Goal: Task Accomplishment & Management: Manage account settings

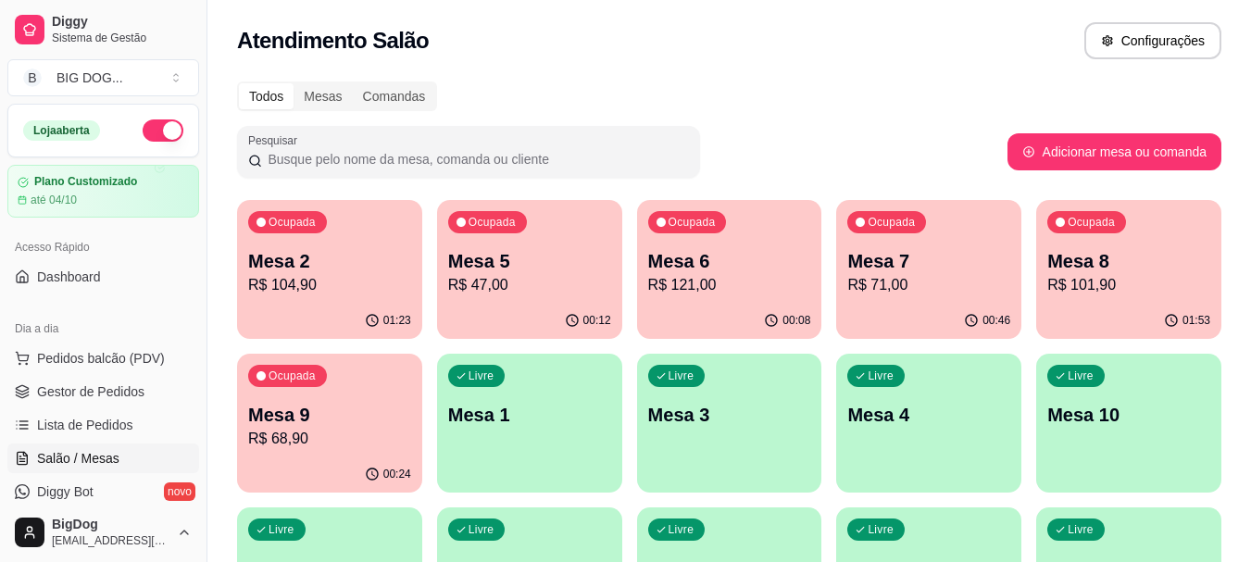
click at [1144, 299] on div "Ocupada Mesa 8 R$ 101,90" at bounding box center [1128, 251] width 185 height 103
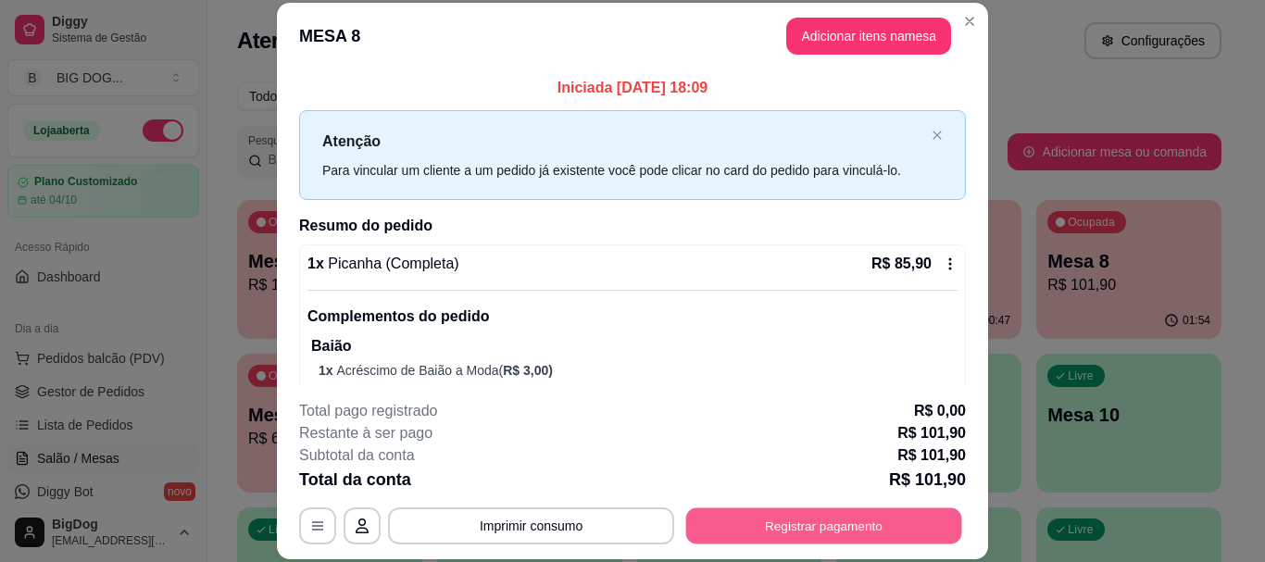
click at [772, 519] on button "Registrar pagamento" at bounding box center [824, 526] width 276 height 36
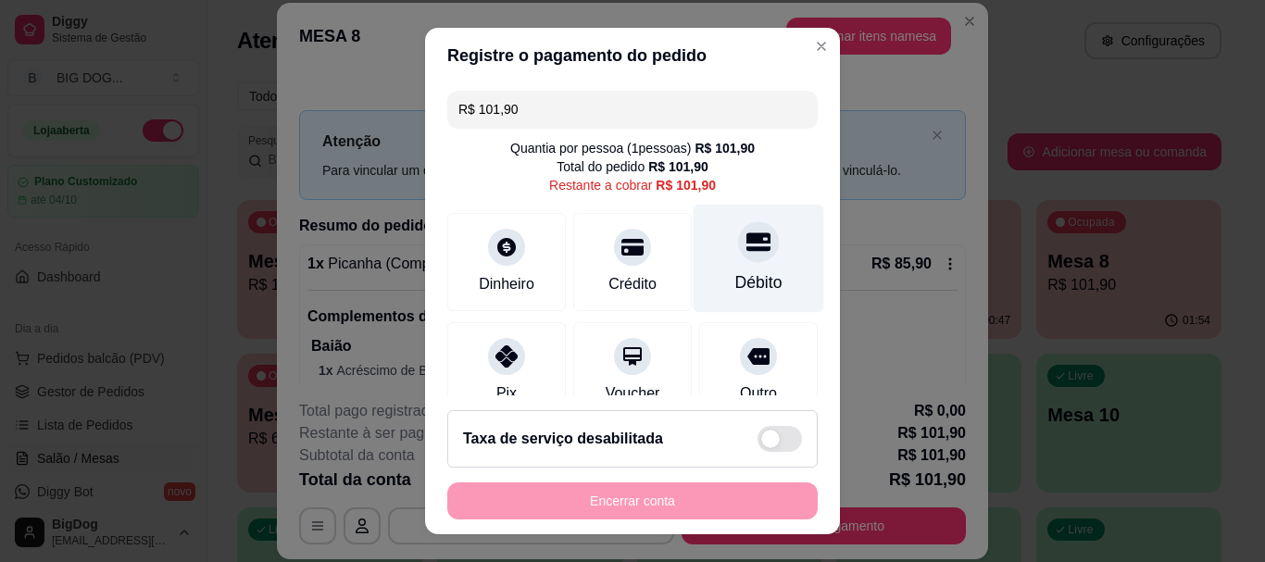
click at [738, 260] on div at bounding box center [758, 242] width 41 height 41
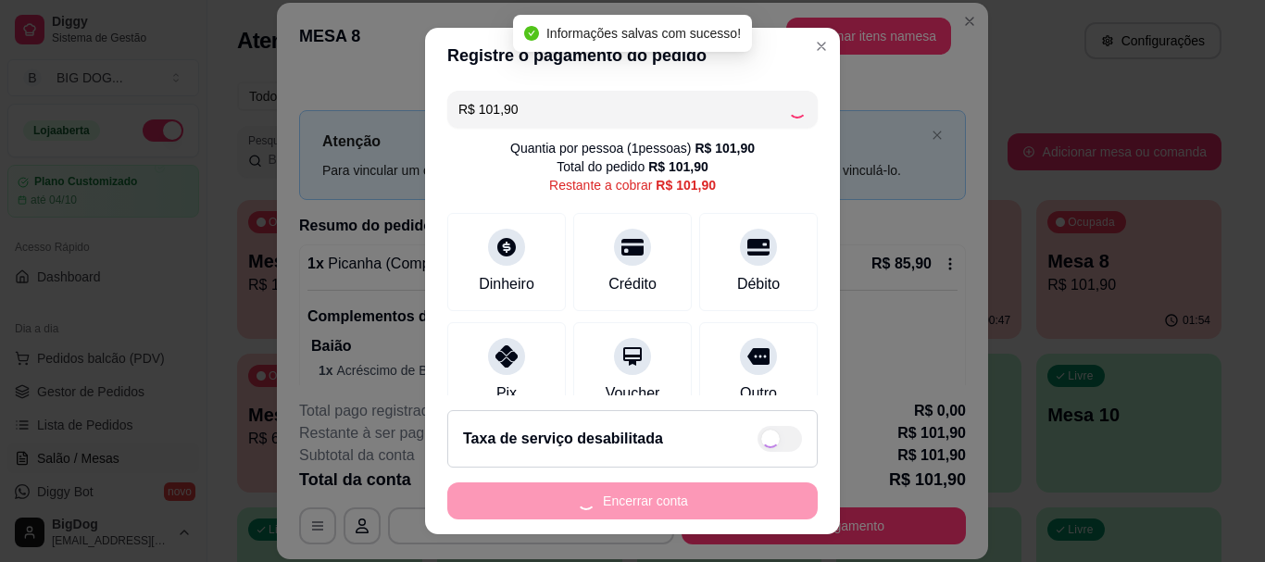
type input "R$ 0,00"
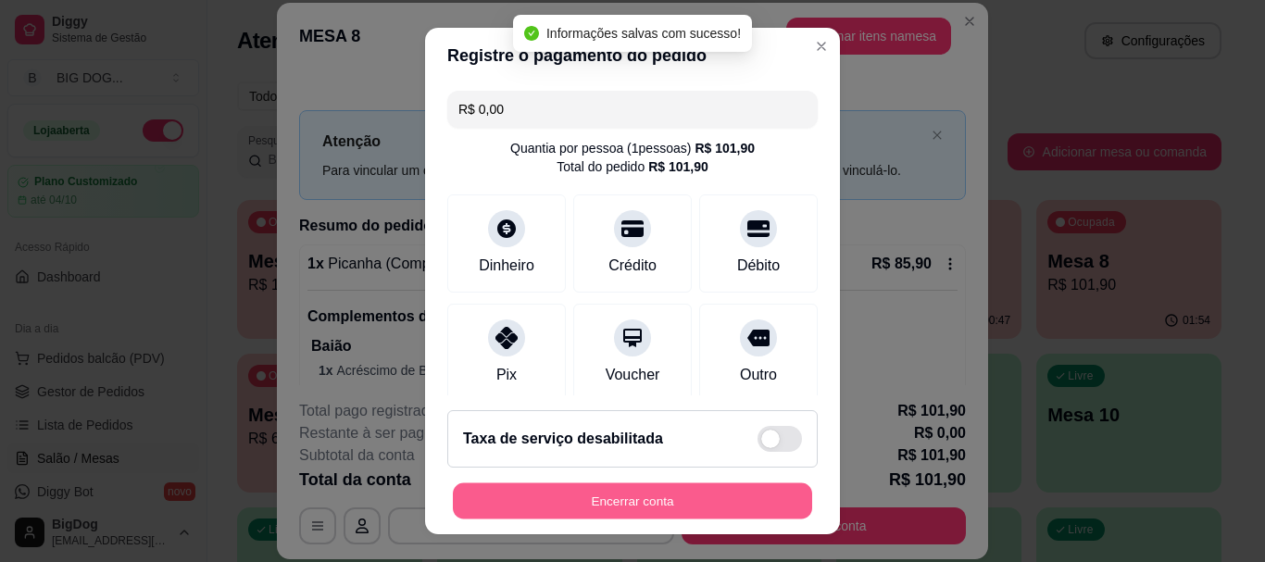
click at [667, 487] on button "Encerrar conta" at bounding box center [632, 500] width 359 height 36
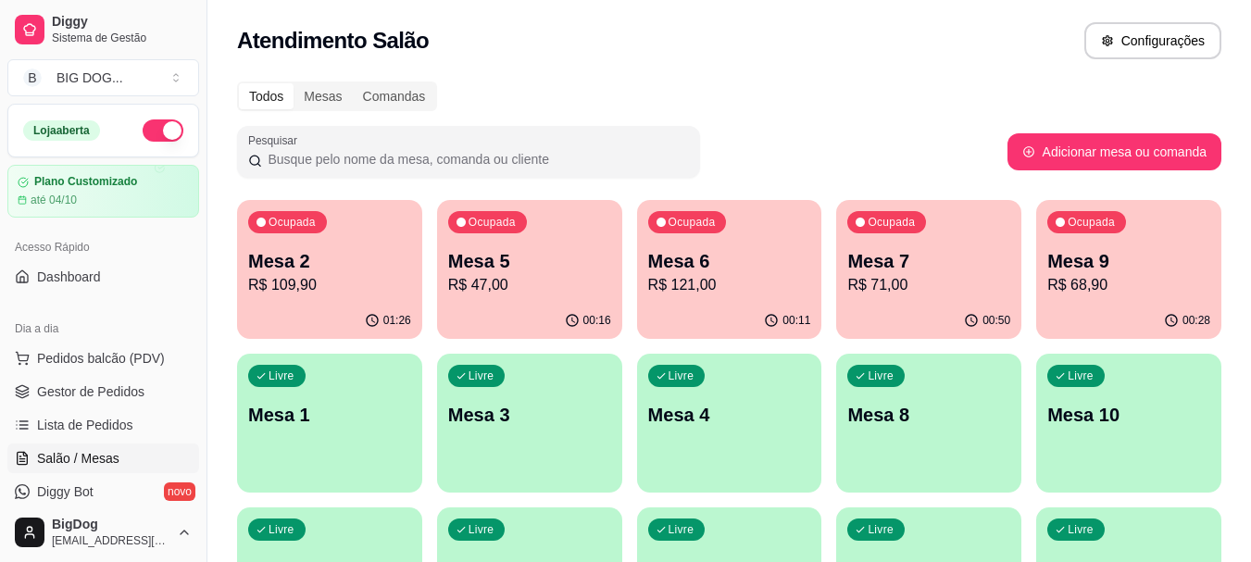
click at [282, 294] on p "R$ 109,90" at bounding box center [329, 285] width 163 height 22
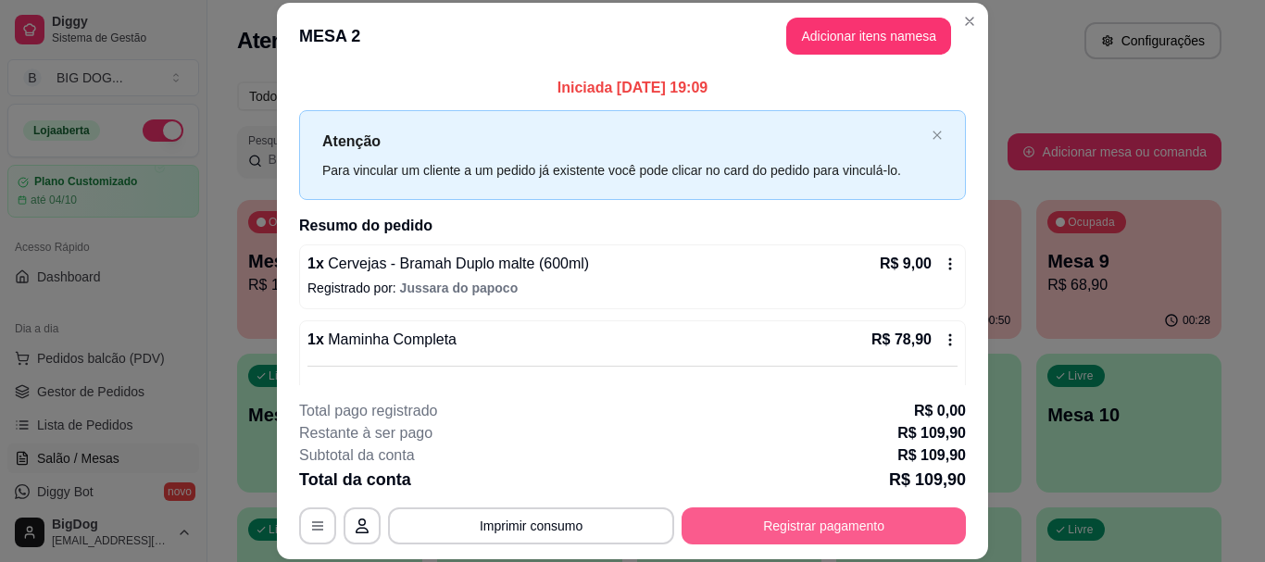
click at [806, 529] on button "Registrar pagamento" at bounding box center [823, 525] width 284 height 37
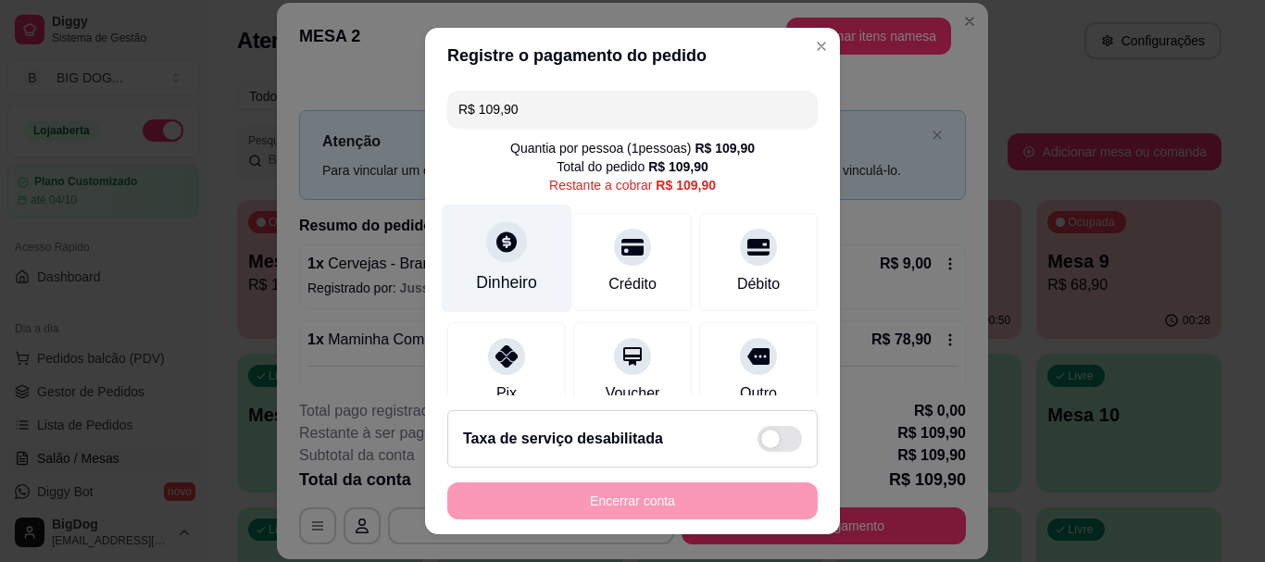
click at [496, 243] on icon at bounding box center [506, 242] width 20 height 20
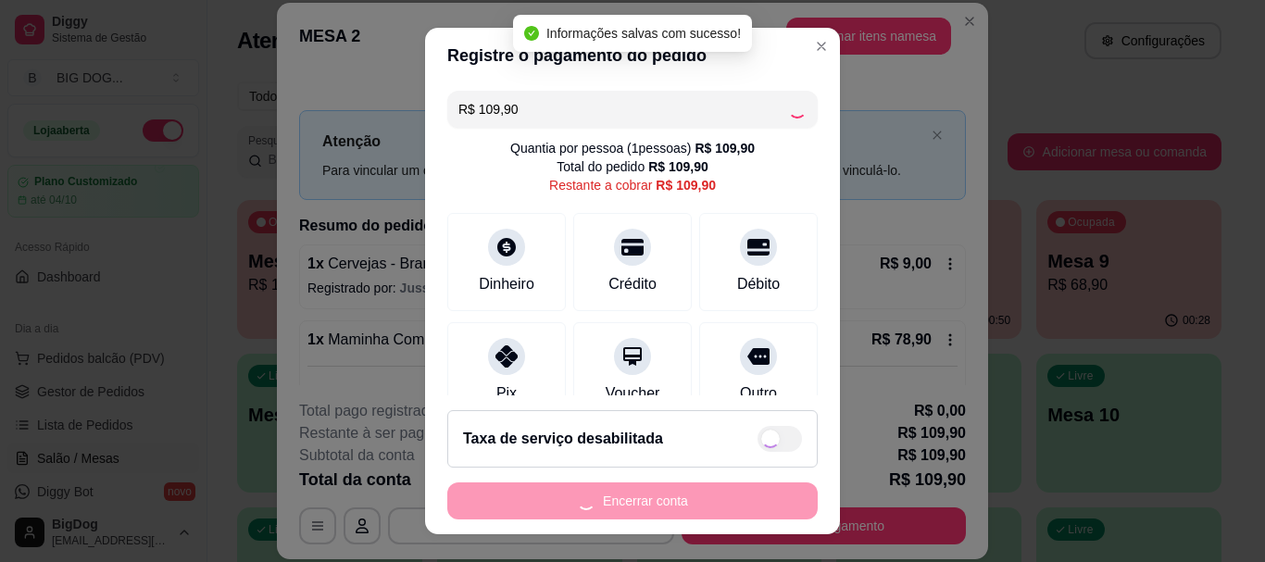
type input "R$ 0,00"
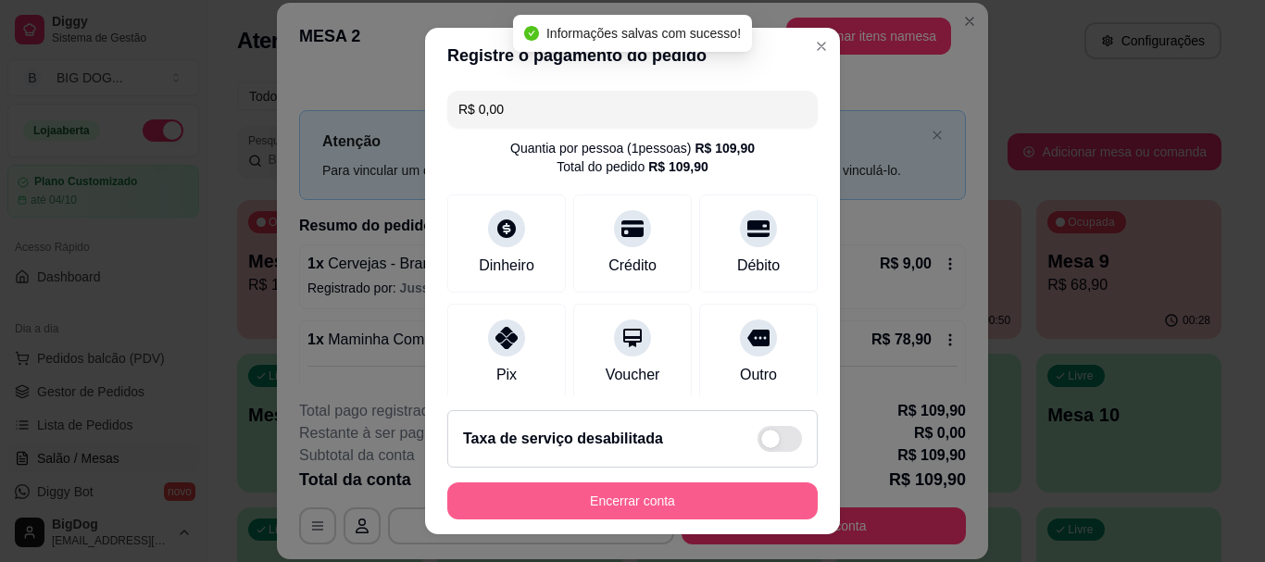
click at [678, 500] on button "Encerrar conta" at bounding box center [632, 500] width 370 height 37
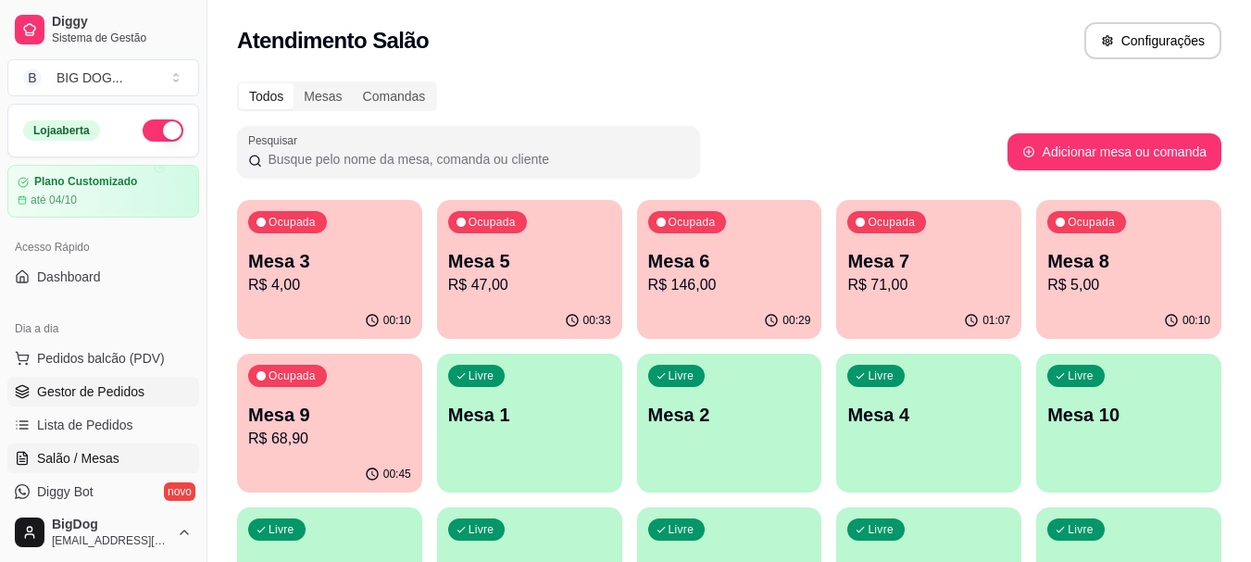
click at [45, 403] on link "Gestor de Pedidos" at bounding box center [103, 392] width 192 height 30
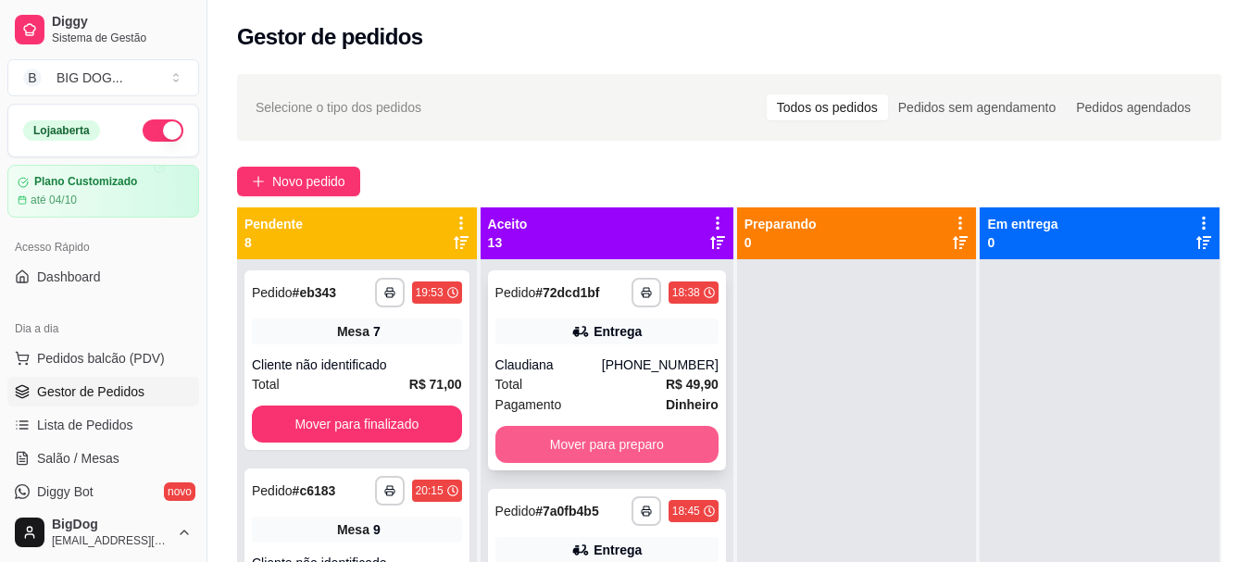
click at [589, 436] on button "Mover para preparo" at bounding box center [606, 444] width 223 height 37
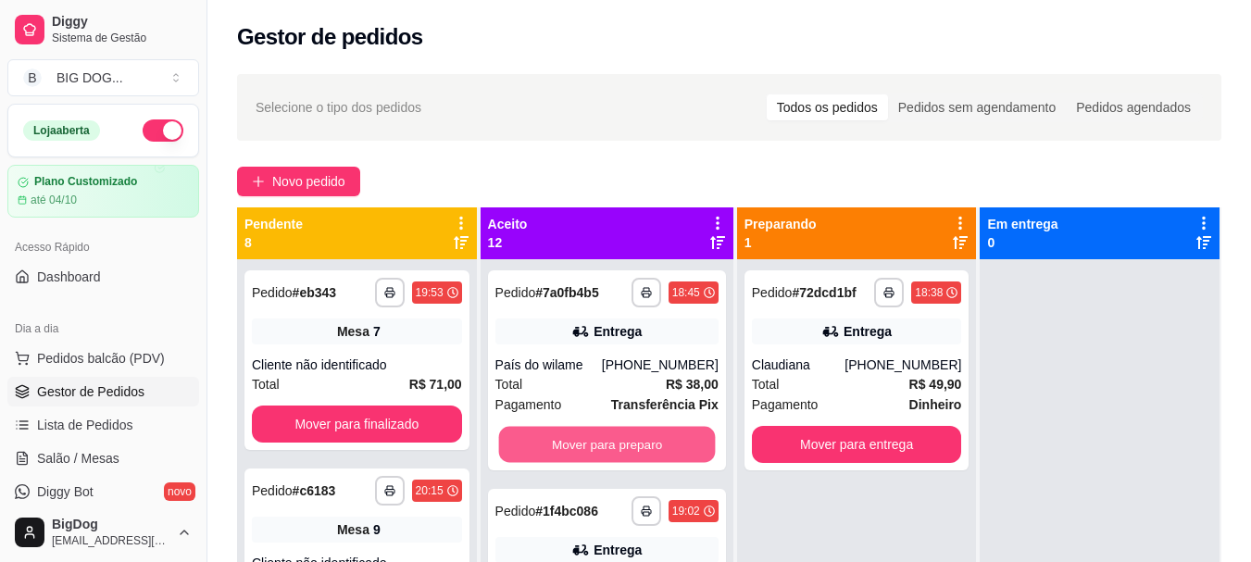
click at [589, 436] on button "Mover para preparo" at bounding box center [606, 445] width 217 height 36
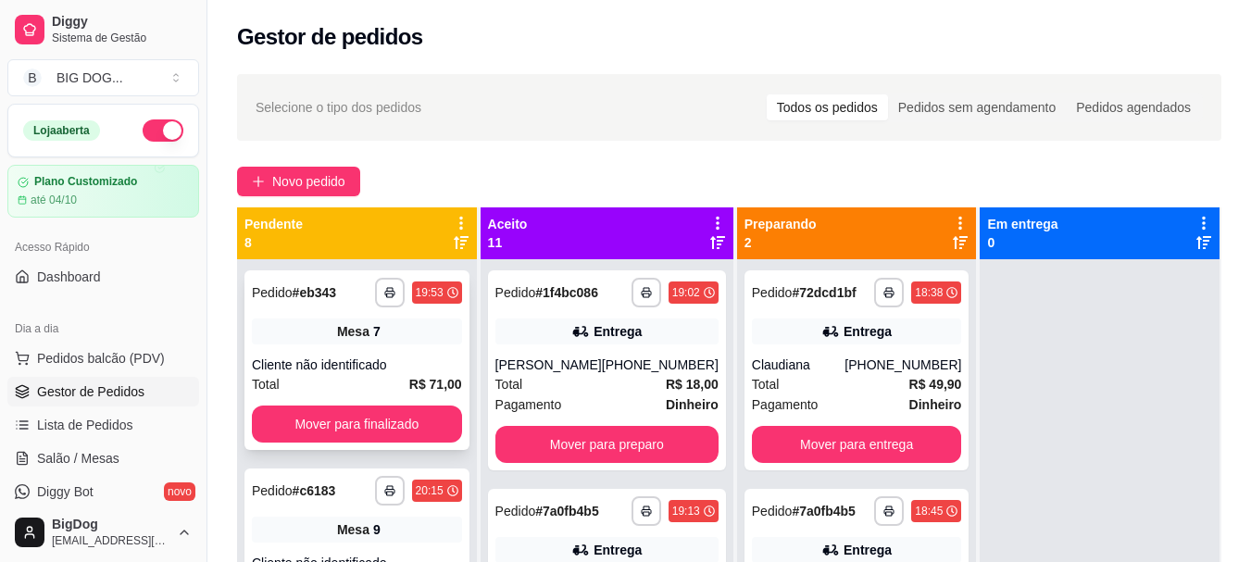
click at [328, 402] on div "**********" at bounding box center [356, 360] width 225 height 180
click at [382, 420] on button "Mover para finalizado" at bounding box center [357, 424] width 204 height 36
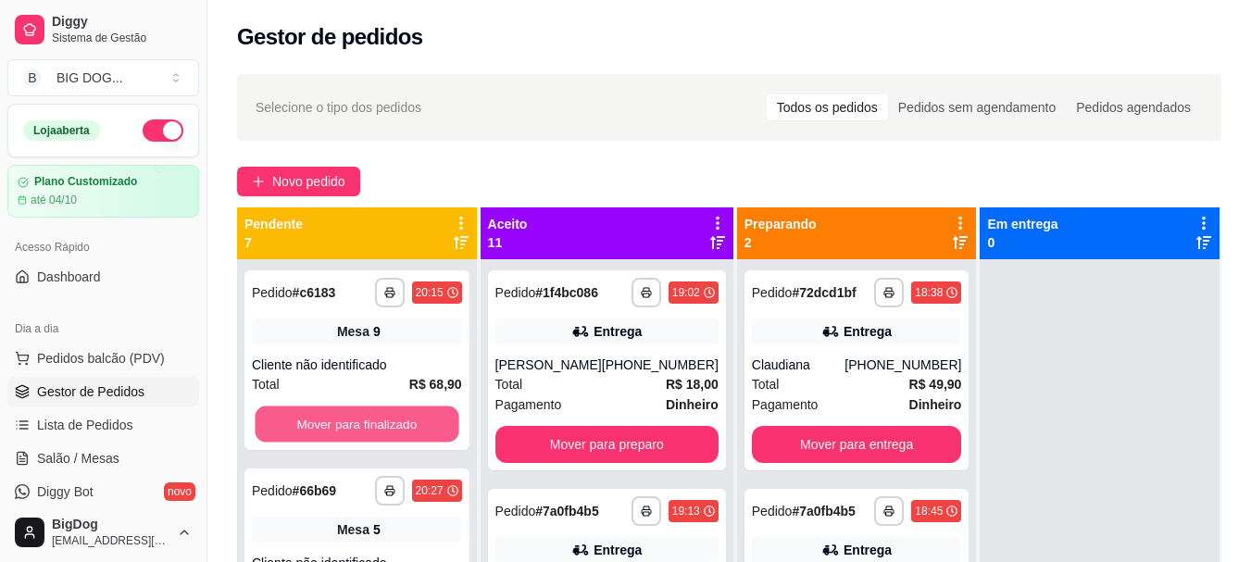
click at [382, 420] on button "Mover para finalizado" at bounding box center [357, 424] width 204 height 36
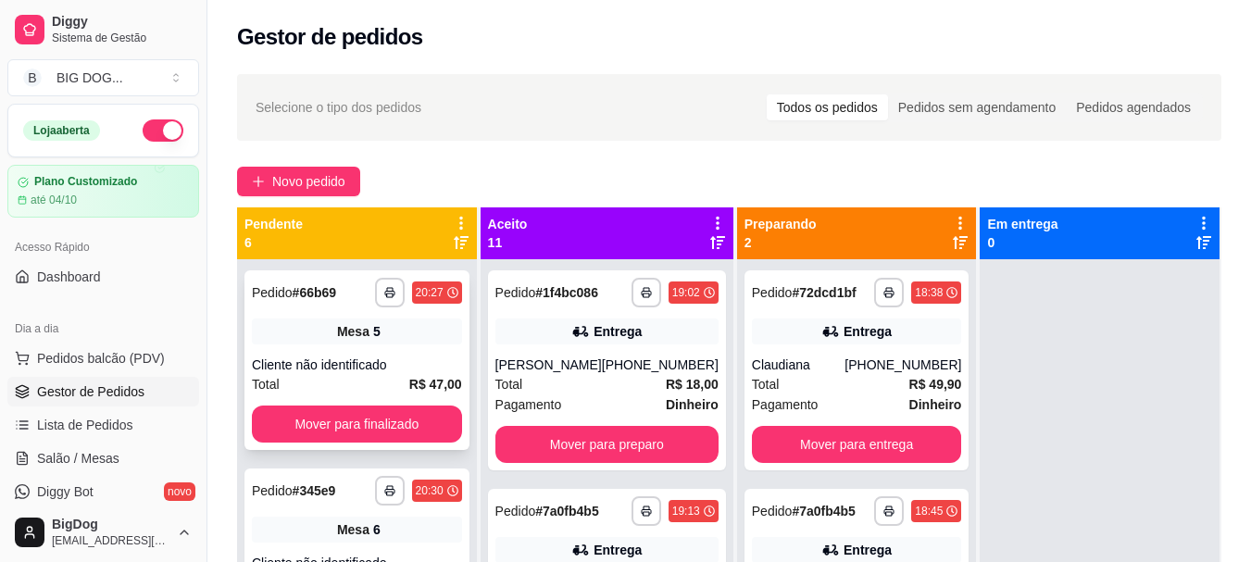
click at [430, 342] on div "Mesa 5" at bounding box center [357, 331] width 210 height 26
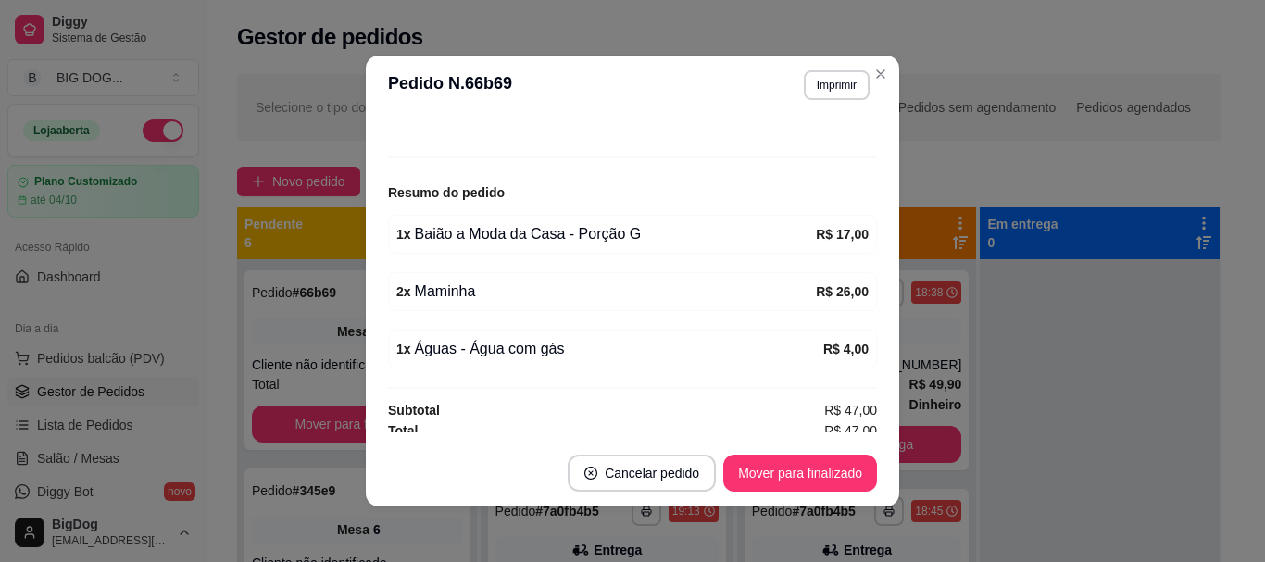
scroll to position [183, 0]
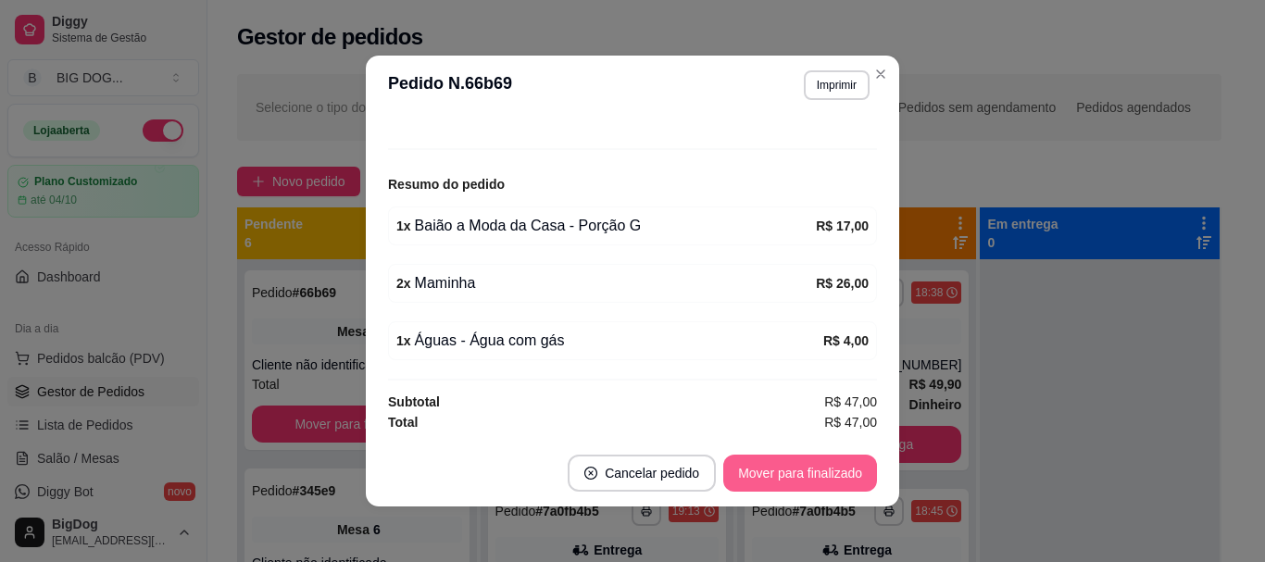
click at [776, 484] on button "Mover para finalizado" at bounding box center [800, 473] width 154 height 37
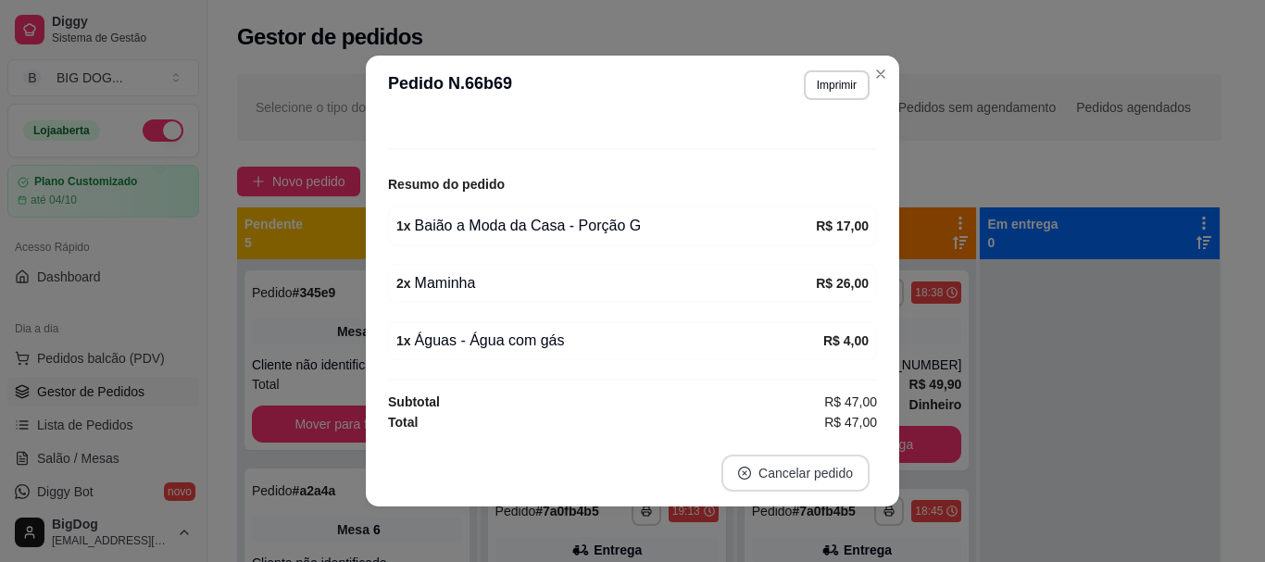
scroll to position [122, 0]
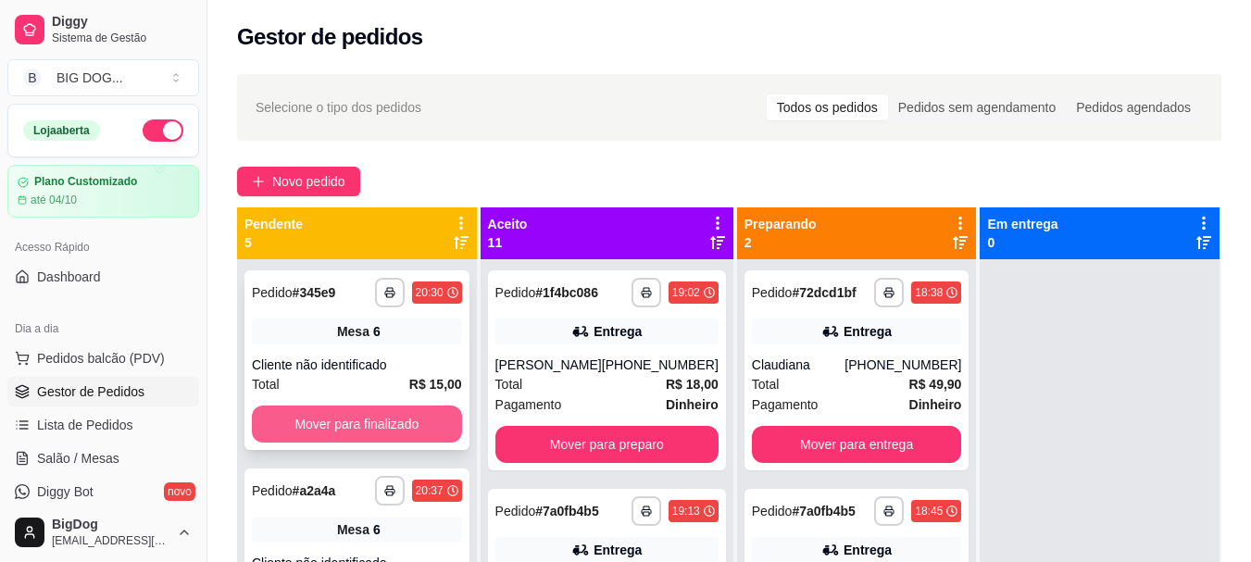
click at [341, 437] on button "Mover para finalizado" at bounding box center [357, 423] width 210 height 37
click at [398, 362] on div "Cliente não identificado" at bounding box center [357, 364] width 210 height 19
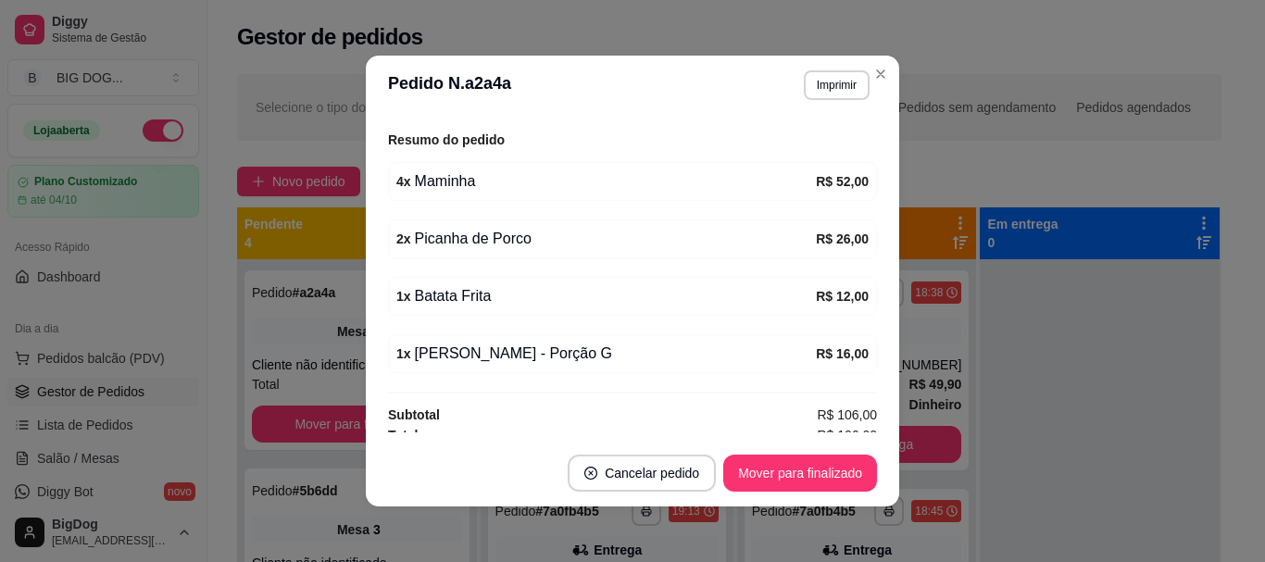
scroll to position [241, 0]
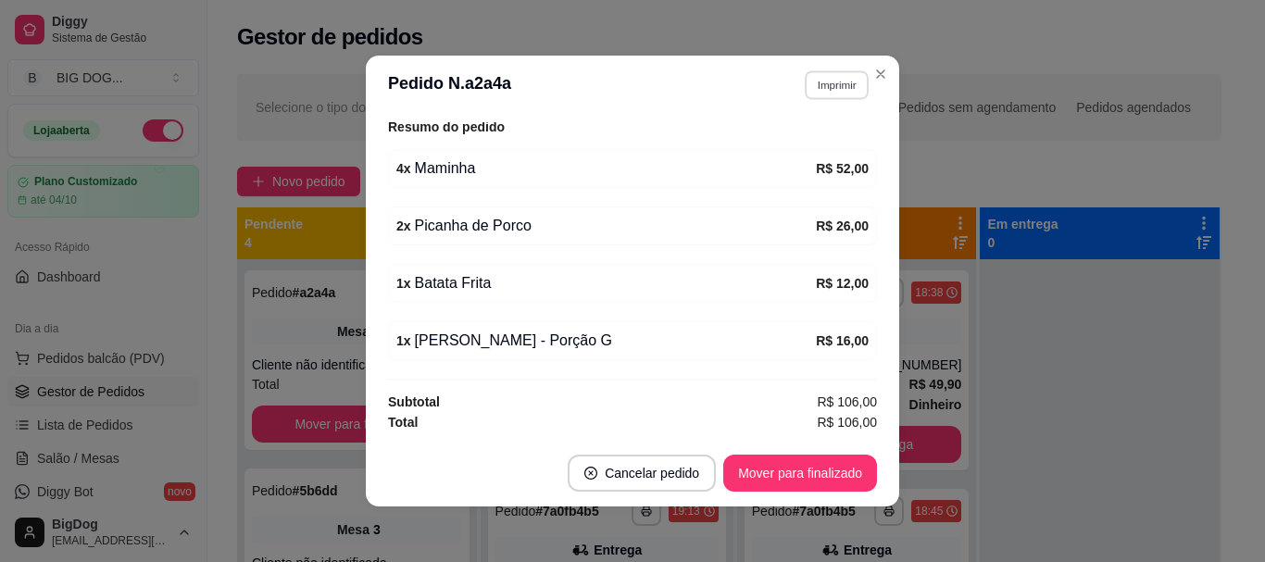
click at [815, 82] on button "Imprimir" at bounding box center [837, 84] width 64 height 29
click at [791, 145] on button "IMPRESSORA" at bounding box center [796, 149] width 130 height 29
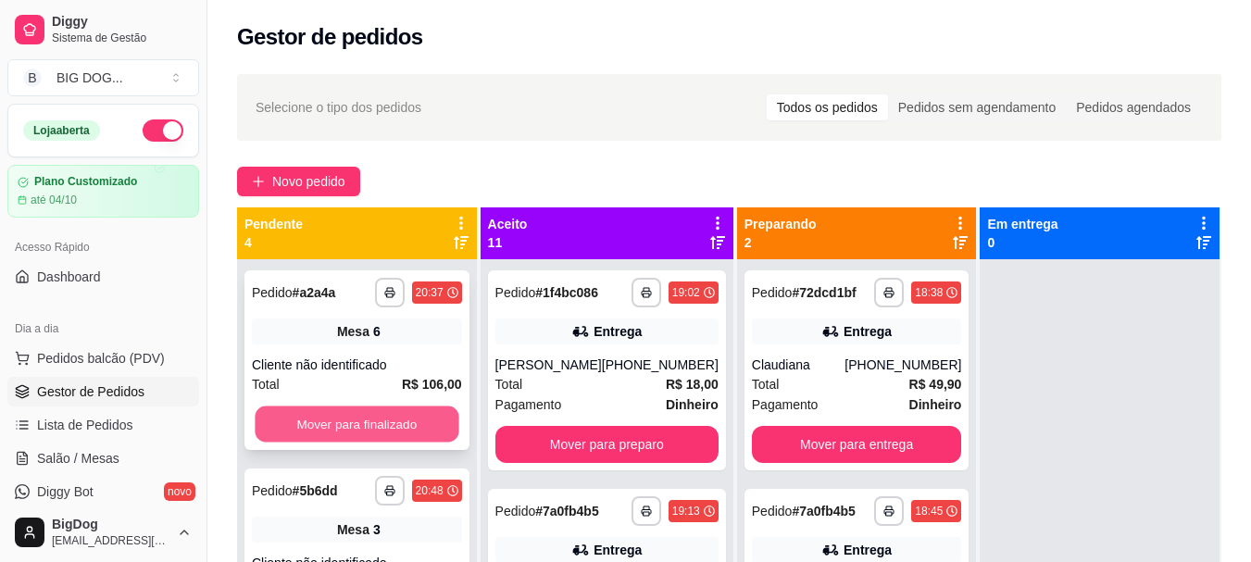
click at [394, 425] on button "Mover para finalizado" at bounding box center [357, 424] width 204 height 36
click at [388, 424] on button "Mover para finalizado" at bounding box center [357, 423] width 210 height 37
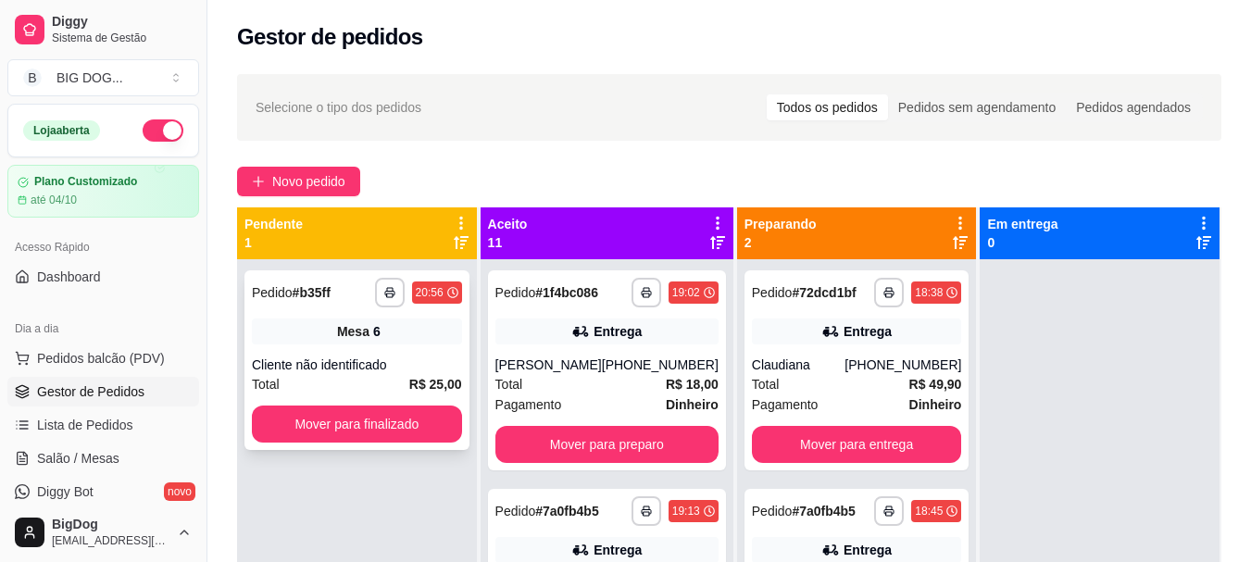
click at [421, 364] on div "Cliente não identificado" at bounding box center [357, 364] width 210 height 19
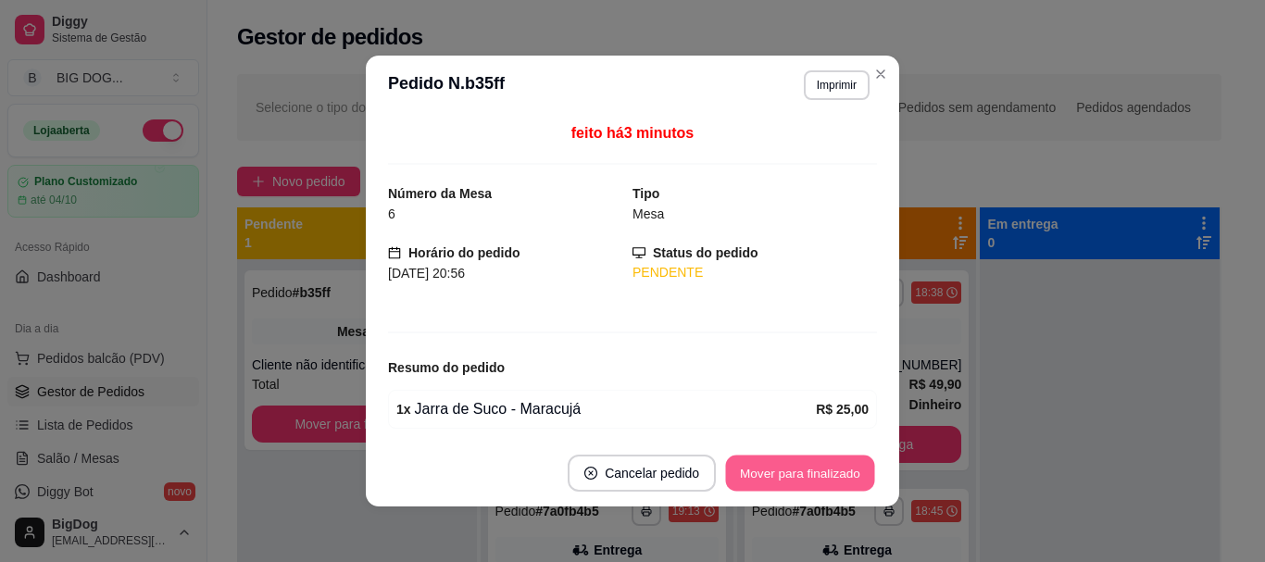
click at [779, 480] on button "Mover para finalizado" at bounding box center [800, 473] width 149 height 36
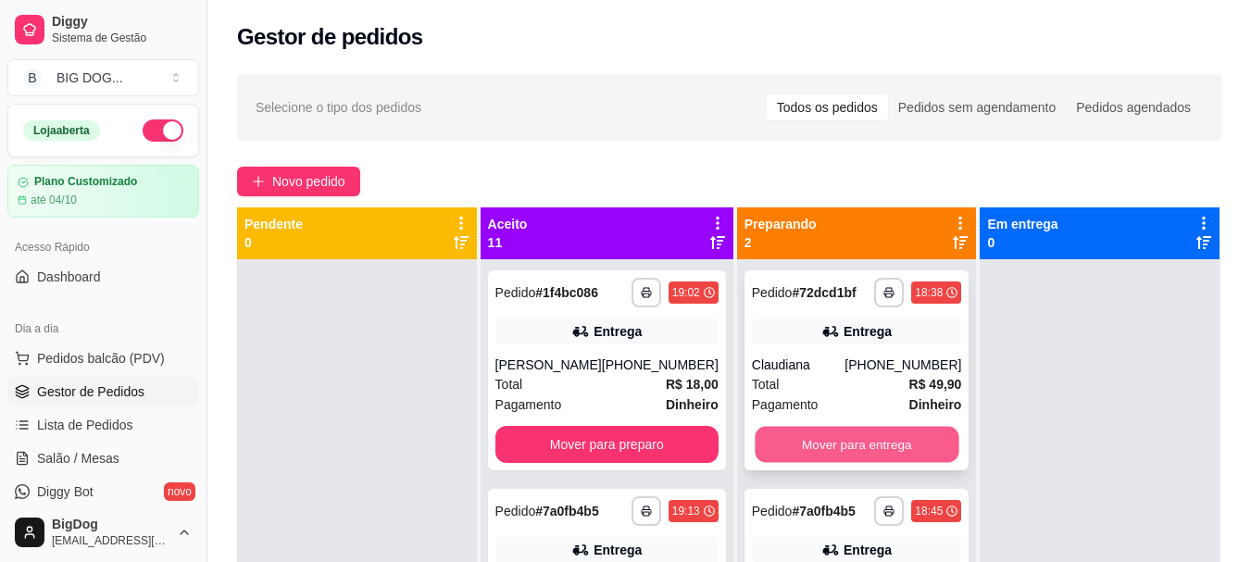
click at [841, 447] on button "Mover para entrega" at bounding box center [857, 445] width 204 height 36
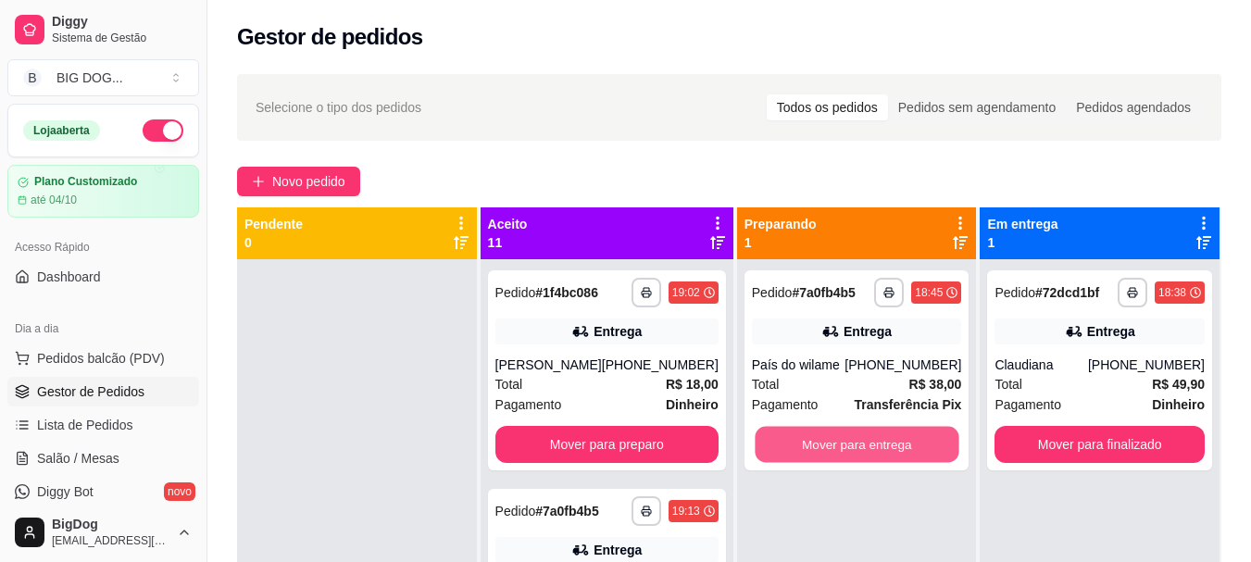
click at [841, 447] on button "Mover para entrega" at bounding box center [857, 445] width 204 height 36
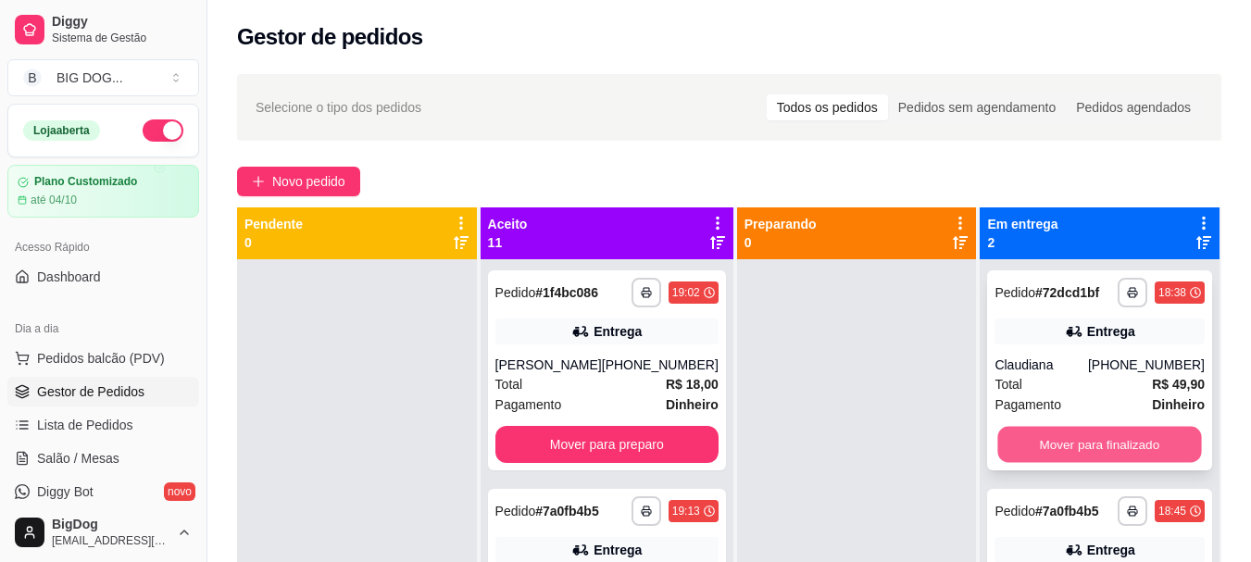
click at [1072, 455] on button "Mover para finalizado" at bounding box center [1100, 445] width 204 height 36
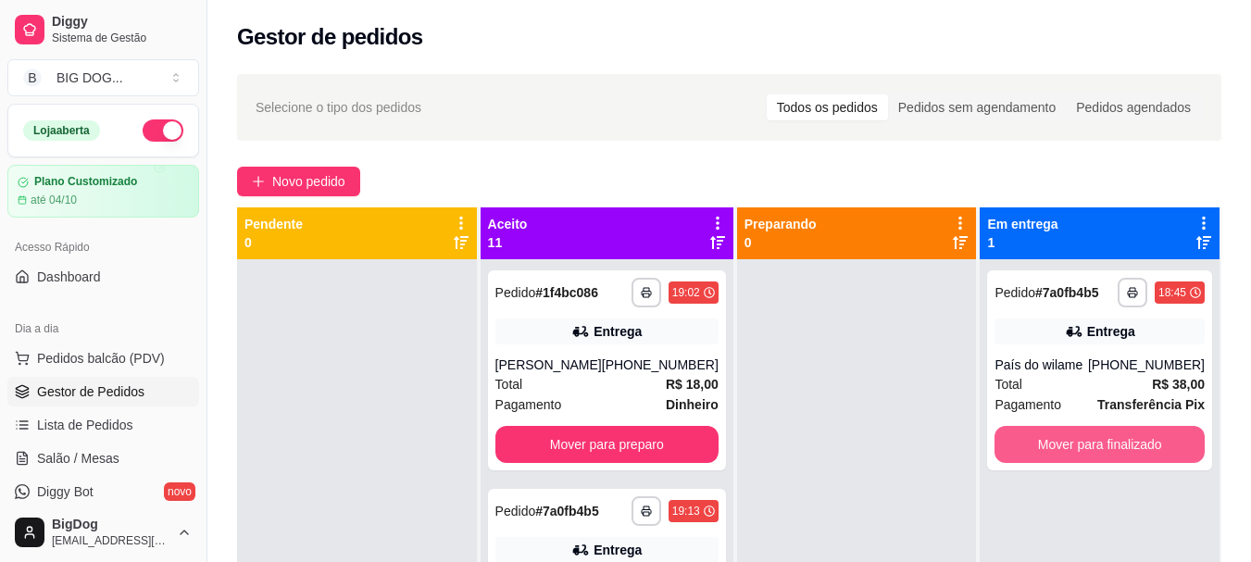
click at [1072, 455] on button "Mover para finalizado" at bounding box center [1099, 444] width 210 height 37
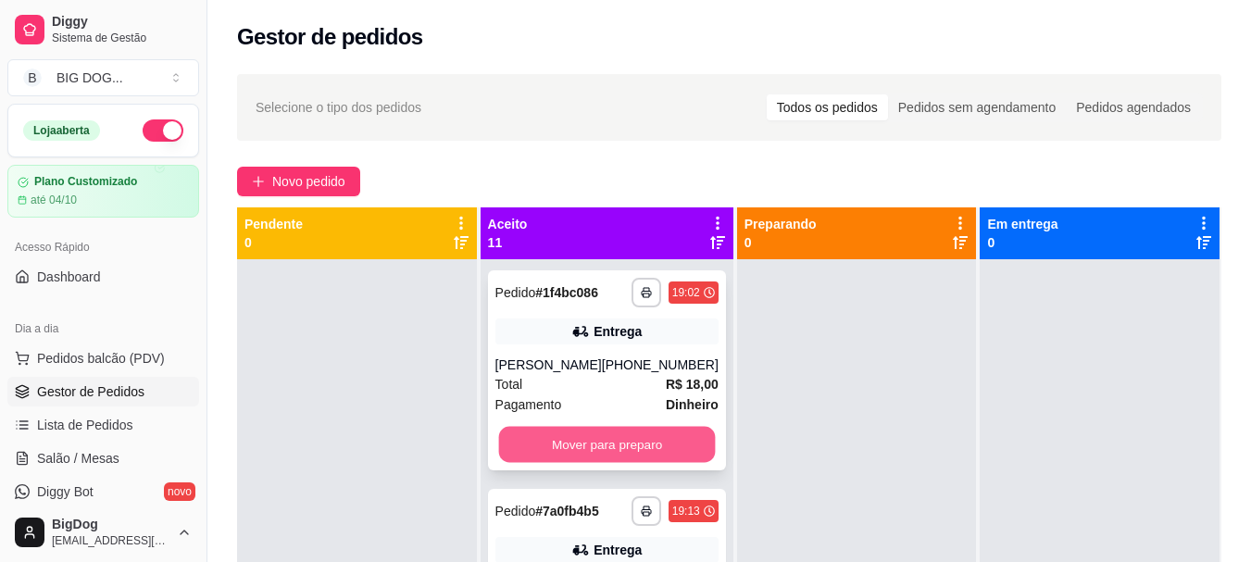
click at [634, 437] on button "Mover para preparo" at bounding box center [606, 445] width 217 height 36
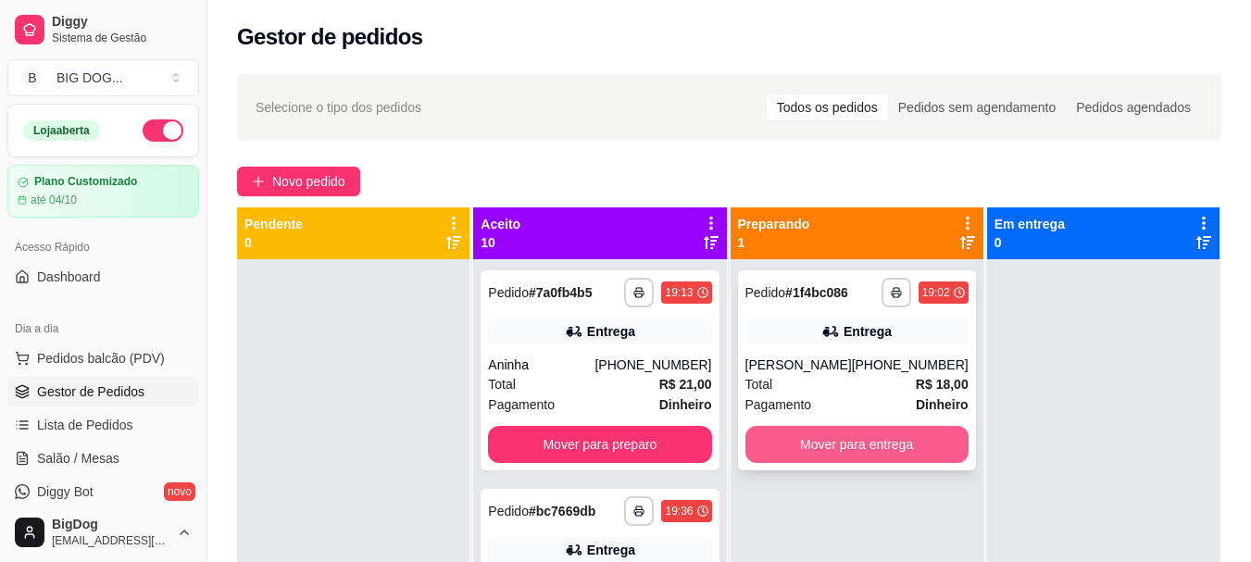
click at [894, 429] on button "Mover para entrega" at bounding box center [856, 444] width 223 height 37
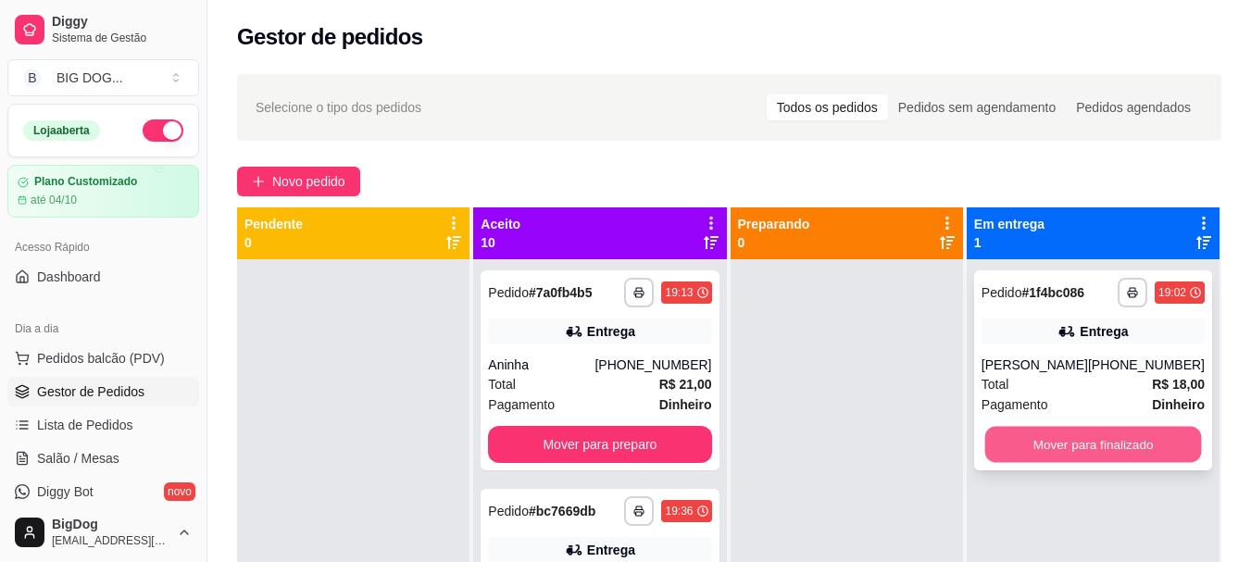
click at [1082, 453] on button "Mover para finalizado" at bounding box center [1092, 445] width 217 height 36
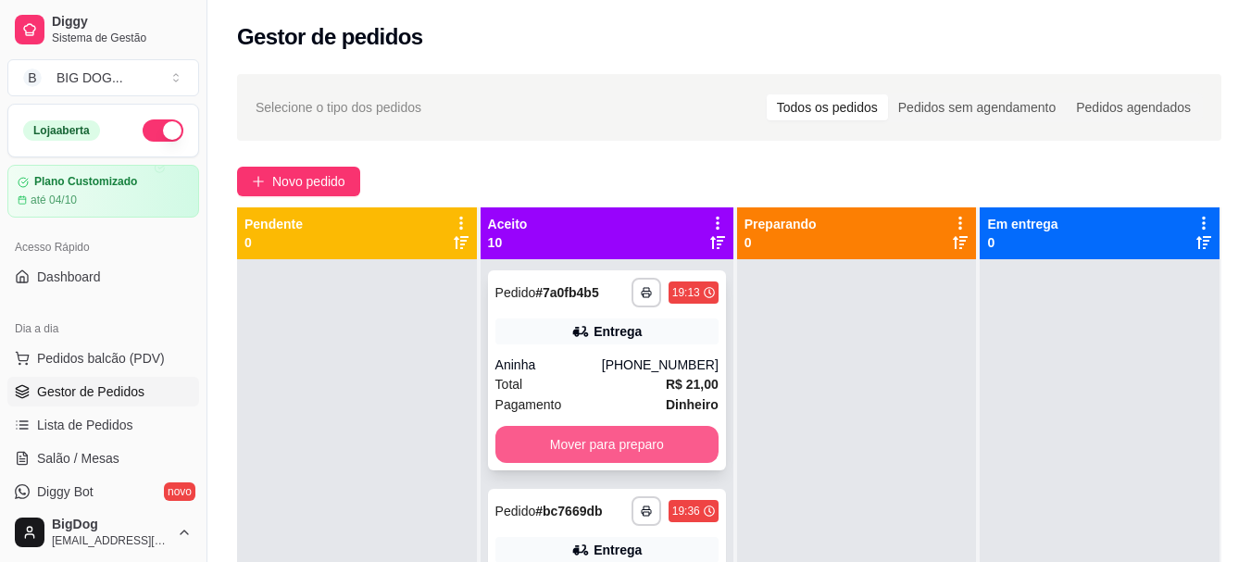
click at [567, 462] on button "Mover para preparo" at bounding box center [606, 444] width 223 height 37
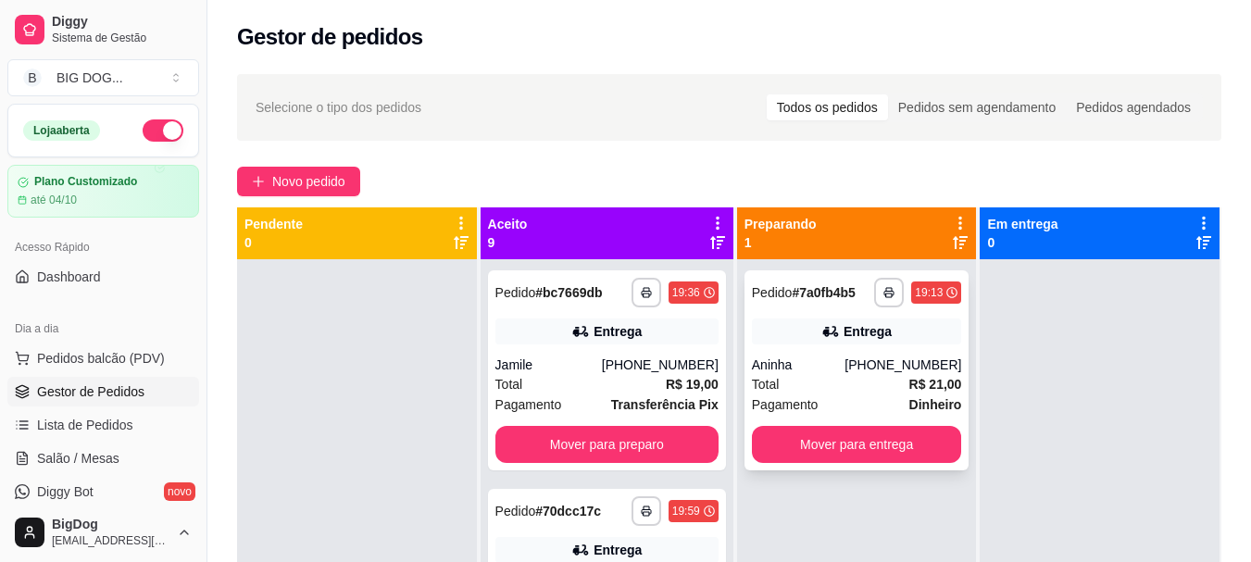
click at [845, 365] on div "Aninha" at bounding box center [799, 364] width 94 height 19
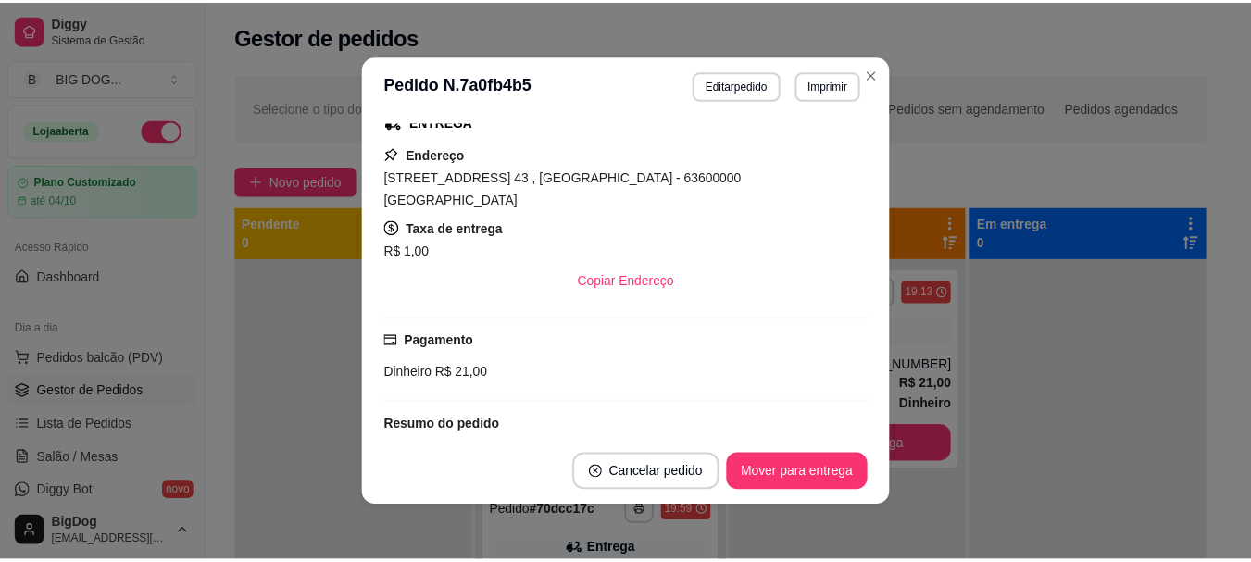
scroll to position [409, 0]
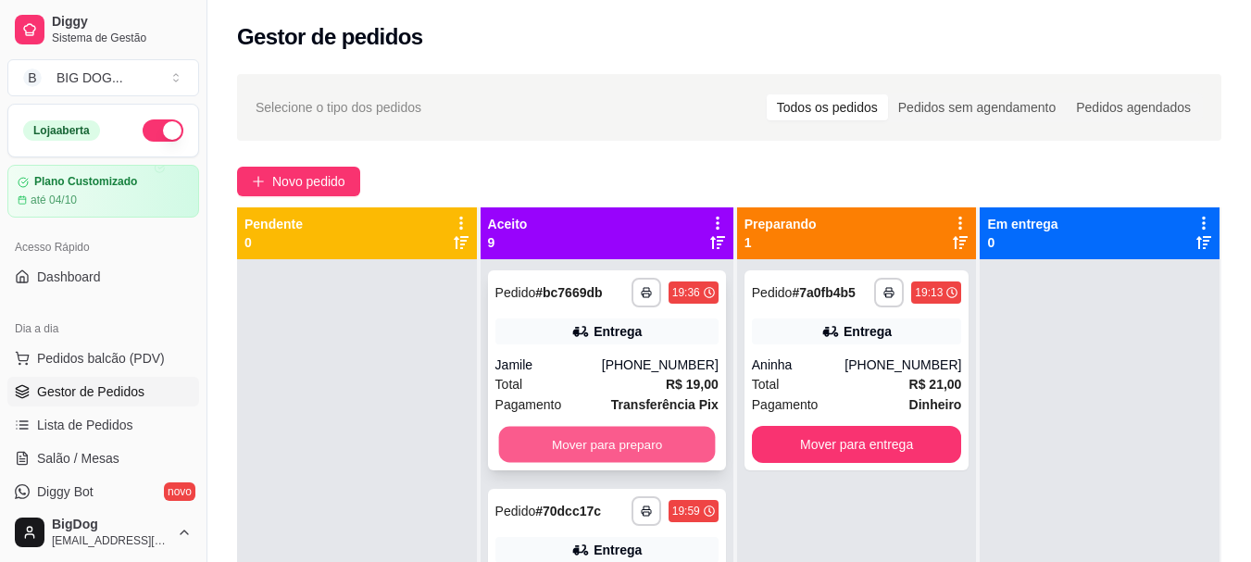
click at [625, 439] on button "Mover para preparo" at bounding box center [606, 445] width 217 height 36
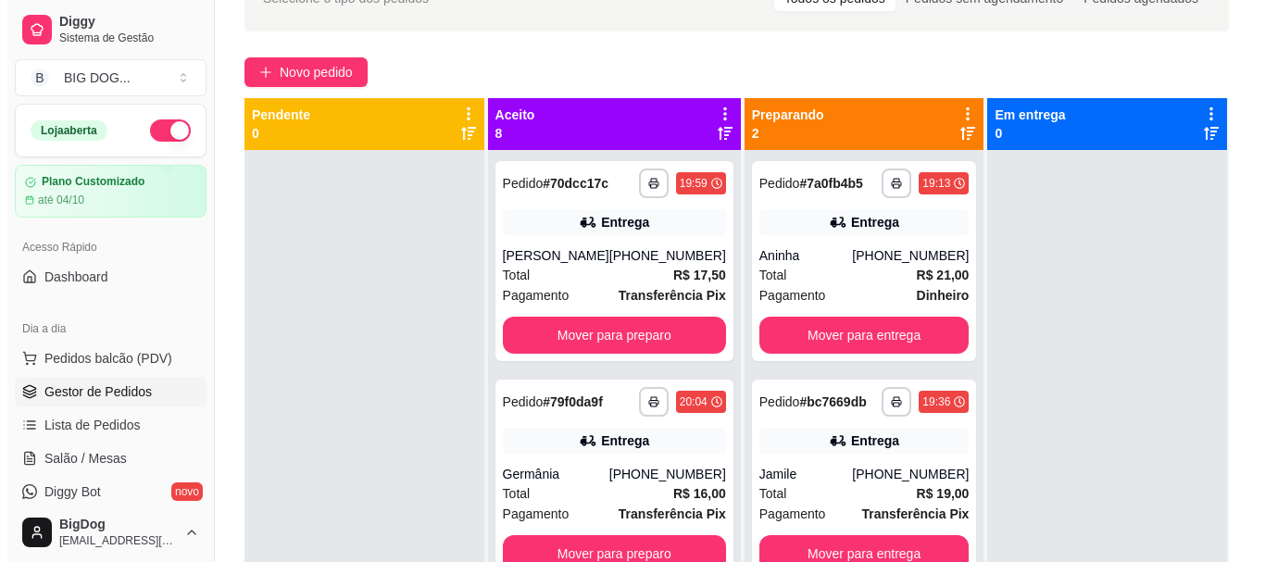
scroll to position [148, 0]
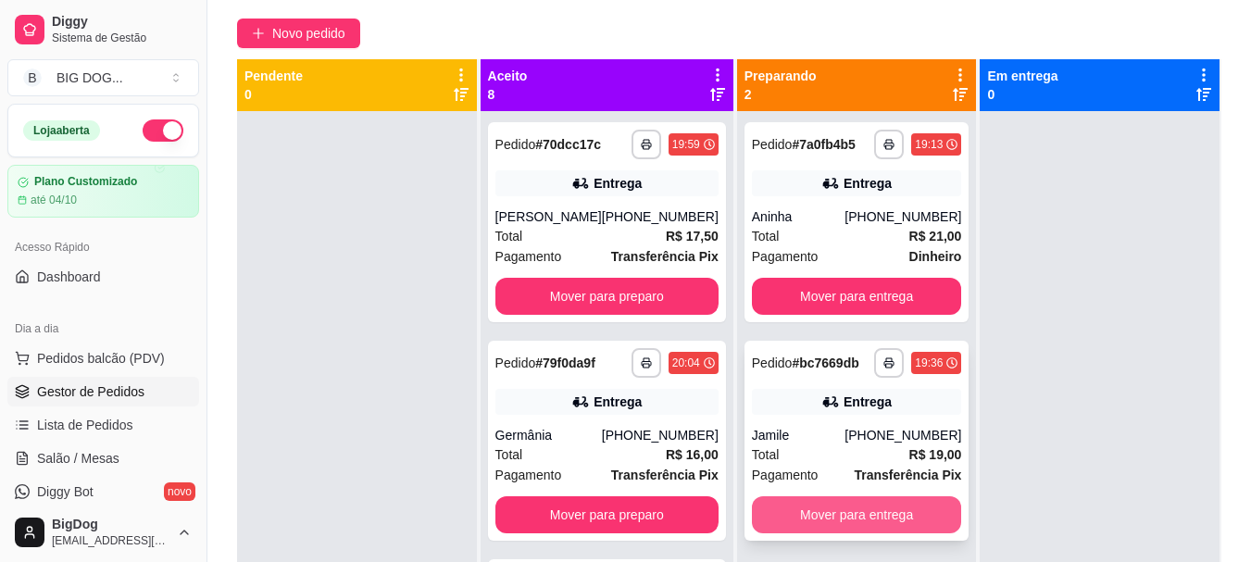
click at [849, 514] on button "Mover para entrega" at bounding box center [857, 514] width 210 height 37
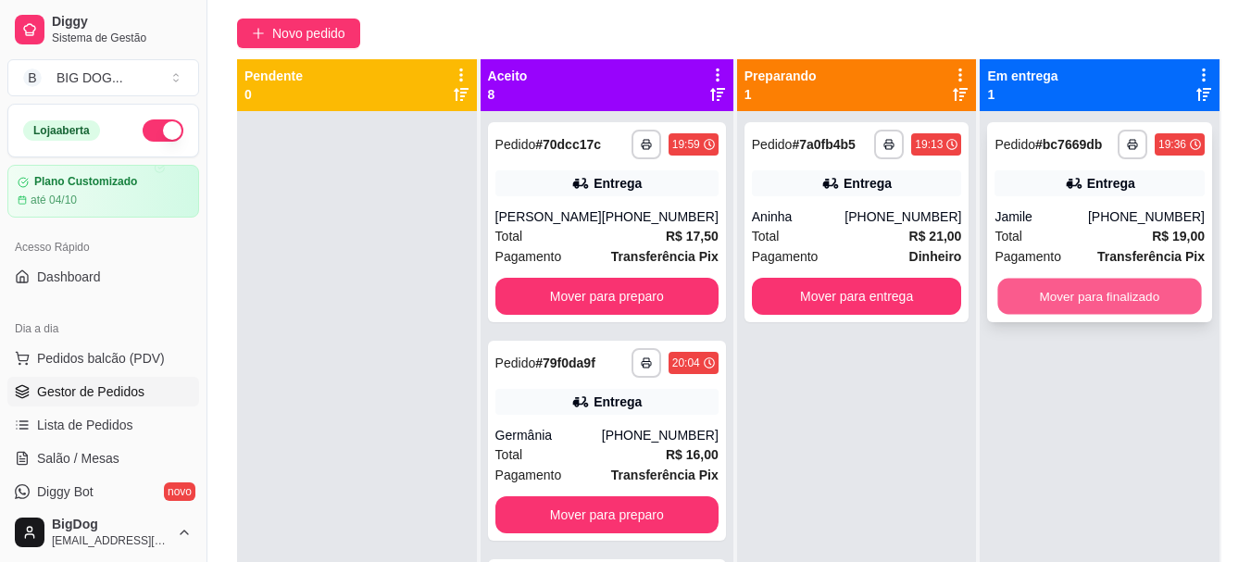
click at [1076, 292] on button "Mover para finalizado" at bounding box center [1100, 297] width 204 height 36
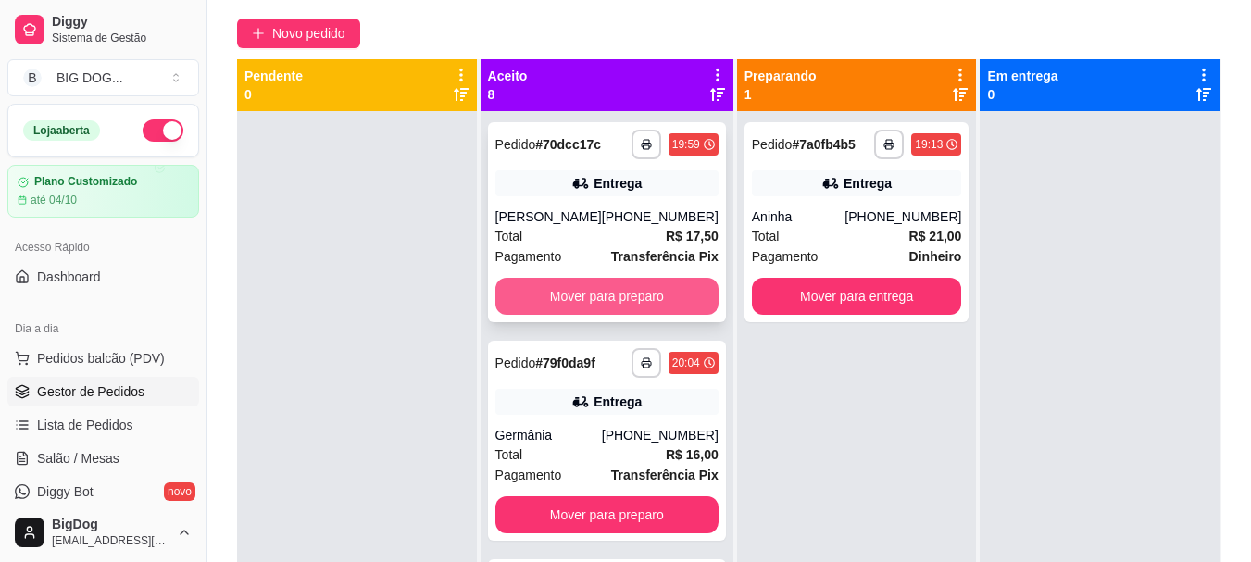
click at [624, 278] on button "Mover para preparo" at bounding box center [606, 296] width 223 height 37
click at [639, 293] on button "Mover para preparo" at bounding box center [606, 296] width 223 height 37
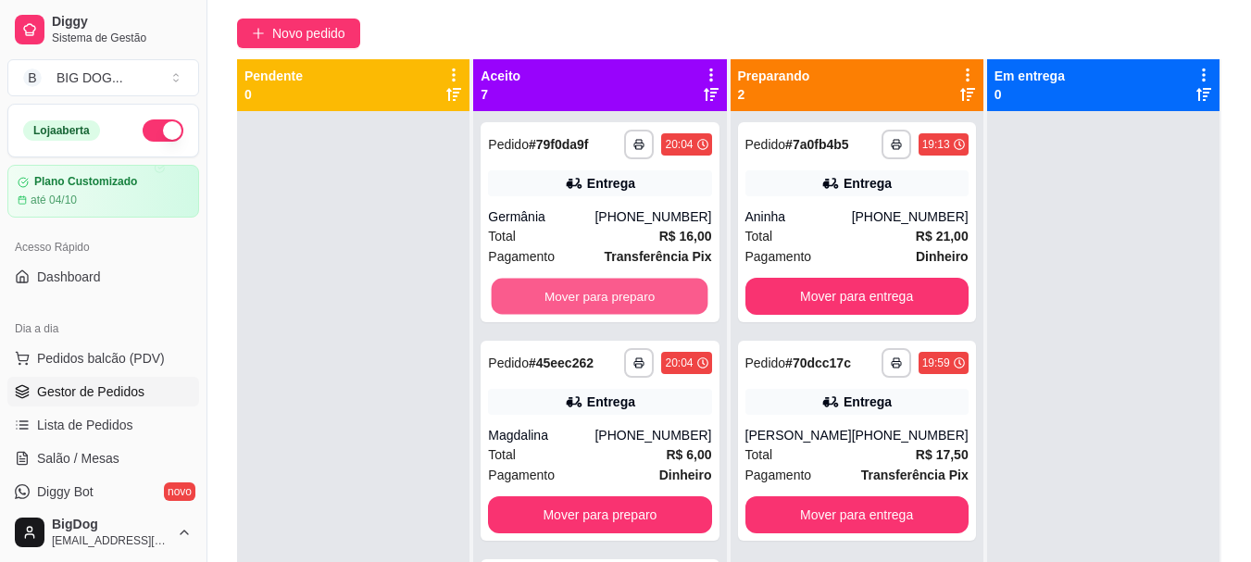
click at [639, 293] on button "Mover para preparo" at bounding box center [600, 297] width 217 height 36
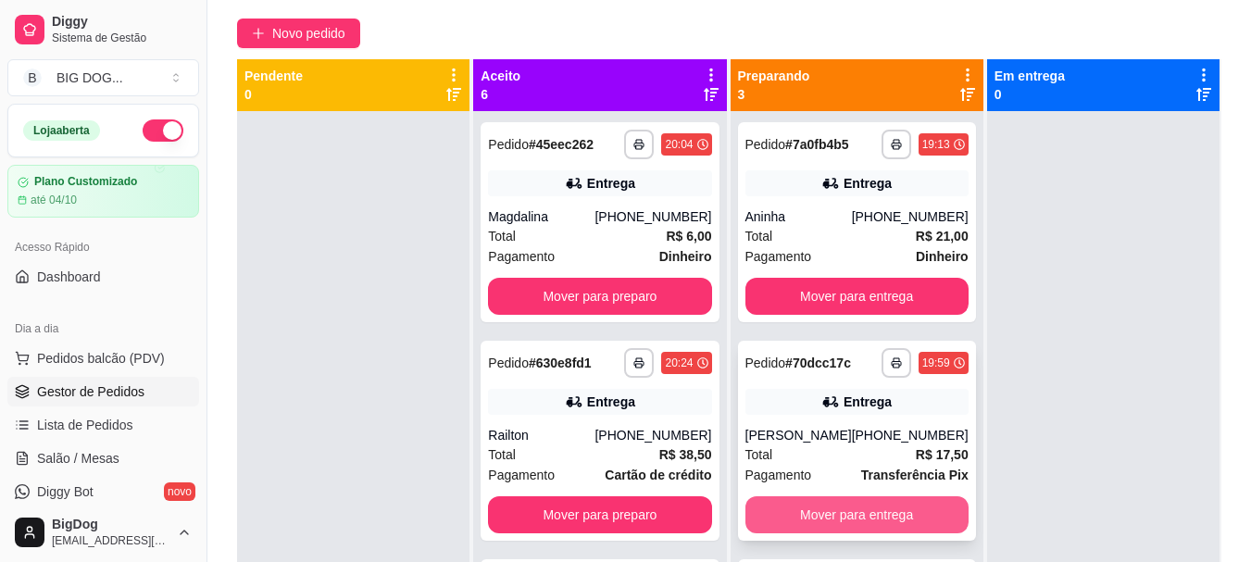
click at [816, 513] on button "Mover para entrega" at bounding box center [856, 514] width 223 height 37
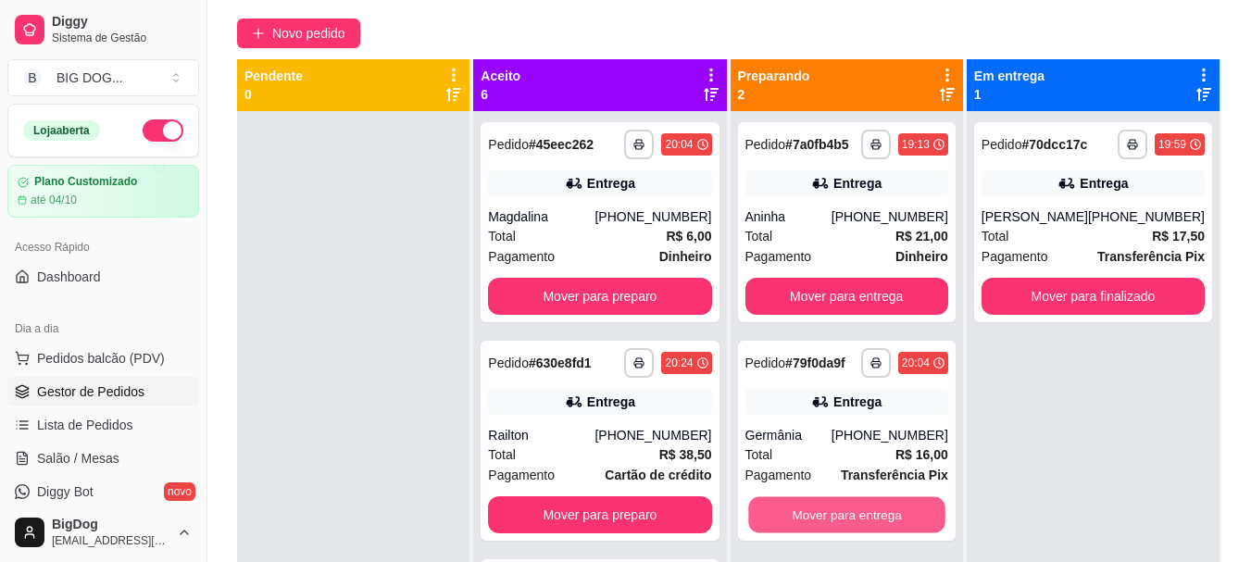
click at [816, 513] on button "Mover para entrega" at bounding box center [846, 515] width 197 height 36
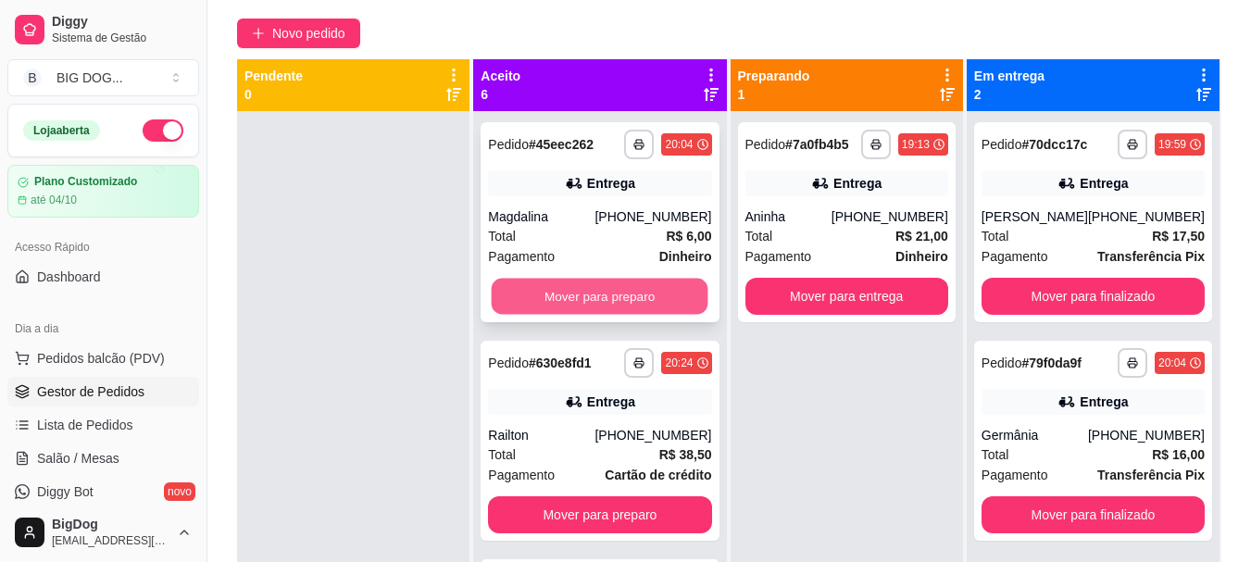
click at [641, 293] on button "Mover para preparo" at bounding box center [600, 297] width 217 height 36
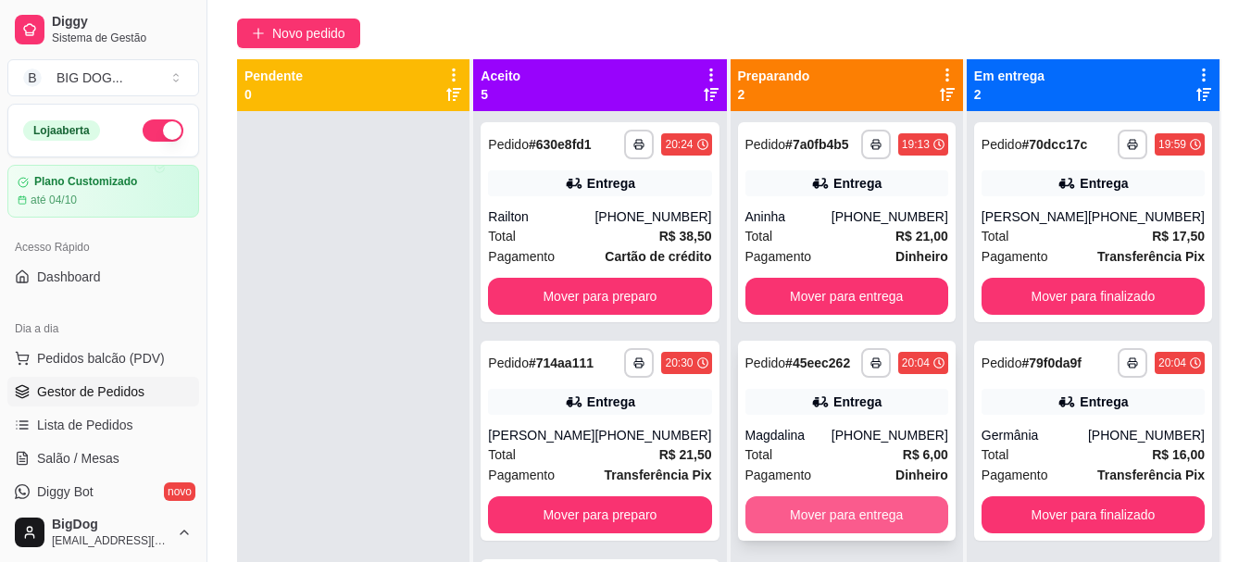
click at [855, 518] on button "Mover para entrega" at bounding box center [846, 514] width 203 height 37
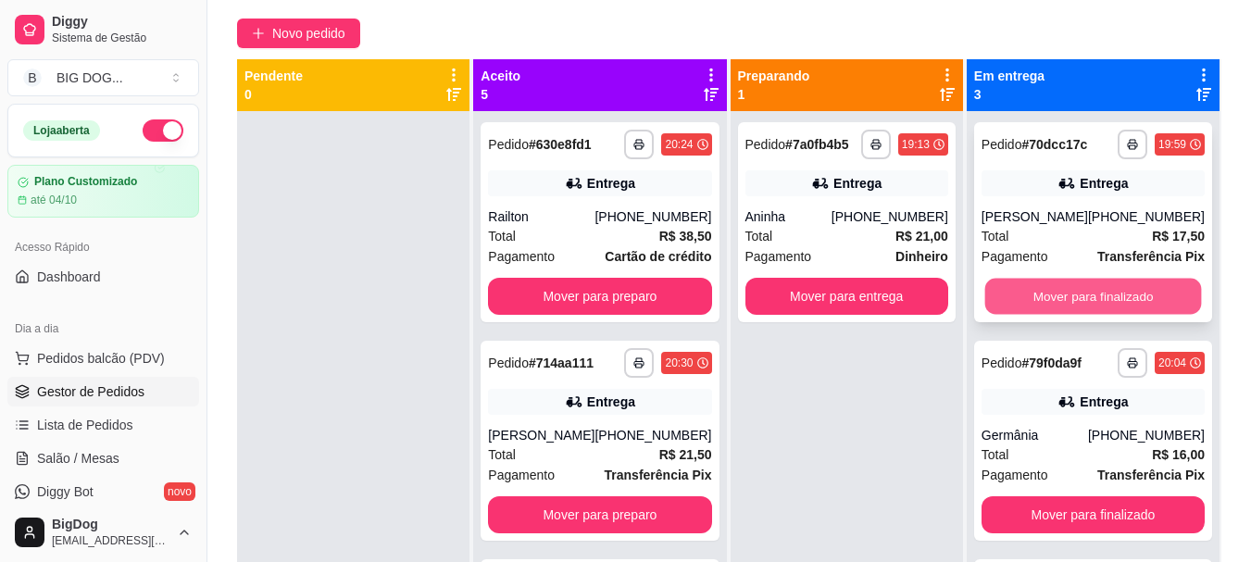
click at [1125, 295] on button "Mover para finalizado" at bounding box center [1092, 297] width 217 height 36
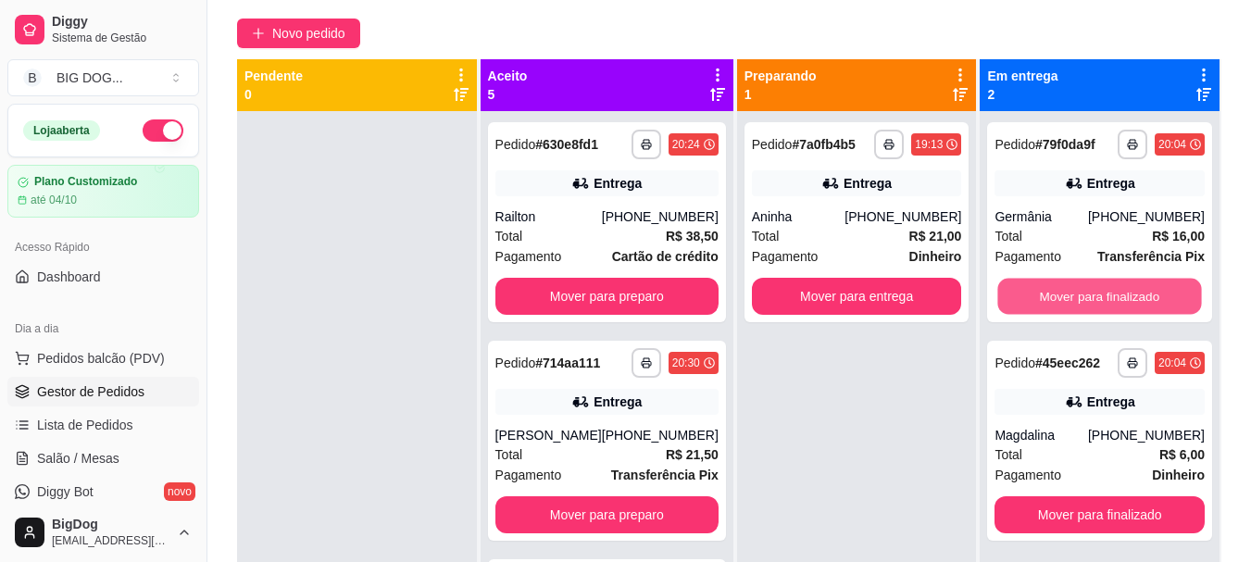
click at [1125, 295] on button "Mover para finalizado" at bounding box center [1100, 297] width 204 height 36
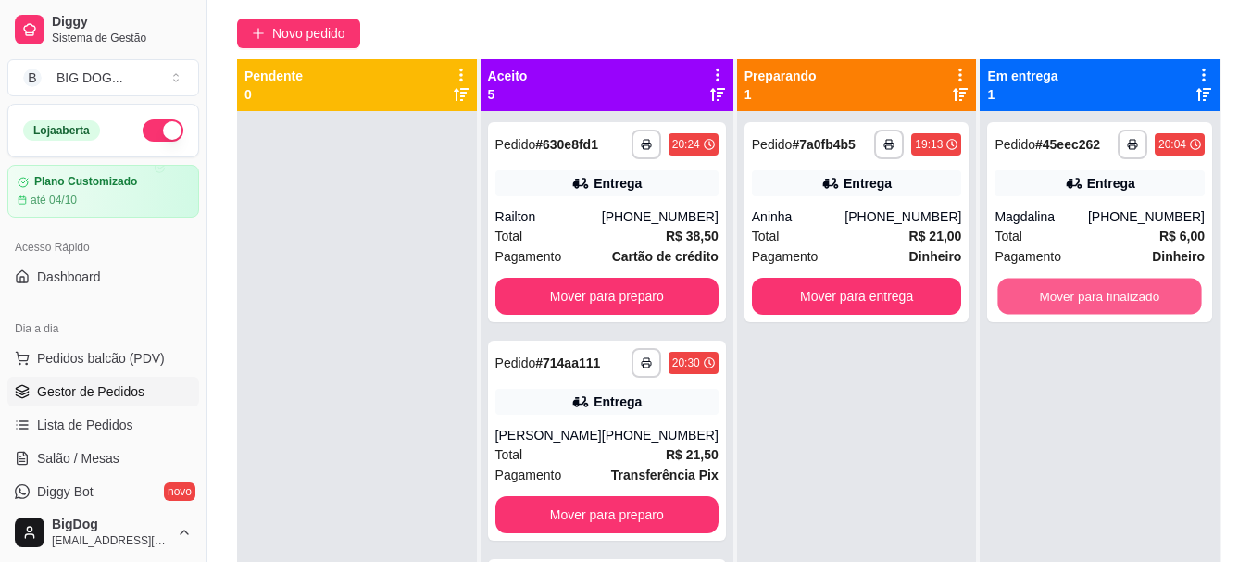
click at [1125, 295] on button "Mover para finalizado" at bounding box center [1100, 297] width 204 height 36
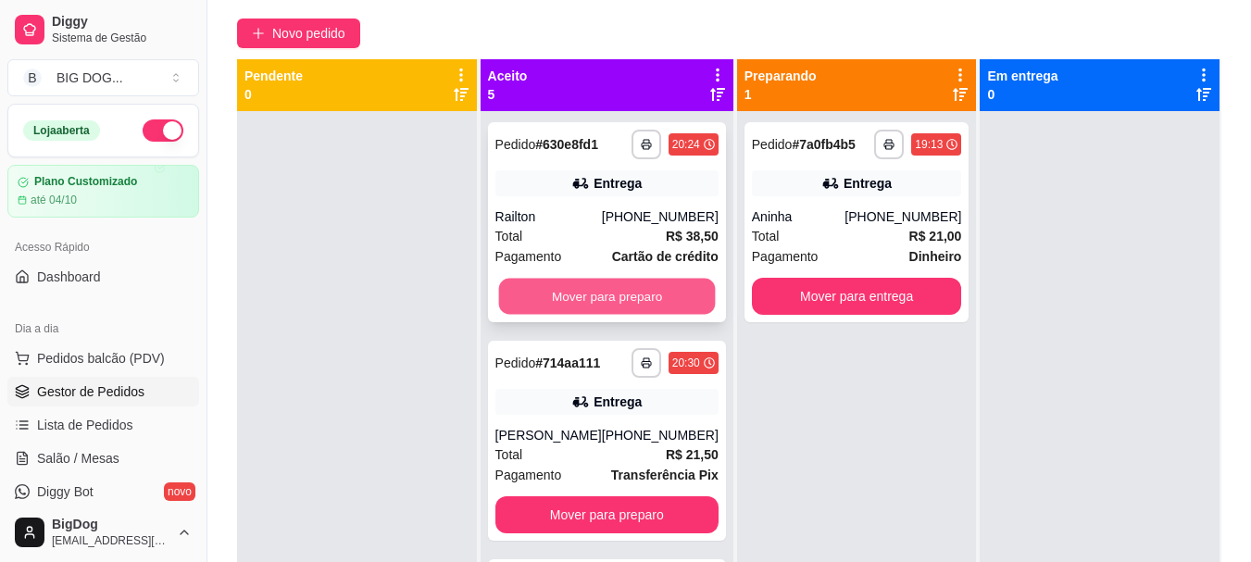
click at [559, 301] on button "Mover para preparo" at bounding box center [606, 297] width 217 height 36
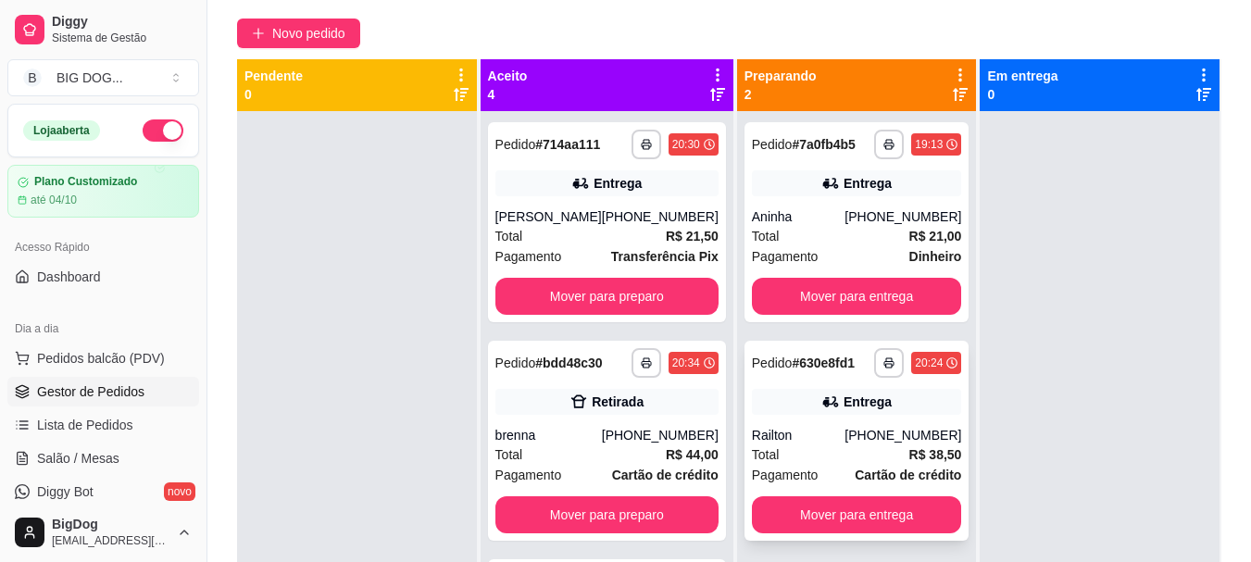
click at [852, 454] on div "Total R$ 38,50" at bounding box center [857, 454] width 210 height 20
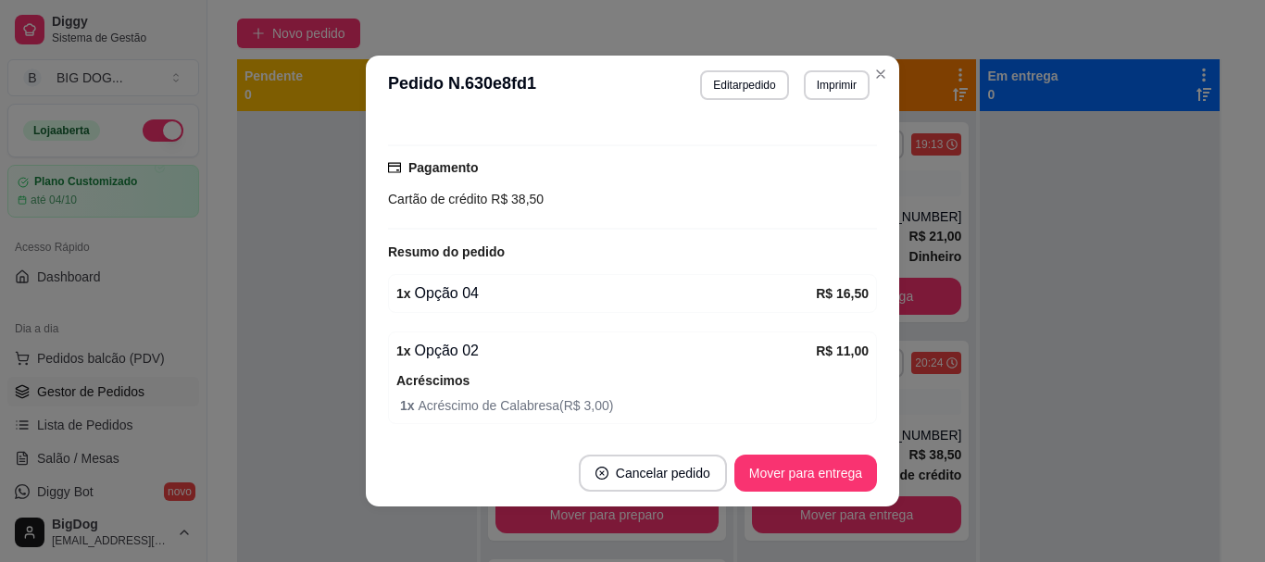
scroll to position [578, 0]
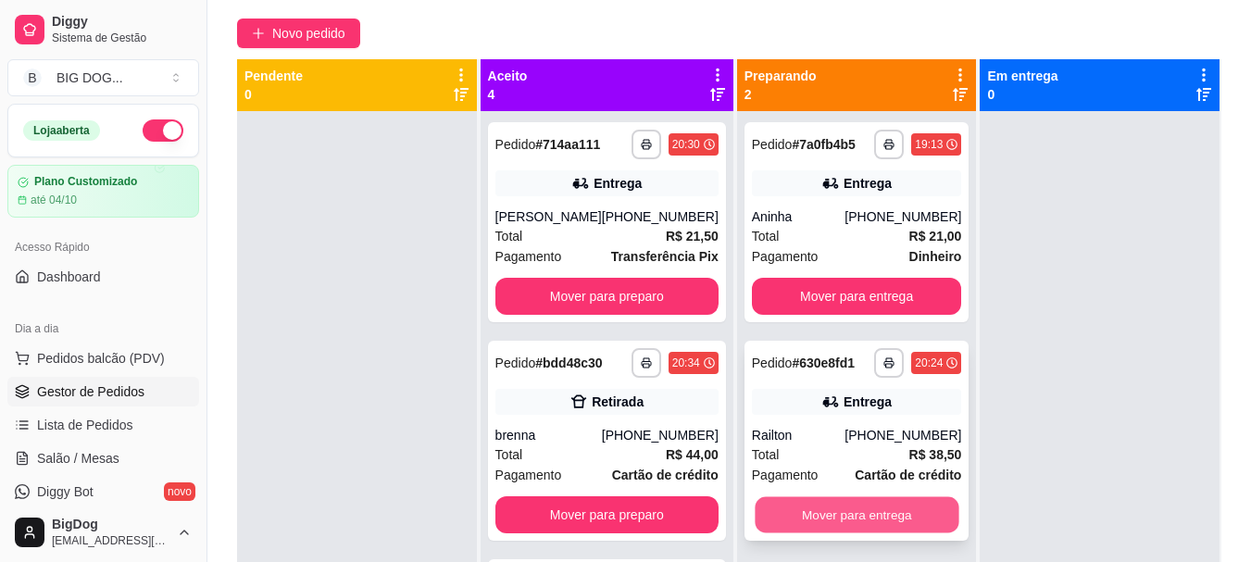
click at [871, 518] on button "Mover para entrega" at bounding box center [857, 515] width 204 height 36
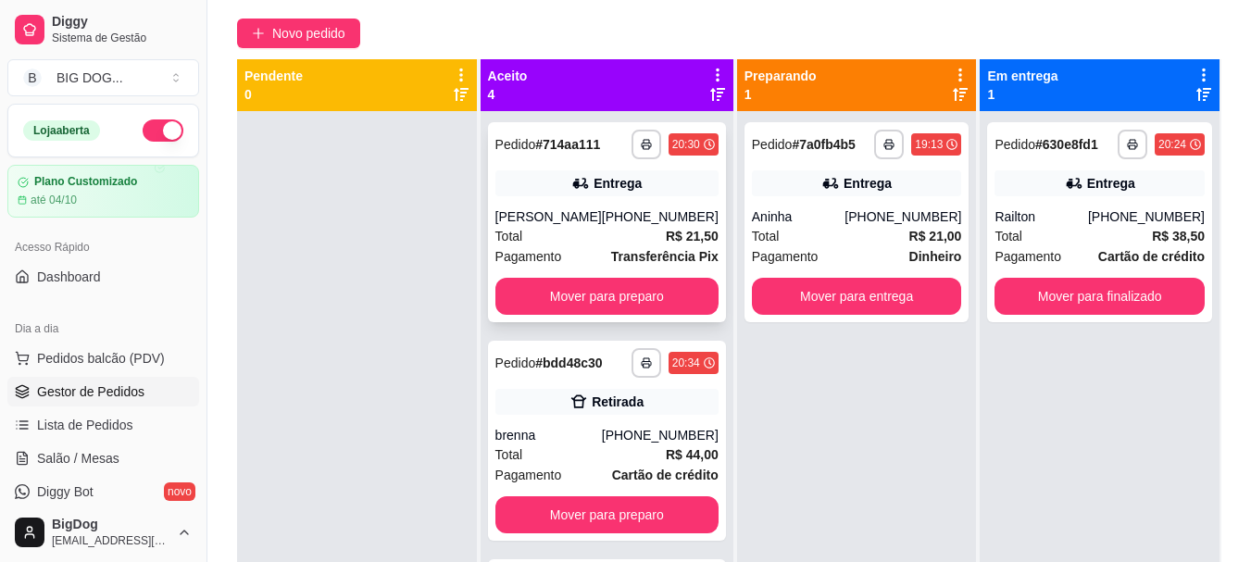
click at [620, 213] on div "[PHONE_NUMBER]" at bounding box center [660, 216] width 117 height 19
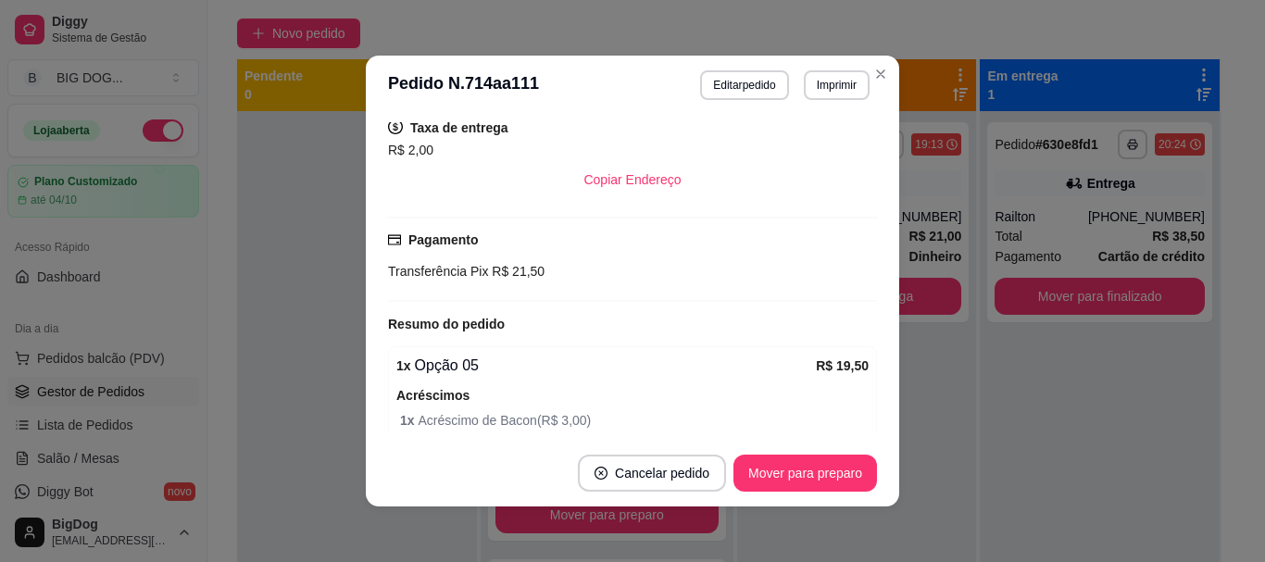
scroll to position [427, 0]
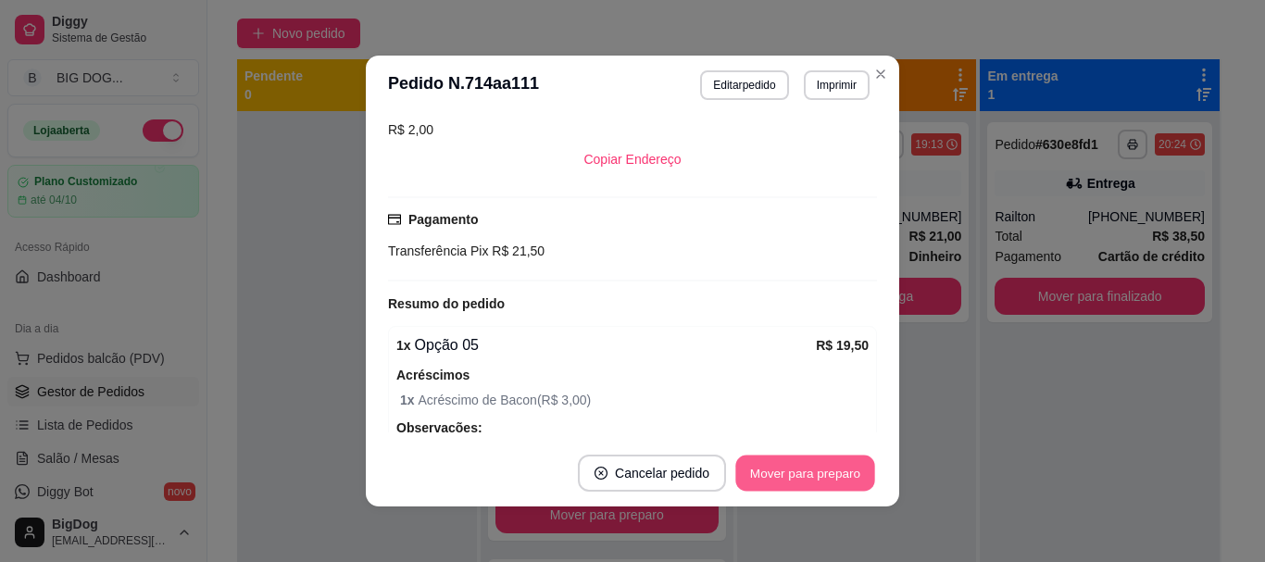
click at [796, 470] on button "Mover para preparo" at bounding box center [804, 473] width 139 height 36
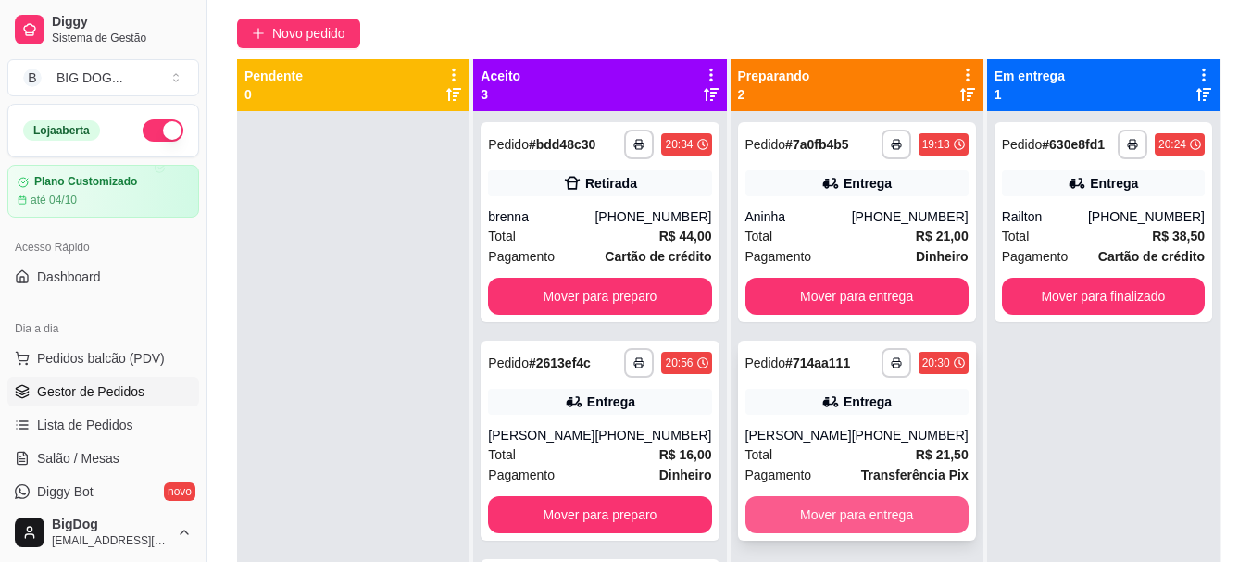
click at [836, 522] on button "Mover para entrega" at bounding box center [856, 514] width 223 height 37
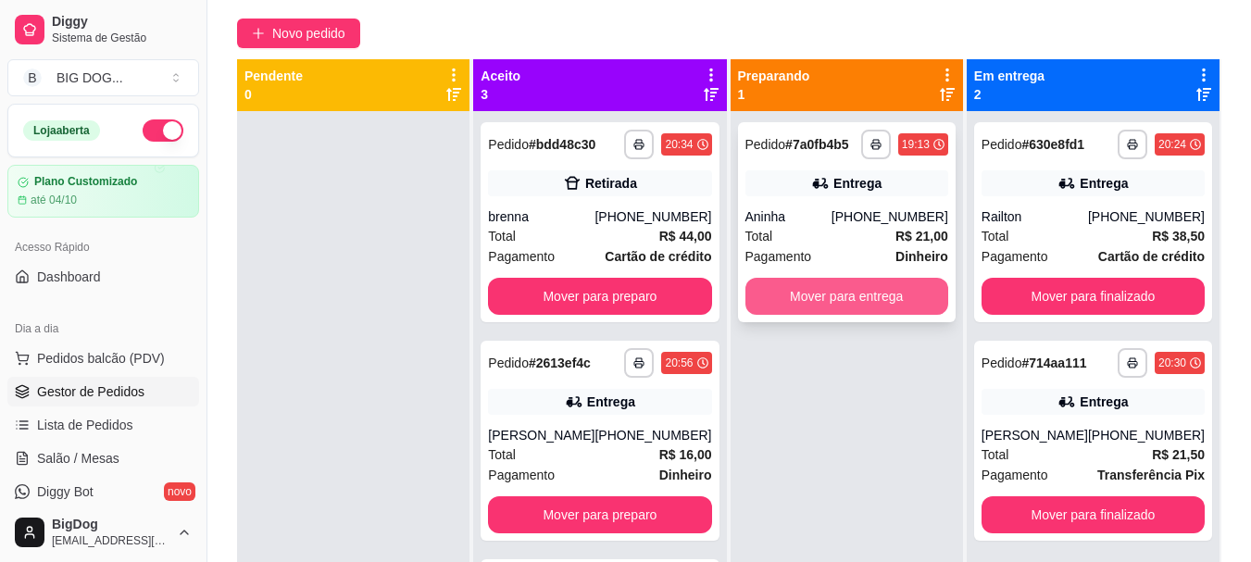
click at [850, 293] on button "Mover para entrega" at bounding box center [846, 296] width 203 height 37
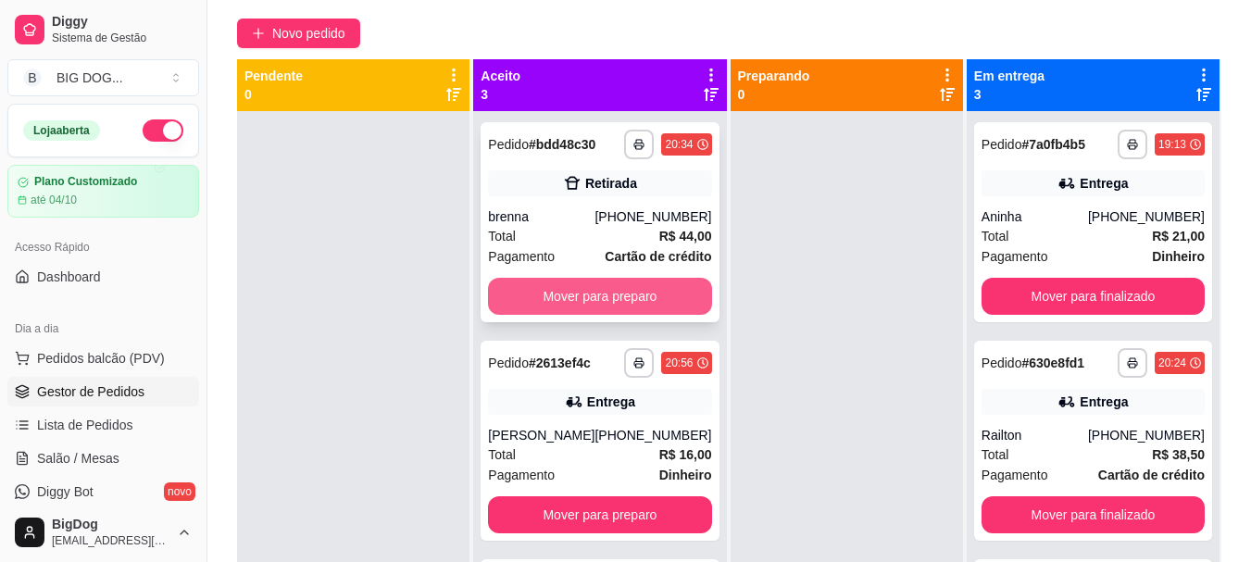
click at [645, 293] on button "Mover para preparo" at bounding box center [599, 296] width 223 height 37
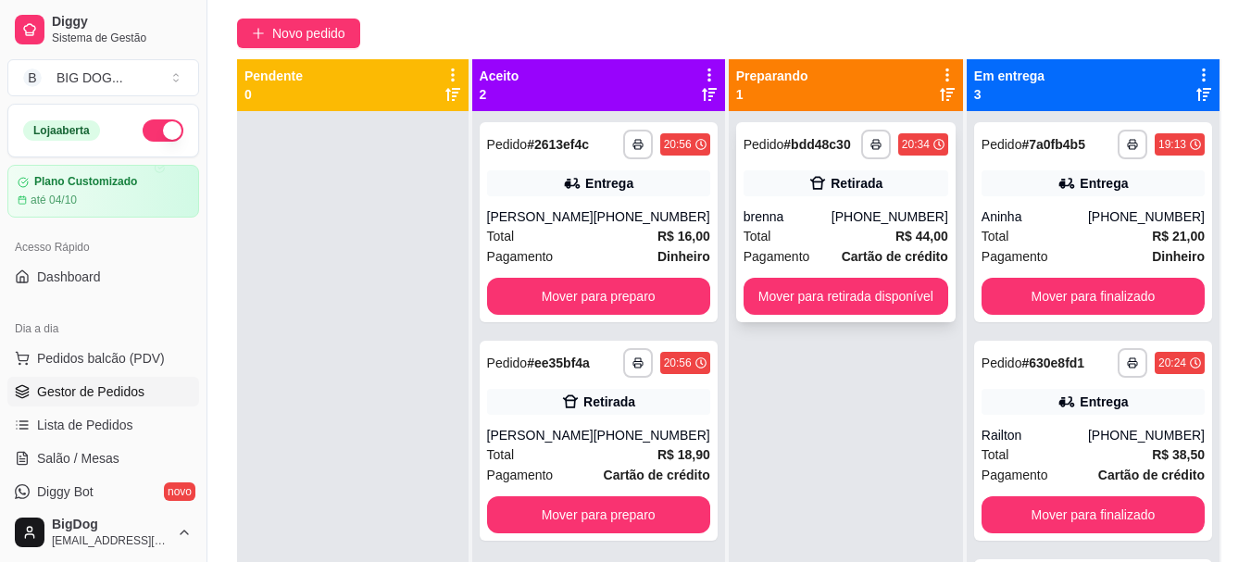
click at [879, 224] on div "[PHONE_NUMBER]" at bounding box center [889, 216] width 117 height 19
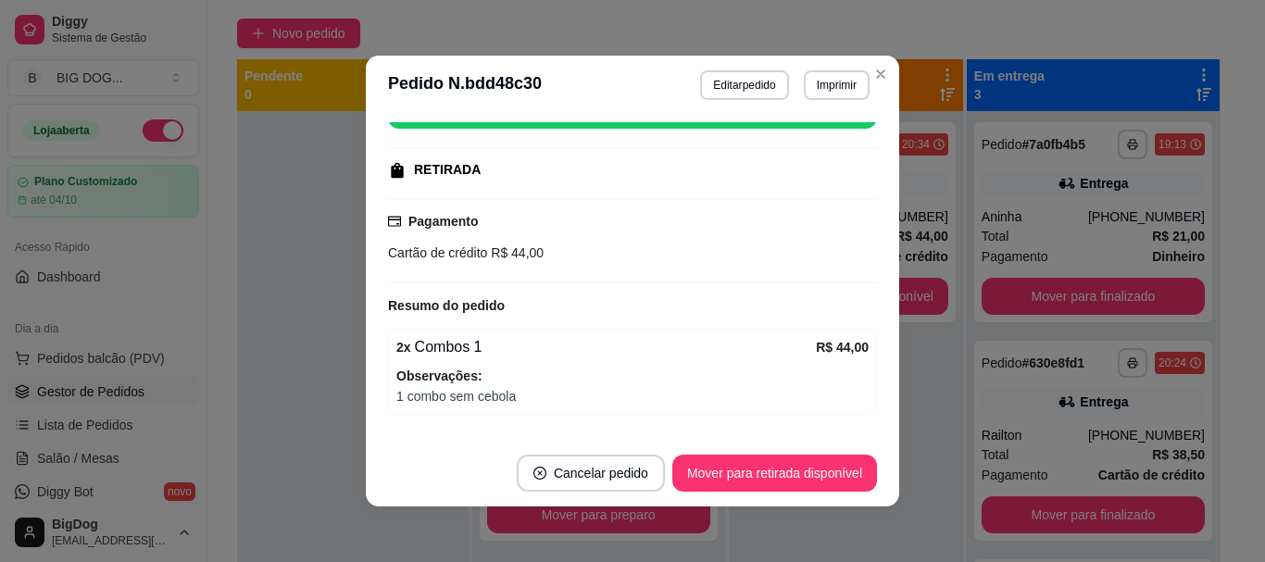
scroll to position [313, 0]
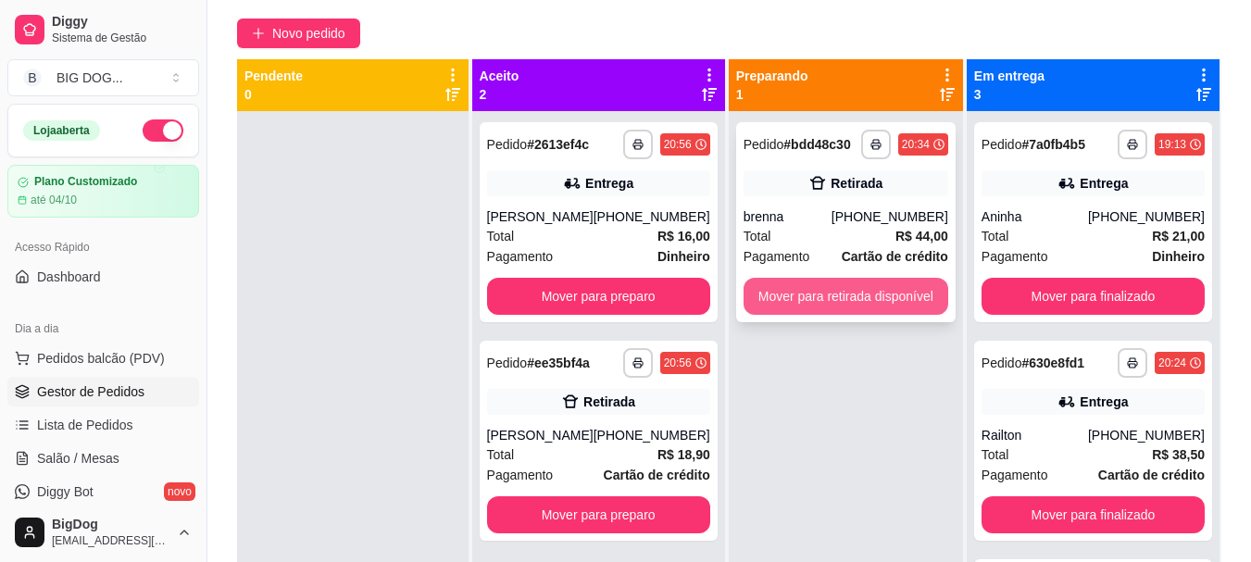
click at [834, 300] on button "Mover para retirada disponível" at bounding box center [845, 296] width 205 height 37
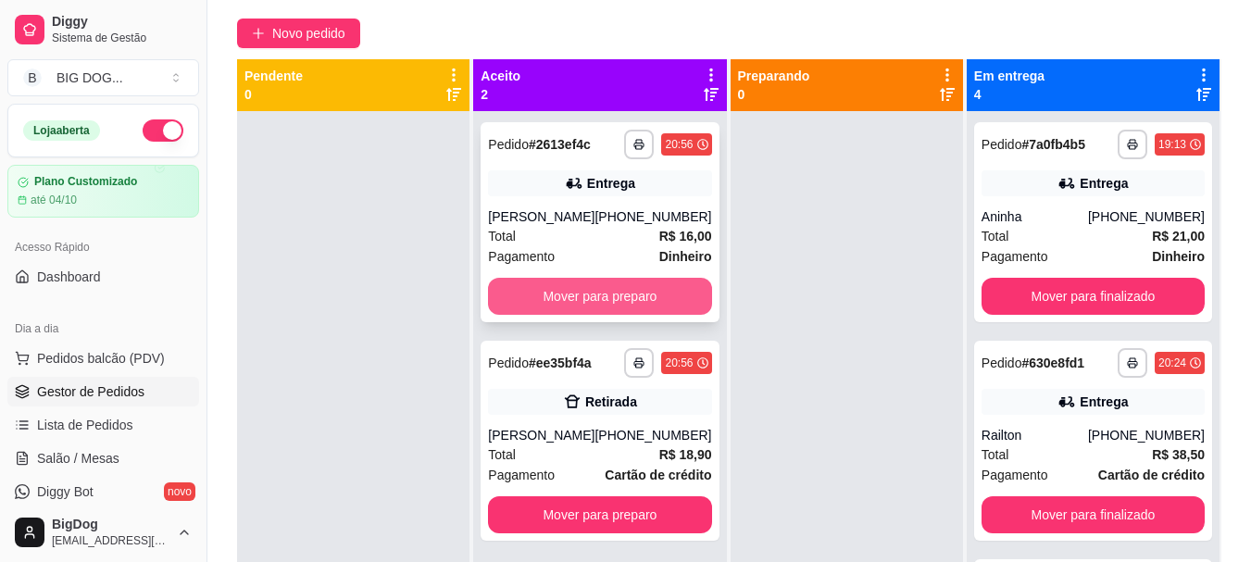
click at [626, 294] on button "Mover para preparo" at bounding box center [599, 296] width 223 height 37
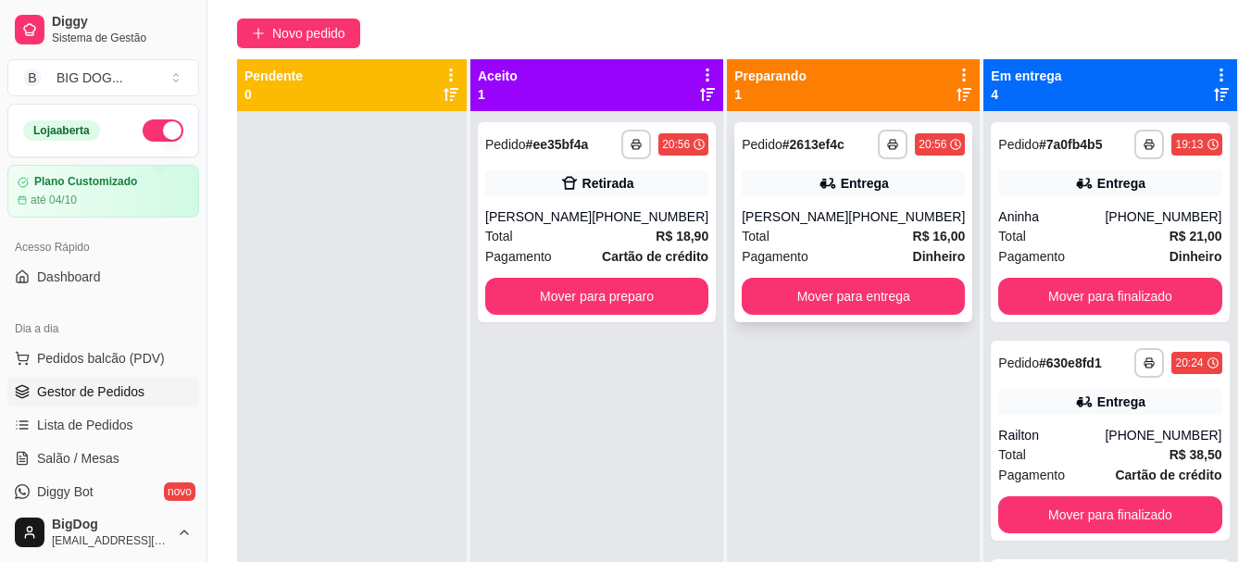
click at [797, 241] on div "Total R$ 16,00" at bounding box center [853, 236] width 223 height 20
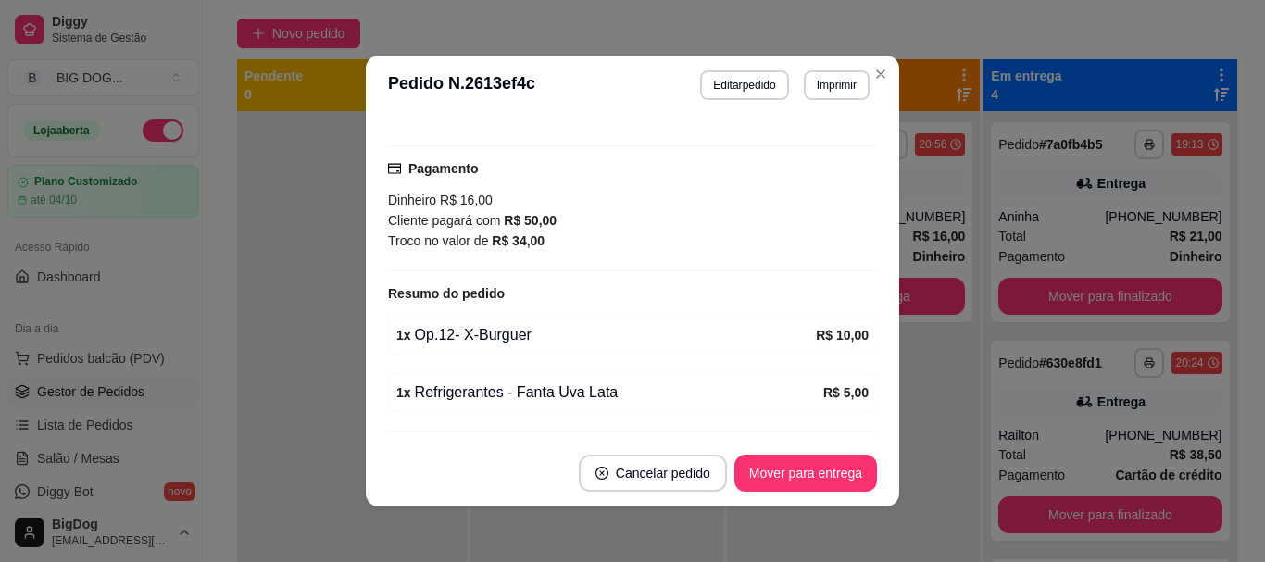
scroll to position [472, 0]
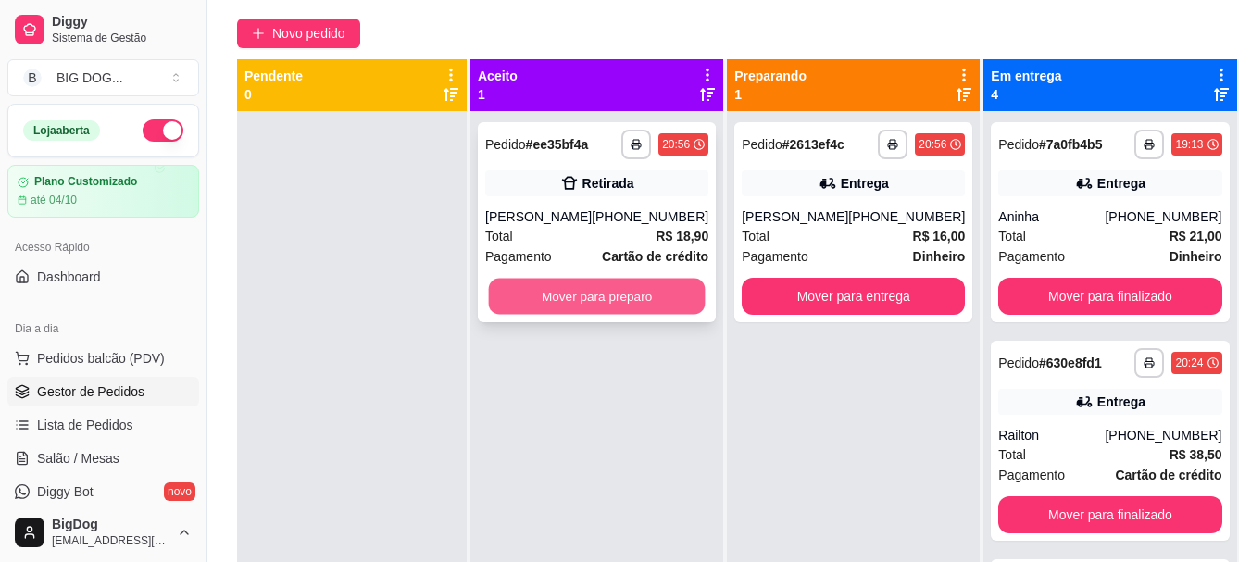
click at [612, 294] on button "Mover para preparo" at bounding box center [597, 297] width 217 height 36
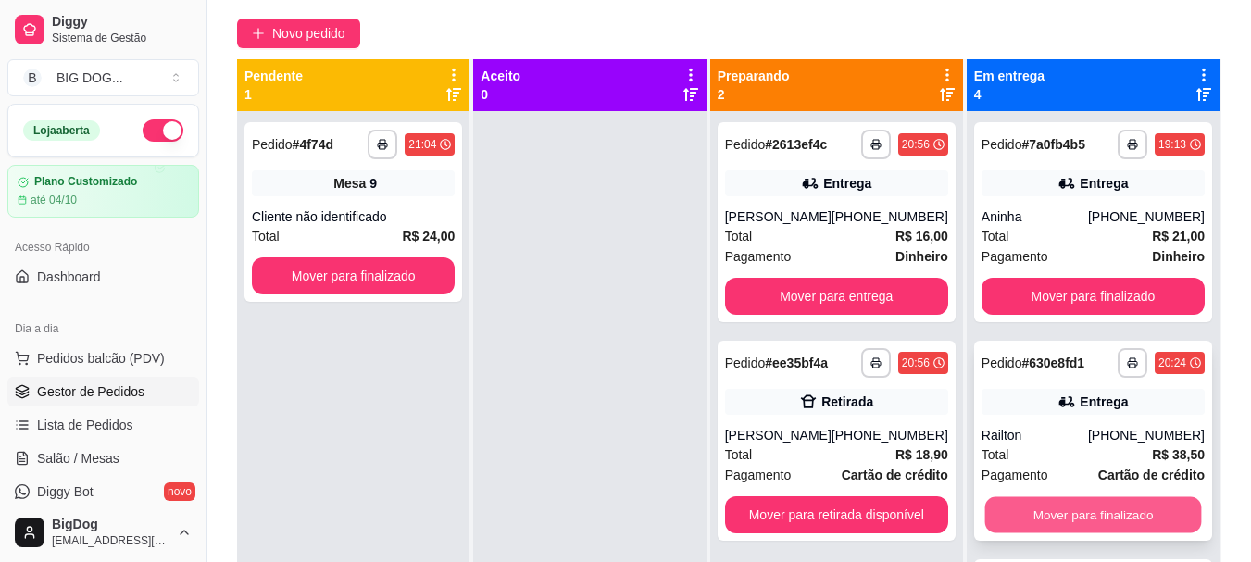
click at [1057, 505] on button "Mover para finalizado" at bounding box center [1092, 515] width 217 height 36
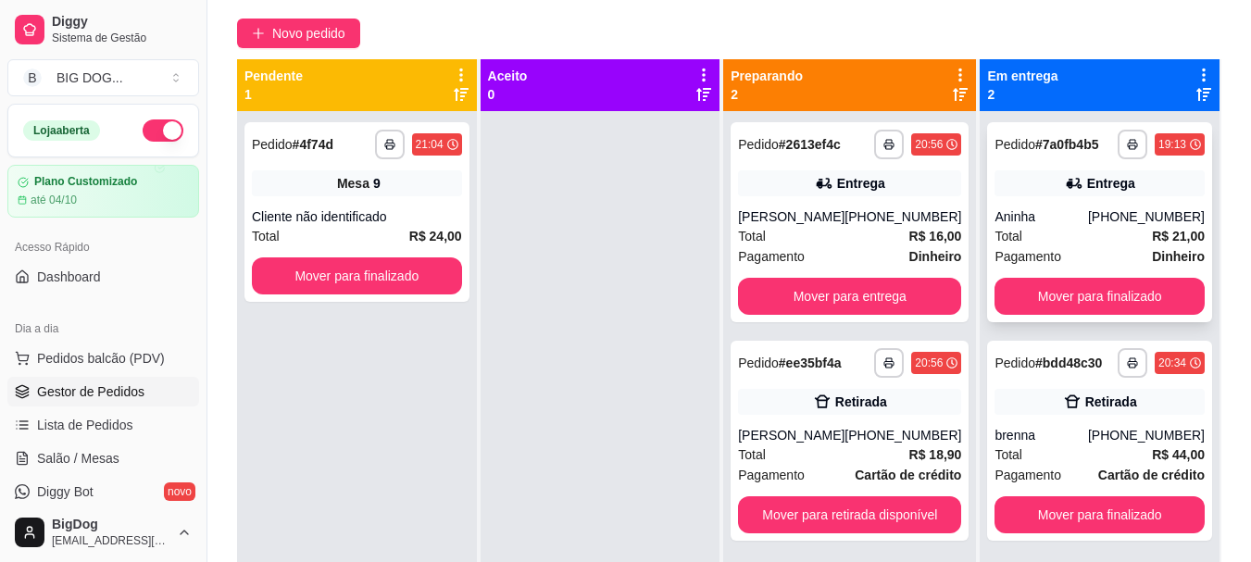
click at [1105, 209] on div "[PHONE_NUMBER]" at bounding box center [1146, 216] width 117 height 19
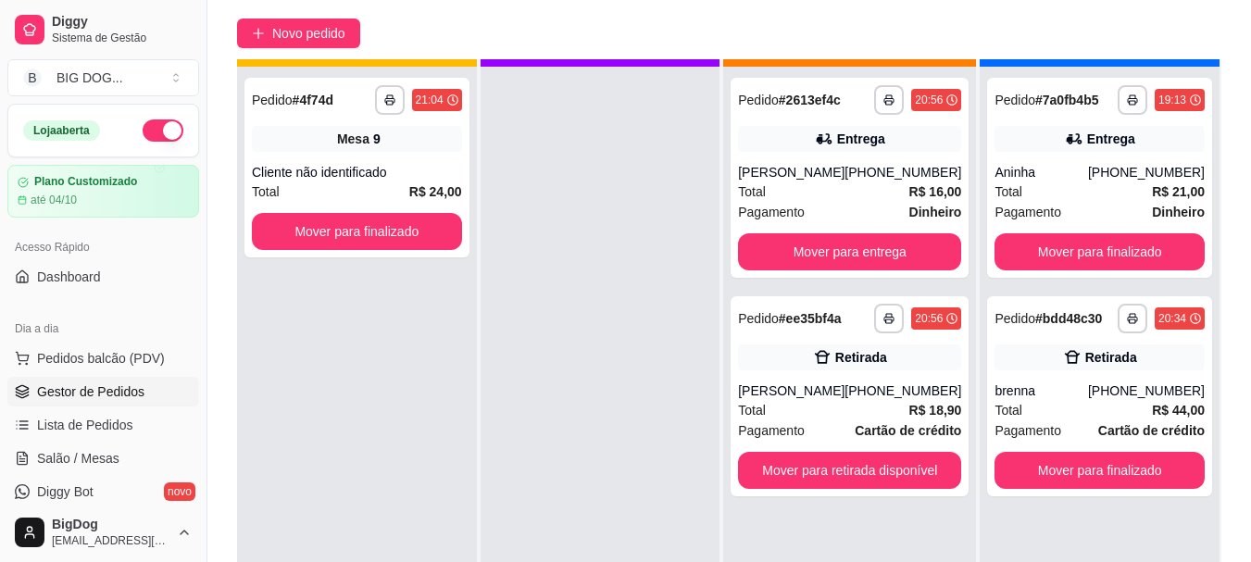
scroll to position [52, 0]
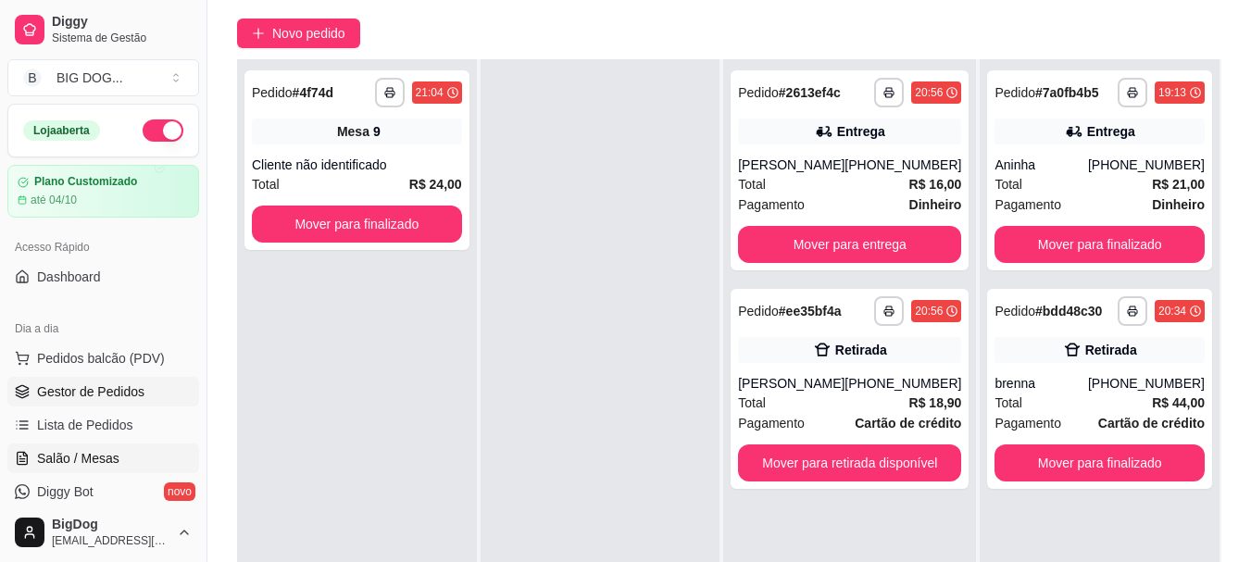
click at [73, 460] on span "Salão / Mesas" at bounding box center [78, 458] width 82 height 19
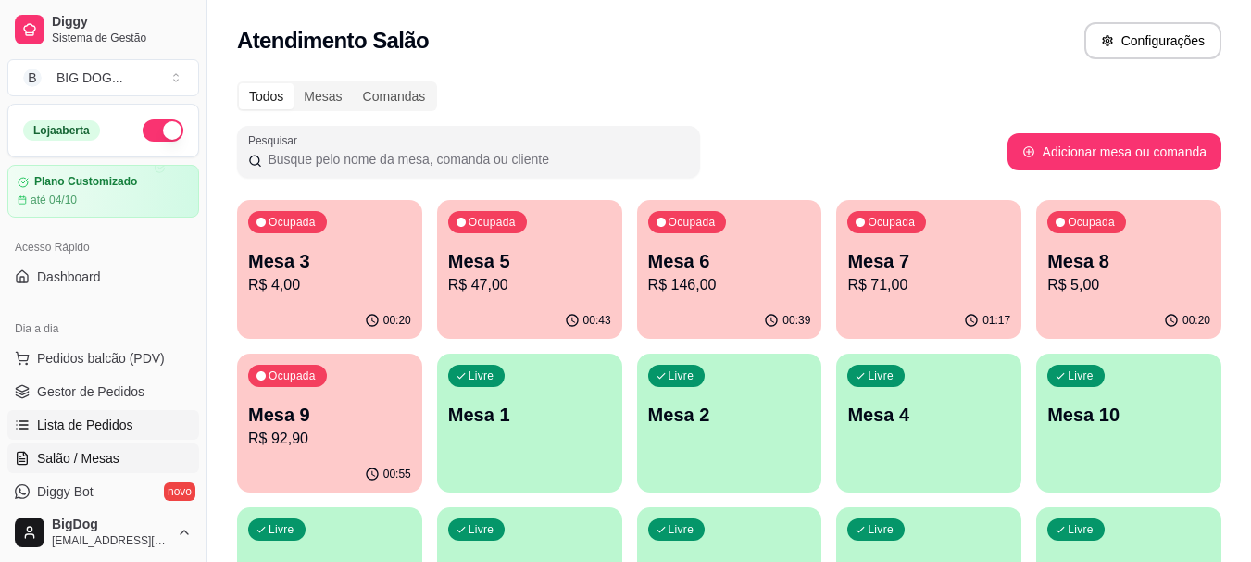
click at [80, 418] on span "Lista de Pedidos" at bounding box center [85, 425] width 96 height 19
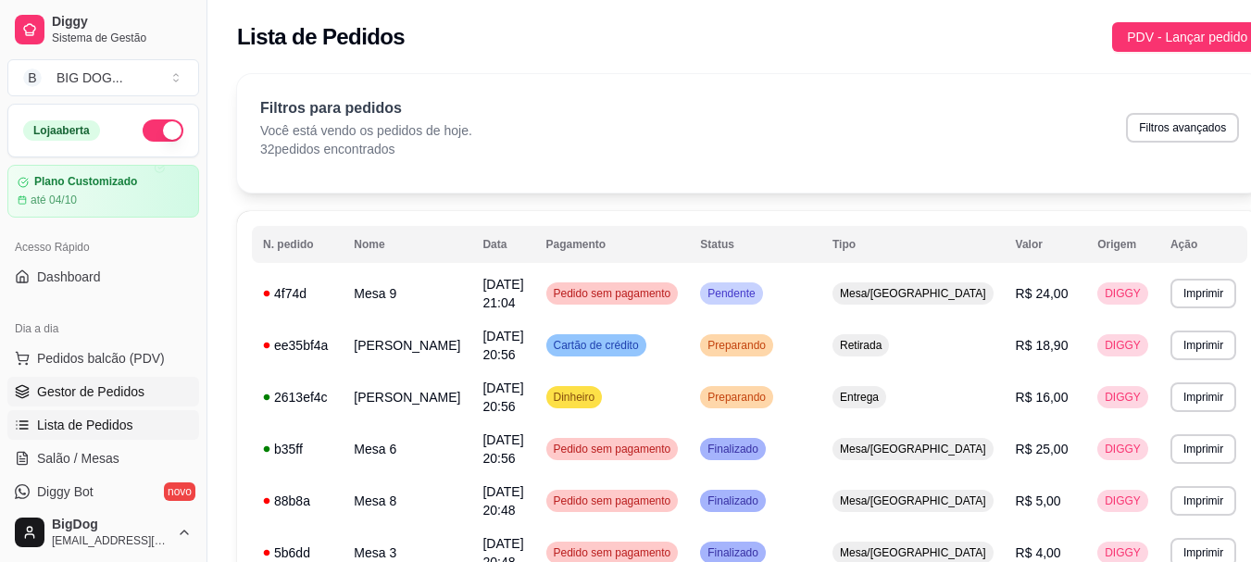
click at [96, 389] on span "Gestor de Pedidos" at bounding box center [90, 391] width 107 height 19
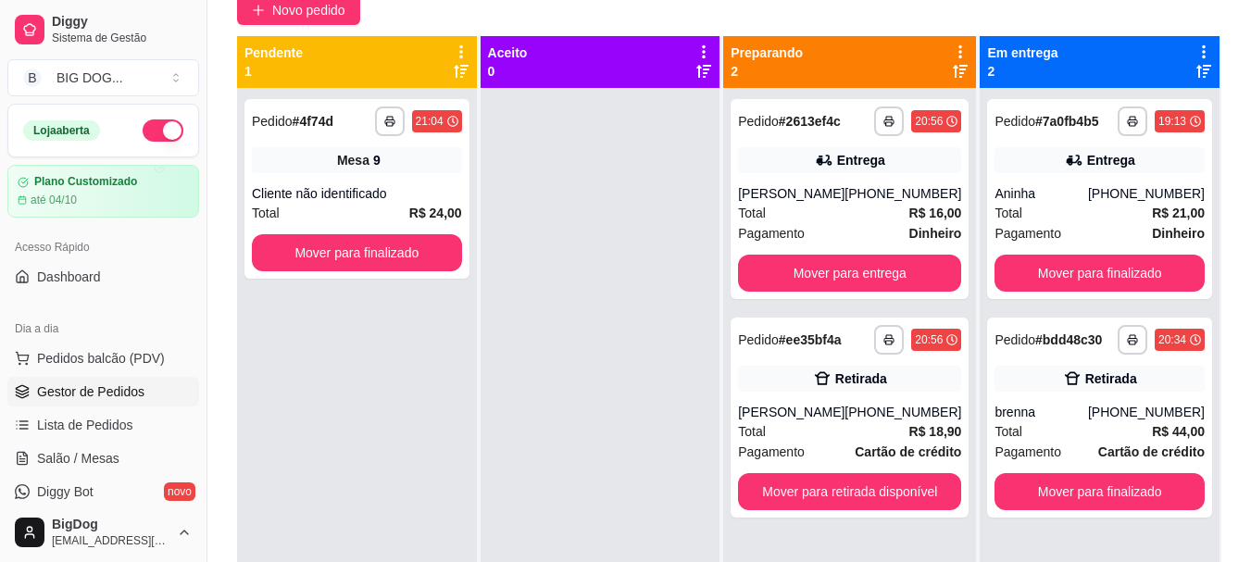
scroll to position [178, 0]
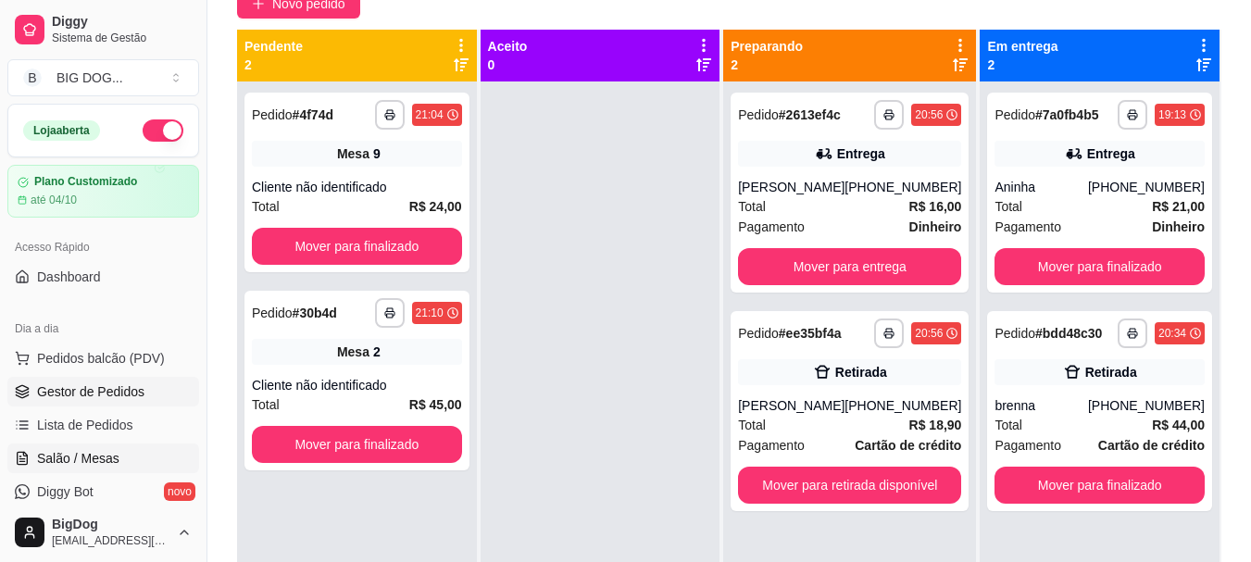
click at [75, 466] on span "Salão / Mesas" at bounding box center [78, 458] width 82 height 19
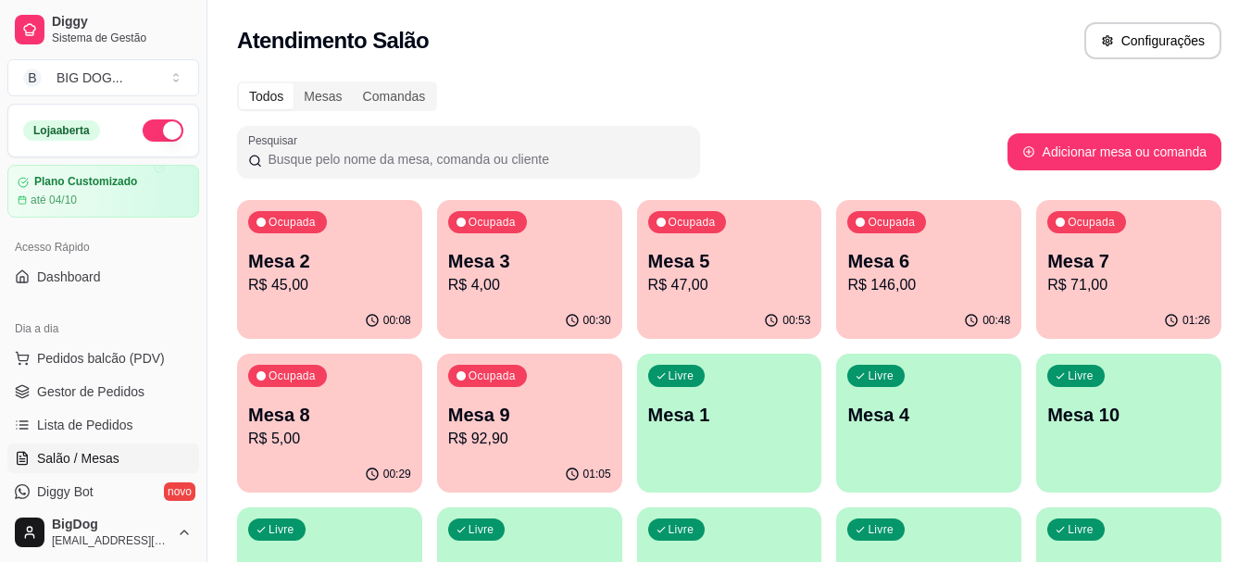
click at [1131, 269] on p "Mesa 7" at bounding box center [1128, 261] width 163 height 26
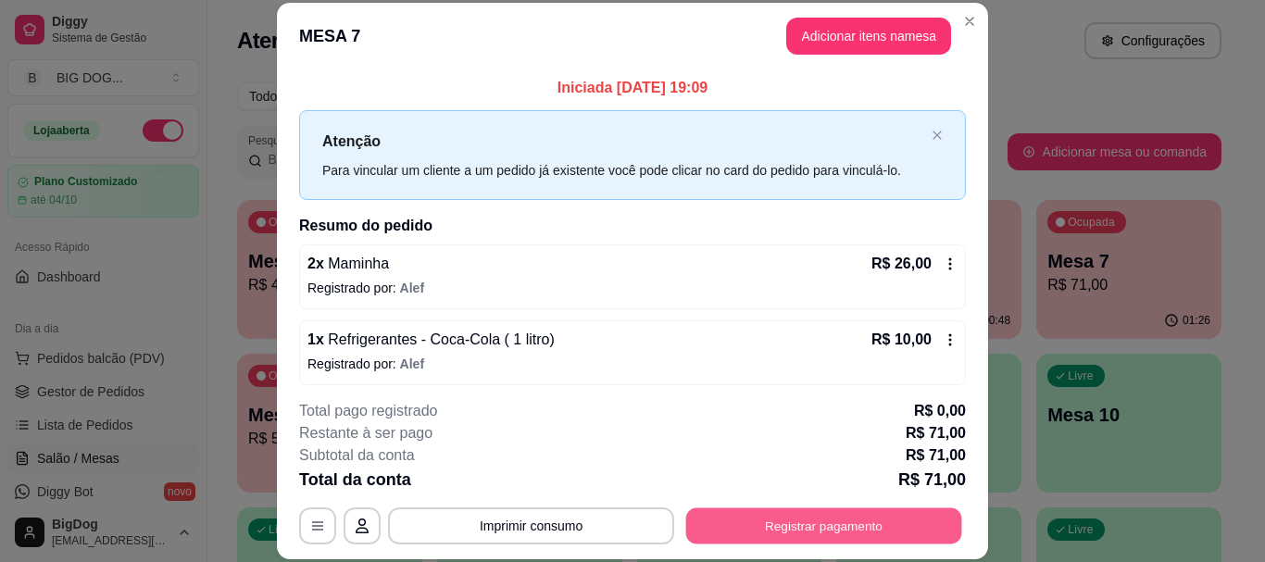
click at [727, 530] on button "Registrar pagamento" at bounding box center [824, 526] width 276 height 36
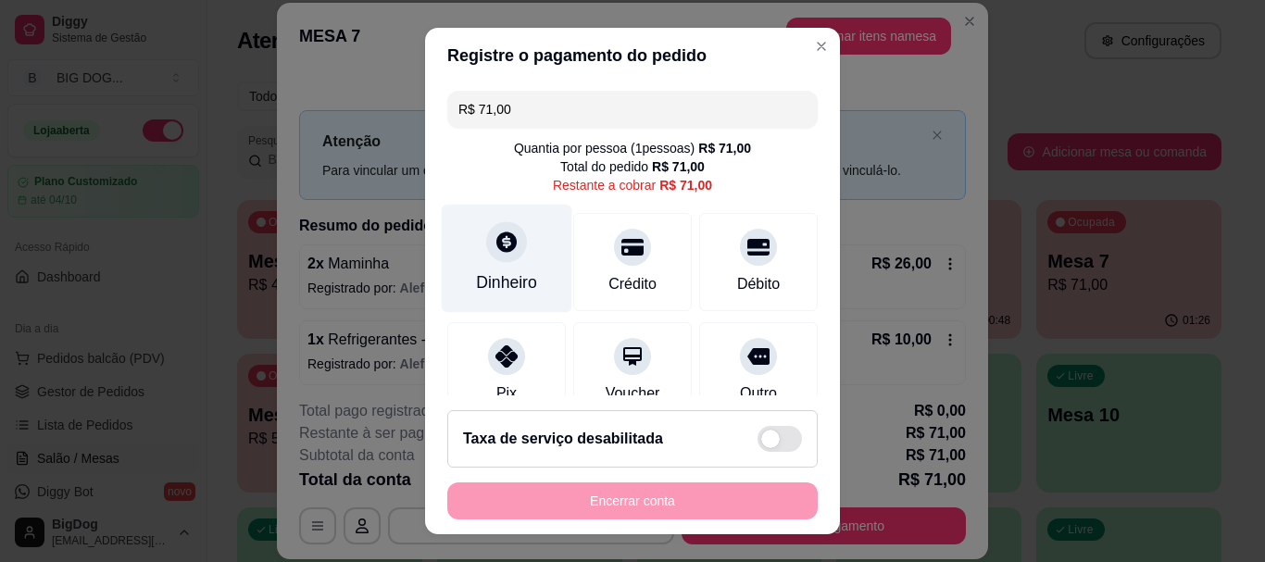
click at [505, 258] on div at bounding box center [506, 242] width 41 height 41
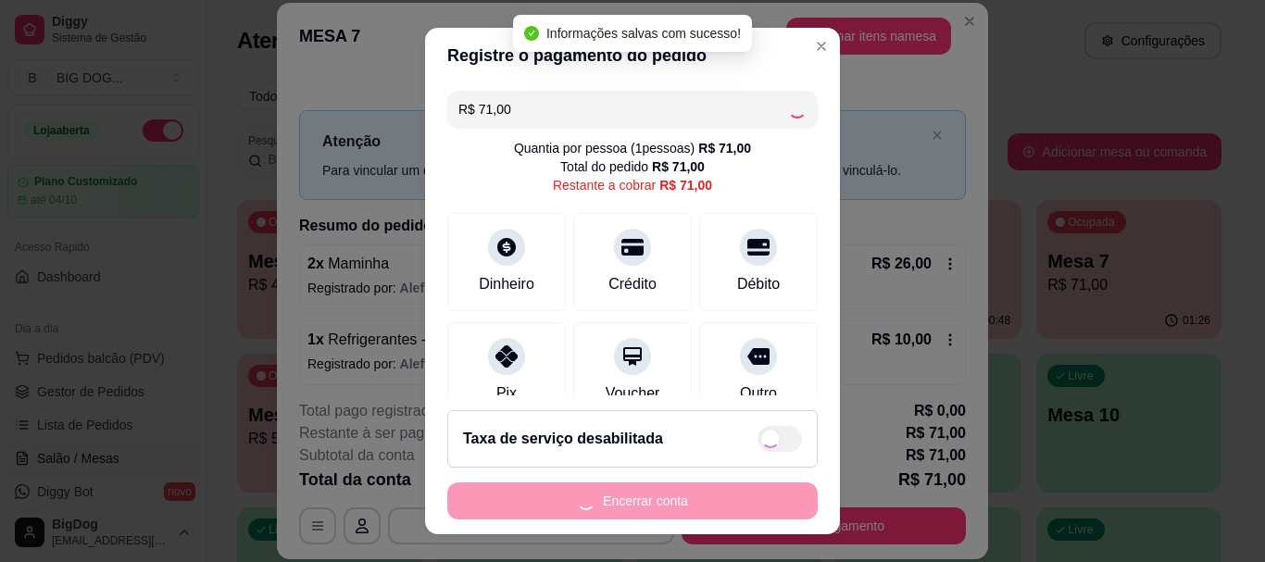
type input "R$ 0,00"
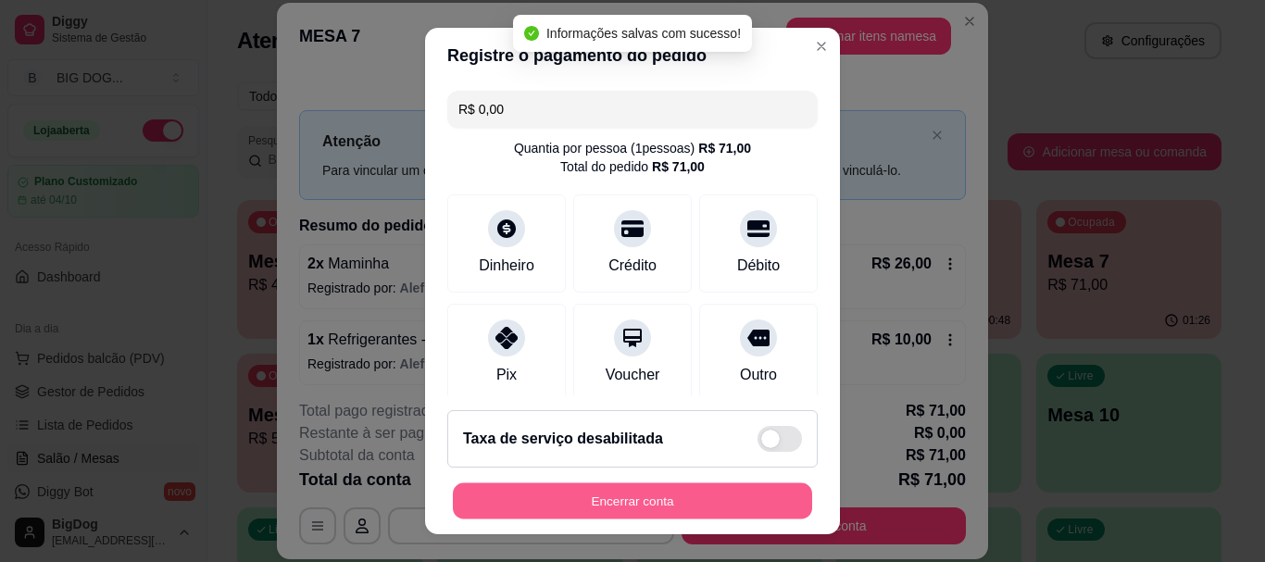
click at [620, 497] on button "Encerrar conta" at bounding box center [632, 500] width 359 height 36
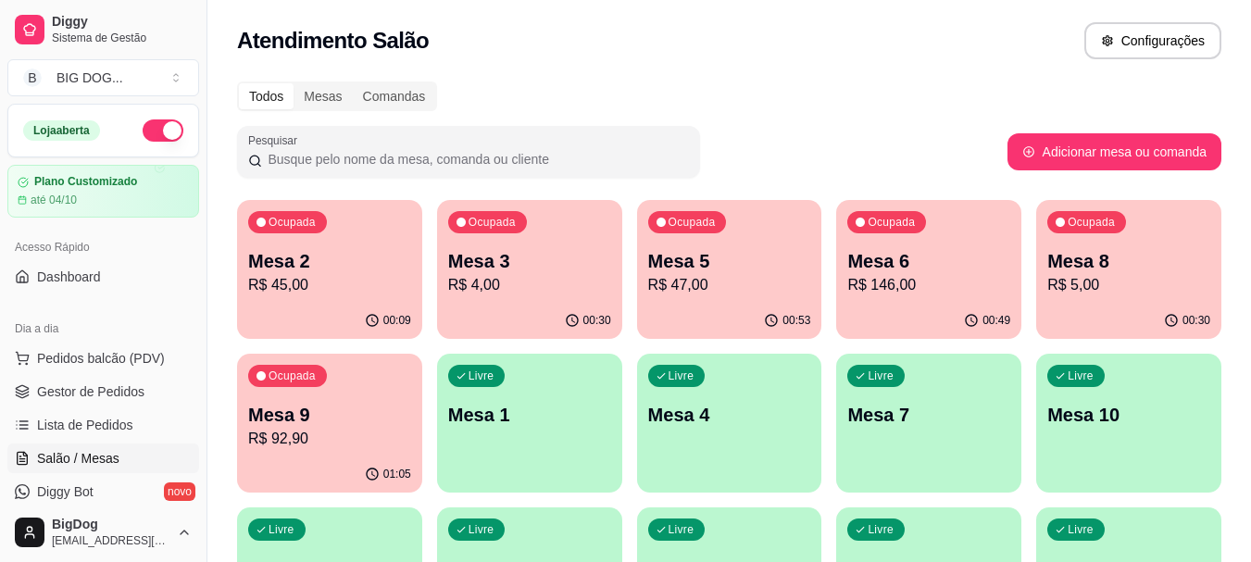
click at [1133, 248] on p "Mesa 8" at bounding box center [1128, 261] width 163 height 26
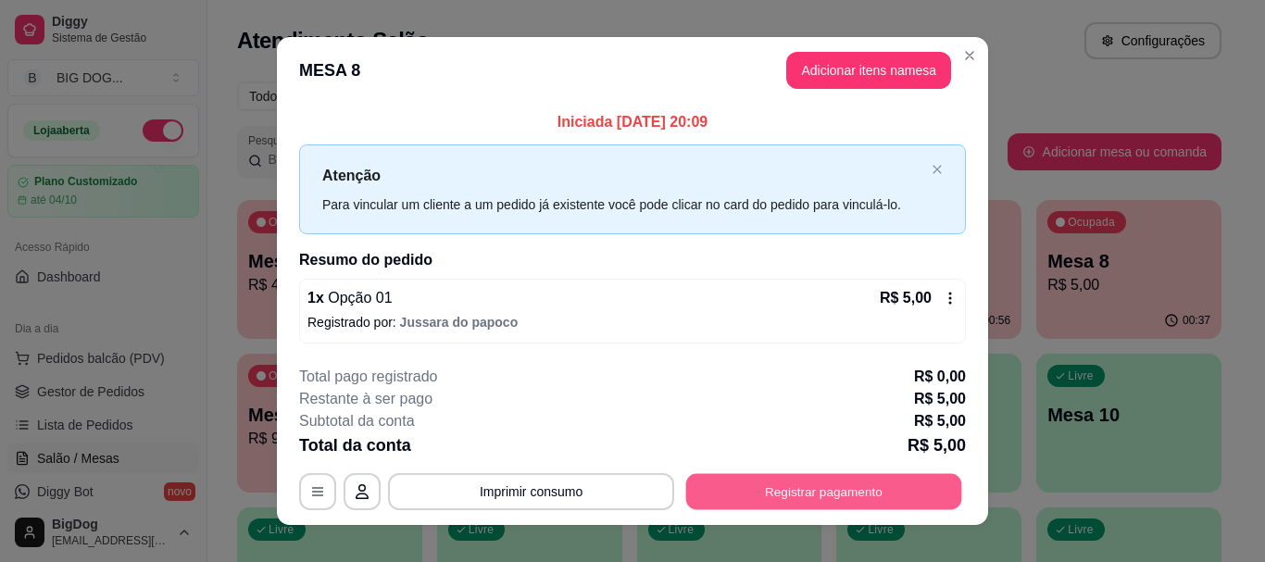
click at [829, 481] on button "Registrar pagamento" at bounding box center [824, 492] width 276 height 36
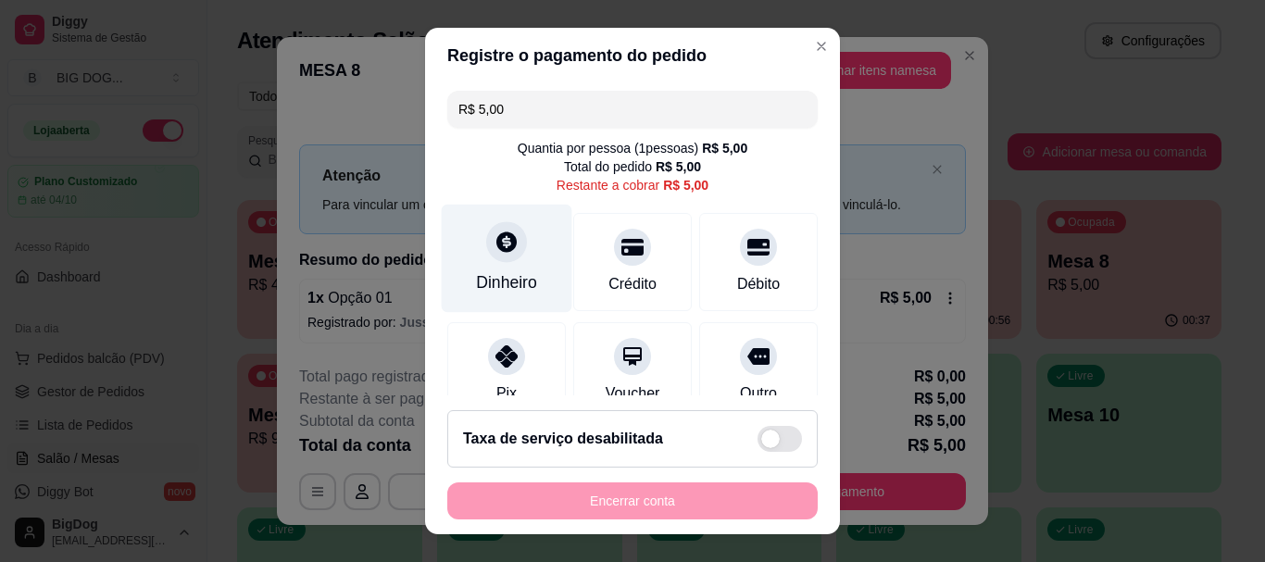
click at [517, 256] on div "Dinheiro" at bounding box center [507, 259] width 131 height 108
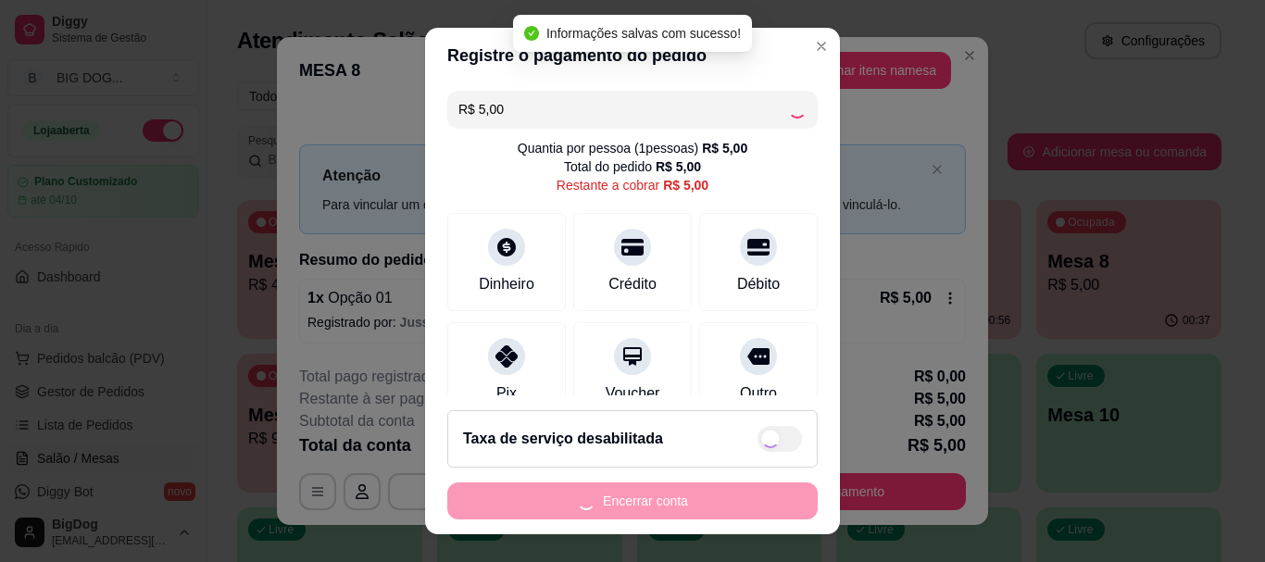
type input "R$ 0,00"
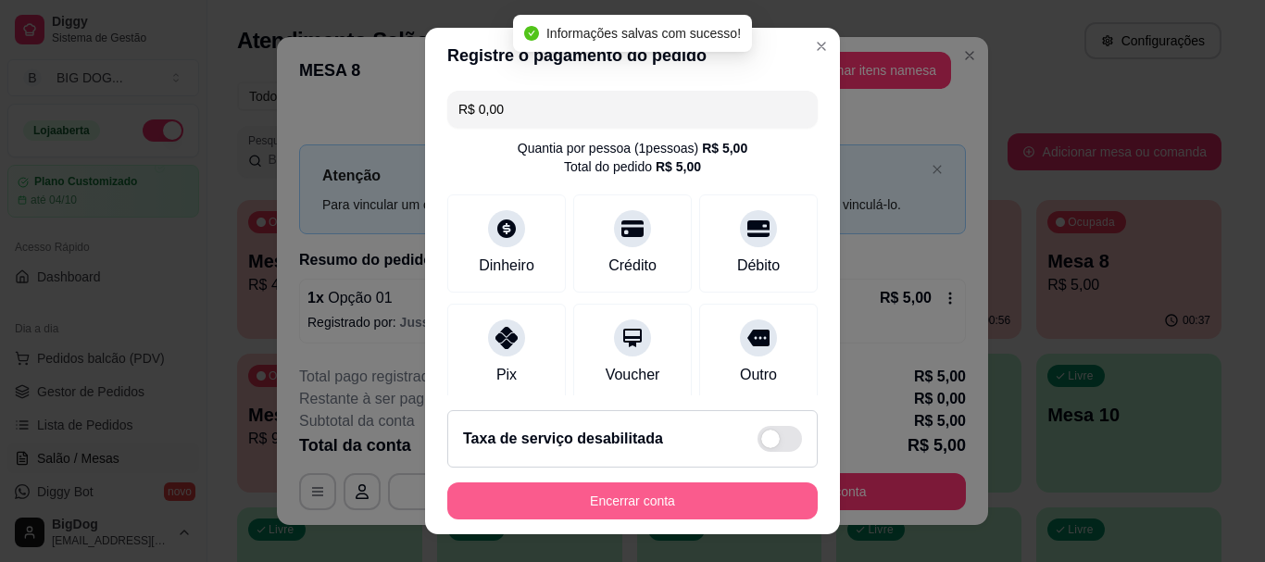
click at [663, 502] on button "Encerrar conta" at bounding box center [632, 500] width 370 height 37
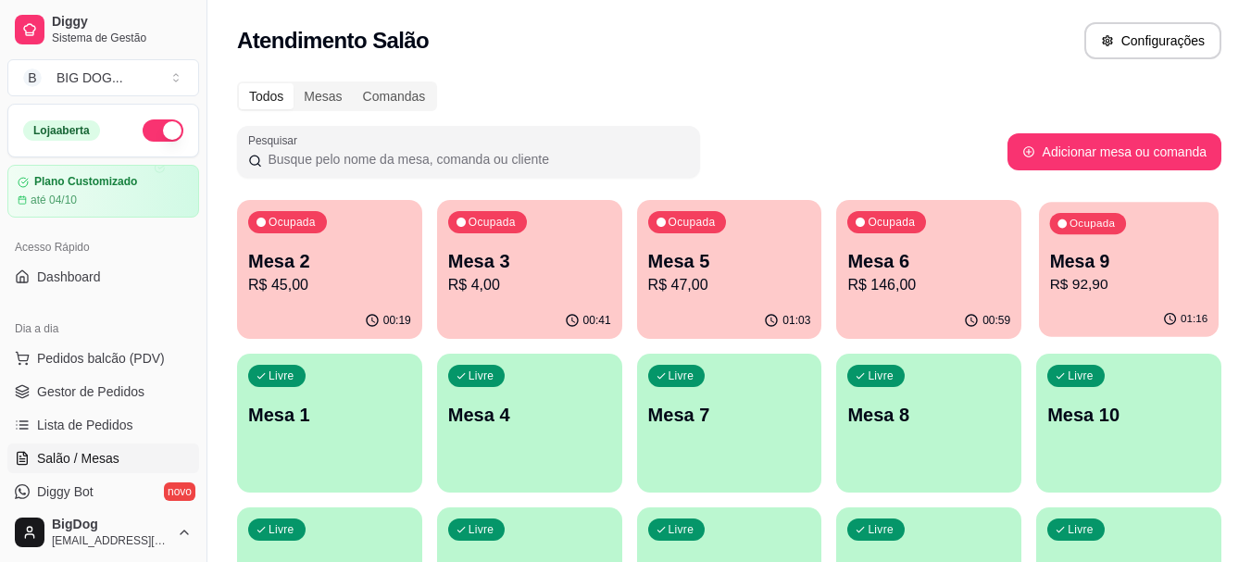
click at [1093, 277] on p "R$ 92,90" at bounding box center [1129, 284] width 158 height 21
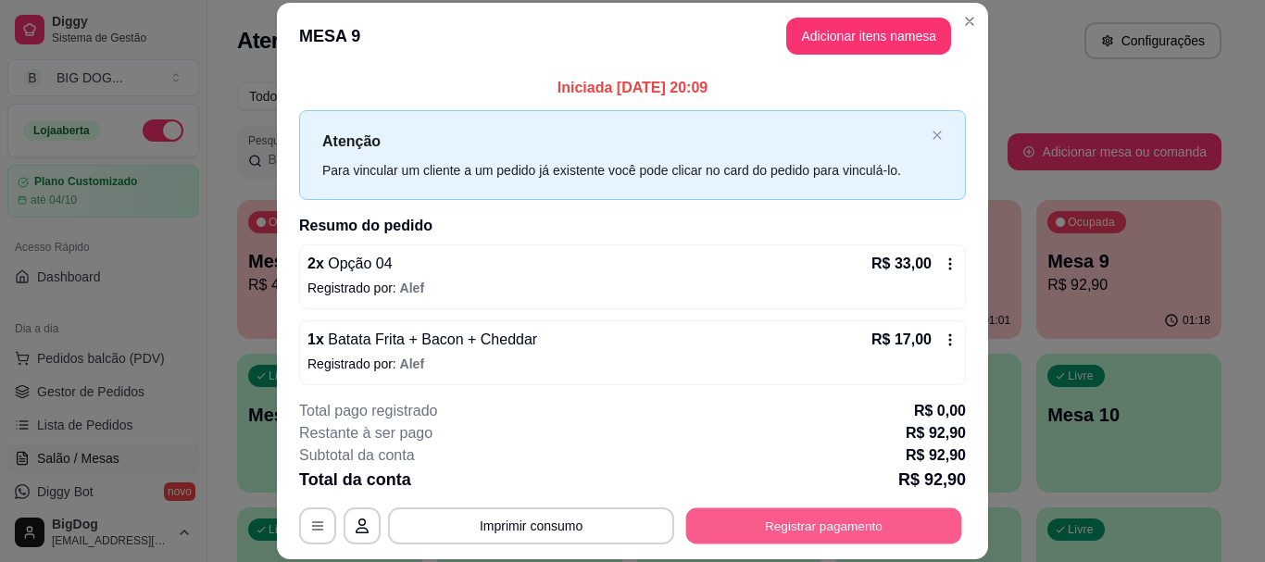
click at [739, 530] on button "Registrar pagamento" at bounding box center [824, 526] width 276 height 36
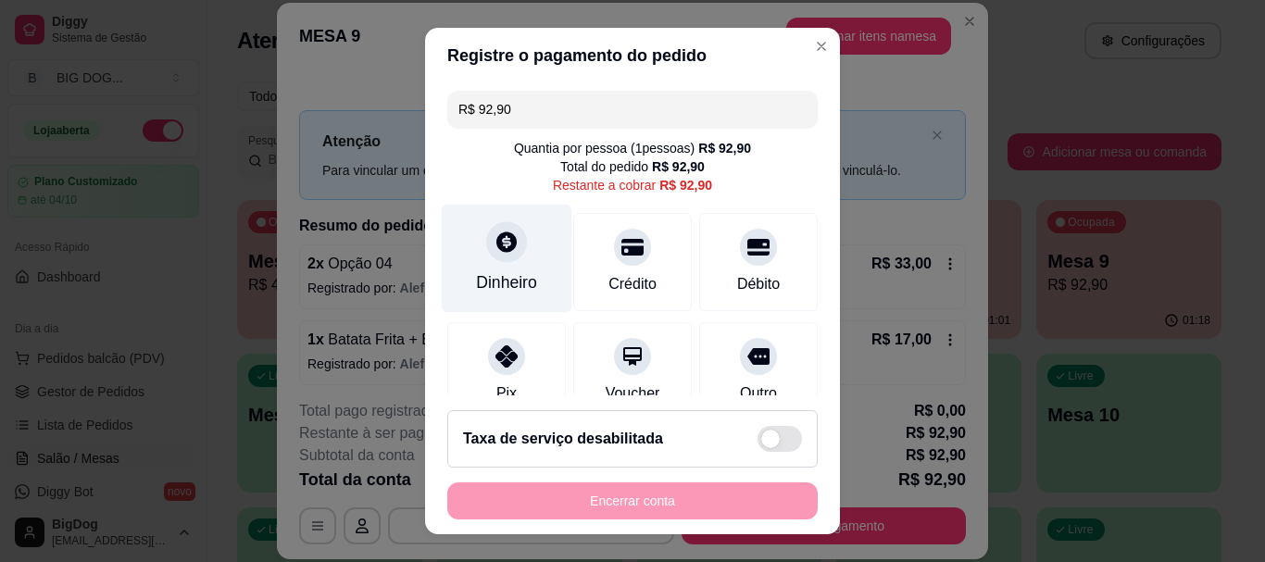
click at [482, 268] on div "Dinheiro" at bounding box center [507, 259] width 131 height 108
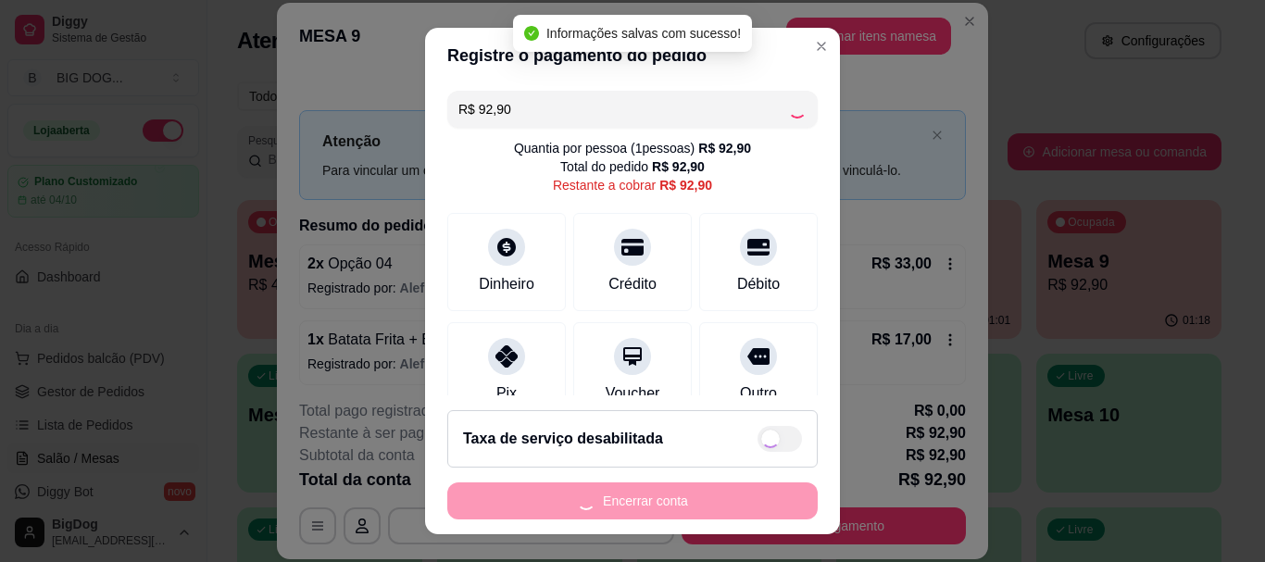
type input "R$ 0,00"
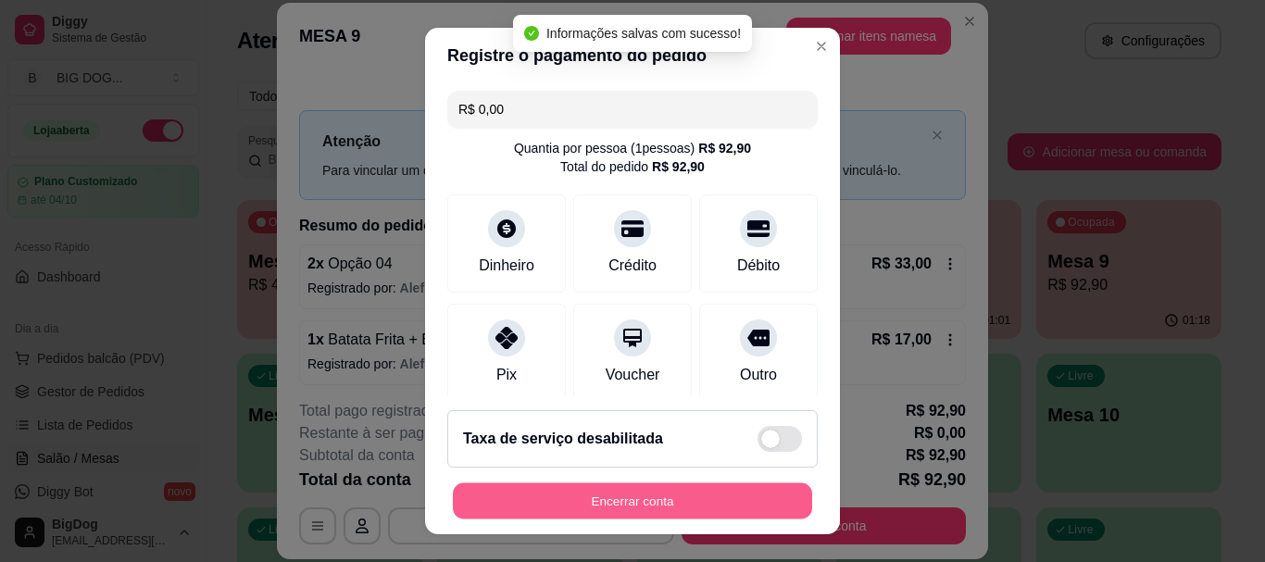
click at [573, 492] on button "Encerrar conta" at bounding box center [632, 500] width 359 height 36
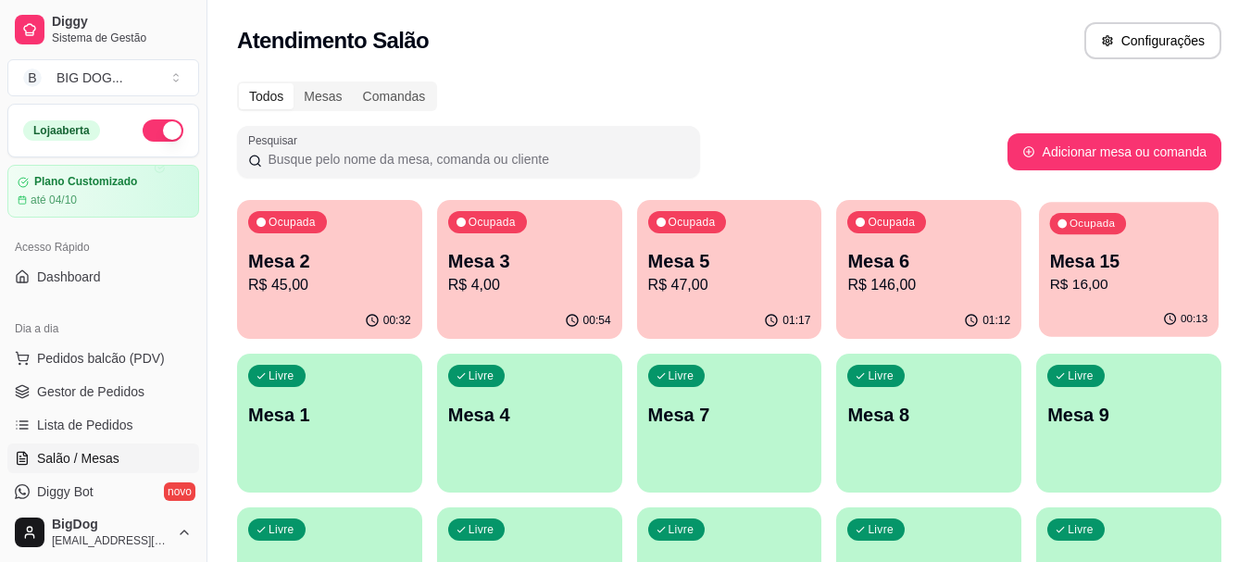
click at [1113, 285] on p "R$ 16,00" at bounding box center [1129, 284] width 158 height 21
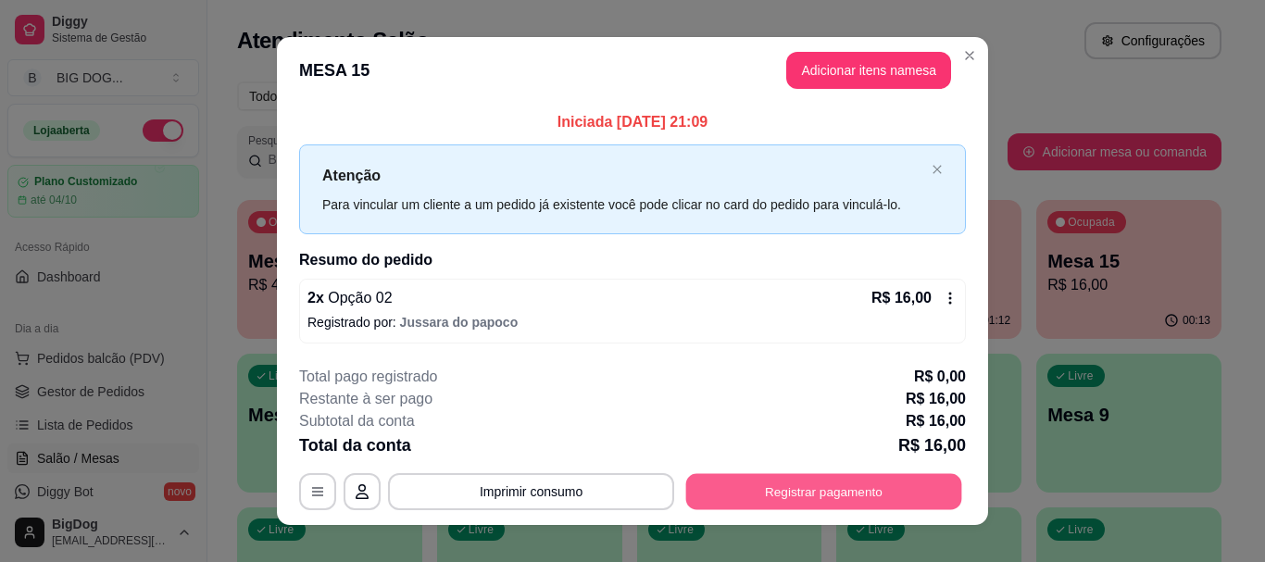
click at [828, 483] on button "Registrar pagamento" at bounding box center [824, 492] width 276 height 36
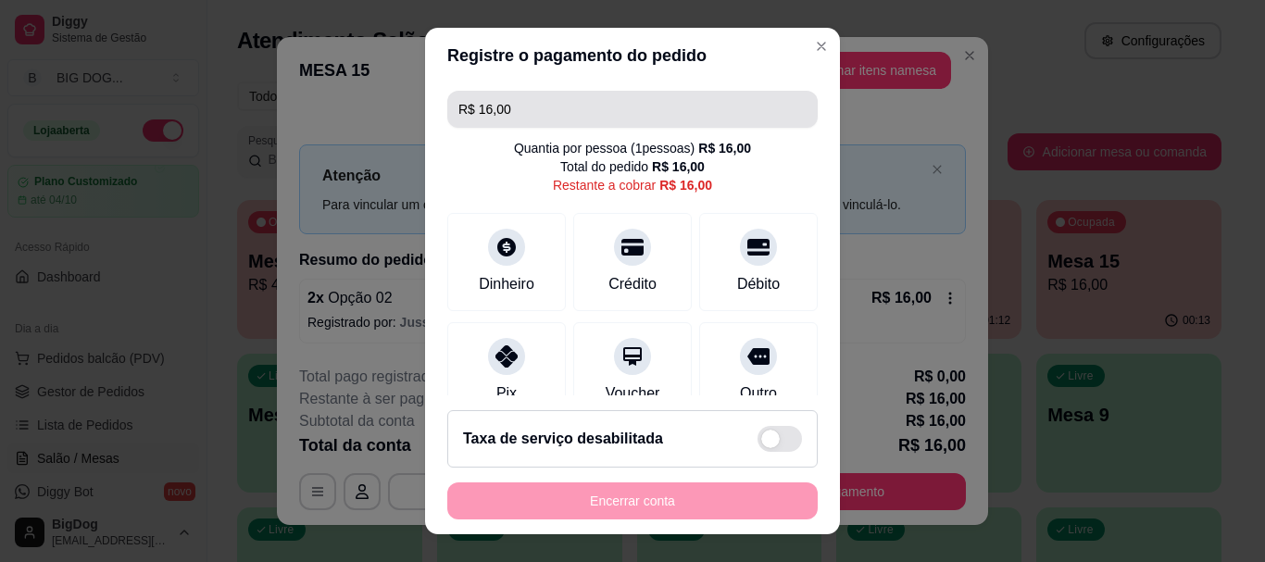
drag, startPoint x: 646, startPoint y: 131, endPoint x: 654, endPoint y: 109, distance: 22.5
click at [654, 109] on div "R$ 16,00 Quantia por pessoa ( 1 pessoas) R$ 16,00 Total do pedido R$ 16,00 Rest…" at bounding box center [632, 238] width 415 height 311
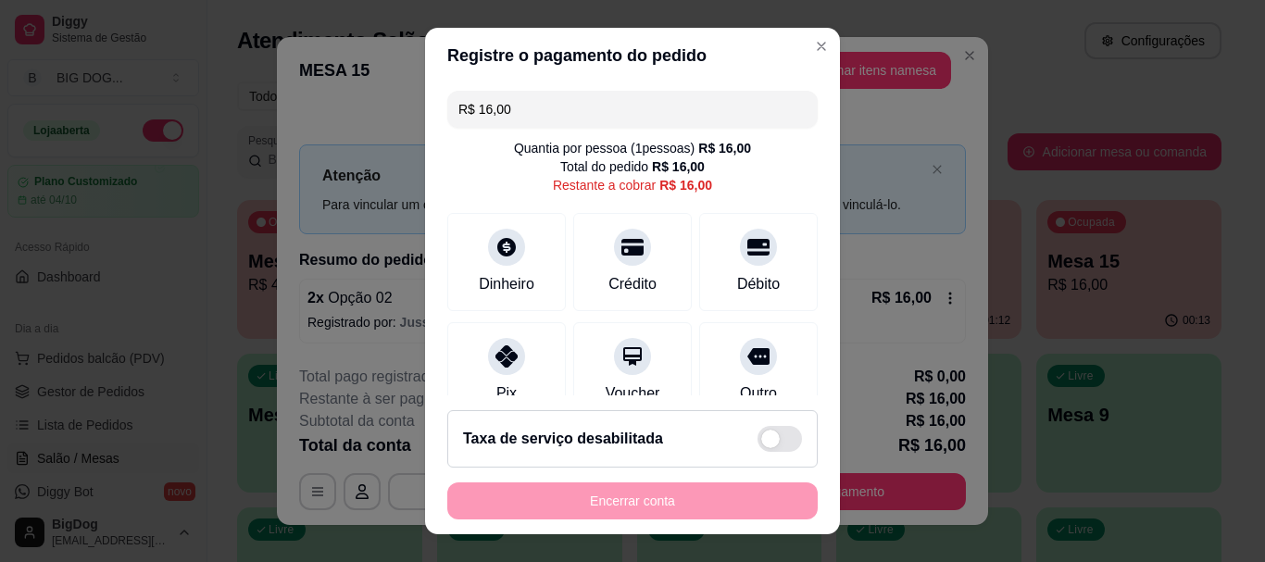
click at [654, 109] on input "R$ 16,00" at bounding box center [632, 109] width 348 height 37
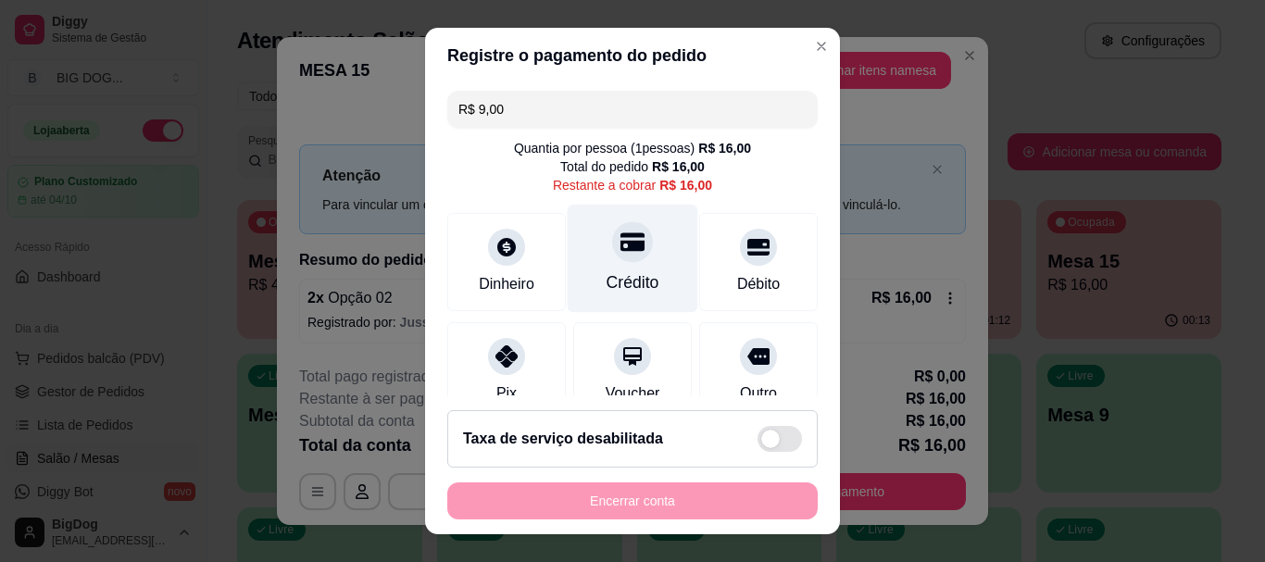
click at [639, 258] on div "Crédito" at bounding box center [633, 259] width 131 height 108
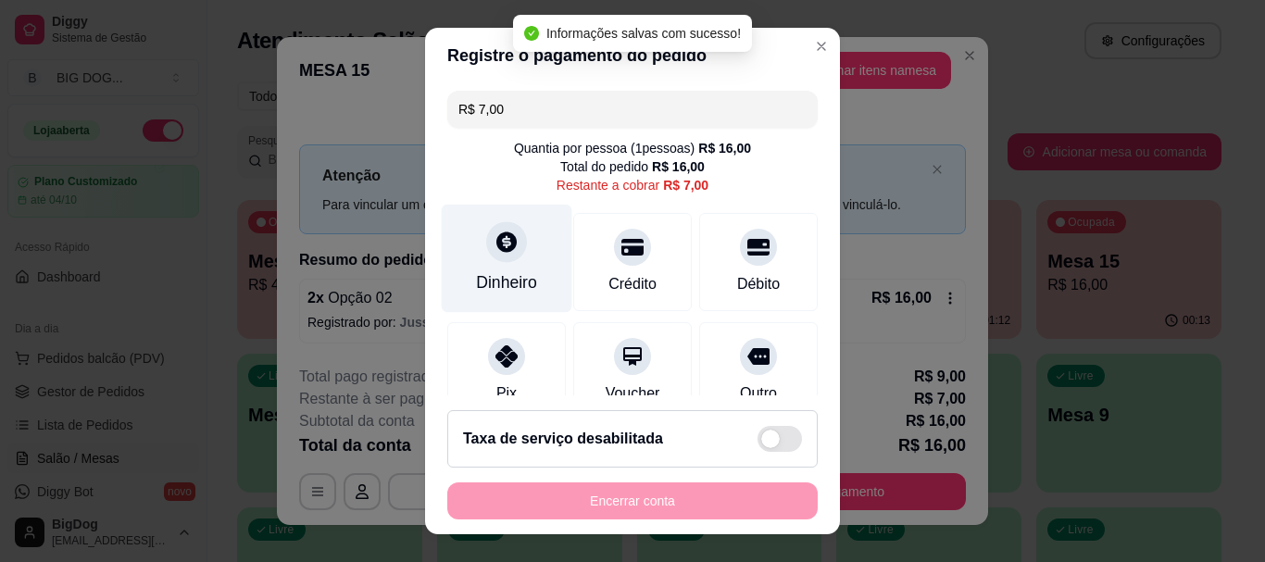
click at [473, 257] on div "Dinheiro" at bounding box center [507, 259] width 131 height 108
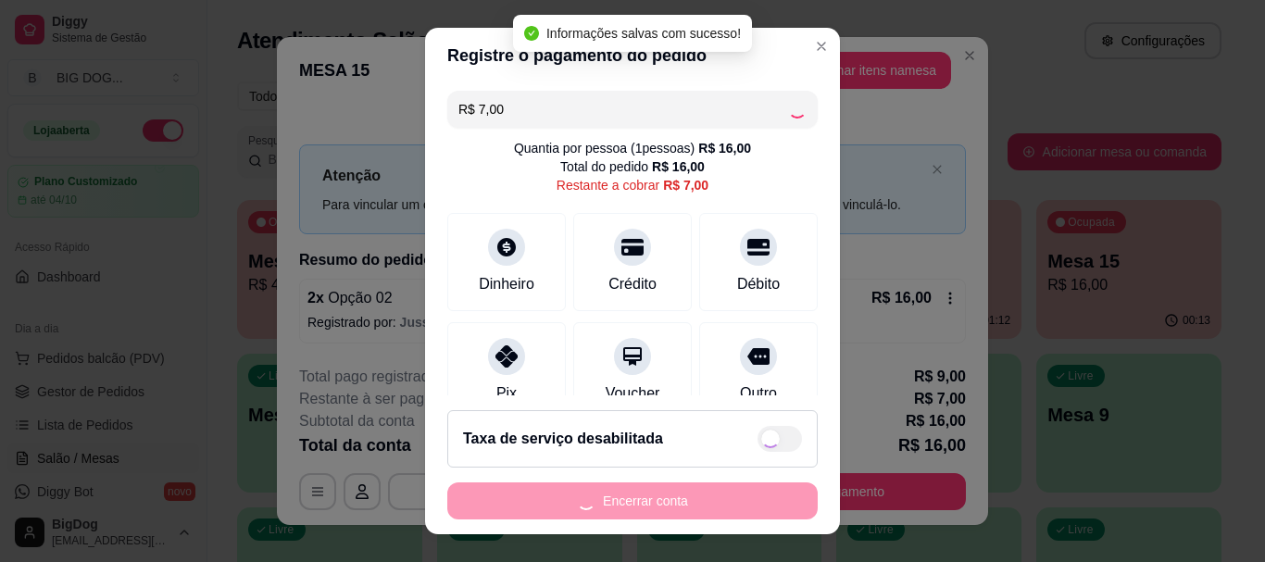
type input "R$ 0,00"
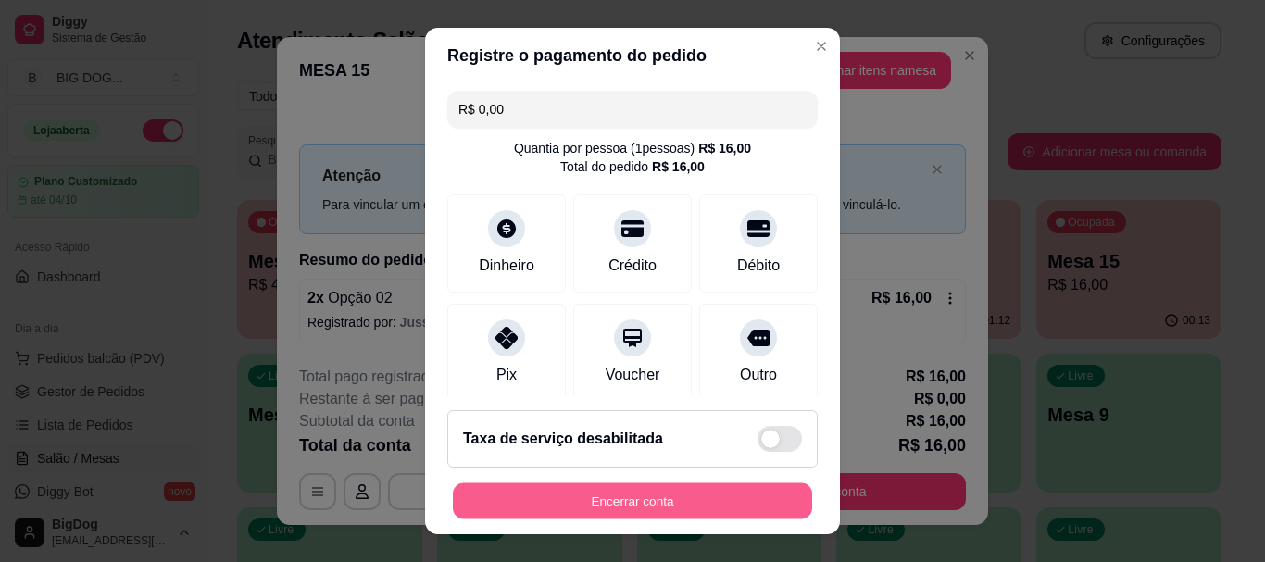
click at [711, 495] on button "Encerrar conta" at bounding box center [632, 500] width 359 height 36
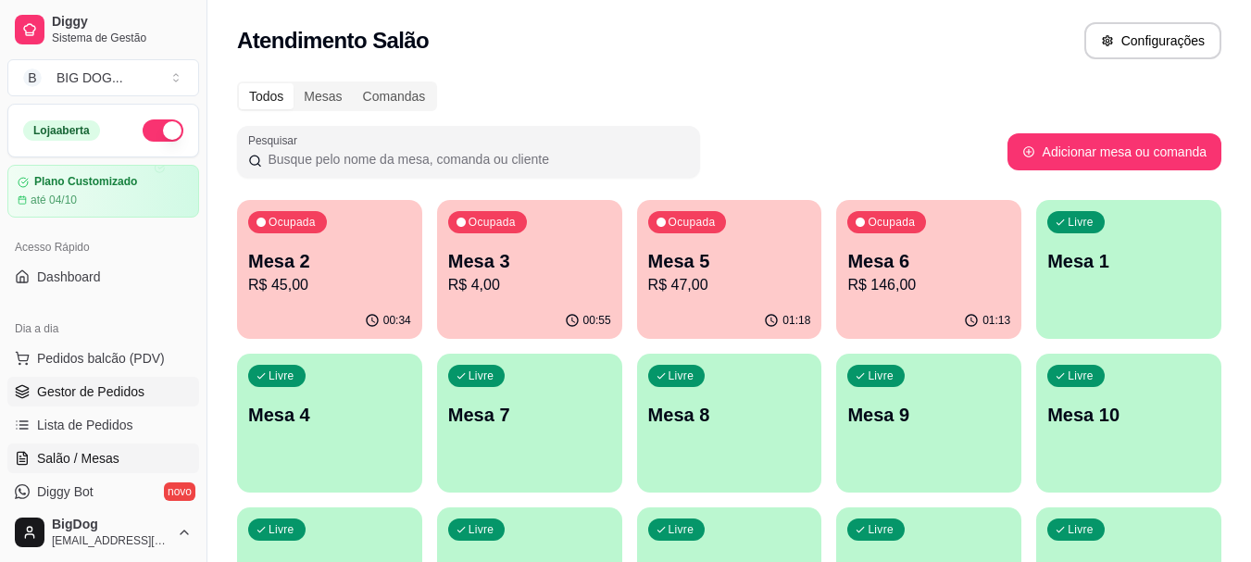
click at [86, 394] on span "Gestor de Pedidos" at bounding box center [90, 391] width 107 height 19
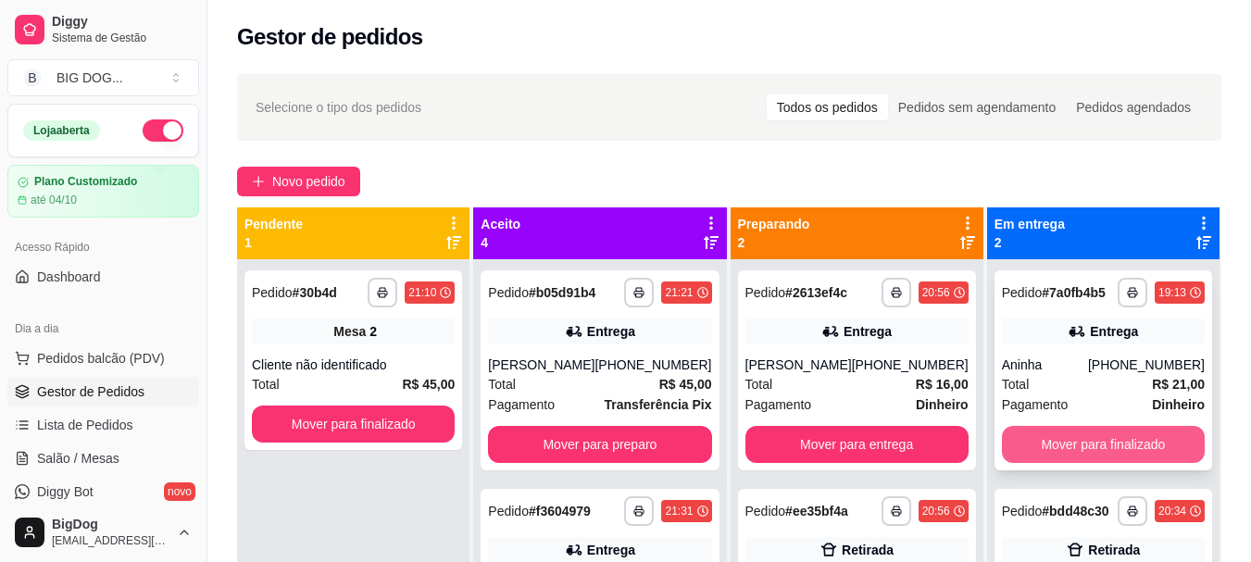
click at [1064, 433] on button "Mover para finalizado" at bounding box center [1103, 444] width 203 height 37
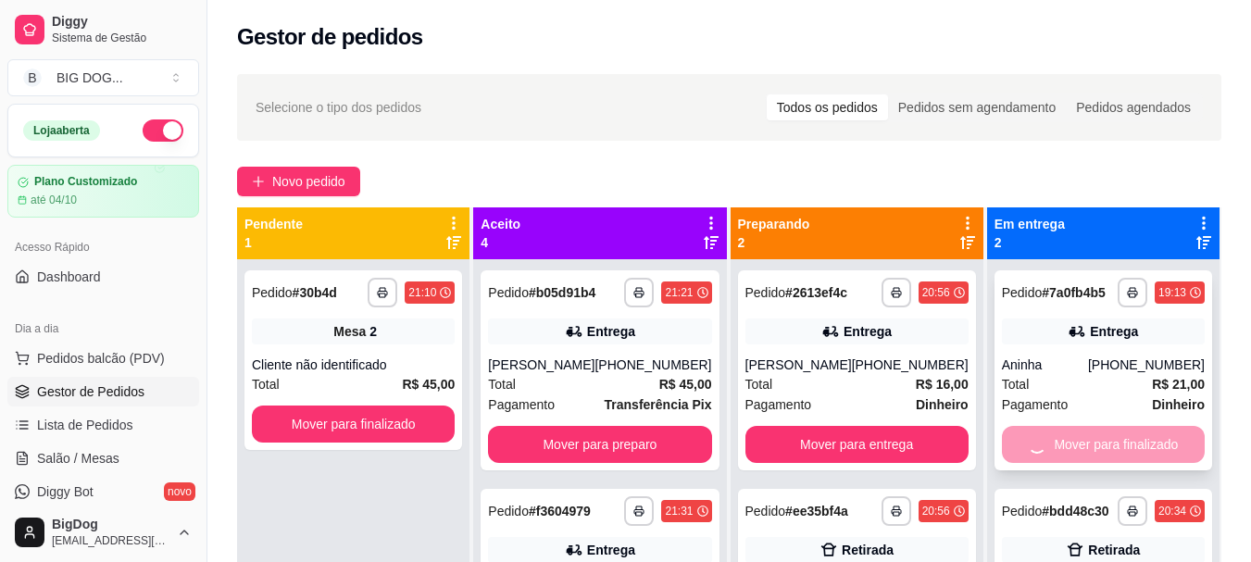
click at [1064, 433] on div "Mover para finalizado" at bounding box center [1103, 444] width 203 height 37
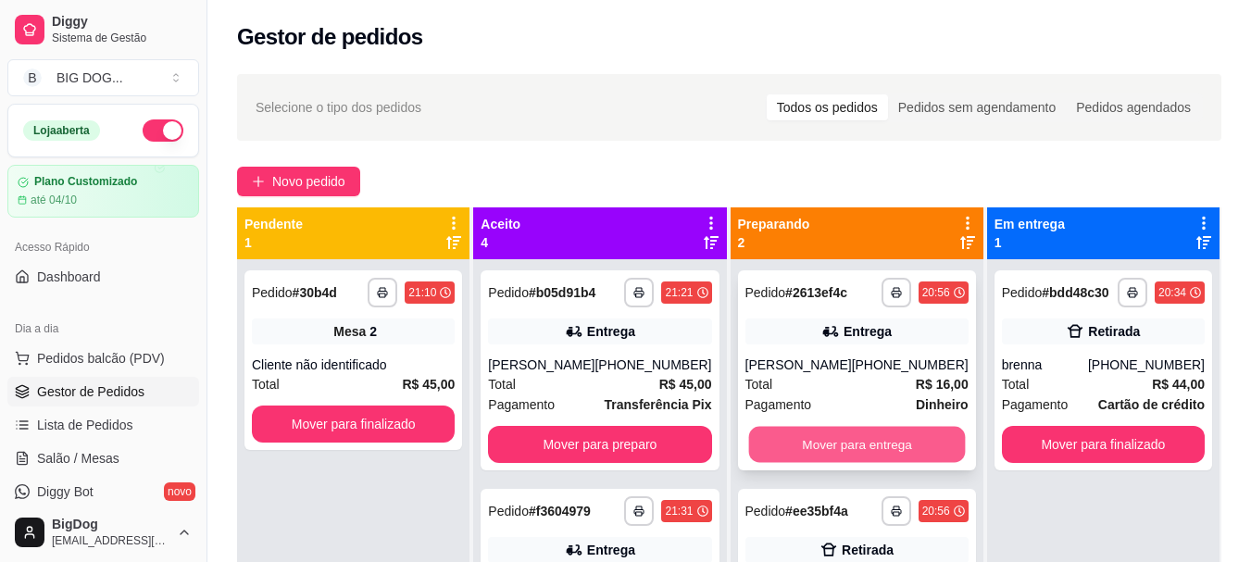
click at [830, 448] on button "Mover para entrega" at bounding box center [856, 445] width 217 height 36
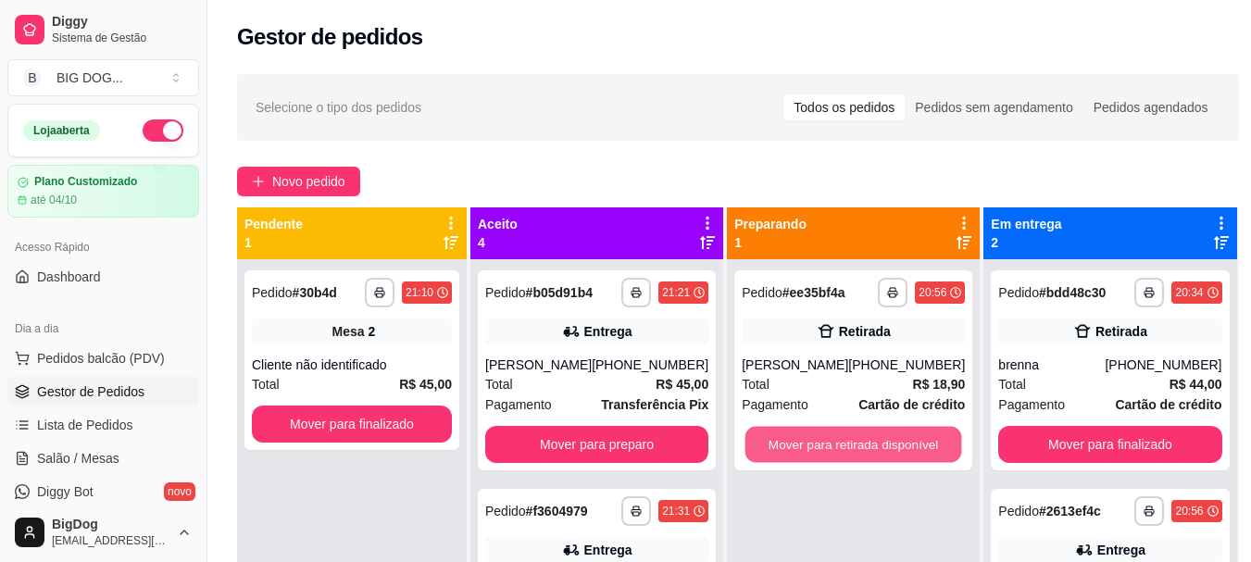
click at [830, 448] on button "Mover para retirada disponível" at bounding box center [853, 445] width 217 height 36
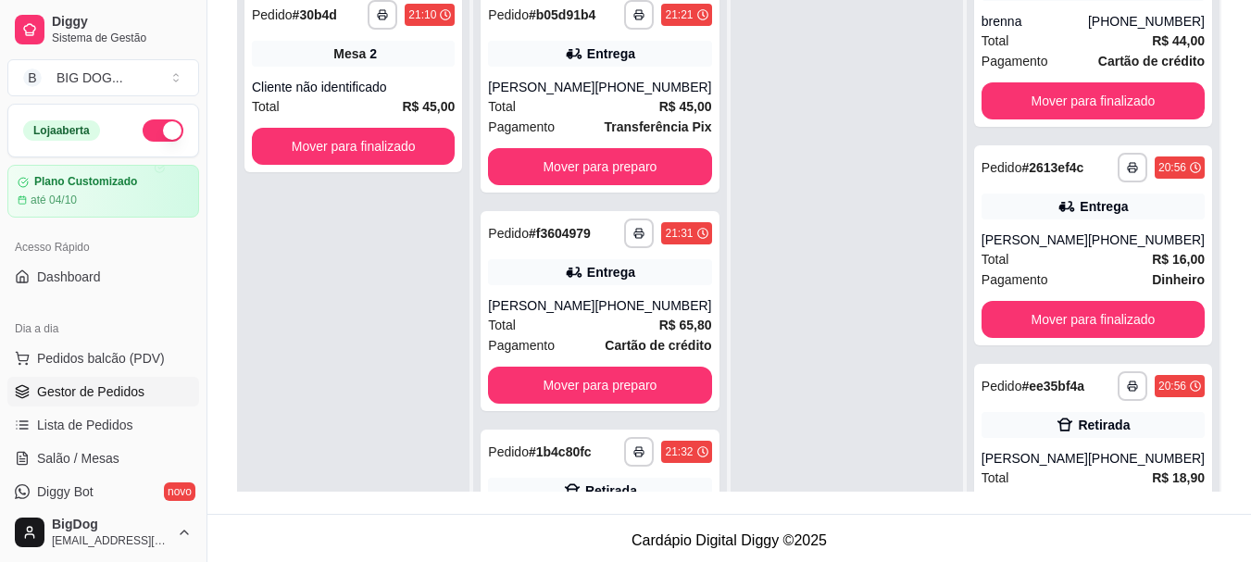
scroll to position [112, 0]
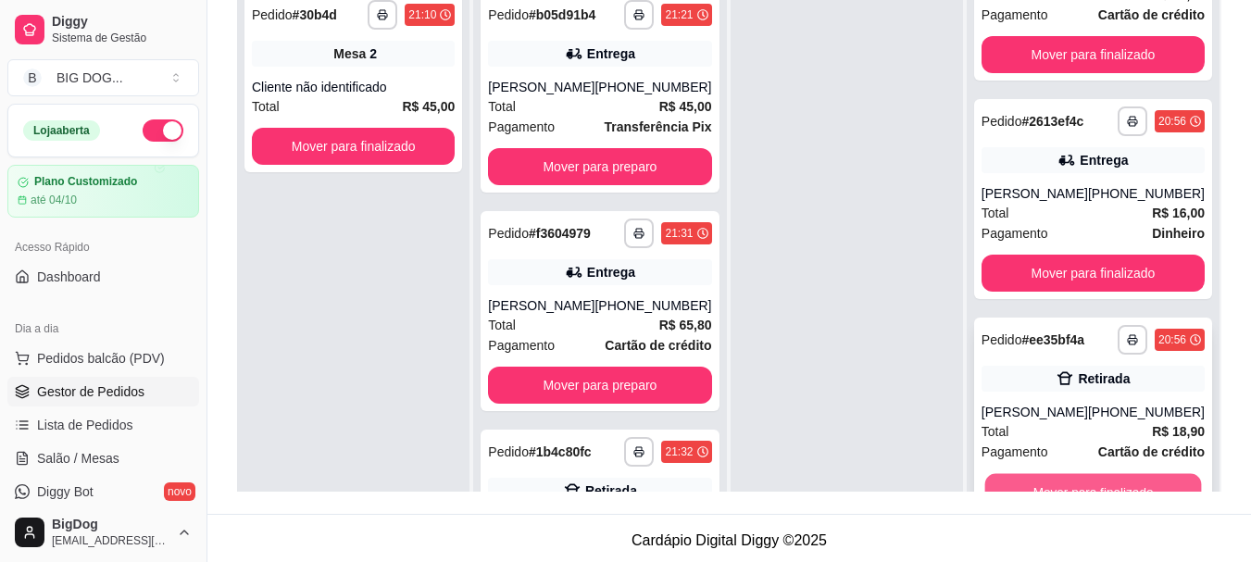
click at [1115, 479] on button "Mover para finalizado" at bounding box center [1092, 492] width 217 height 36
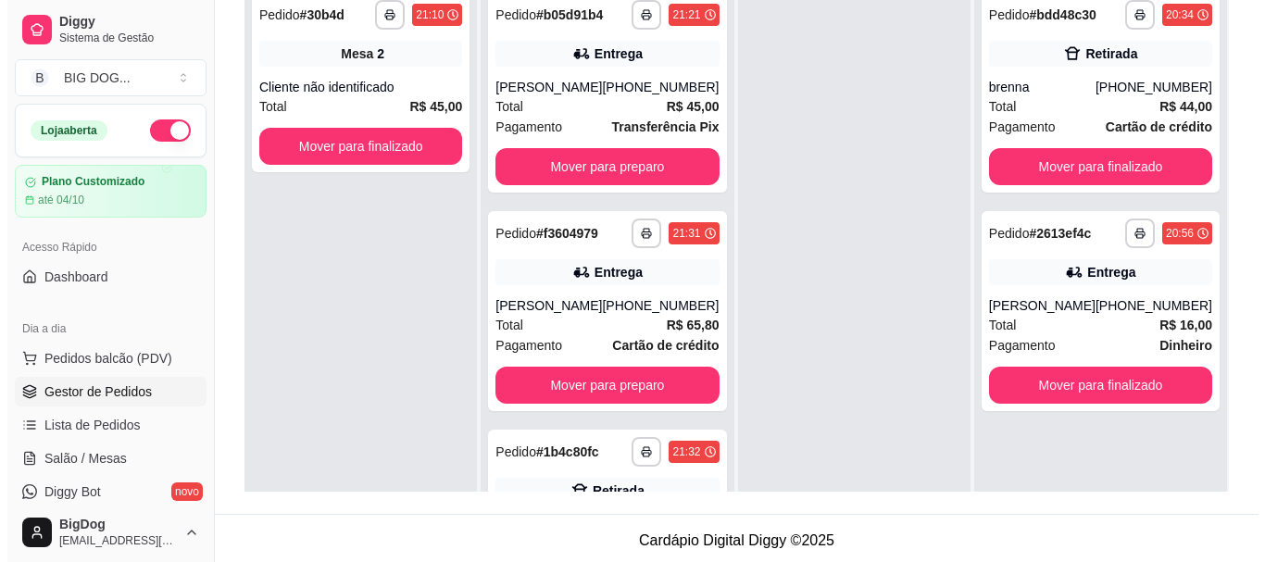
scroll to position [0, 0]
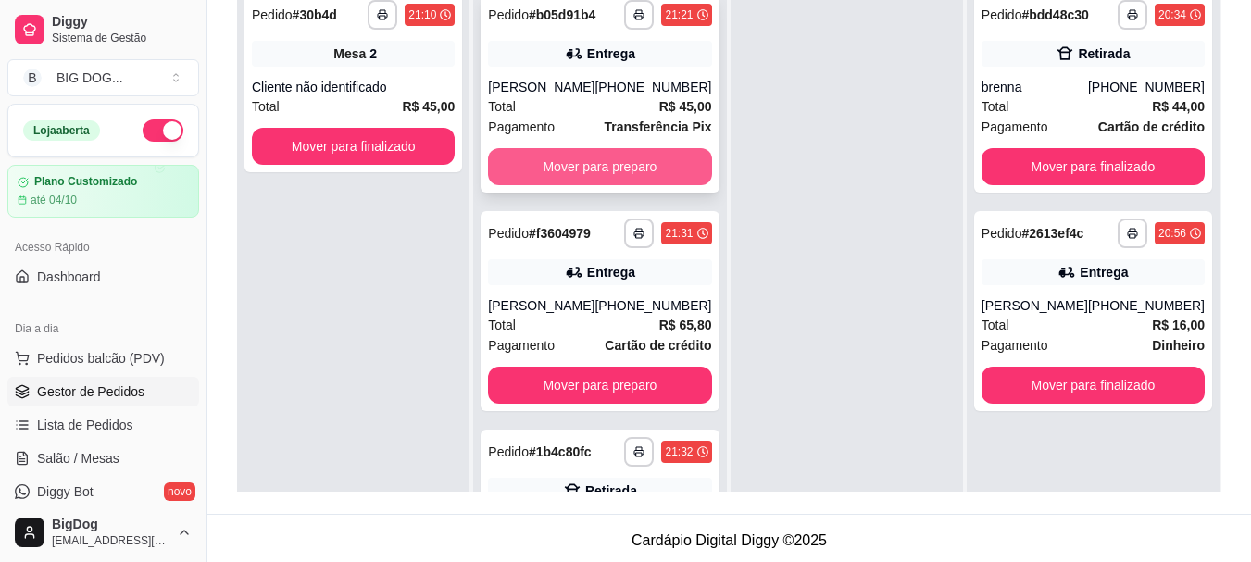
click at [606, 161] on button "Mover para preparo" at bounding box center [599, 166] width 223 height 37
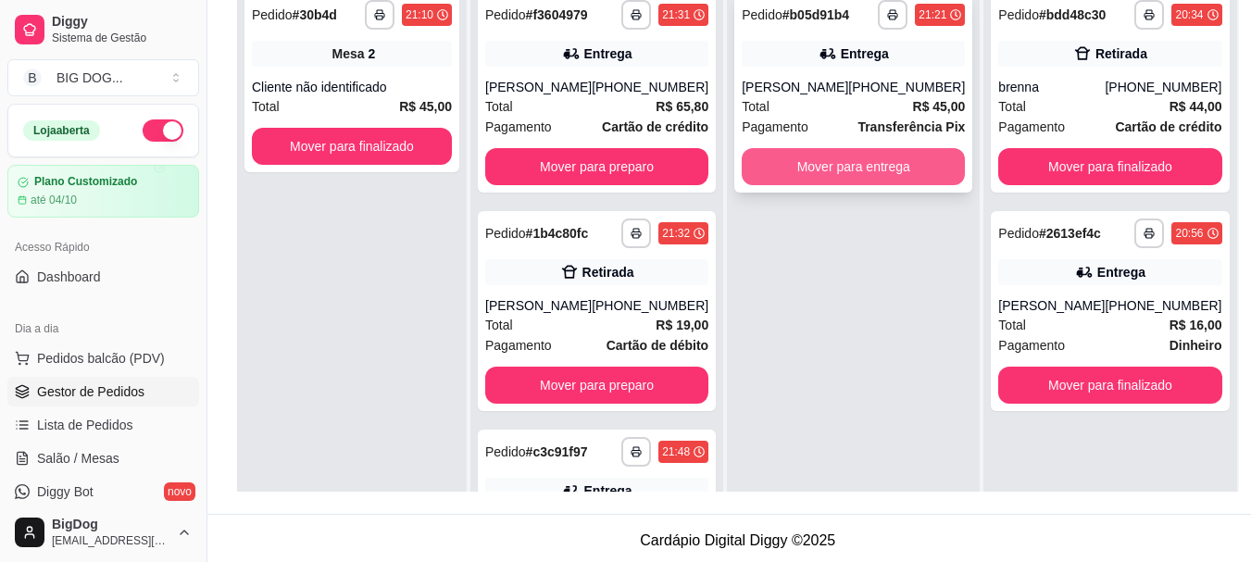
click at [826, 162] on button "Mover para entrega" at bounding box center [853, 166] width 223 height 37
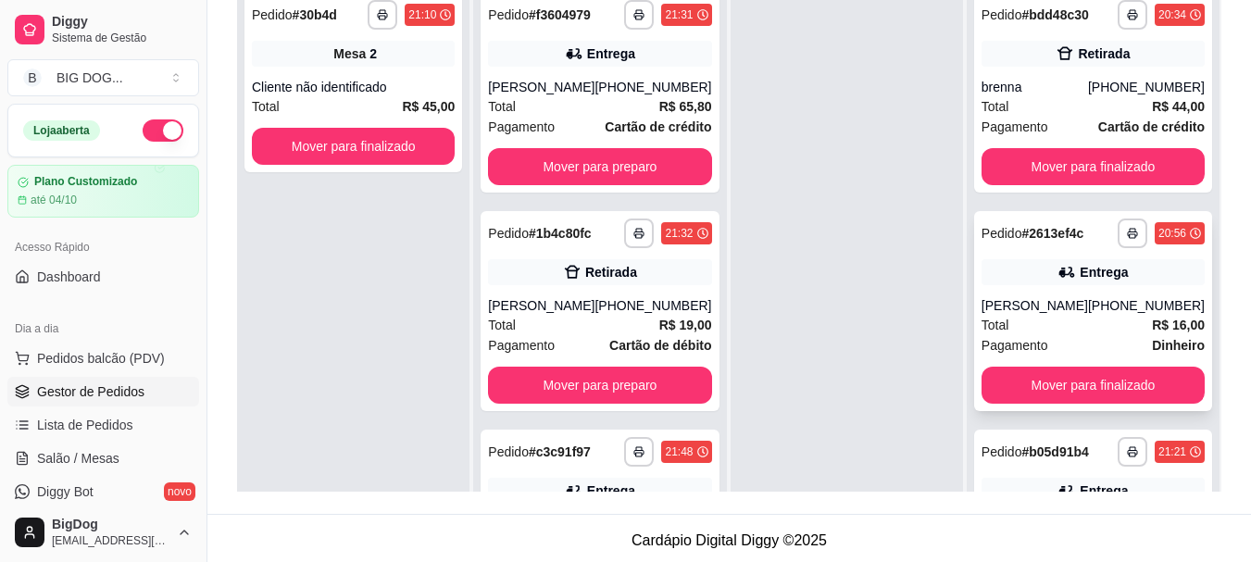
click at [1086, 318] on div "Total R$ 16,00" at bounding box center [1092, 325] width 223 height 20
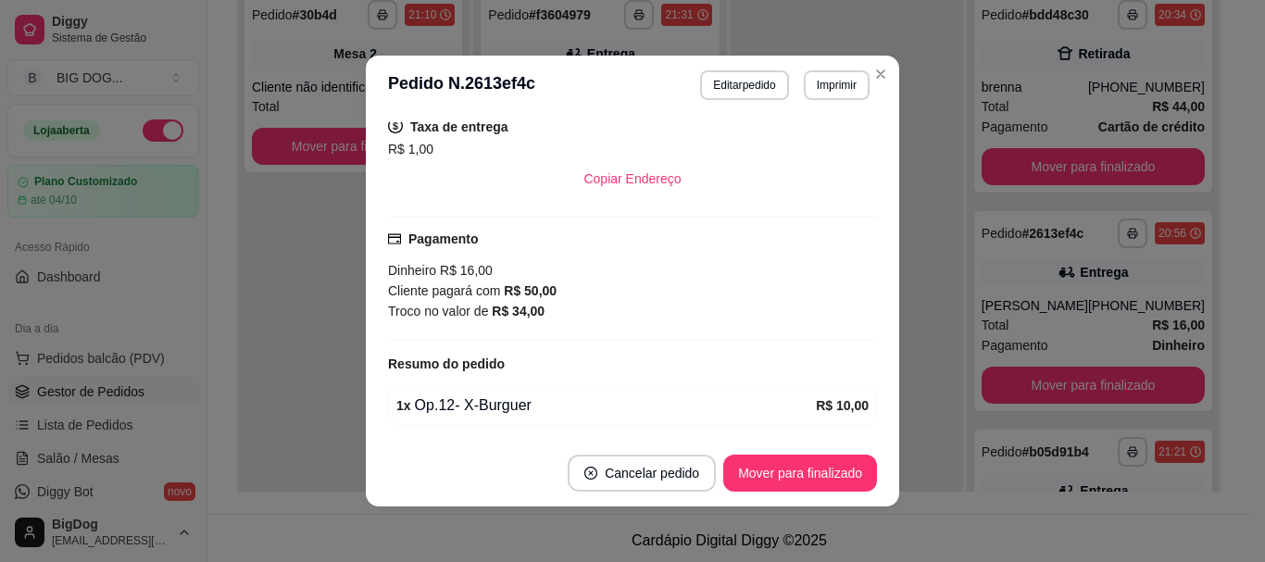
scroll to position [507, 0]
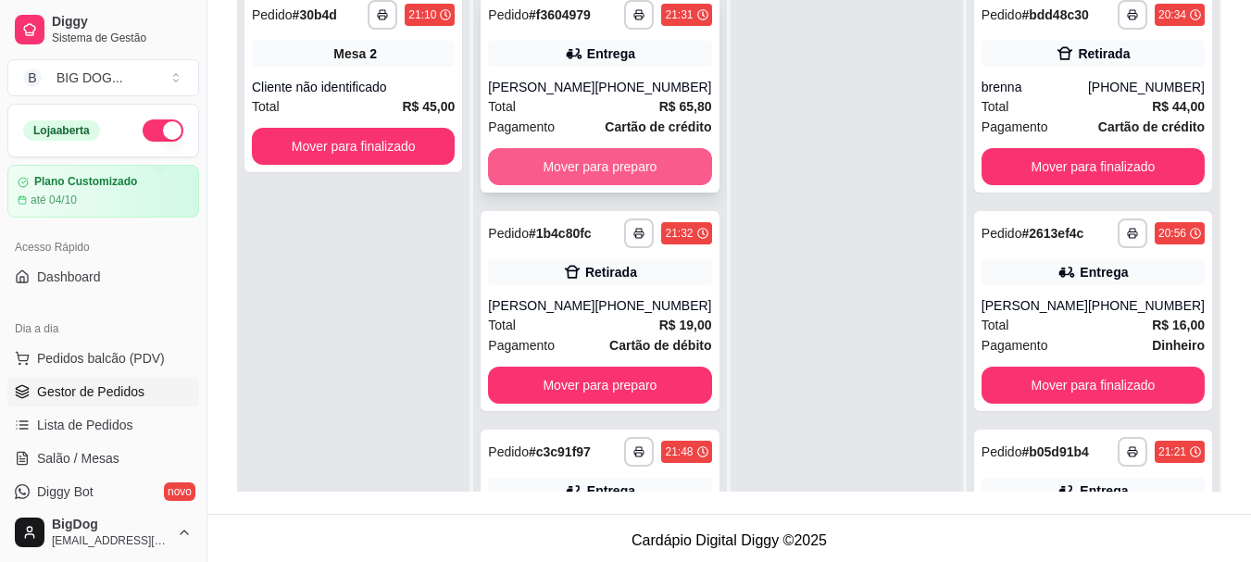
click at [562, 163] on button "Mover para preparo" at bounding box center [599, 166] width 223 height 37
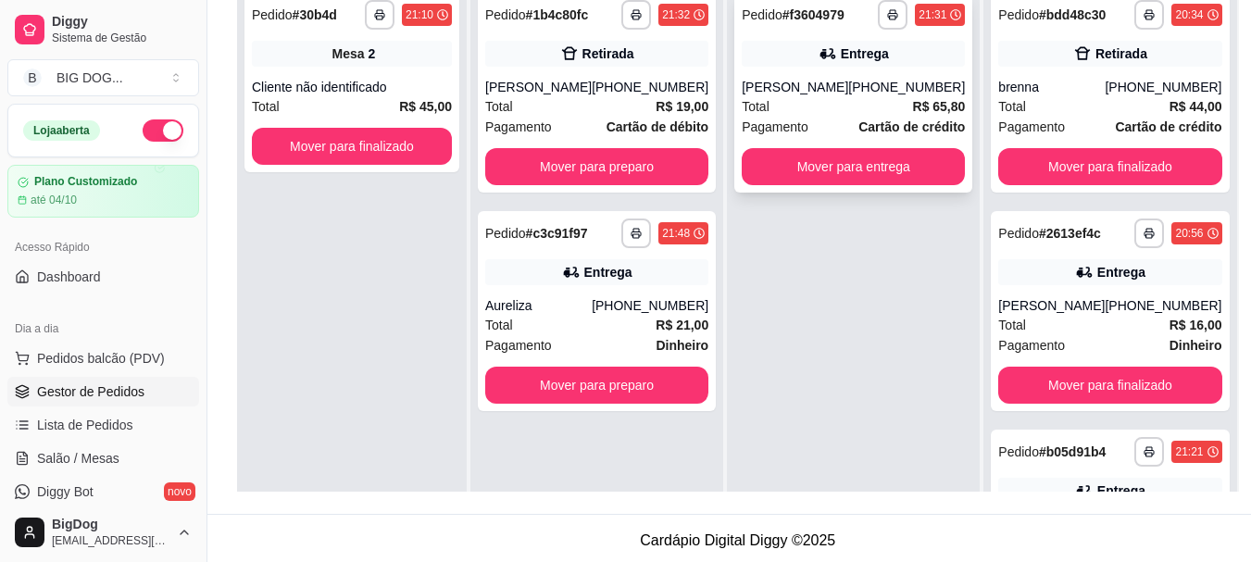
click at [827, 96] on div "Total R$ 65,80" at bounding box center [853, 106] width 223 height 20
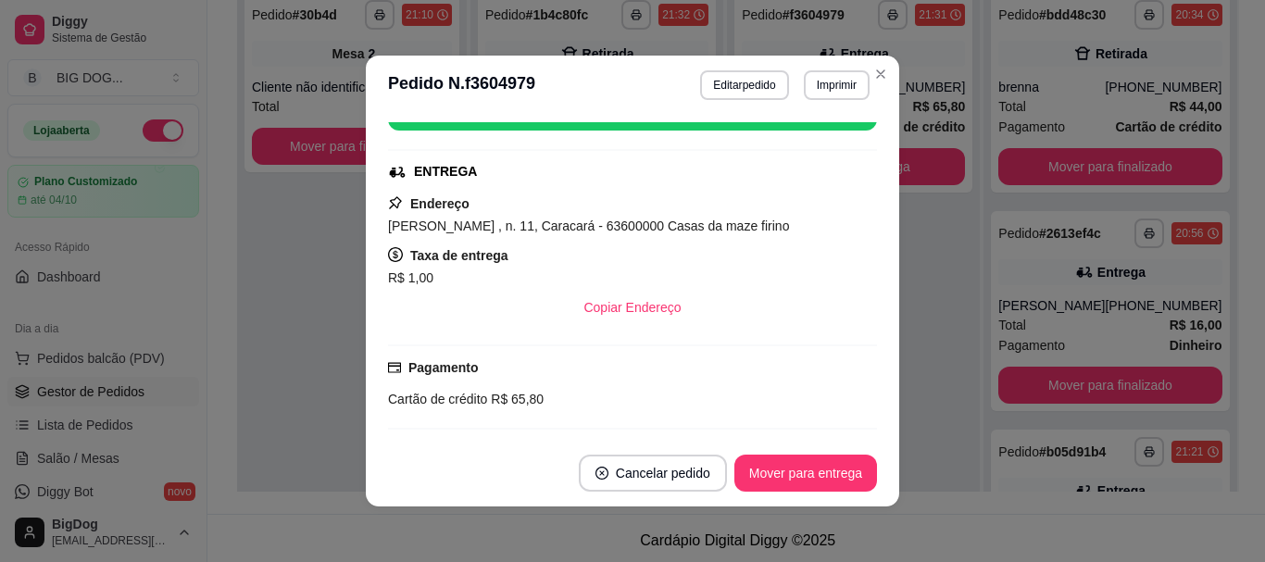
scroll to position [412, 0]
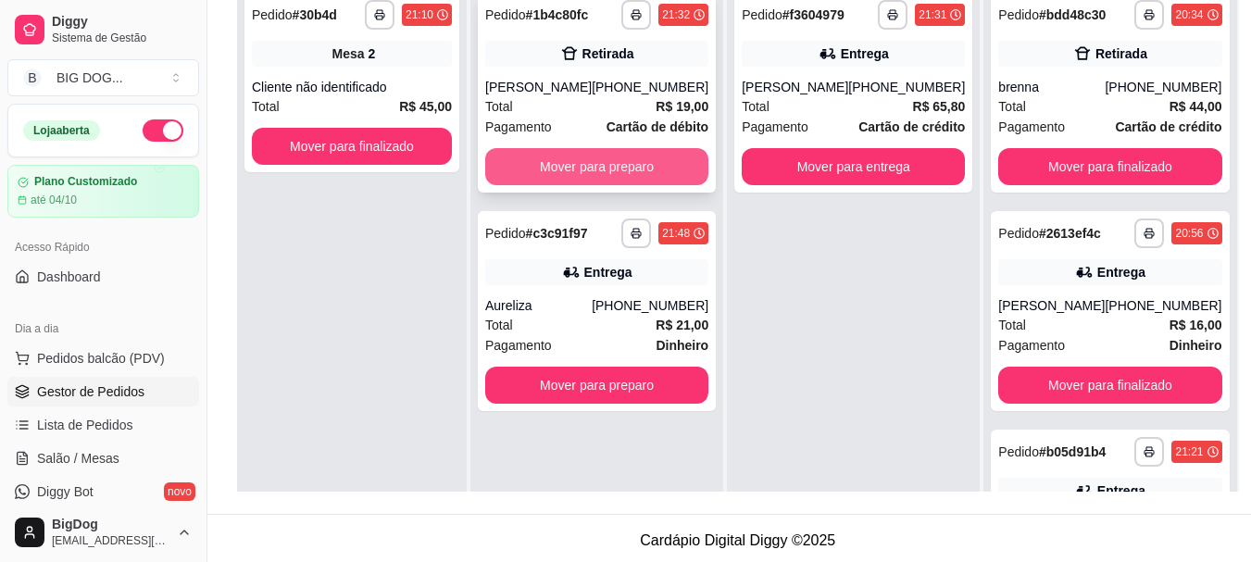
click at [672, 158] on button "Mover para preparo" at bounding box center [596, 166] width 223 height 37
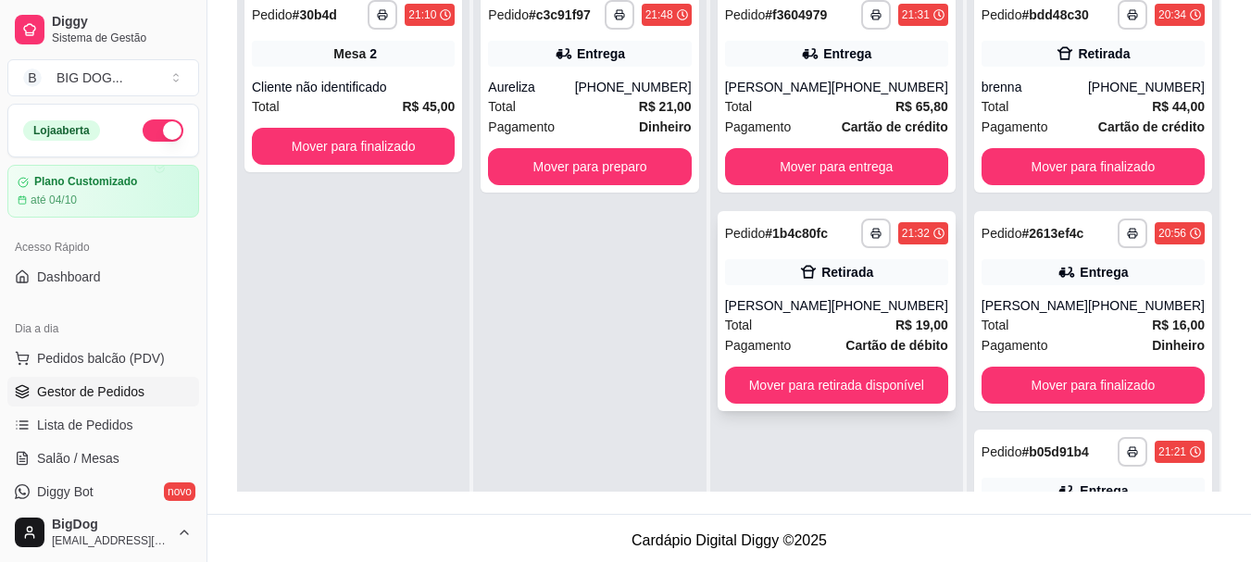
click at [831, 310] on div "[PERSON_NAME]" at bounding box center [778, 305] width 106 height 19
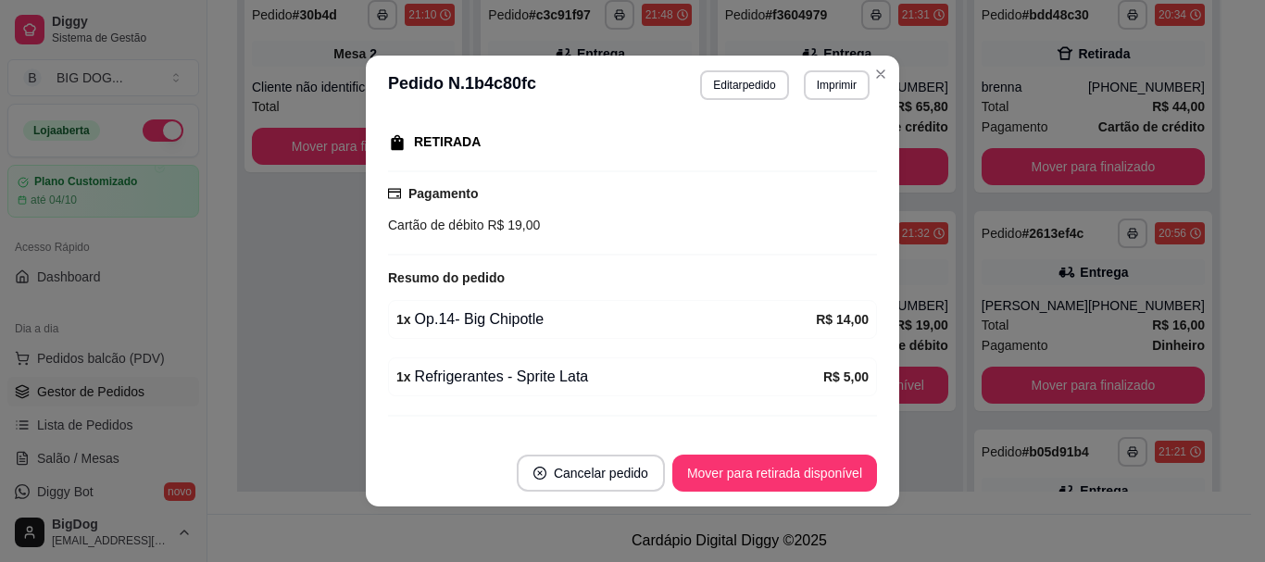
scroll to position [322, 0]
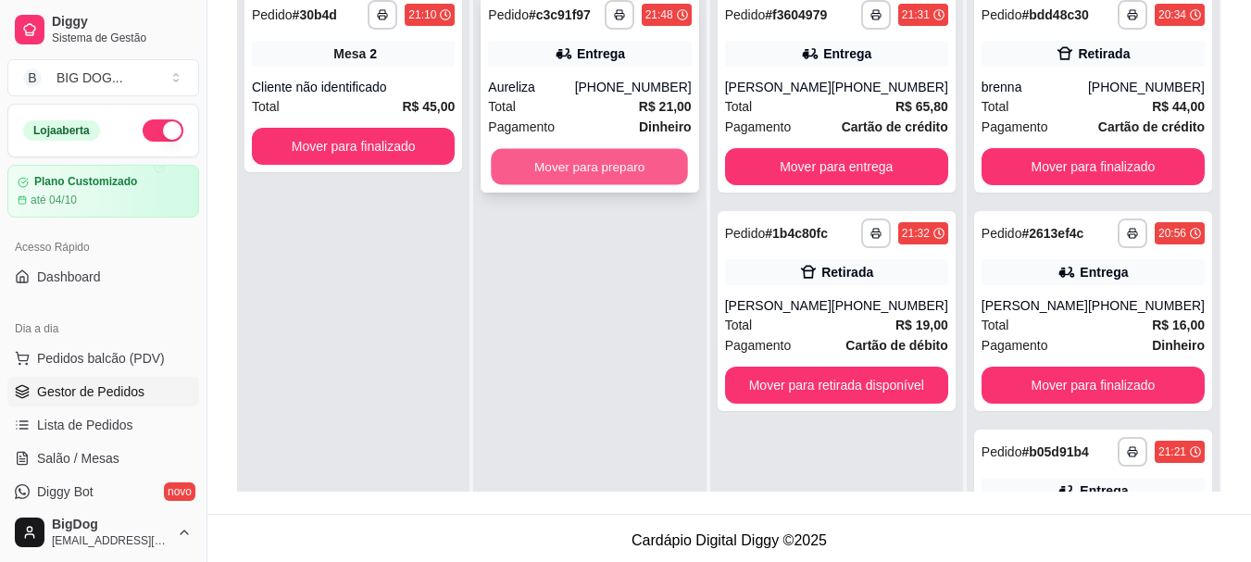
click at [574, 166] on button "Mover para preparo" at bounding box center [590, 167] width 197 height 36
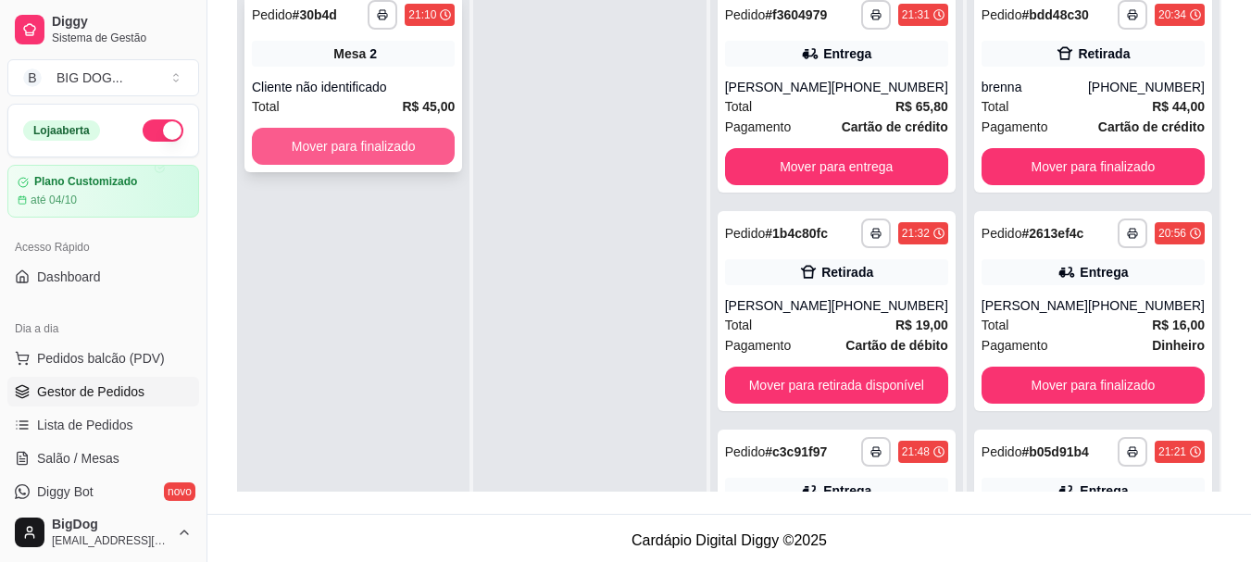
click at [405, 145] on button "Mover para finalizado" at bounding box center [353, 146] width 203 height 37
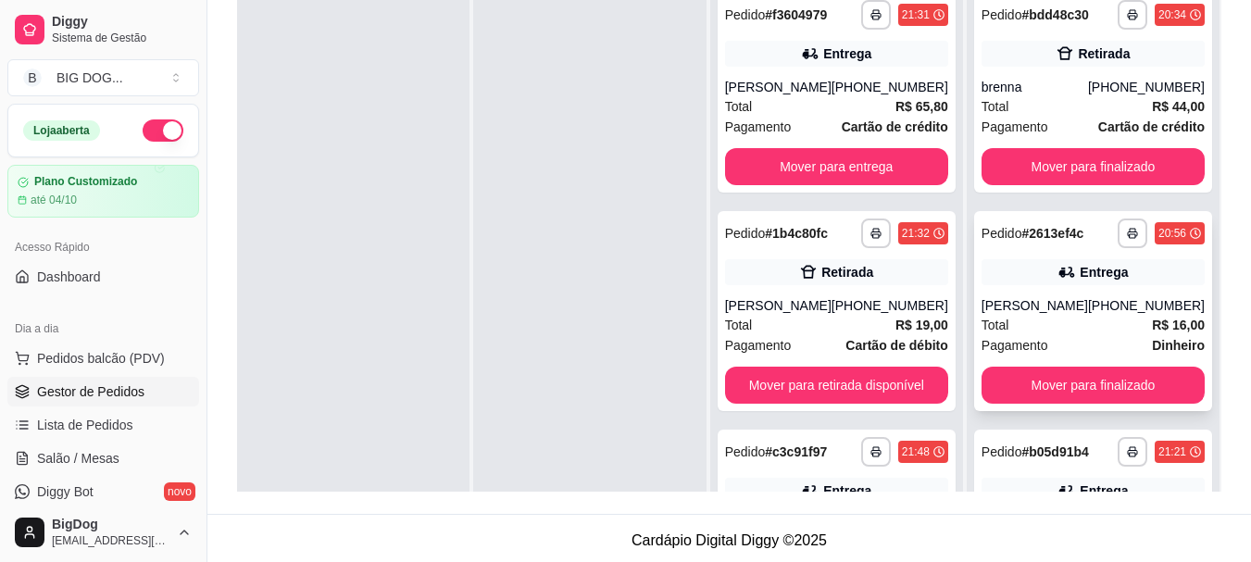
click at [1113, 315] on div "[PHONE_NUMBER]" at bounding box center [1146, 305] width 117 height 19
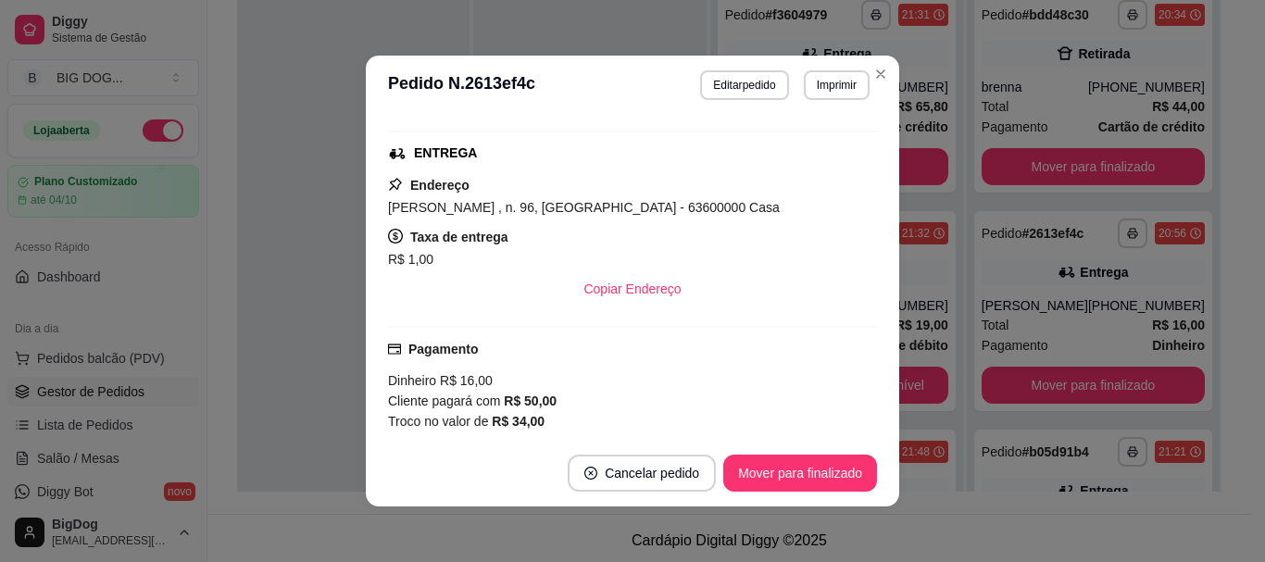
scroll to position [507, 0]
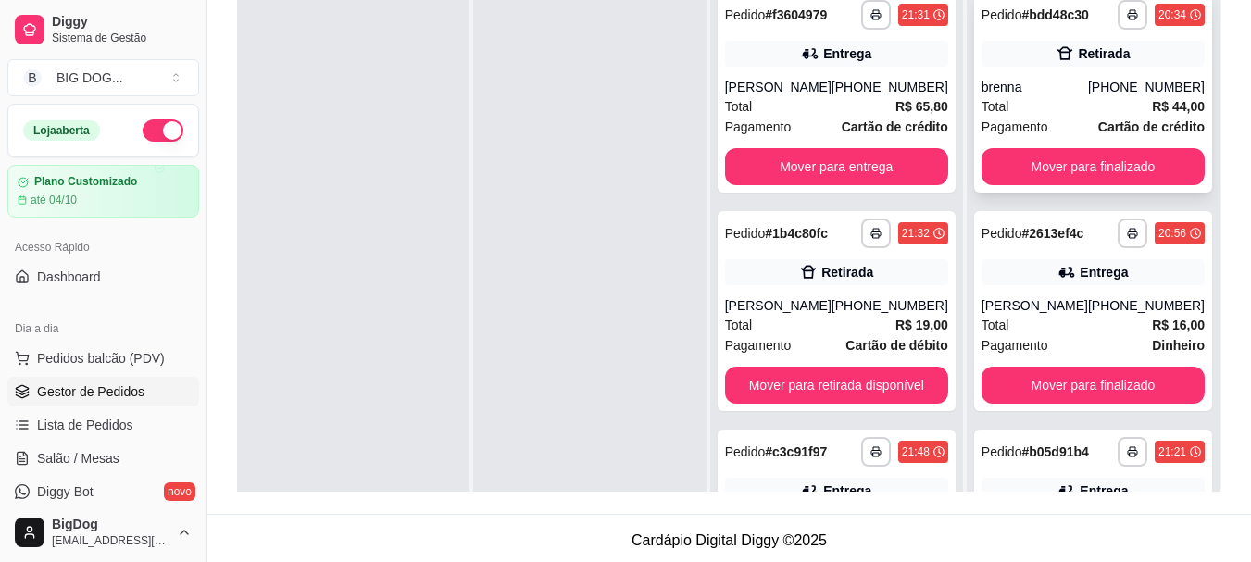
click at [1105, 96] on div "[PHONE_NUMBER]" at bounding box center [1146, 87] width 117 height 19
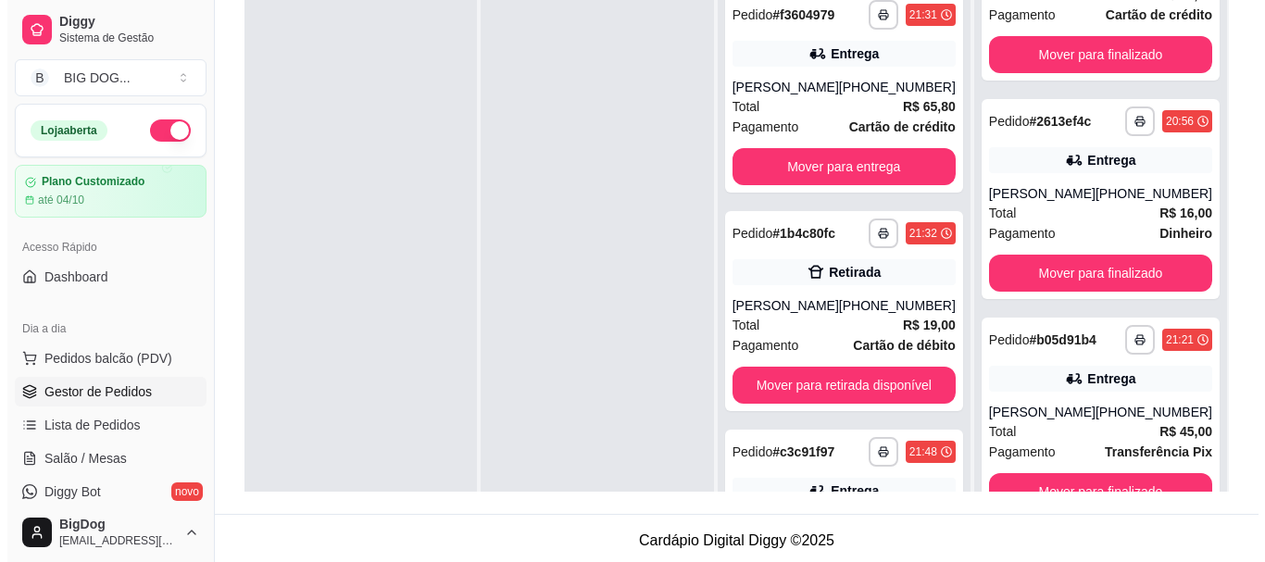
scroll to position [142, 0]
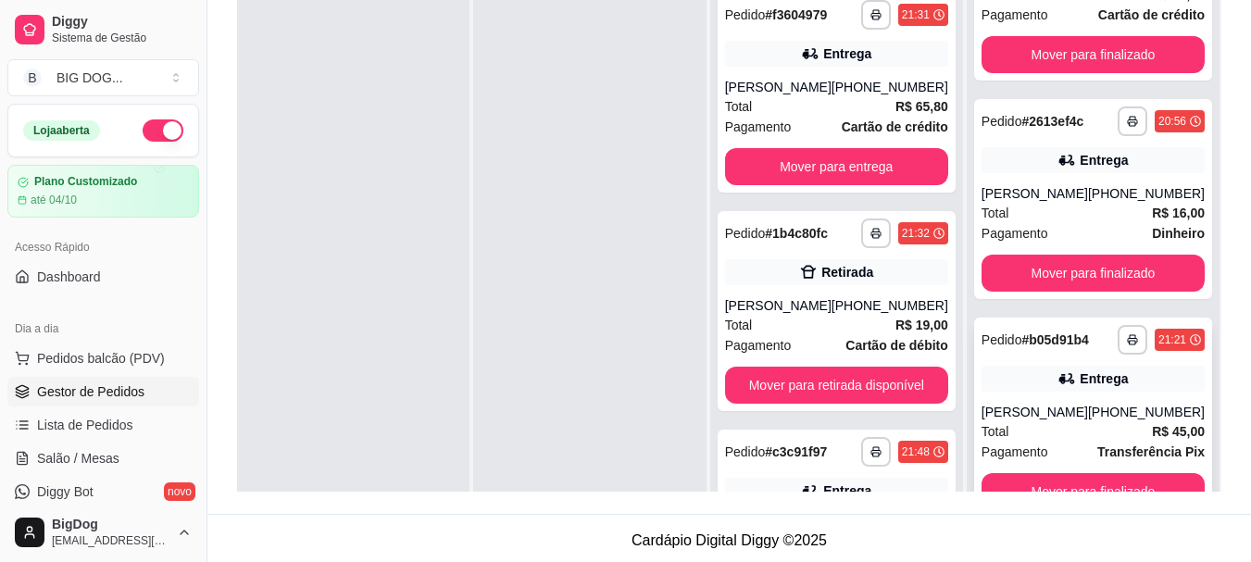
click at [1152, 434] on strong "R$ 45,00" at bounding box center [1178, 431] width 53 height 15
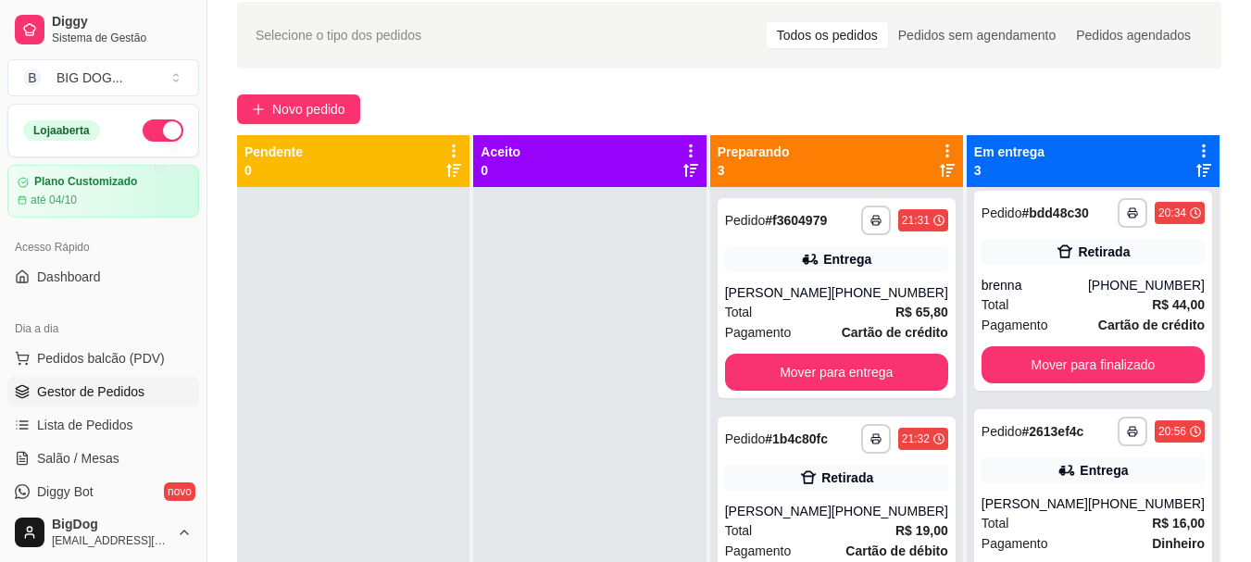
scroll to position [0, 0]
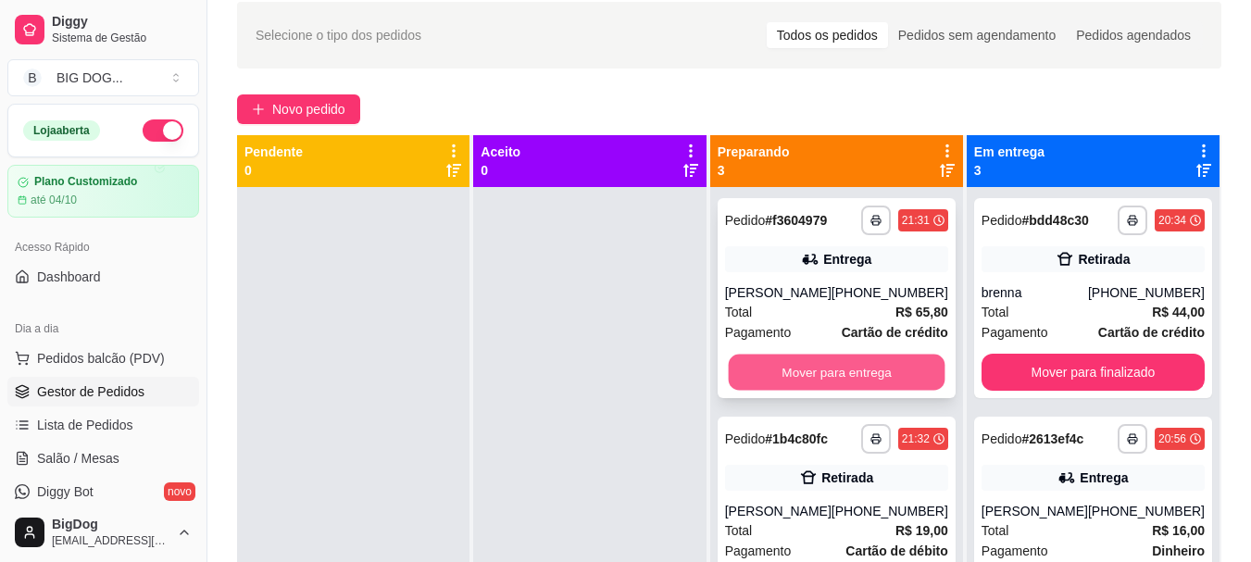
click at [891, 371] on button "Mover para entrega" at bounding box center [836, 373] width 217 height 36
click at [891, 371] on button "Mover para retirada disponível" at bounding box center [836, 373] width 217 height 36
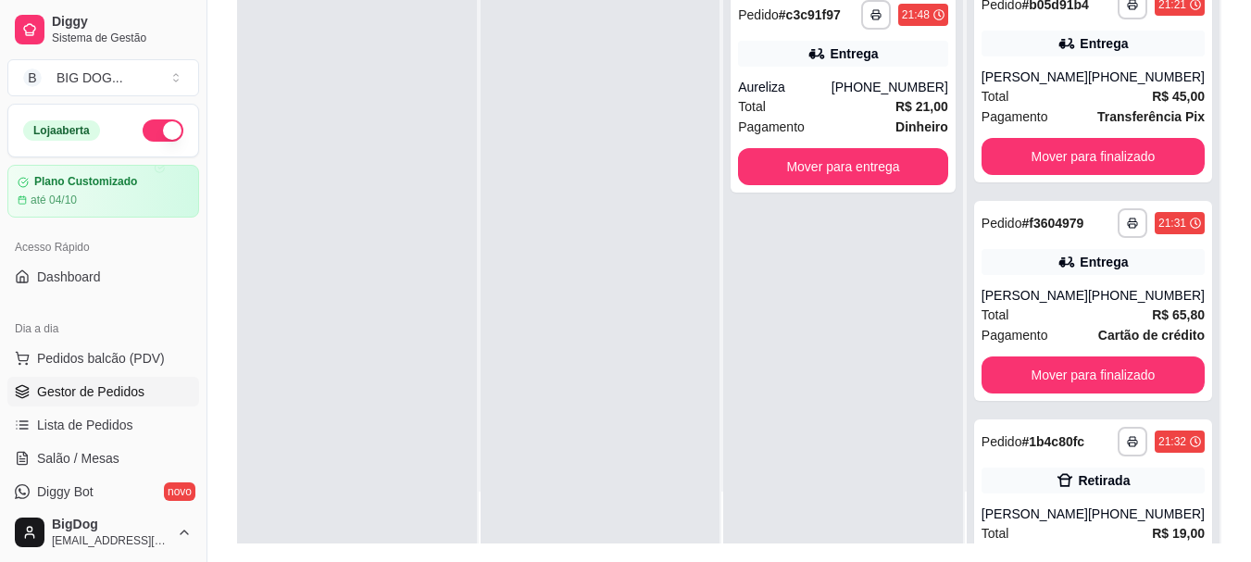
scroll to position [568, 0]
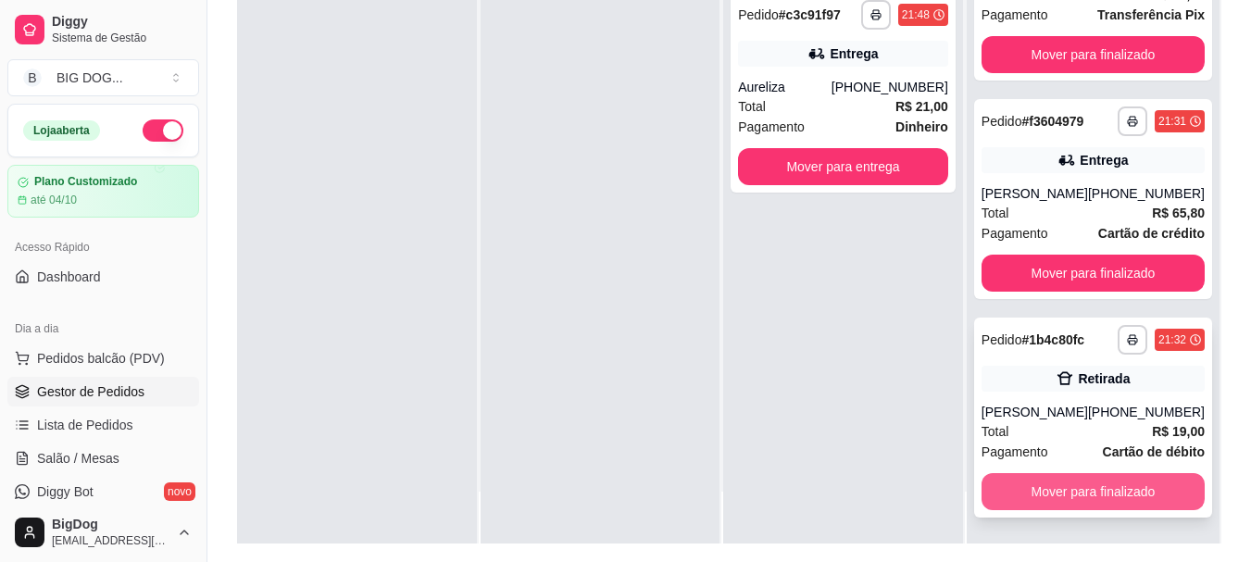
click at [1120, 491] on button "Mover para finalizado" at bounding box center [1092, 491] width 223 height 37
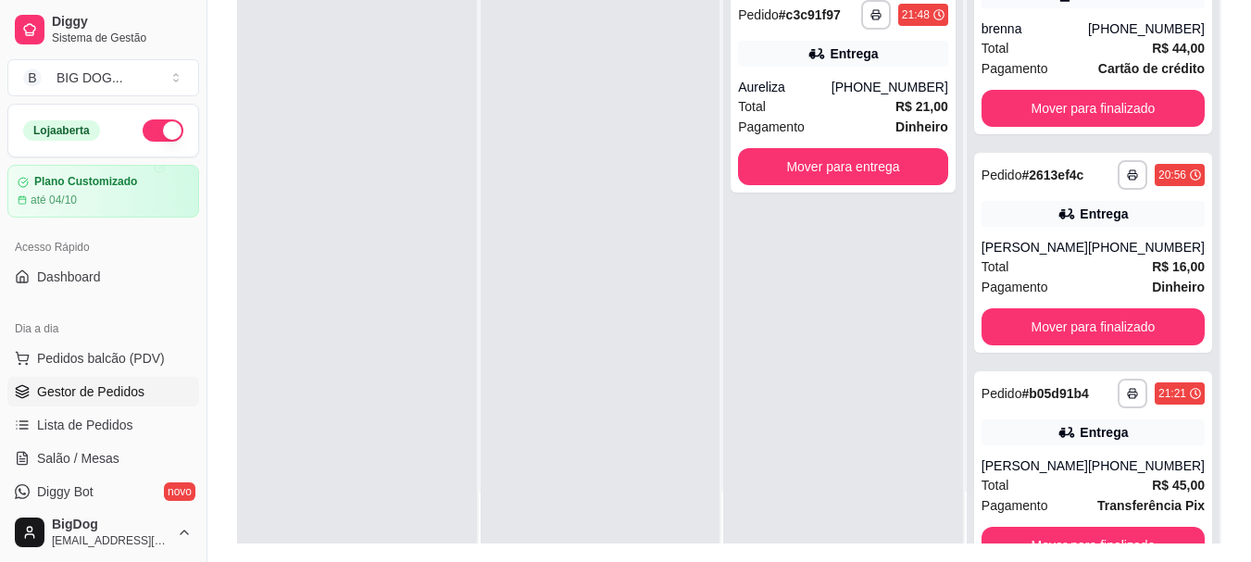
scroll to position [48, 0]
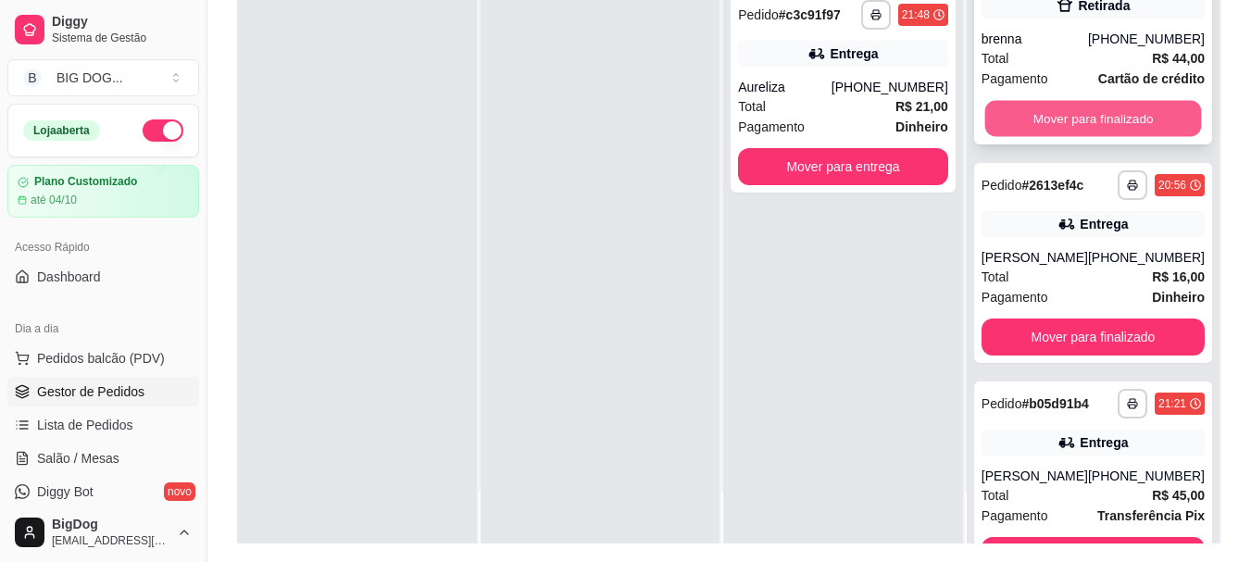
click at [1096, 119] on button "Mover para finalizado" at bounding box center [1092, 119] width 217 height 36
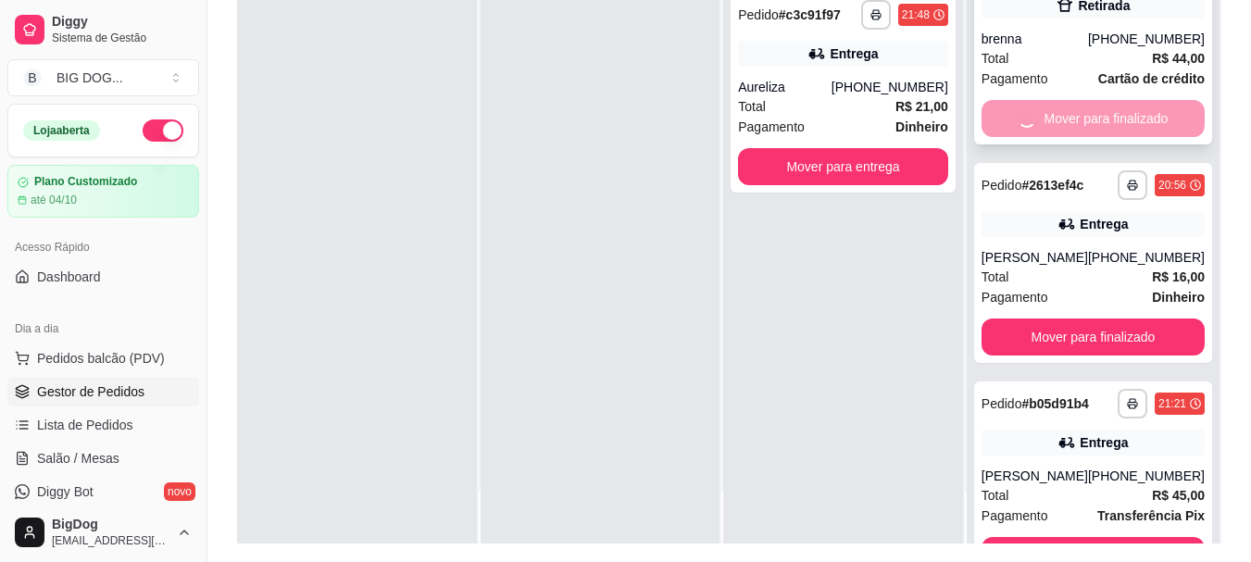
scroll to position [0, 0]
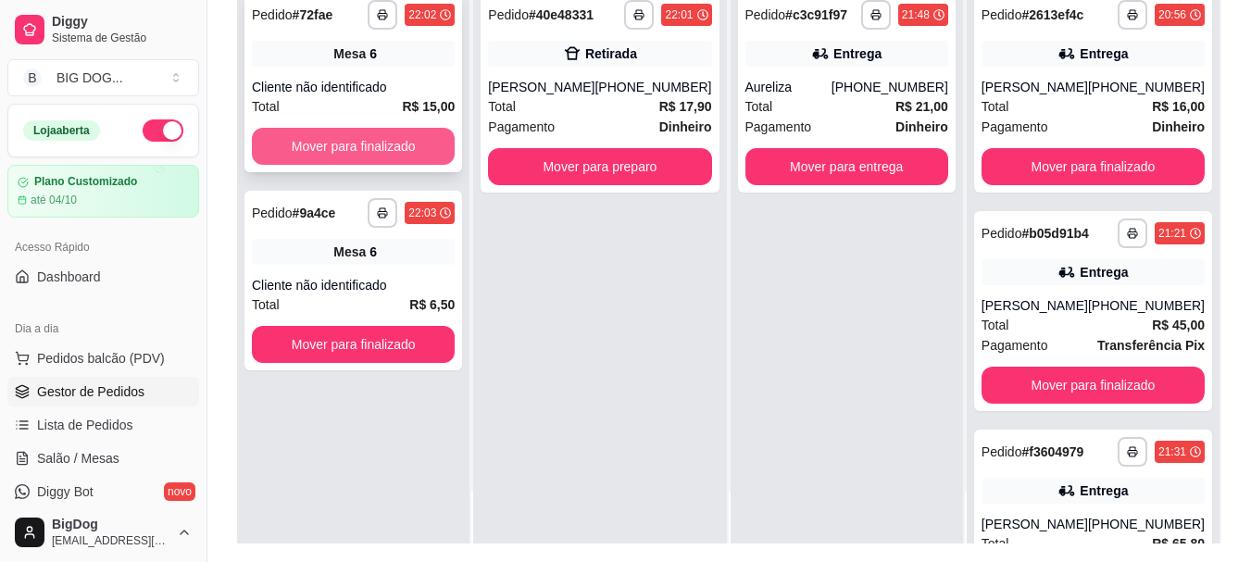
click at [424, 146] on button "Mover para finalizado" at bounding box center [353, 146] width 203 height 37
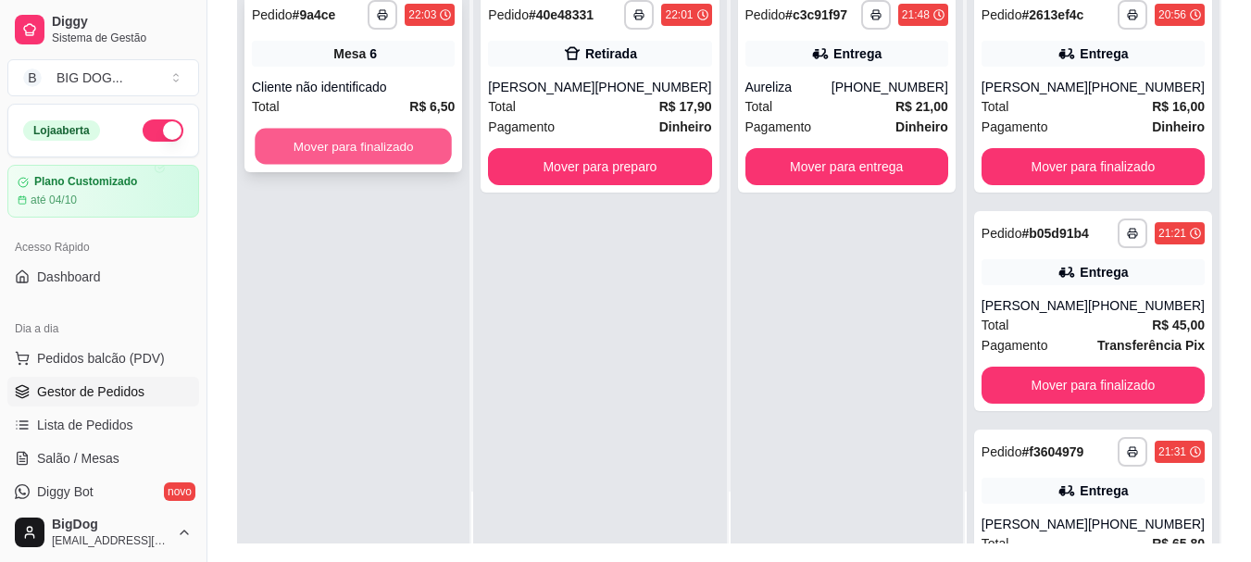
click at [387, 138] on button "Mover para finalizado" at bounding box center [353, 147] width 197 height 36
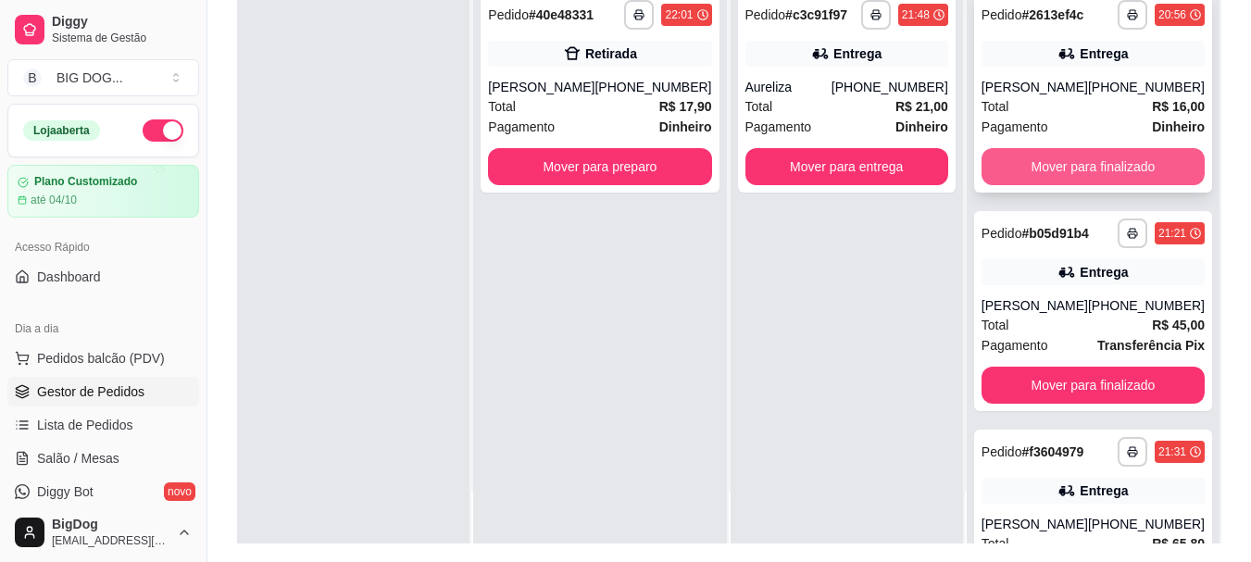
click at [1076, 163] on button "Mover para finalizado" at bounding box center [1092, 166] width 223 height 37
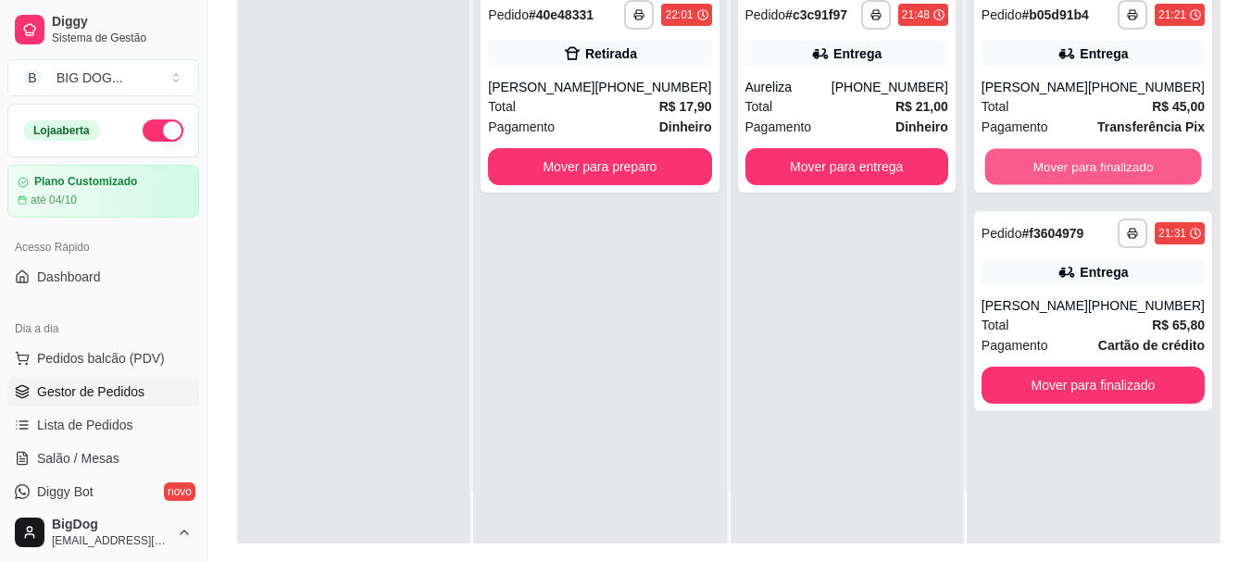
click at [1076, 163] on button "Mover para finalizado" at bounding box center [1092, 167] width 217 height 36
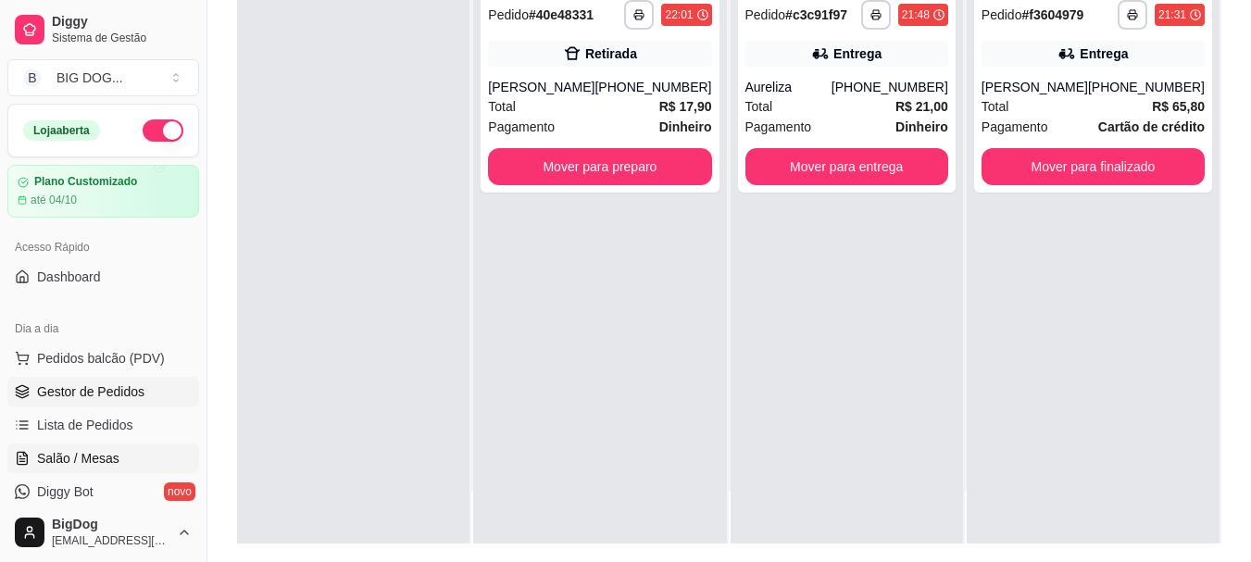
click at [89, 462] on span "Salão / Mesas" at bounding box center [78, 458] width 82 height 19
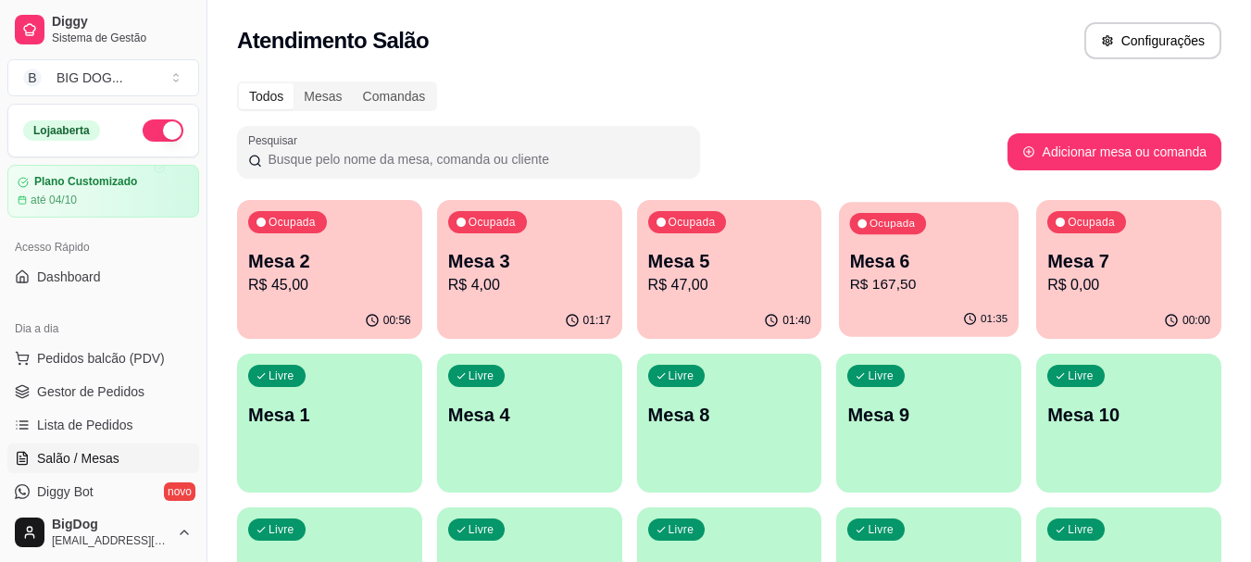
click at [992, 247] on div "Ocupada Mesa 6 R$ 167,50" at bounding box center [929, 252] width 180 height 100
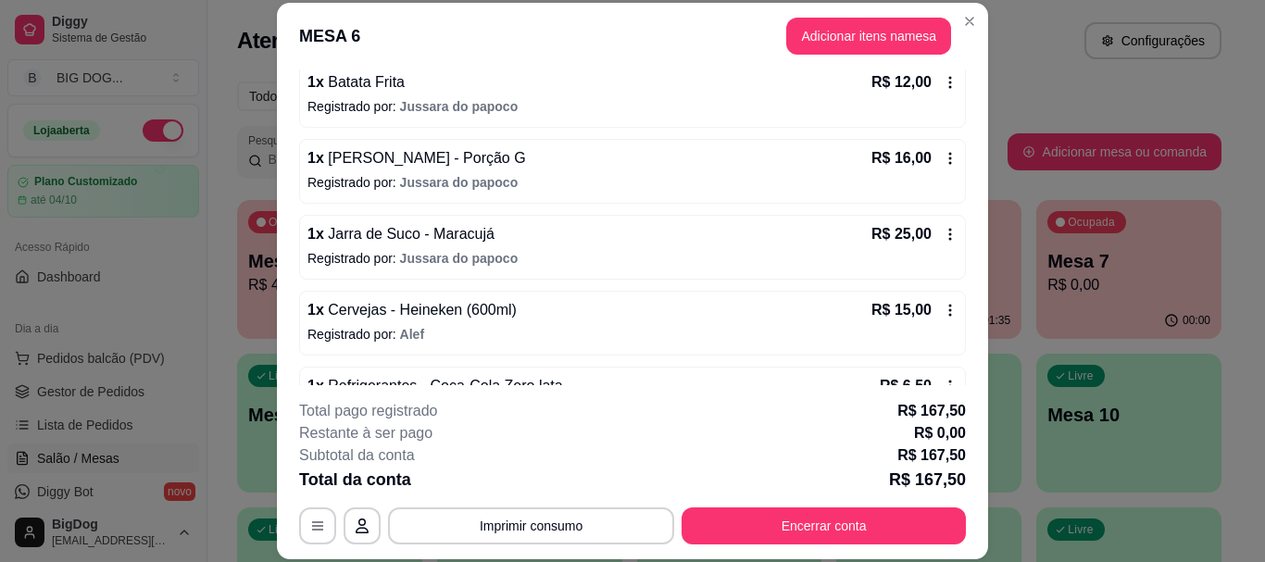
scroll to position [463, 0]
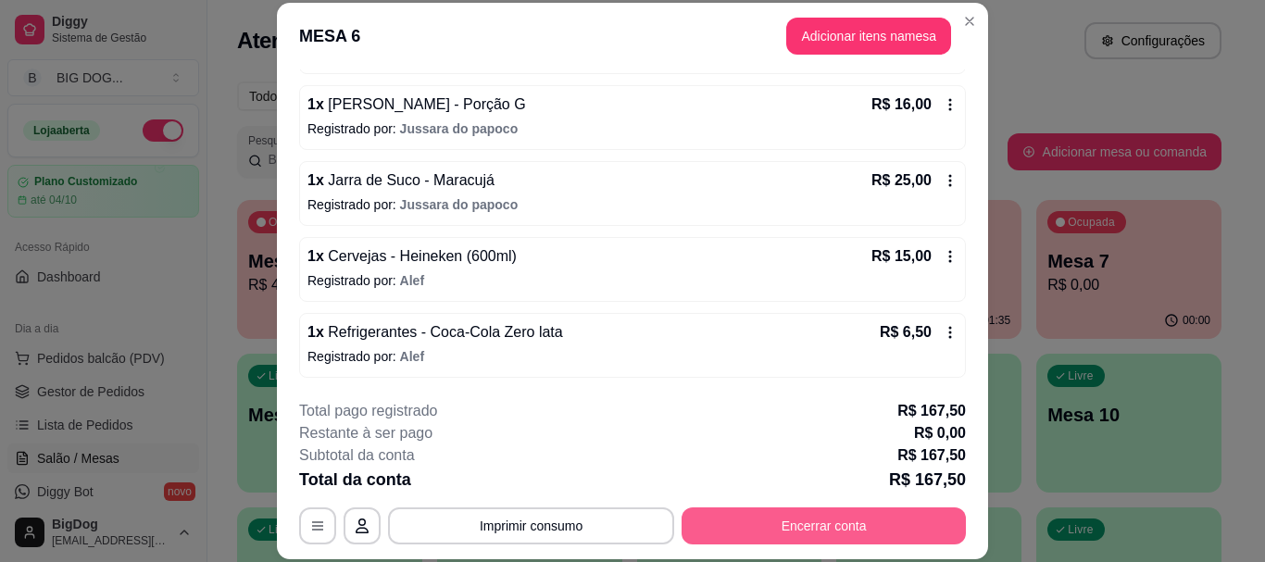
click at [843, 524] on button "Encerrar conta" at bounding box center [823, 525] width 284 height 37
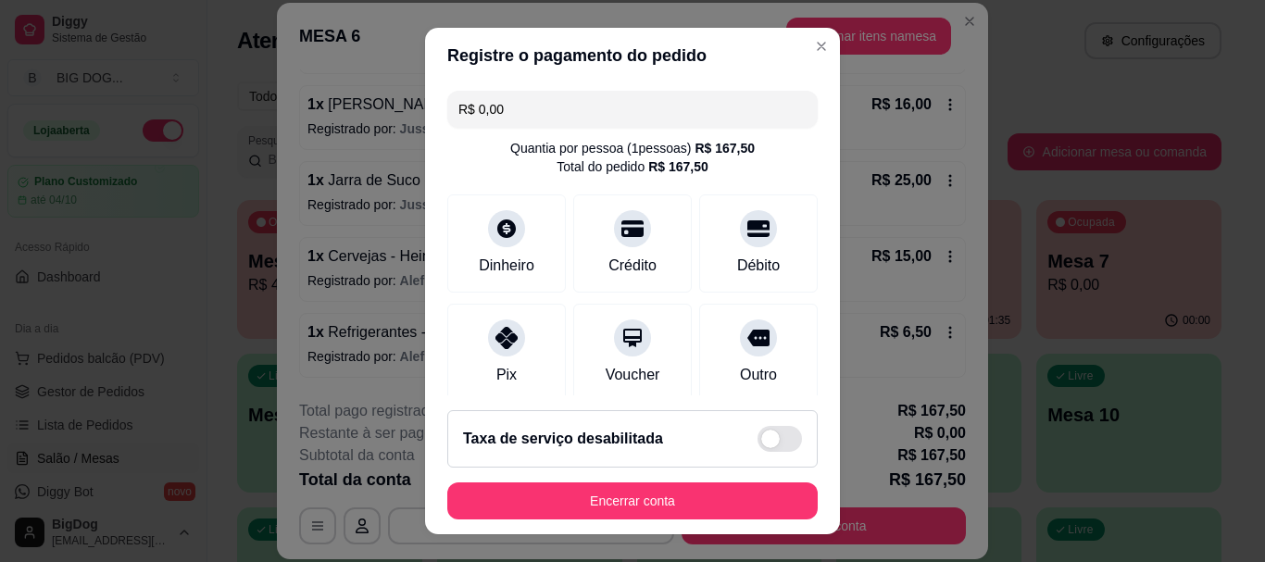
scroll to position [312, 0]
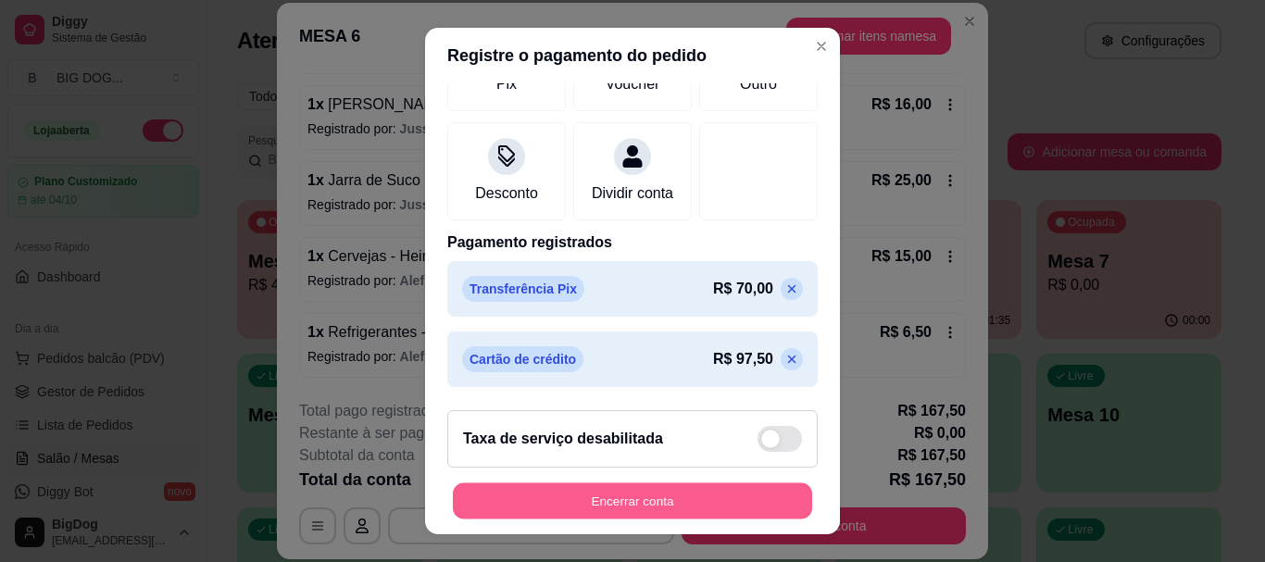
click at [710, 497] on button "Encerrar conta" at bounding box center [632, 500] width 359 height 36
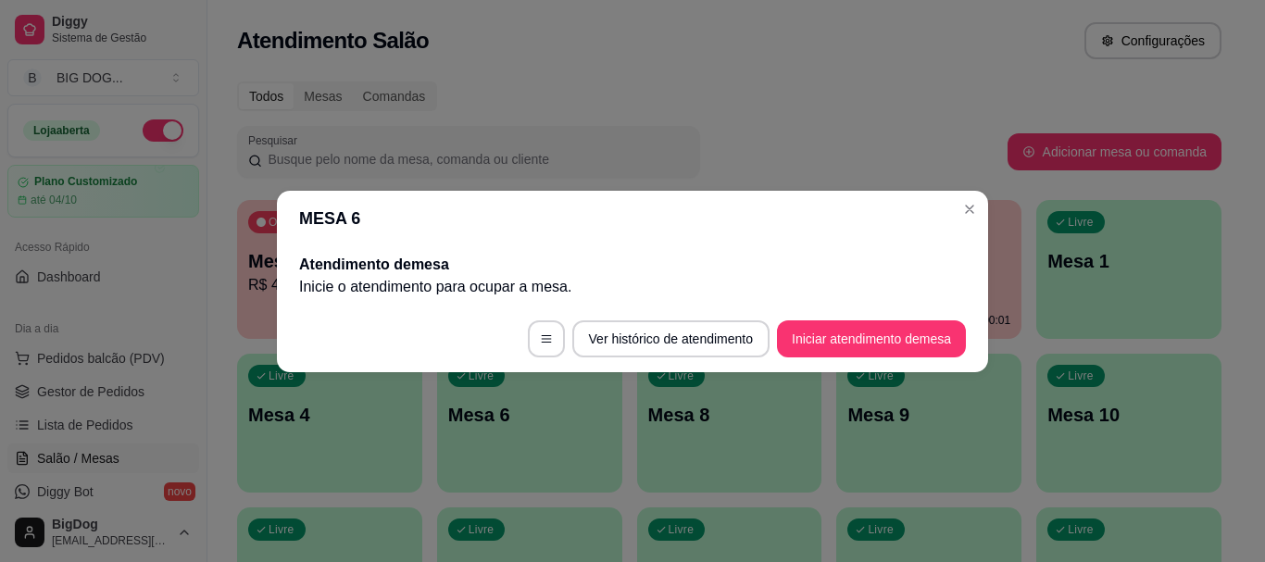
scroll to position [0, 0]
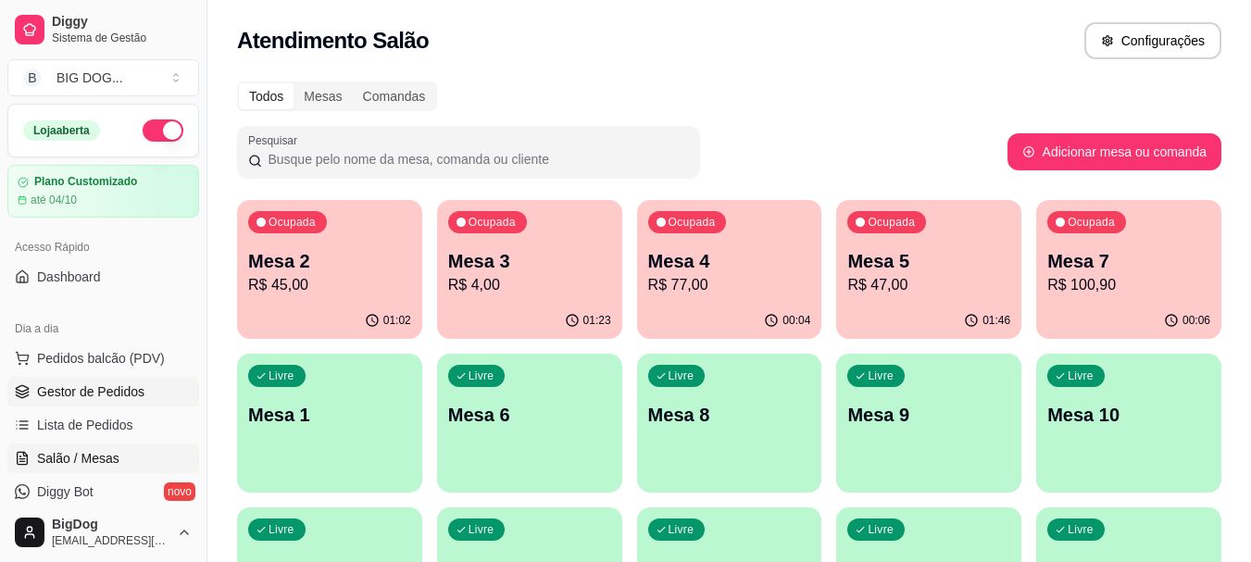
click at [105, 393] on span "Gestor de Pedidos" at bounding box center [90, 391] width 107 height 19
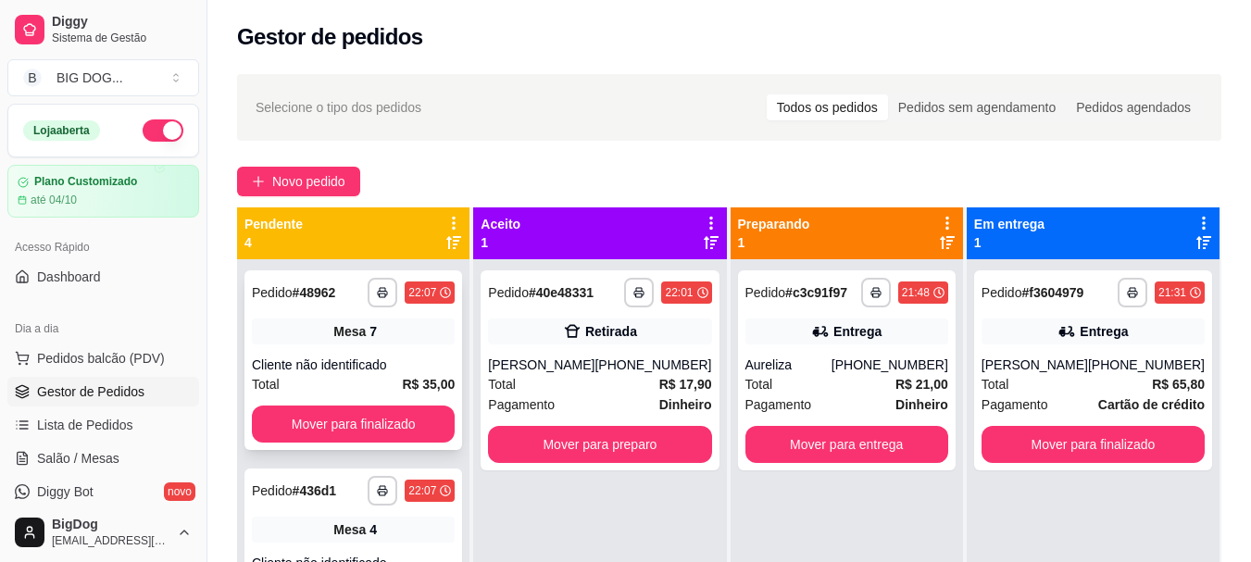
click at [371, 342] on div "Mesa 7" at bounding box center [353, 331] width 203 height 26
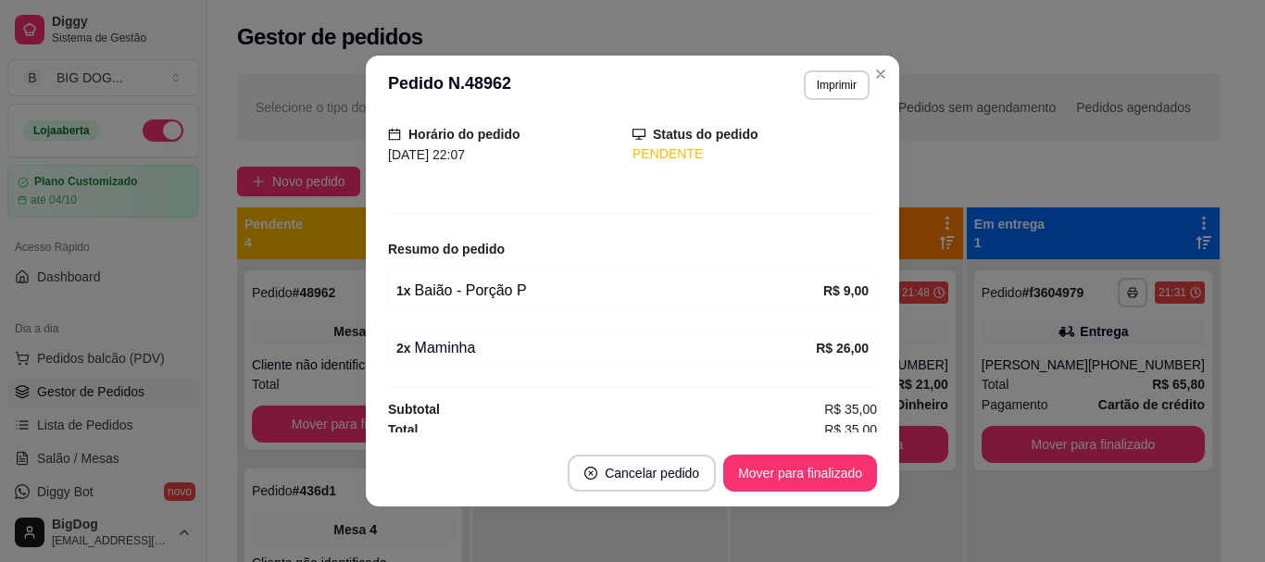
scroll to position [126, 0]
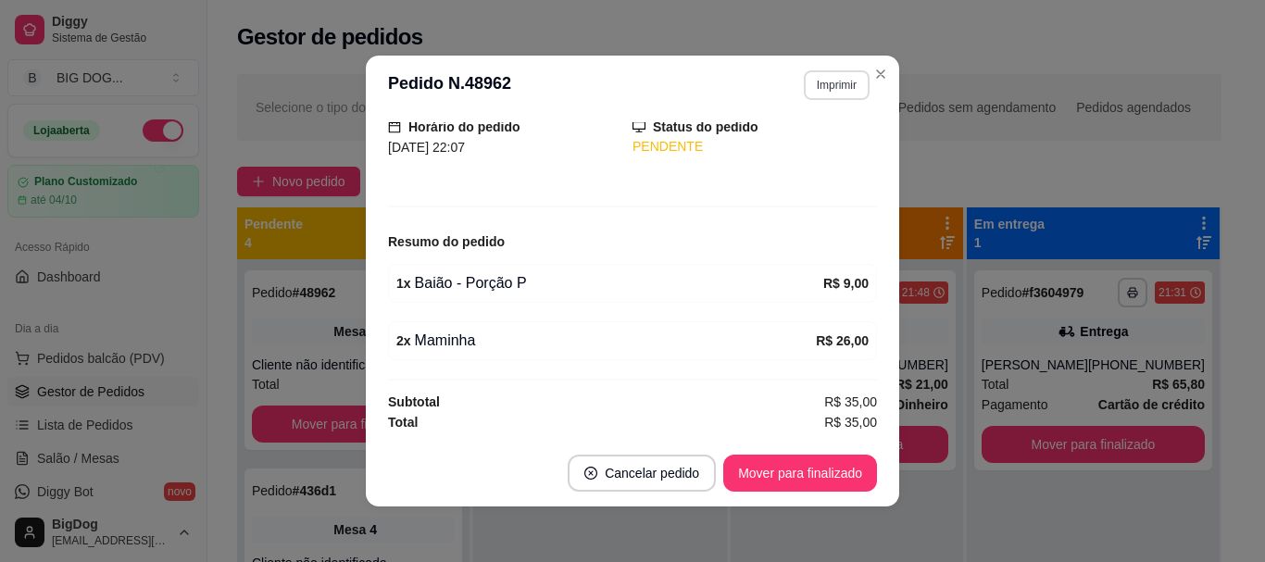
click at [831, 85] on button "Imprimir" at bounding box center [837, 85] width 66 height 30
click at [799, 155] on button "IMPRESSORA" at bounding box center [796, 149] width 130 height 29
click at [820, 90] on button "Imprimir" at bounding box center [837, 85] width 66 height 30
click at [788, 149] on button "IMPRESSORA" at bounding box center [796, 149] width 130 height 29
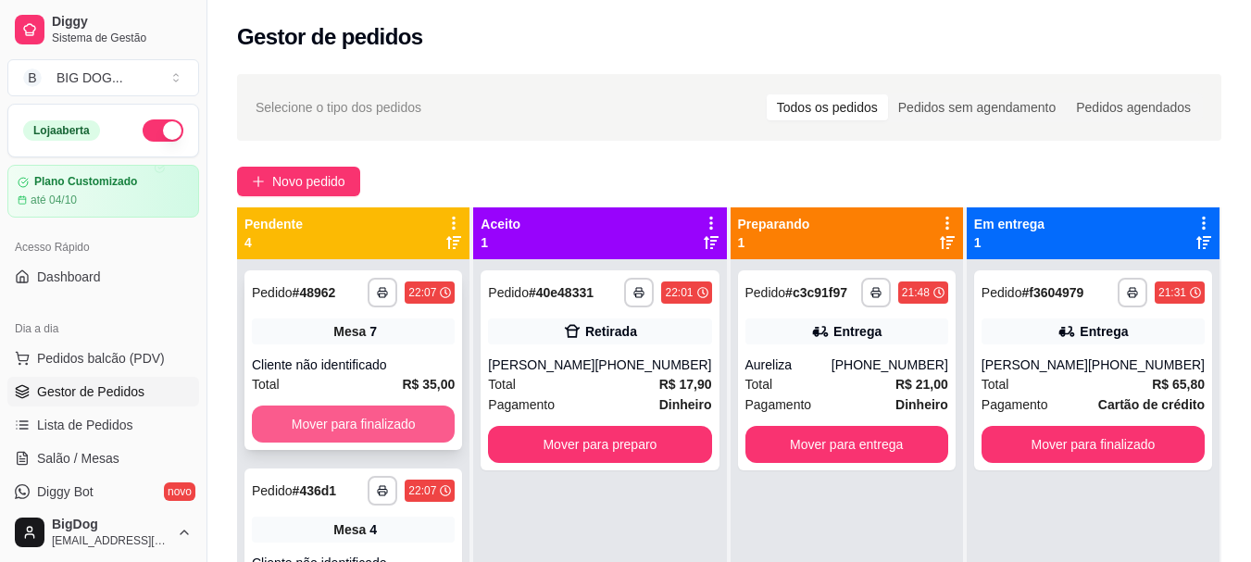
click at [401, 419] on button "Mover para finalizado" at bounding box center [353, 423] width 203 height 37
click at [425, 373] on div "Cliente não identificado" at bounding box center [353, 364] width 203 height 19
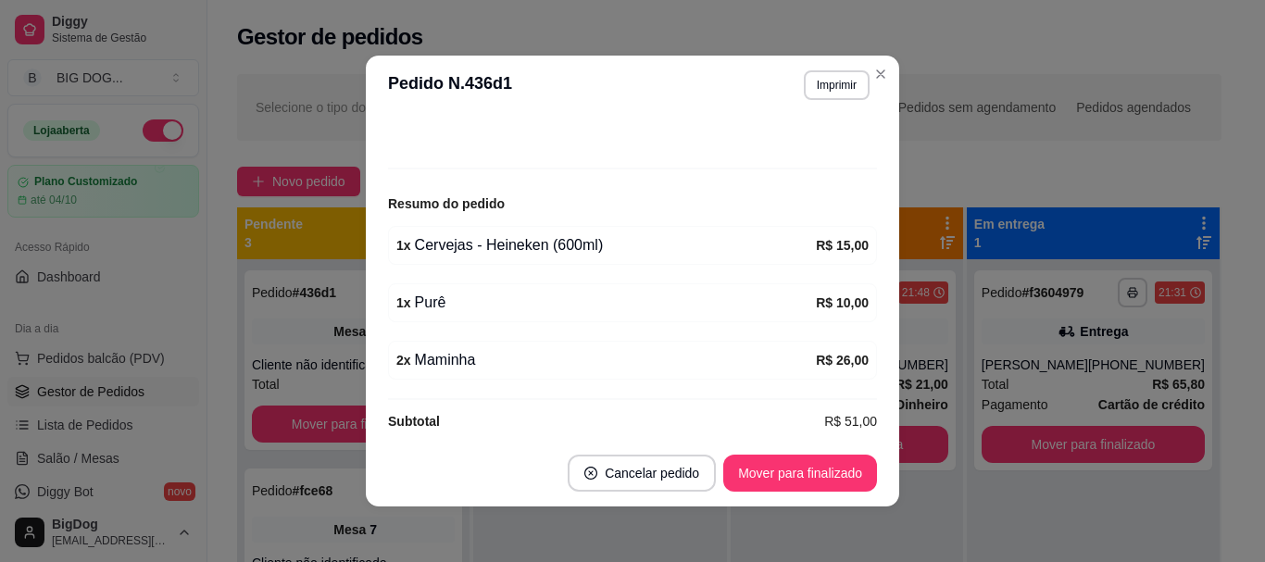
scroll to position [183, 0]
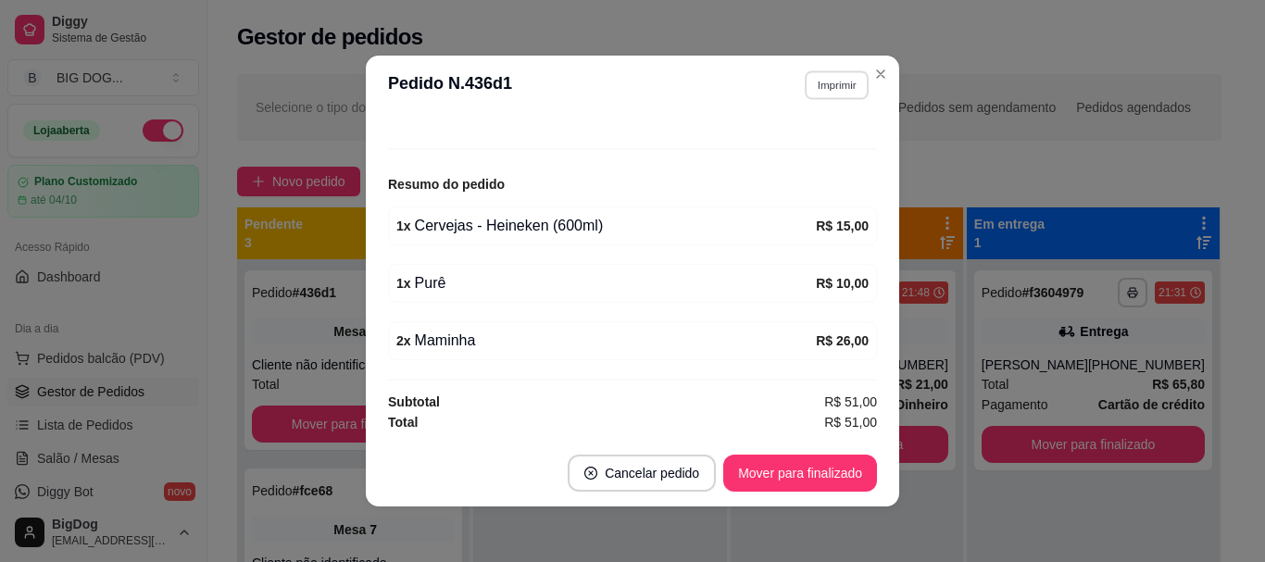
click at [828, 93] on button "Imprimir" at bounding box center [837, 84] width 64 height 29
click at [780, 146] on button "IMPRESSORA" at bounding box center [796, 149] width 130 height 29
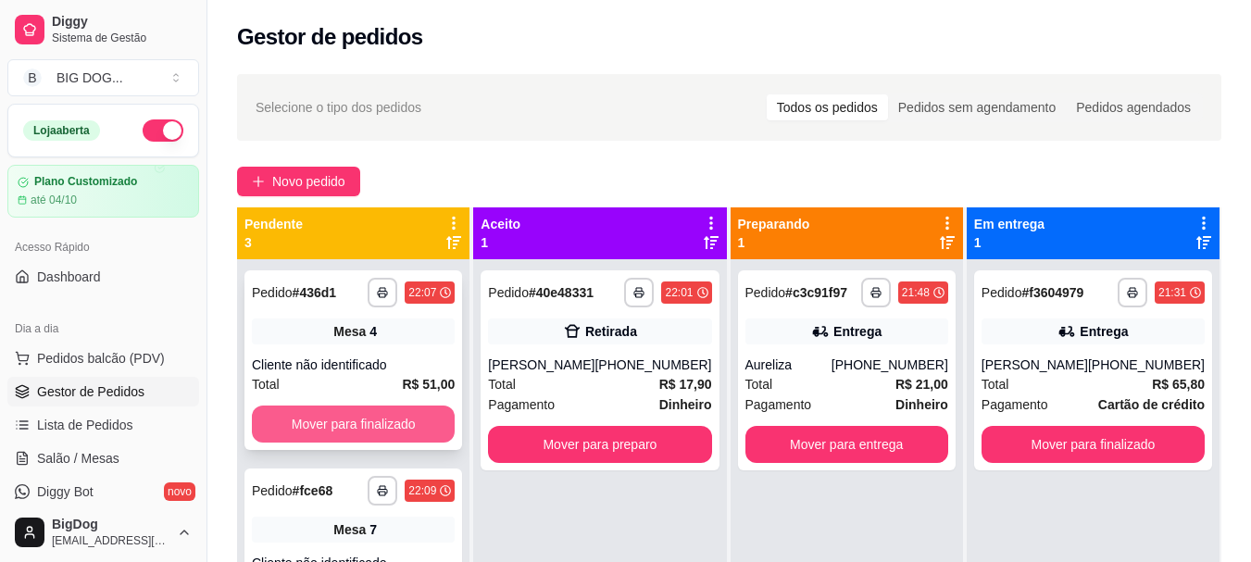
click at [397, 422] on button "Mover para finalizado" at bounding box center [353, 423] width 203 height 37
click at [422, 357] on div "Cliente não identificado" at bounding box center [353, 364] width 203 height 19
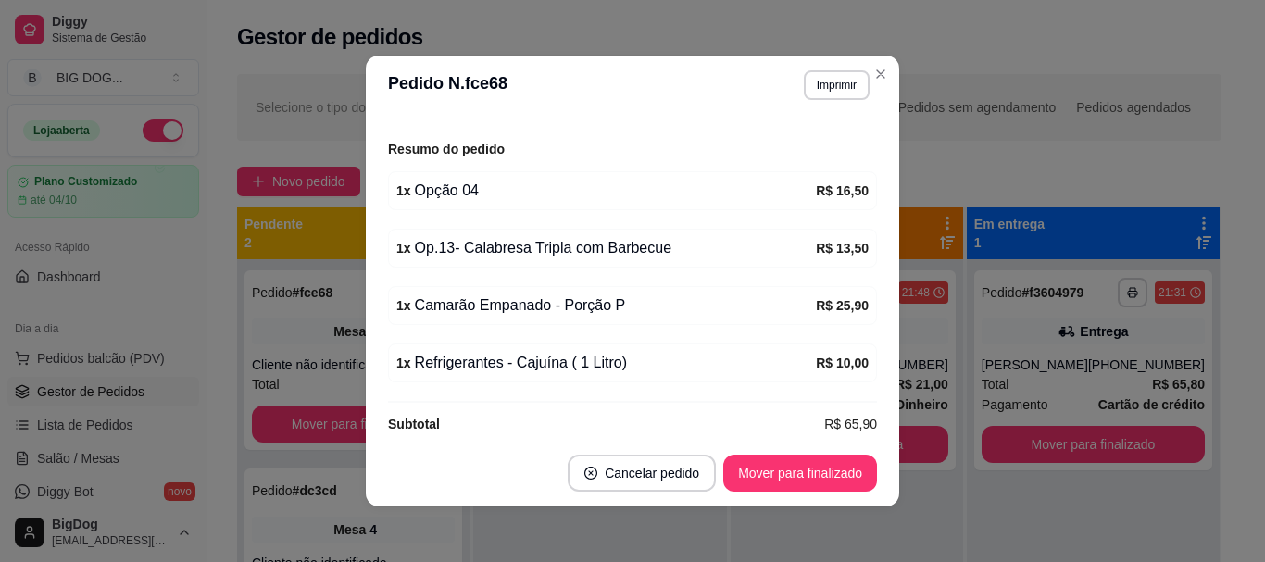
scroll to position [241, 0]
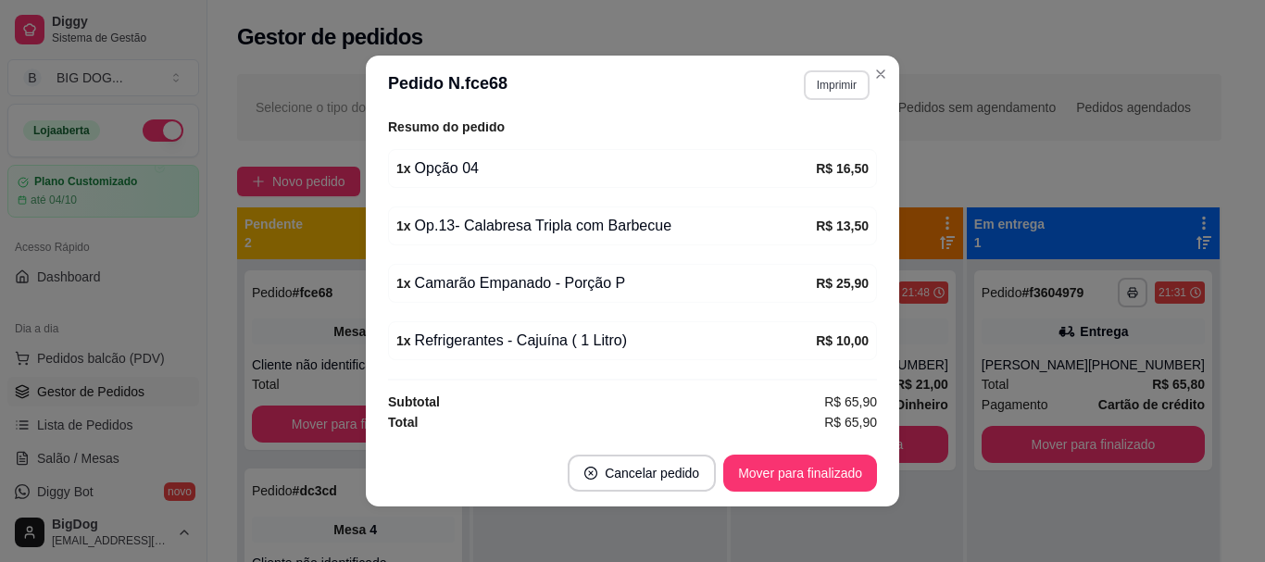
click at [835, 85] on button "Imprimir" at bounding box center [837, 85] width 66 height 30
click at [775, 152] on button "IMPRESSORA" at bounding box center [796, 149] width 130 height 29
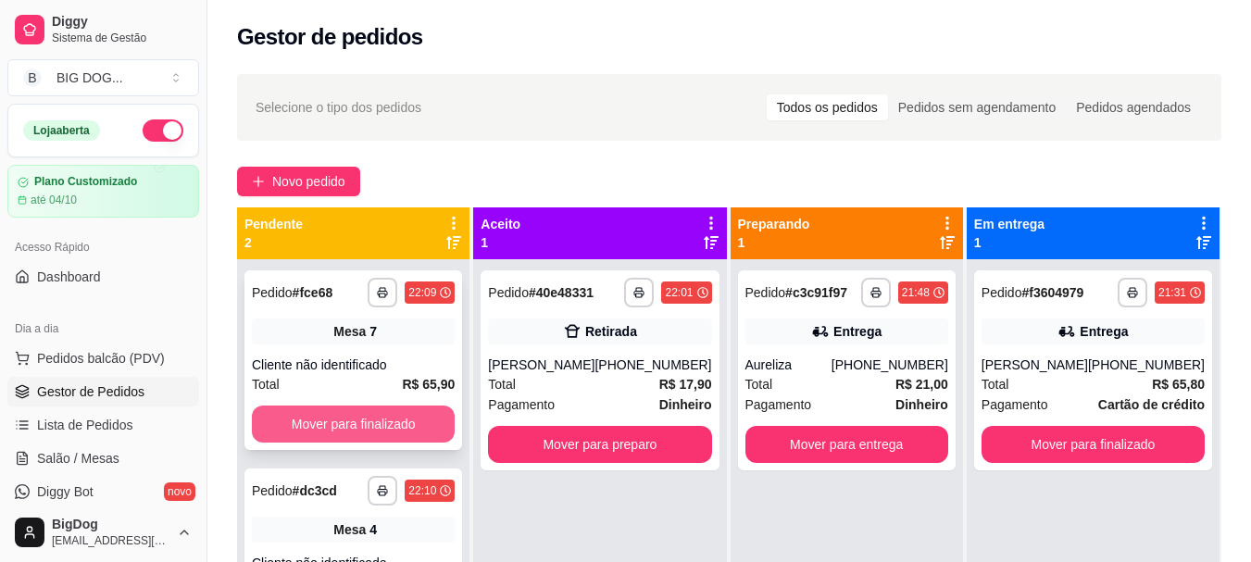
click at [370, 416] on button "Mover para finalizado" at bounding box center [353, 423] width 203 height 37
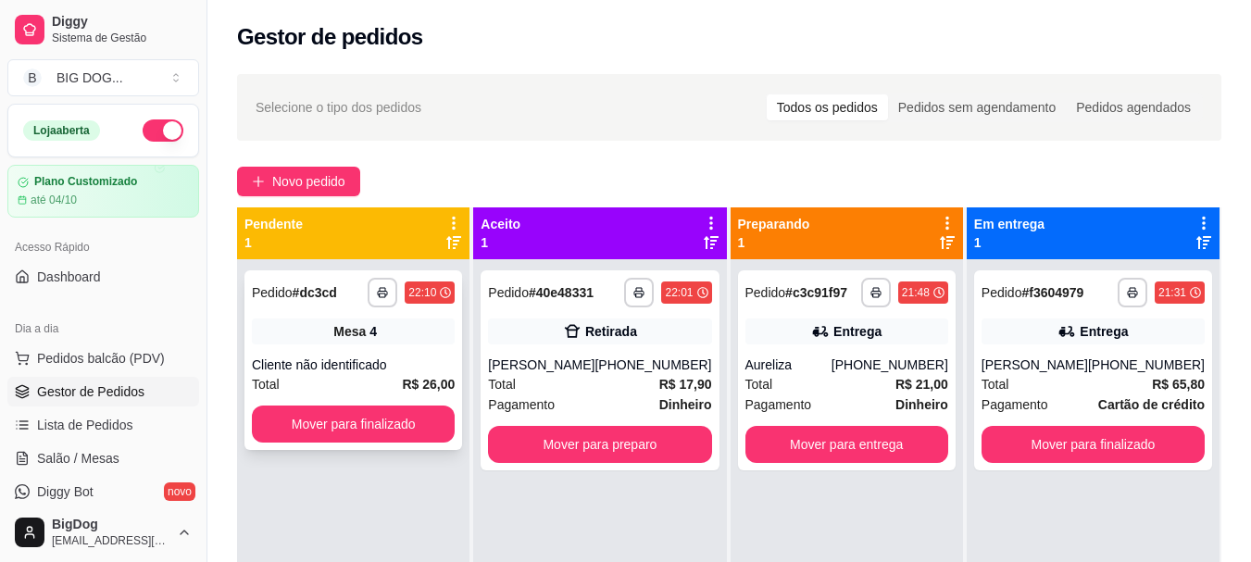
click at [396, 359] on div "Cliente não identificado" at bounding box center [353, 364] width 203 height 19
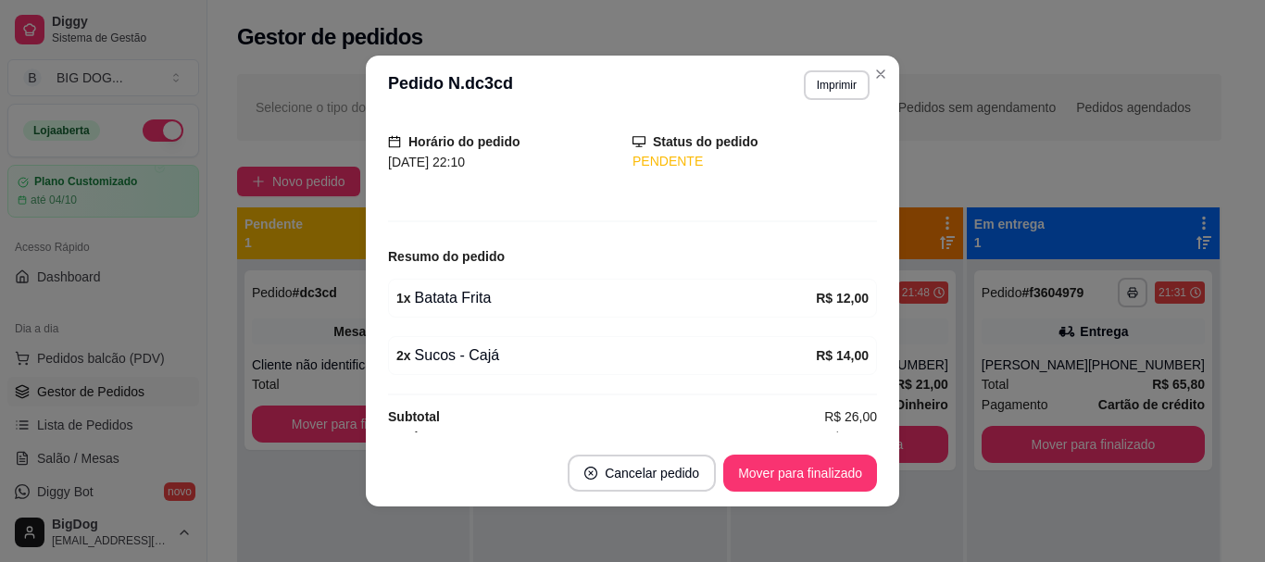
scroll to position [126, 0]
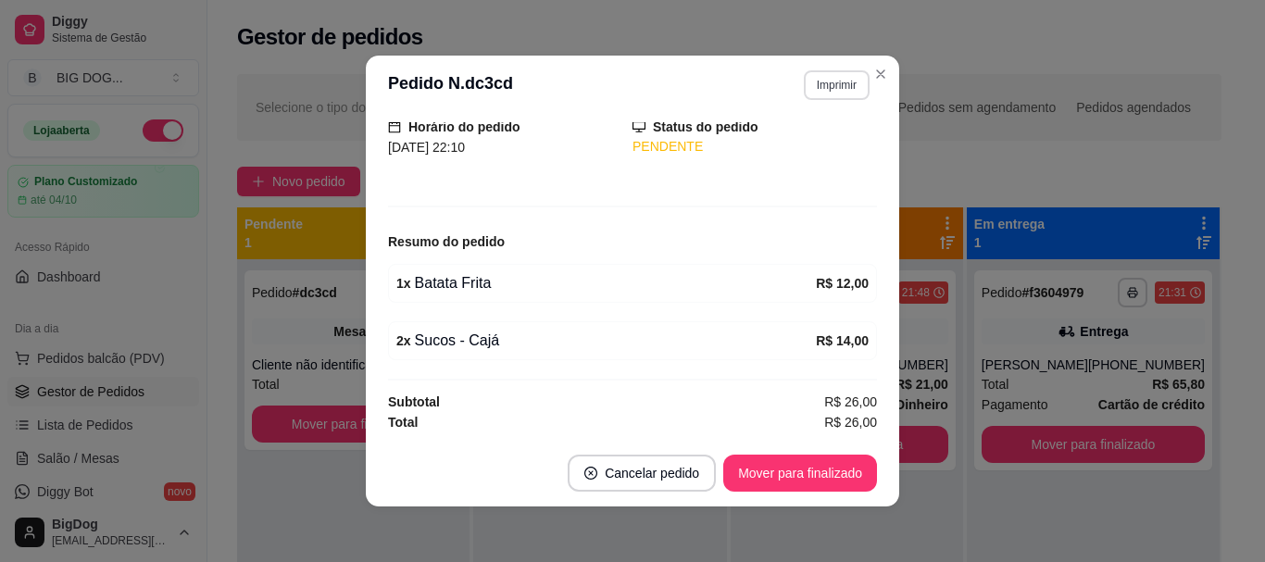
click at [825, 84] on button "Imprimir" at bounding box center [837, 85] width 66 height 30
click at [766, 149] on button "IMPRESSORA" at bounding box center [796, 149] width 130 height 29
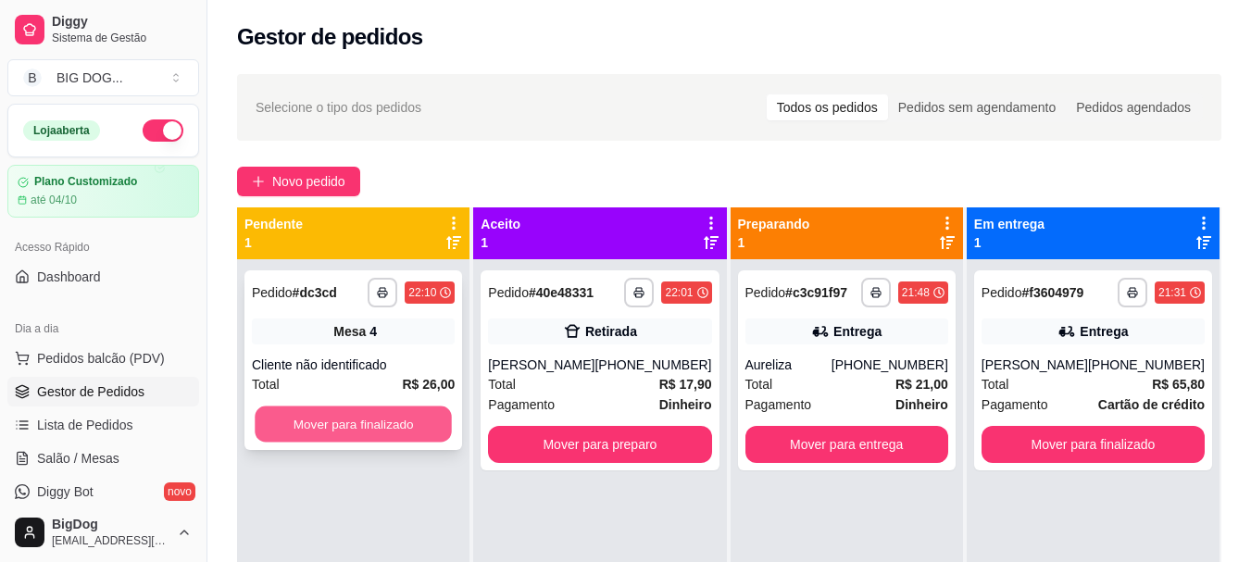
click at [378, 418] on button "Mover para finalizado" at bounding box center [353, 424] width 197 height 36
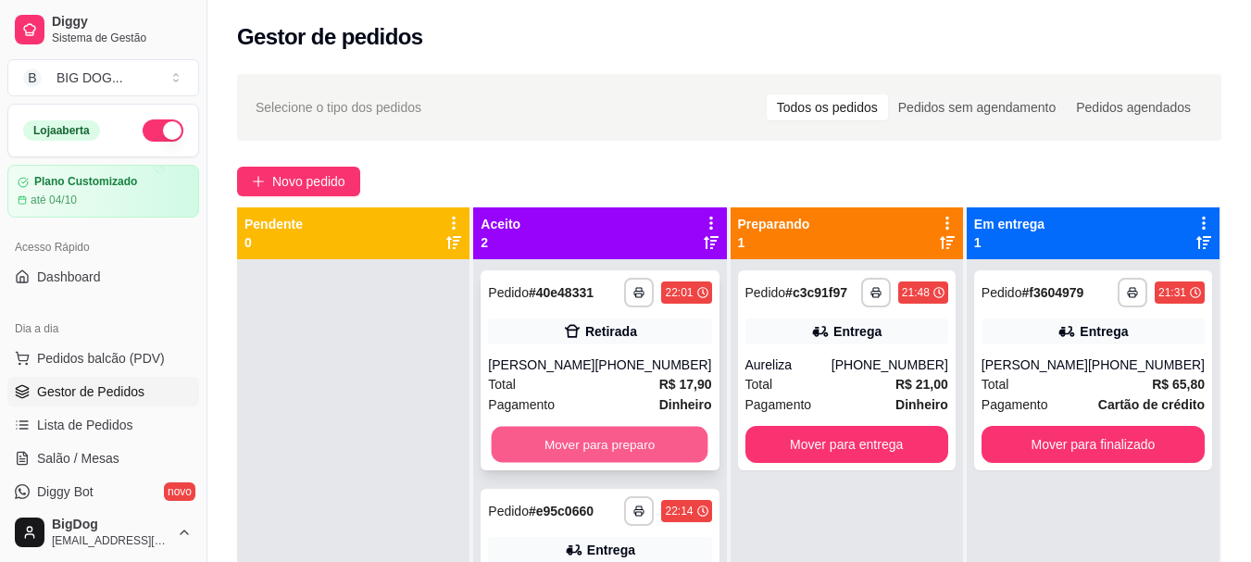
click at [638, 448] on button "Mover para preparo" at bounding box center [600, 445] width 217 height 36
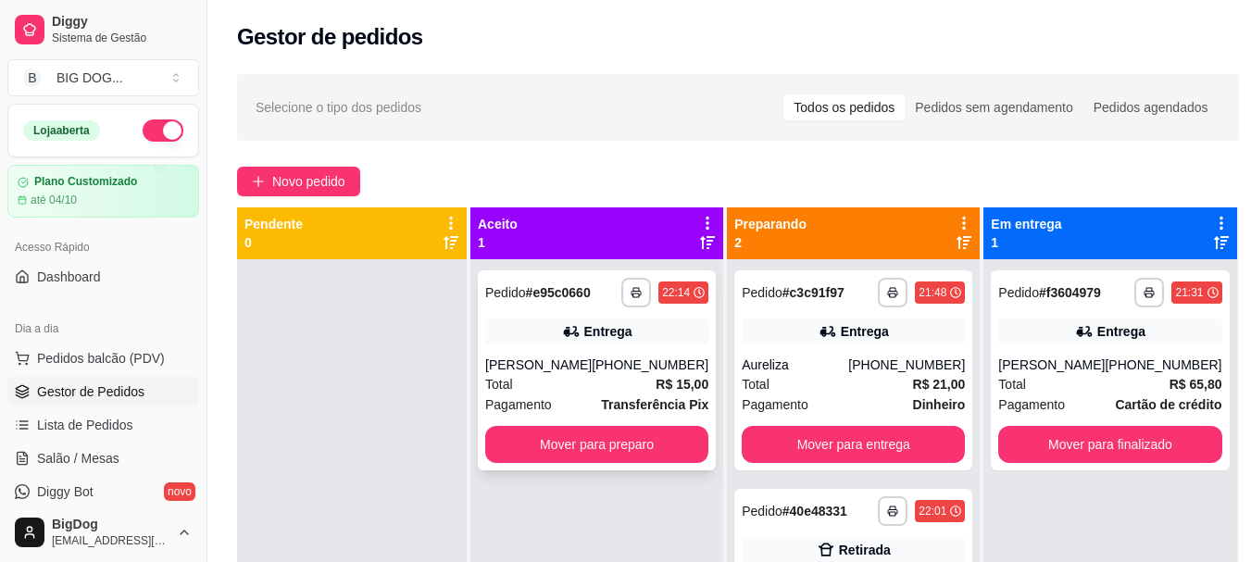
click at [660, 397] on strong "Transferência Pix" at bounding box center [654, 404] width 107 height 15
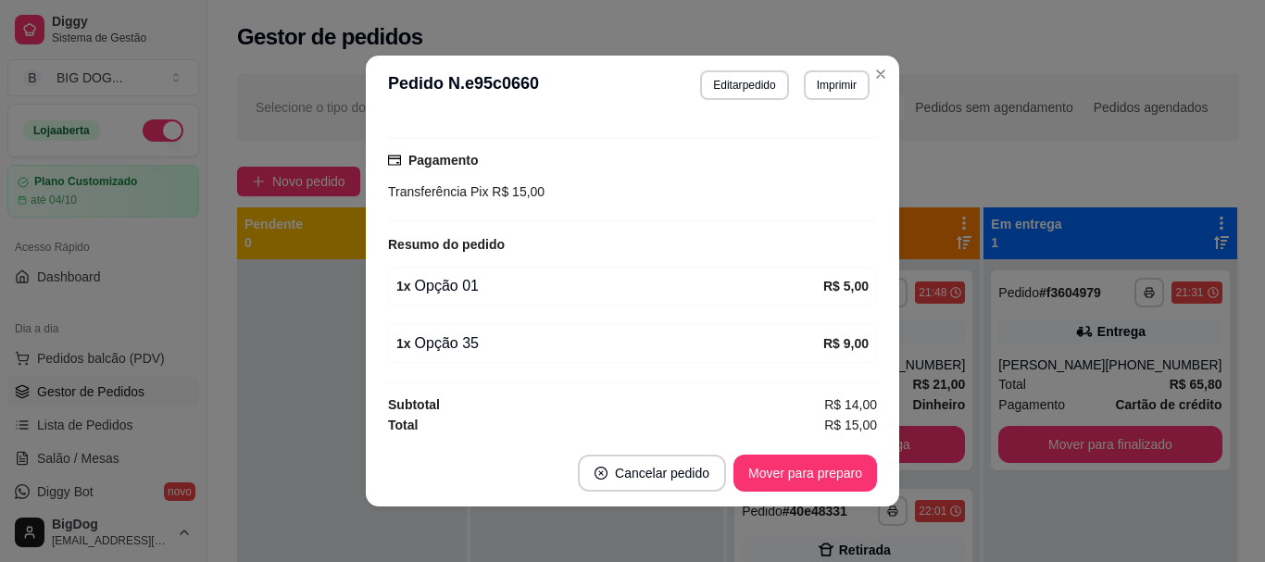
scroll to position [467, 0]
click at [655, 469] on button "Cancelar pedido" at bounding box center [652, 473] width 148 height 37
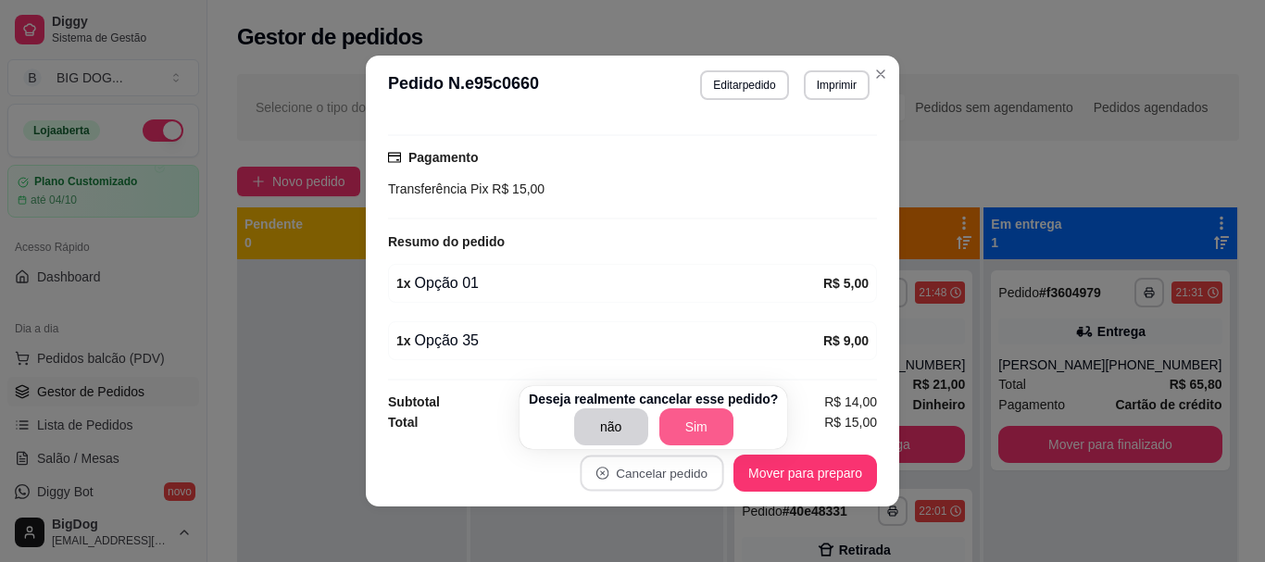
click at [686, 409] on button "Sim" at bounding box center [696, 426] width 74 height 37
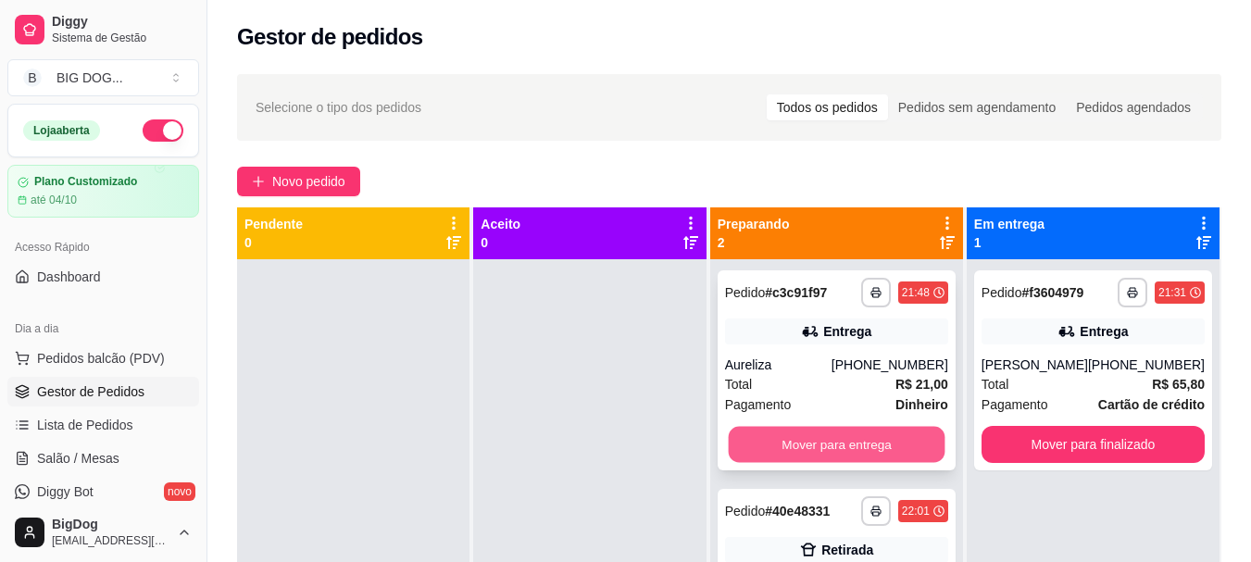
click at [905, 439] on button "Mover para entrega" at bounding box center [836, 445] width 217 height 36
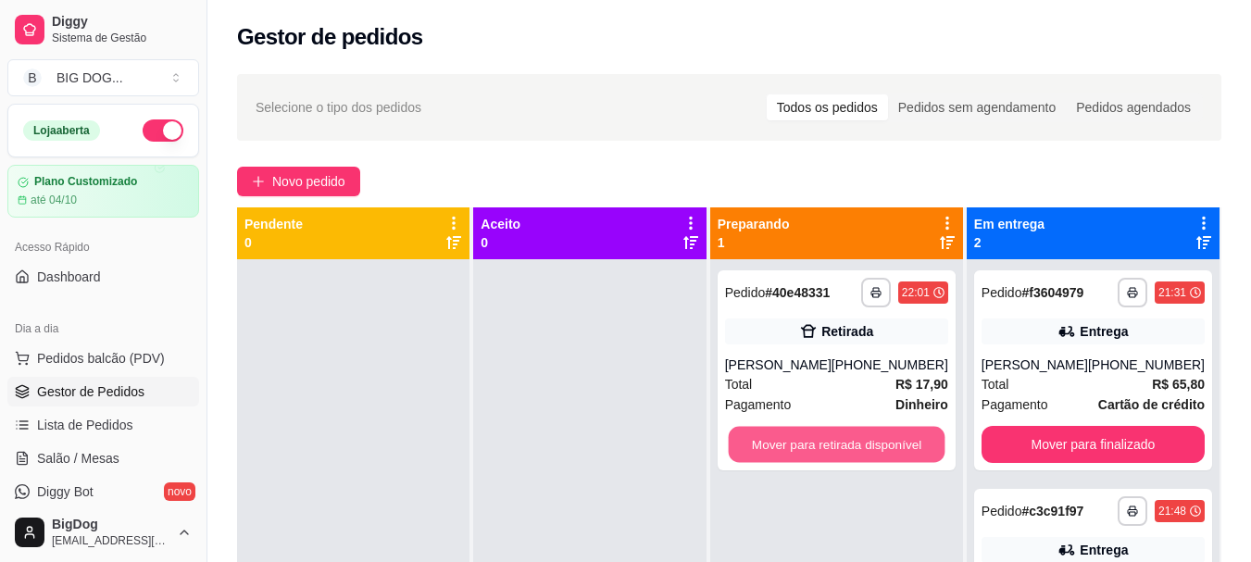
click at [905, 439] on button "Mover para retirada disponível" at bounding box center [836, 445] width 217 height 36
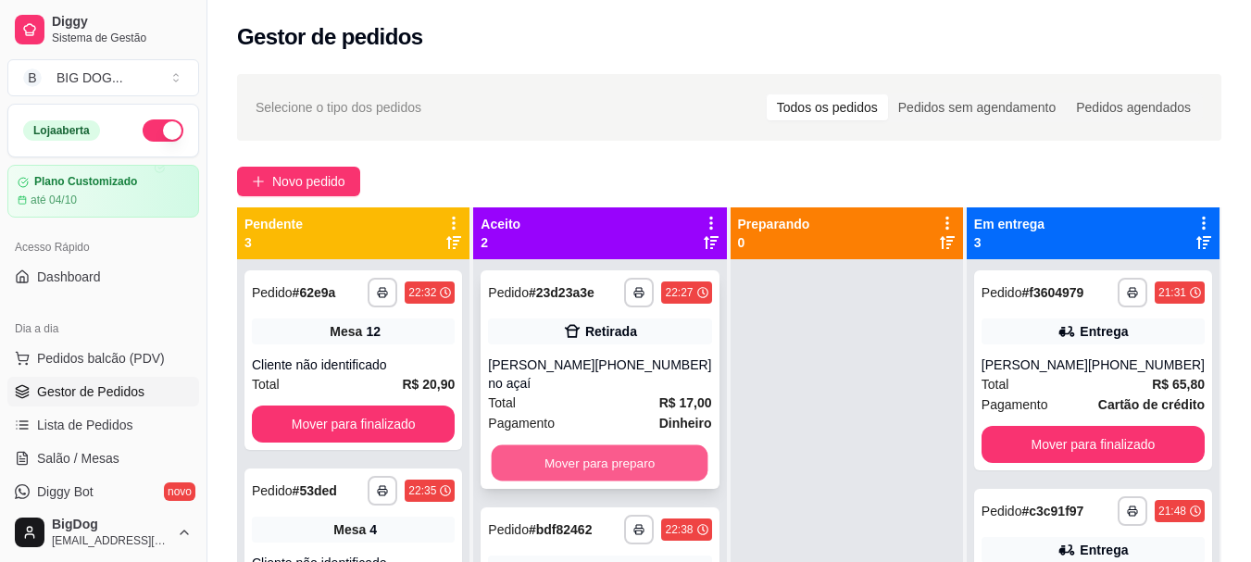
click at [552, 445] on button "Mover para preparo" at bounding box center [600, 463] width 217 height 36
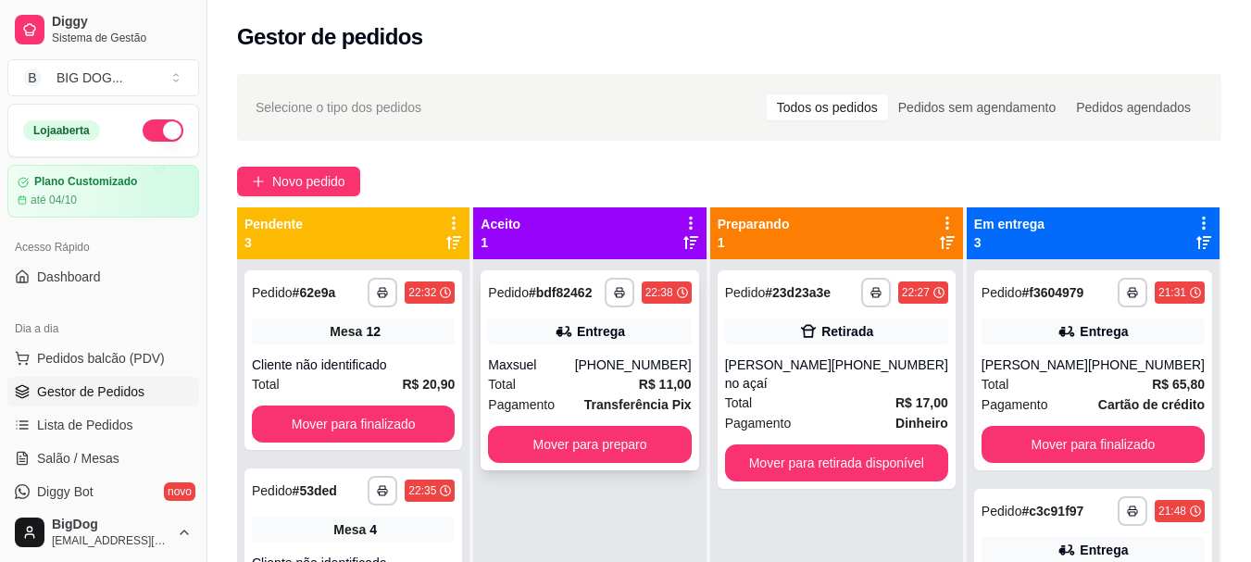
click at [615, 389] on div "Total R$ 11,00" at bounding box center [589, 384] width 203 height 20
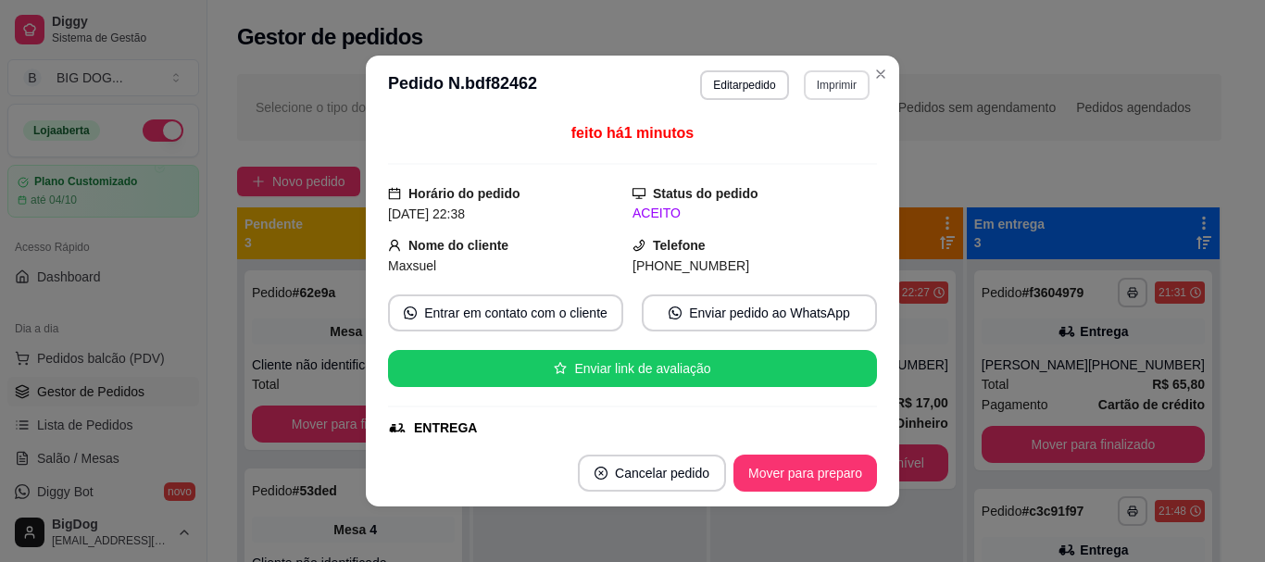
click at [842, 81] on button "Imprimir" at bounding box center [837, 85] width 66 height 30
click at [789, 154] on button "IMPRESSORA" at bounding box center [797, 150] width 134 height 30
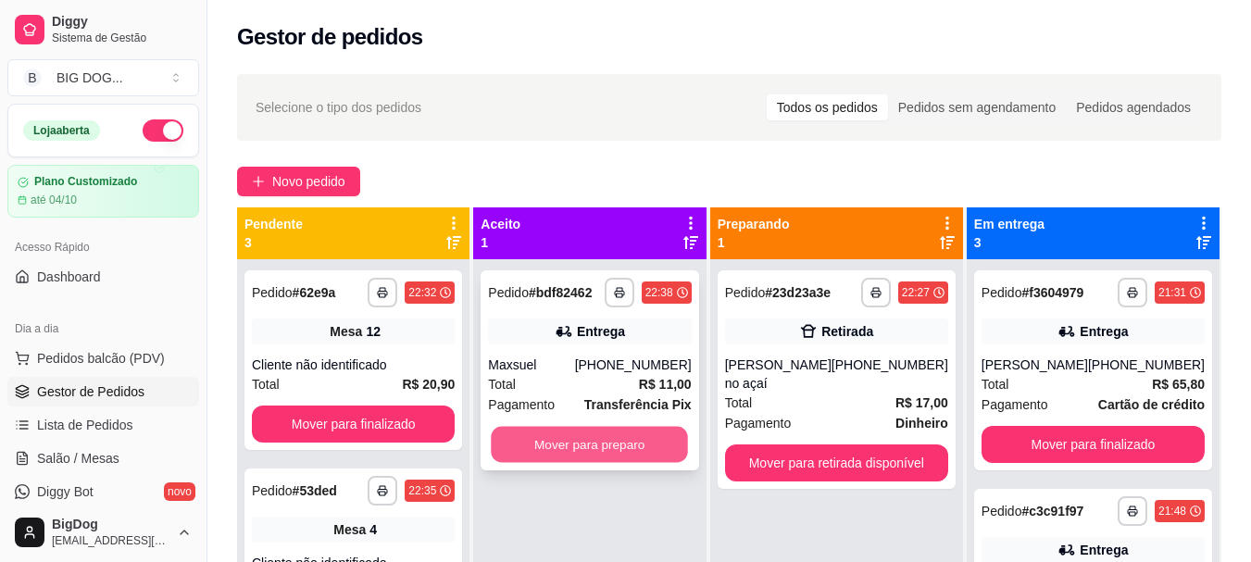
click at [643, 438] on button "Mover para preparo" at bounding box center [590, 445] width 197 height 36
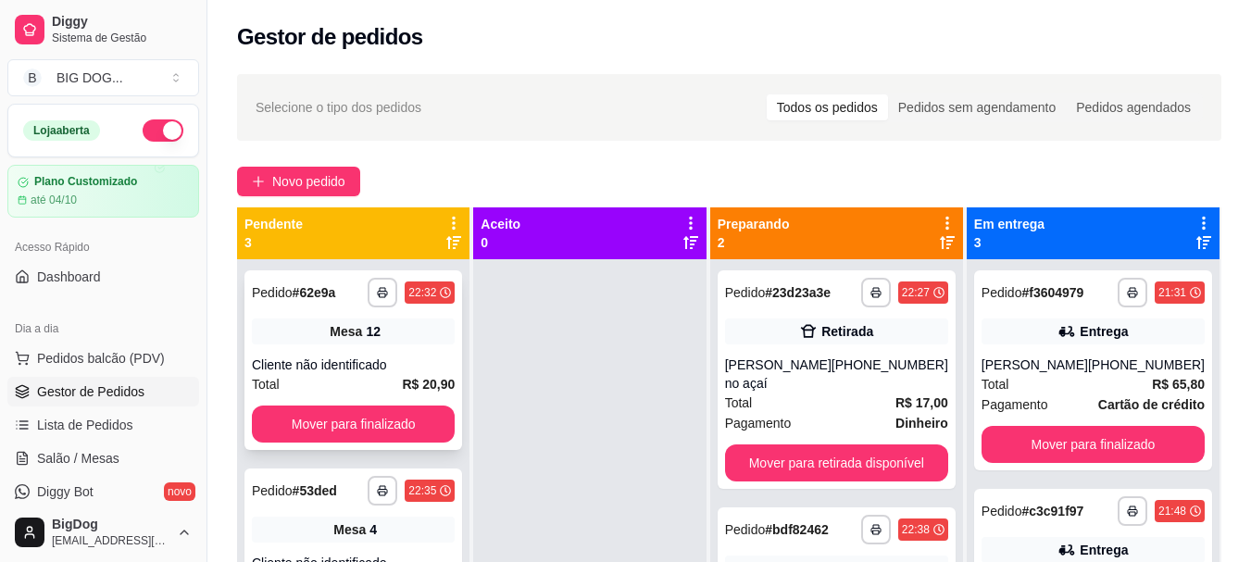
click at [375, 354] on div "**********" at bounding box center [353, 360] width 218 height 180
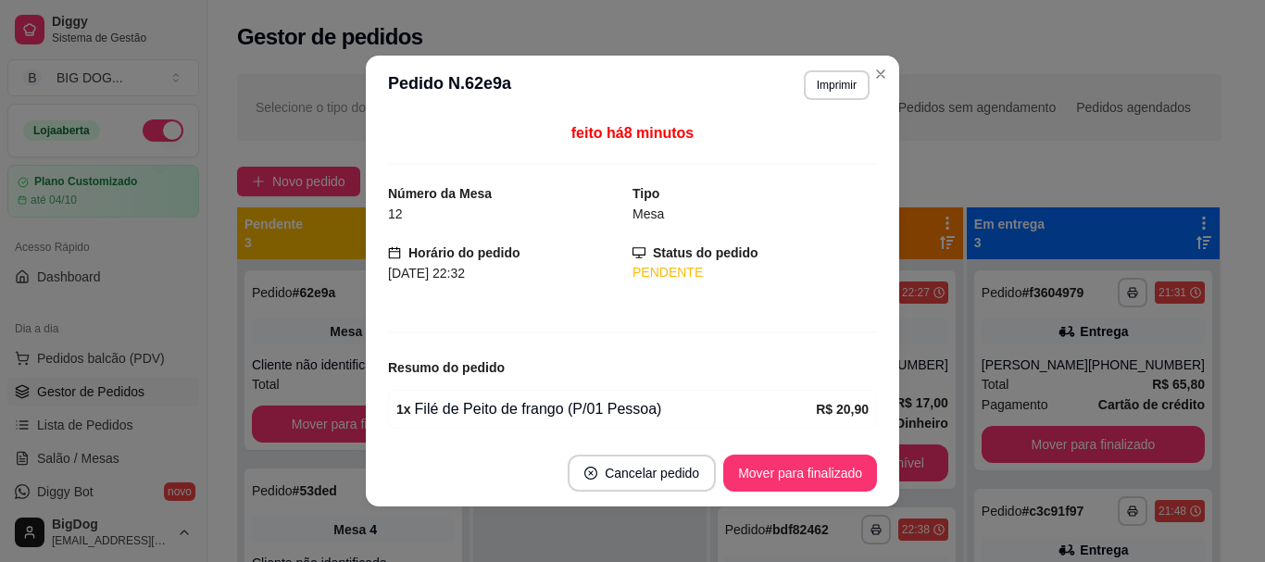
scroll to position [69, 0]
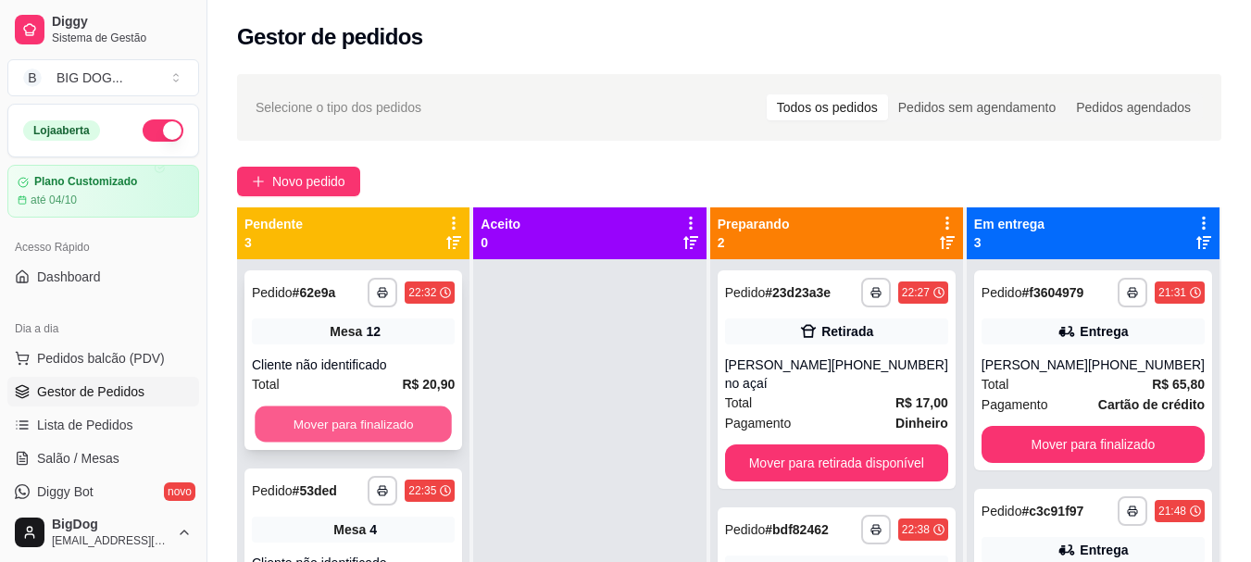
click at [380, 425] on button "Mover para finalizado" at bounding box center [353, 424] width 197 height 36
click at [417, 371] on div "Cliente não identificado" at bounding box center [353, 364] width 203 height 19
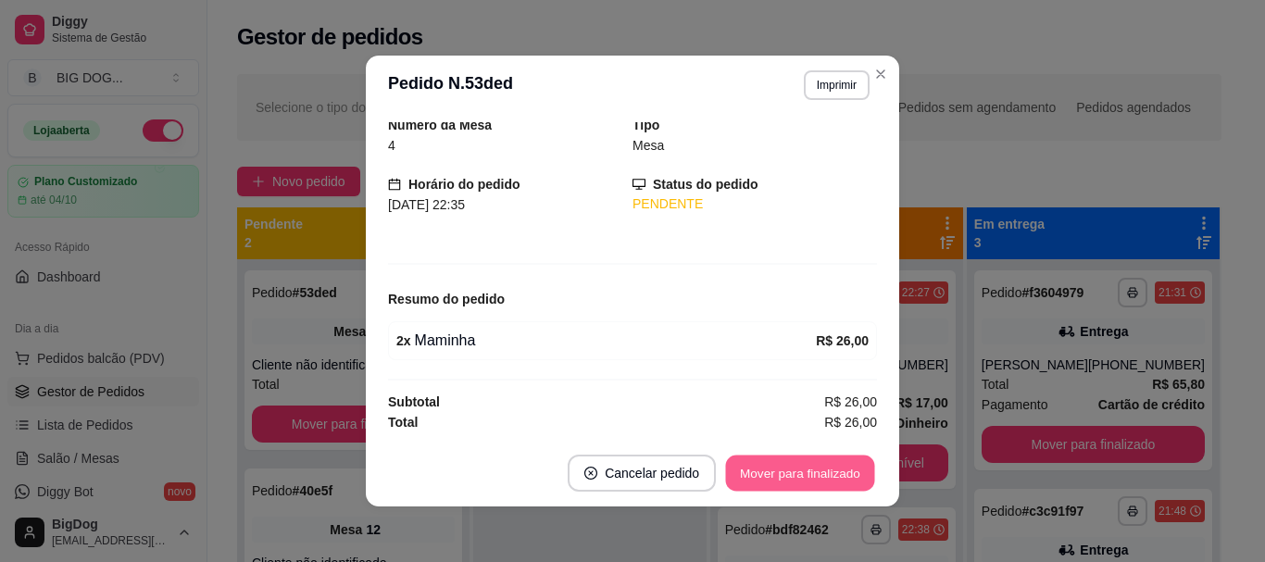
click at [795, 474] on button "Mover para finalizado" at bounding box center [800, 473] width 149 height 36
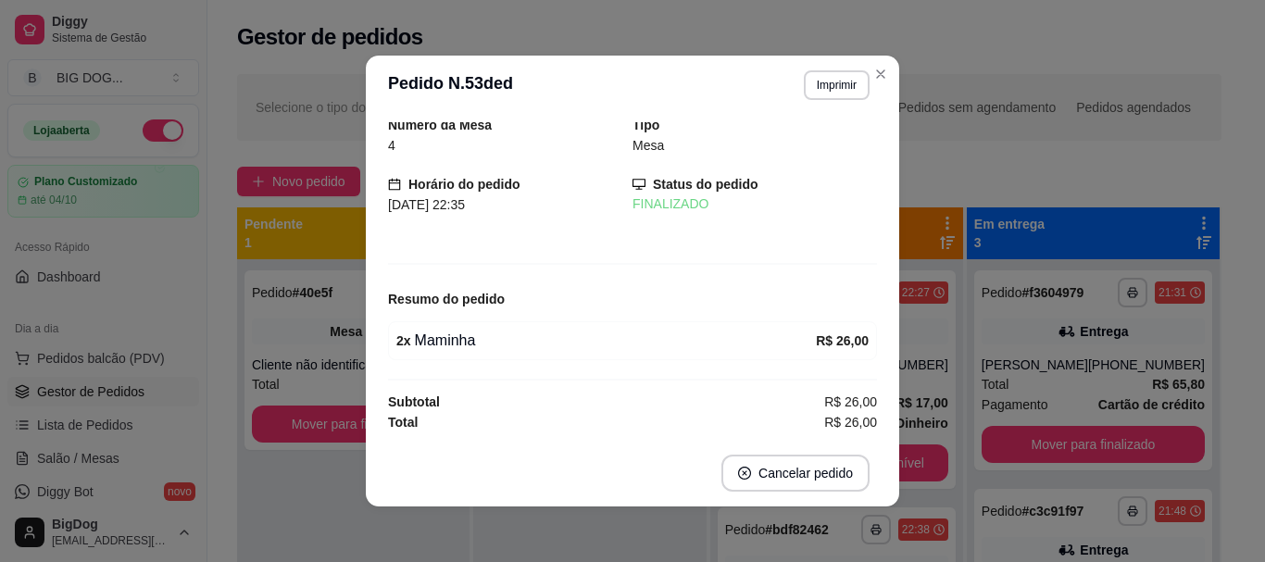
scroll to position [7, 0]
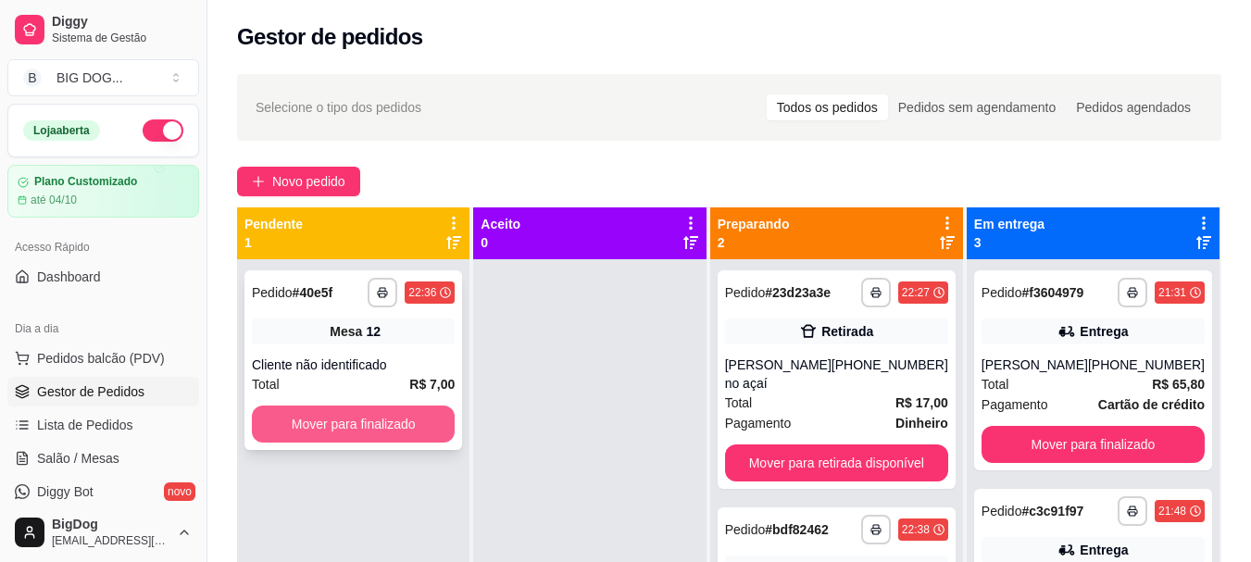
click at [362, 423] on button "Mover para finalizado" at bounding box center [353, 423] width 203 height 37
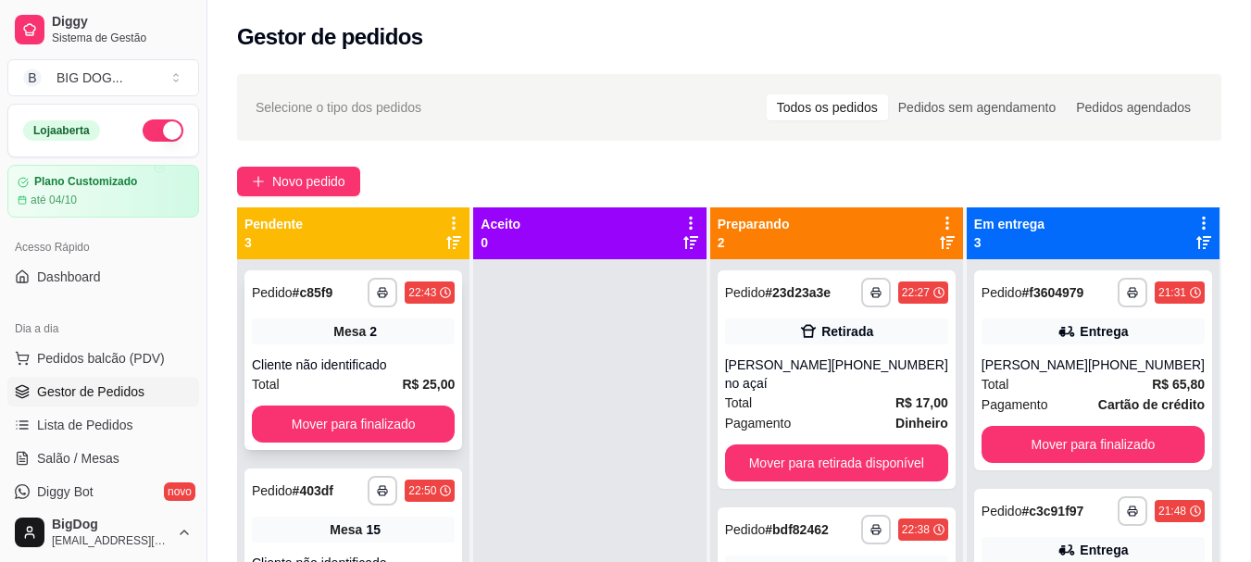
click at [342, 372] on div "Cliente não identificado" at bounding box center [353, 364] width 203 height 19
click at [341, 424] on button "Mover para finalizado" at bounding box center [353, 423] width 203 height 37
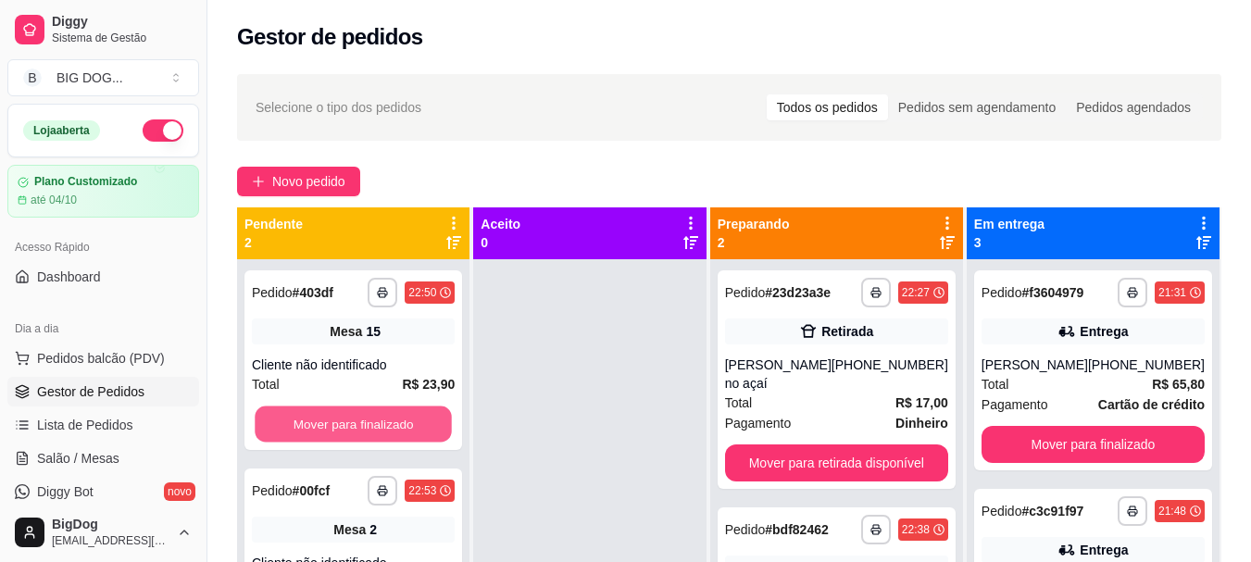
click at [341, 424] on button "Mover para finalizado" at bounding box center [353, 424] width 197 height 36
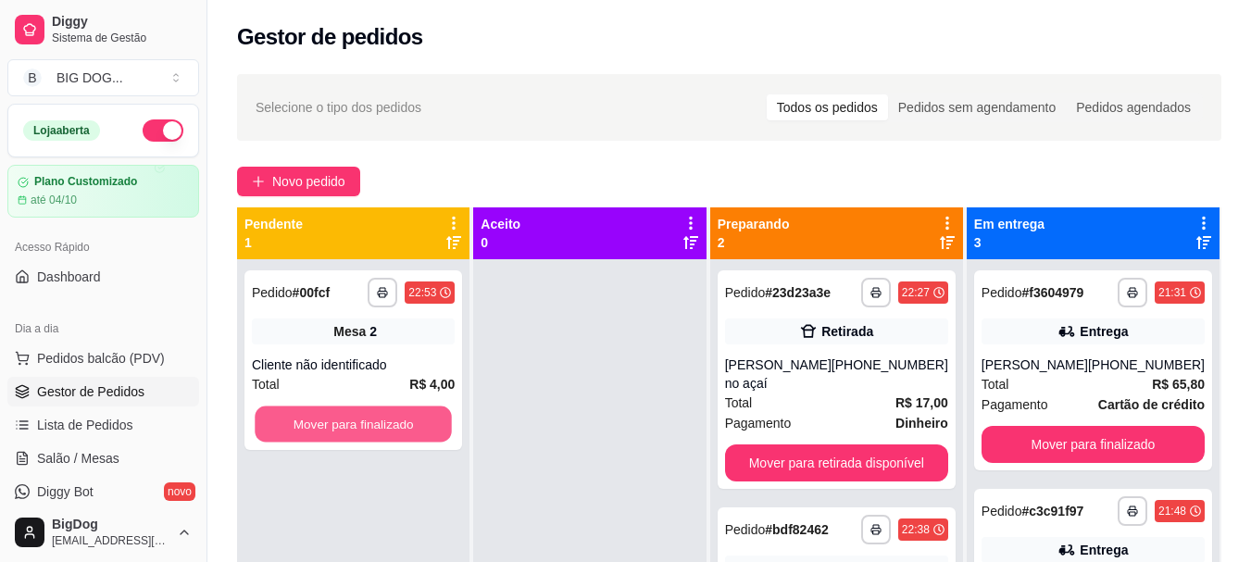
click at [341, 424] on button "Mover para finalizado" at bounding box center [353, 424] width 197 height 36
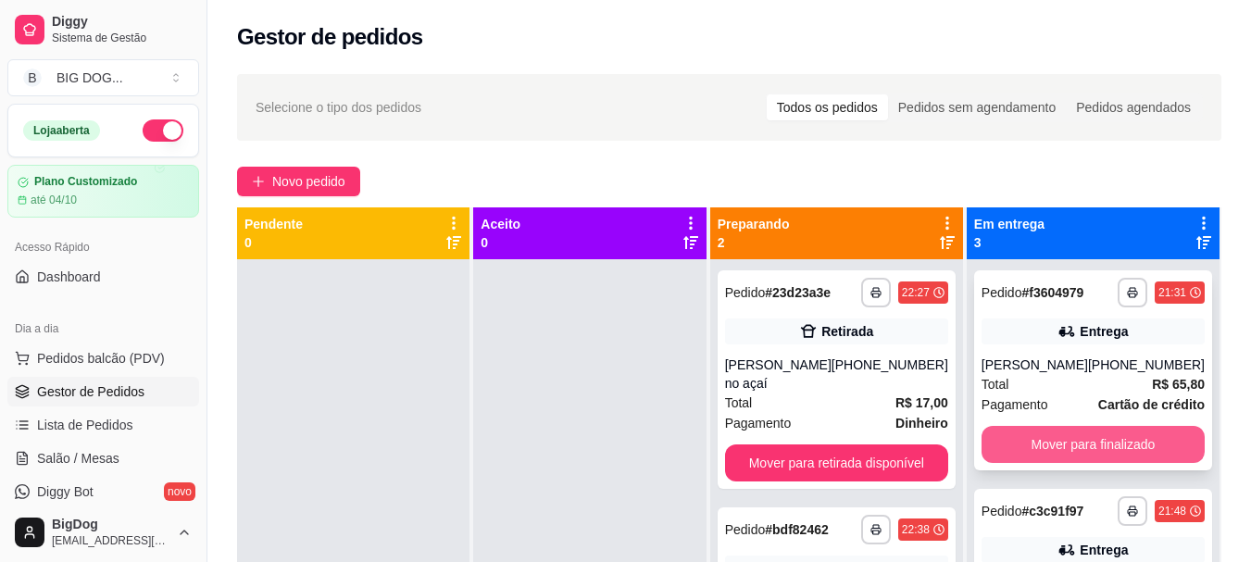
click at [1031, 436] on button "Mover para finalizado" at bounding box center [1092, 444] width 223 height 37
click at [1031, 440] on button "Mover para finalizado" at bounding box center [1092, 444] width 223 height 37
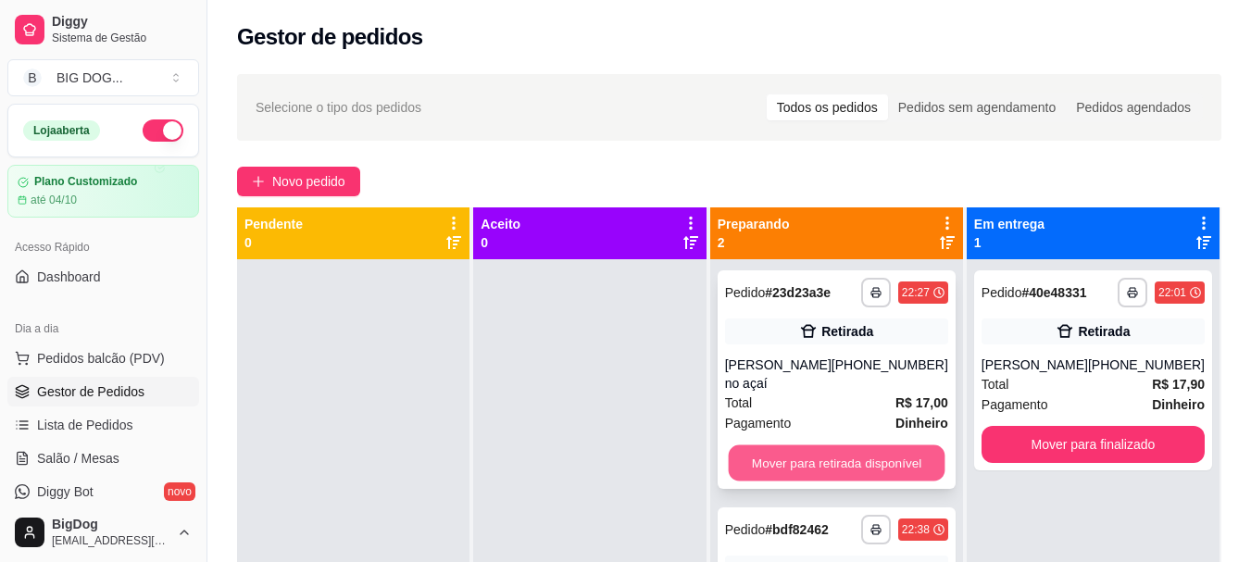
click at [857, 445] on button "Mover para retirada disponível" at bounding box center [836, 463] width 217 height 36
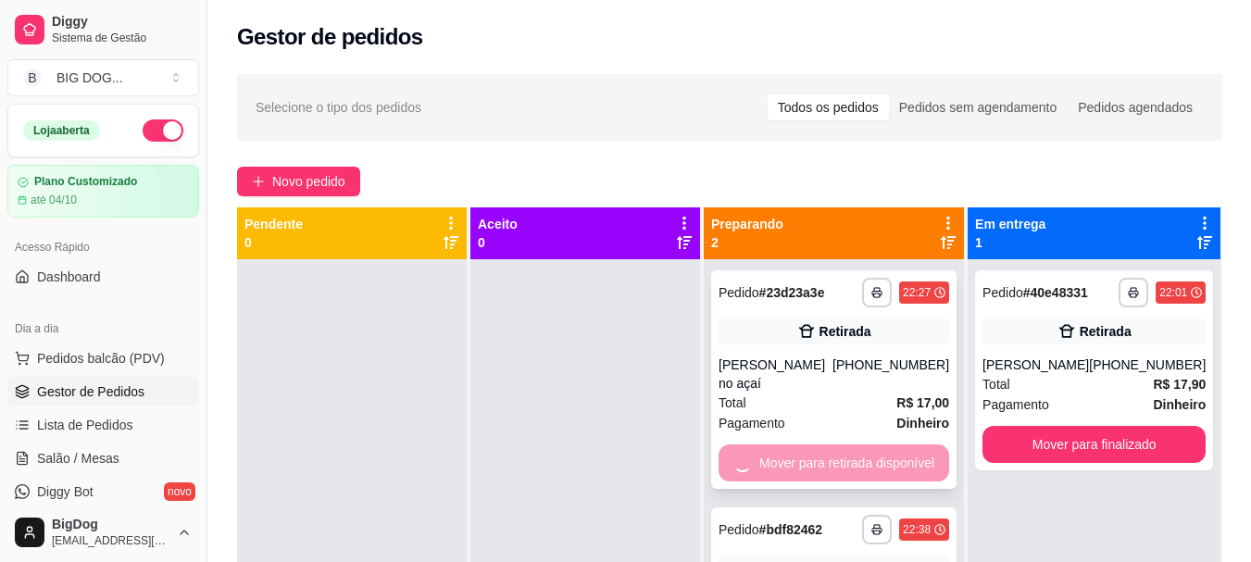
click at [857, 444] on div "Mover para retirada disponível" at bounding box center [833, 462] width 231 height 37
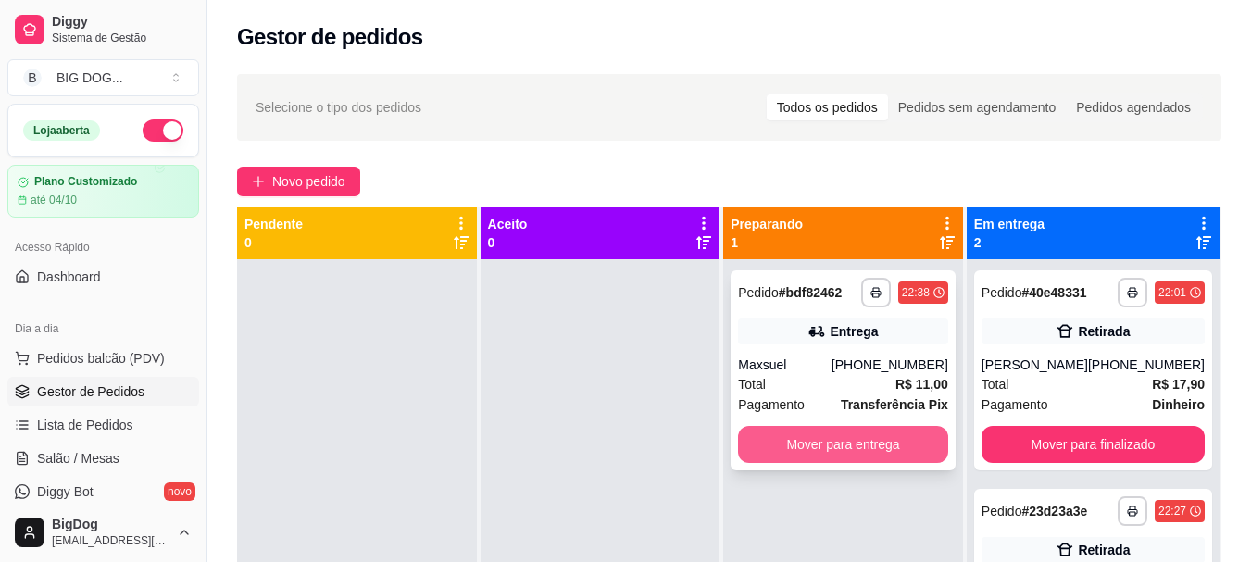
click at [794, 441] on button "Mover para entrega" at bounding box center [843, 444] width 210 height 37
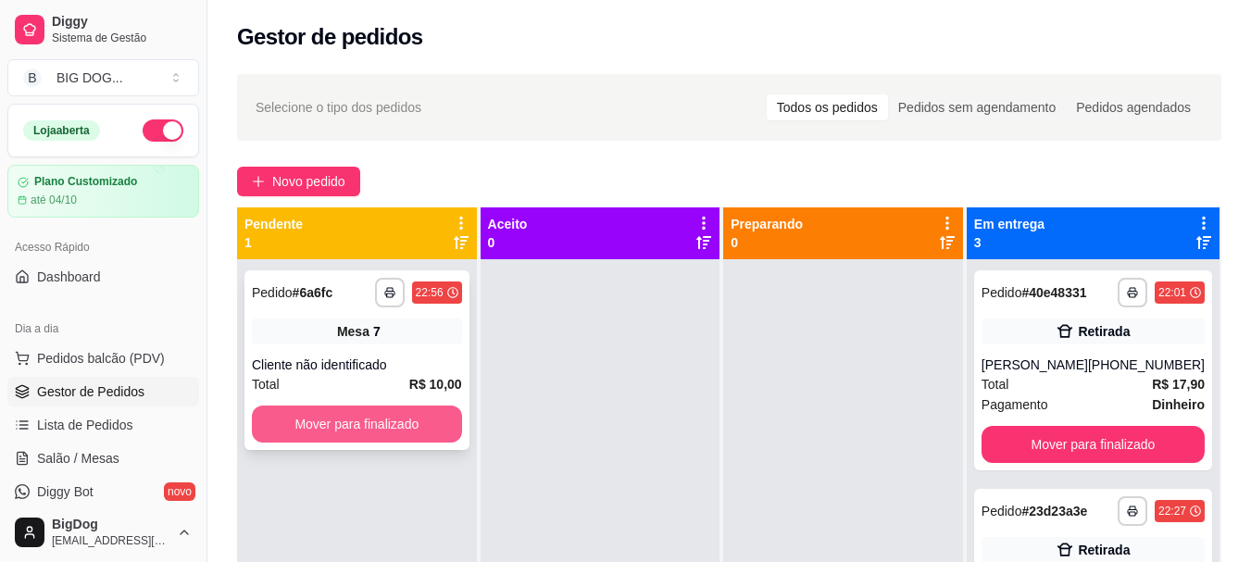
click at [407, 430] on button "Mover para finalizado" at bounding box center [357, 423] width 210 height 37
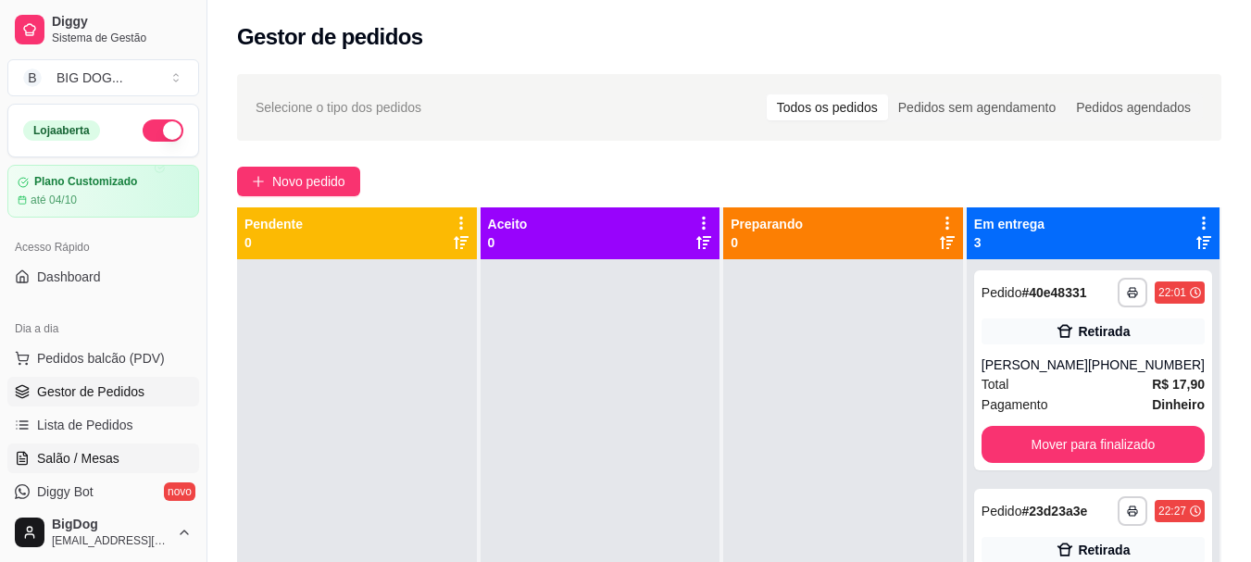
click at [94, 460] on span "Salão / Mesas" at bounding box center [78, 458] width 82 height 19
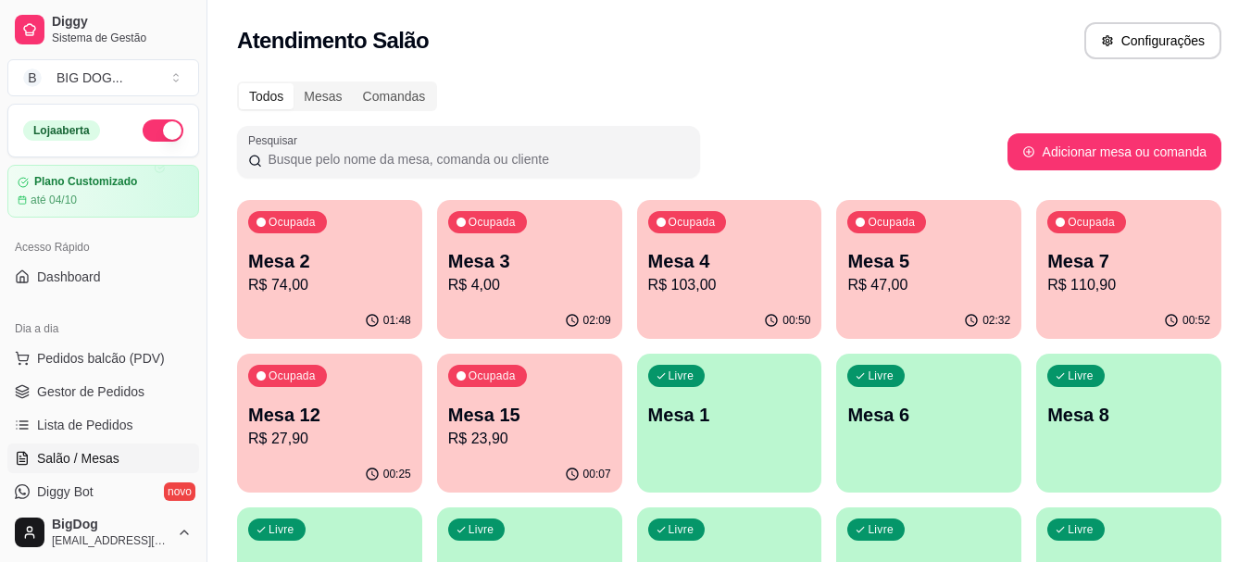
click at [1139, 273] on div "Mesa 7 R$ 110,90" at bounding box center [1128, 272] width 163 height 48
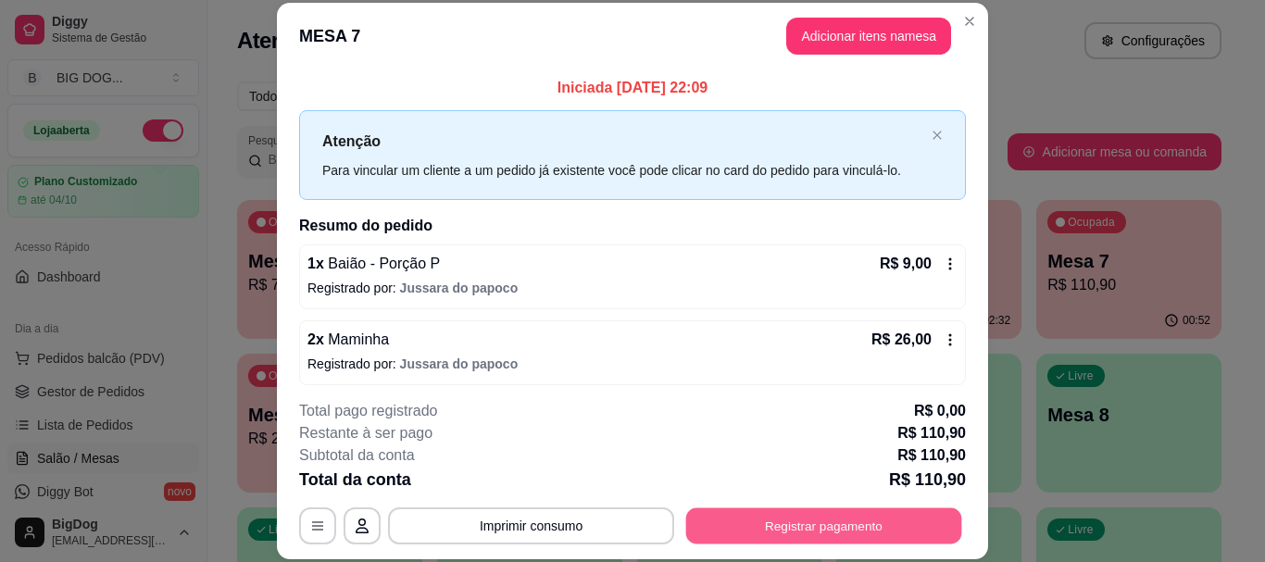
click at [842, 533] on button "Registrar pagamento" at bounding box center [824, 526] width 276 height 36
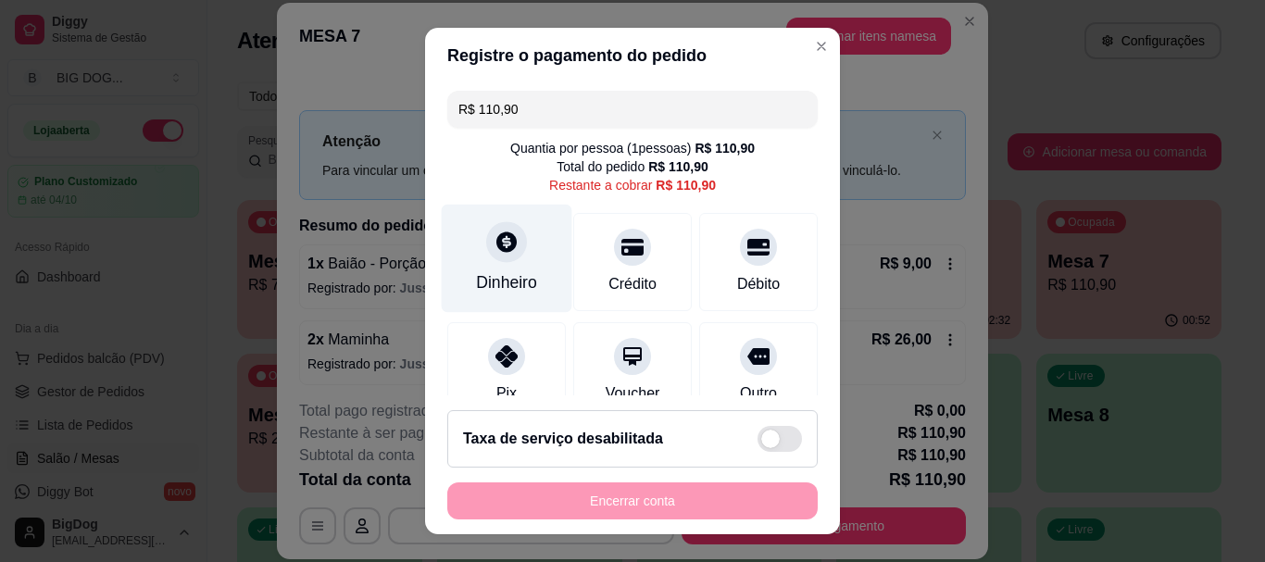
click at [505, 249] on icon at bounding box center [506, 243] width 24 height 24
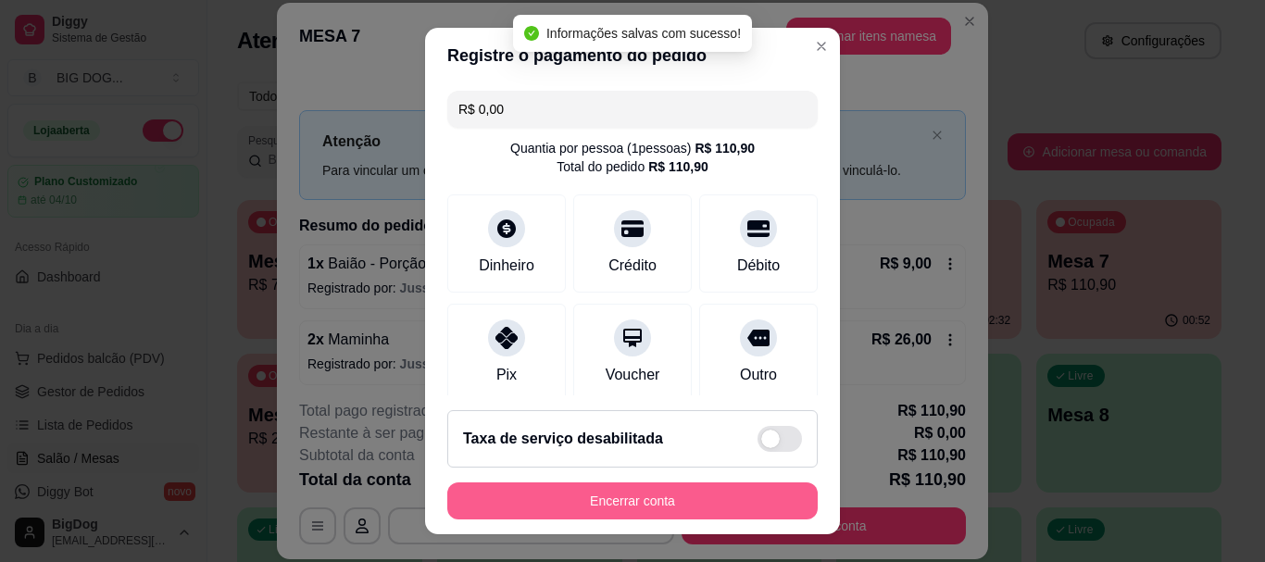
type input "R$ 0,00"
click at [667, 496] on button "Encerrar conta" at bounding box center [632, 500] width 370 height 37
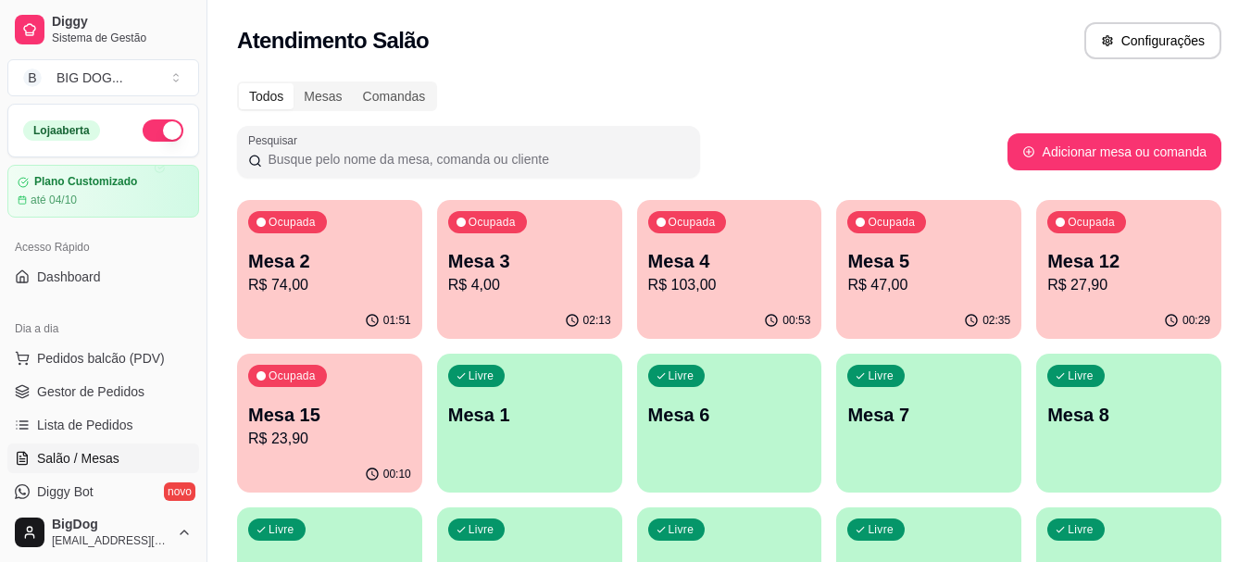
click at [357, 251] on p "Mesa 2" at bounding box center [329, 261] width 163 height 26
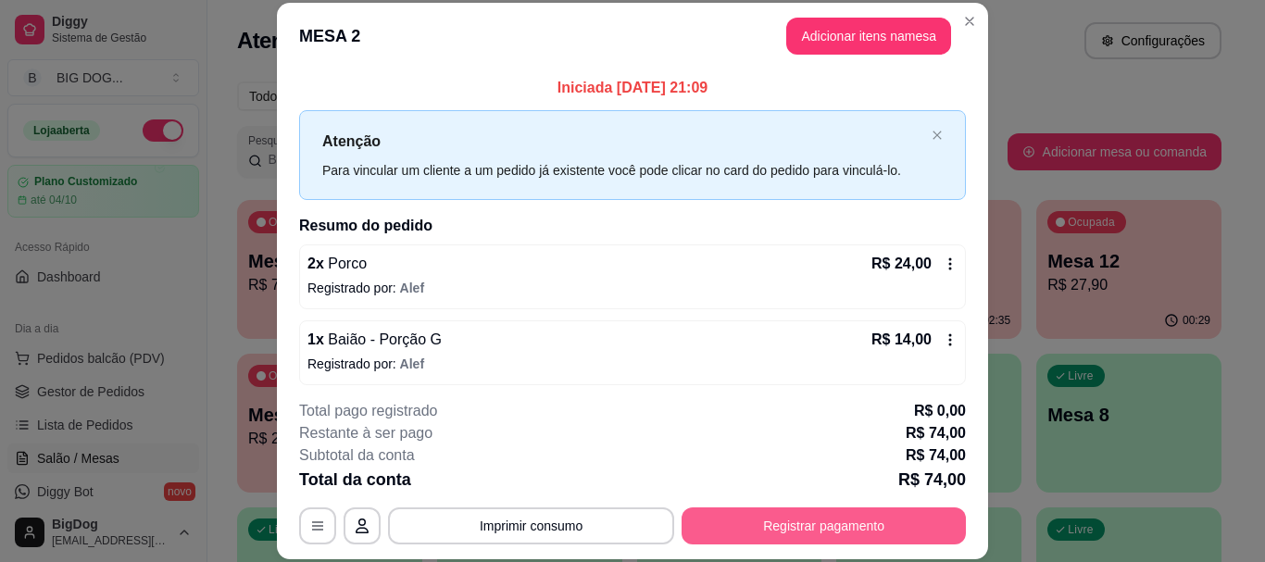
click at [792, 526] on button "Registrar pagamento" at bounding box center [823, 525] width 284 height 37
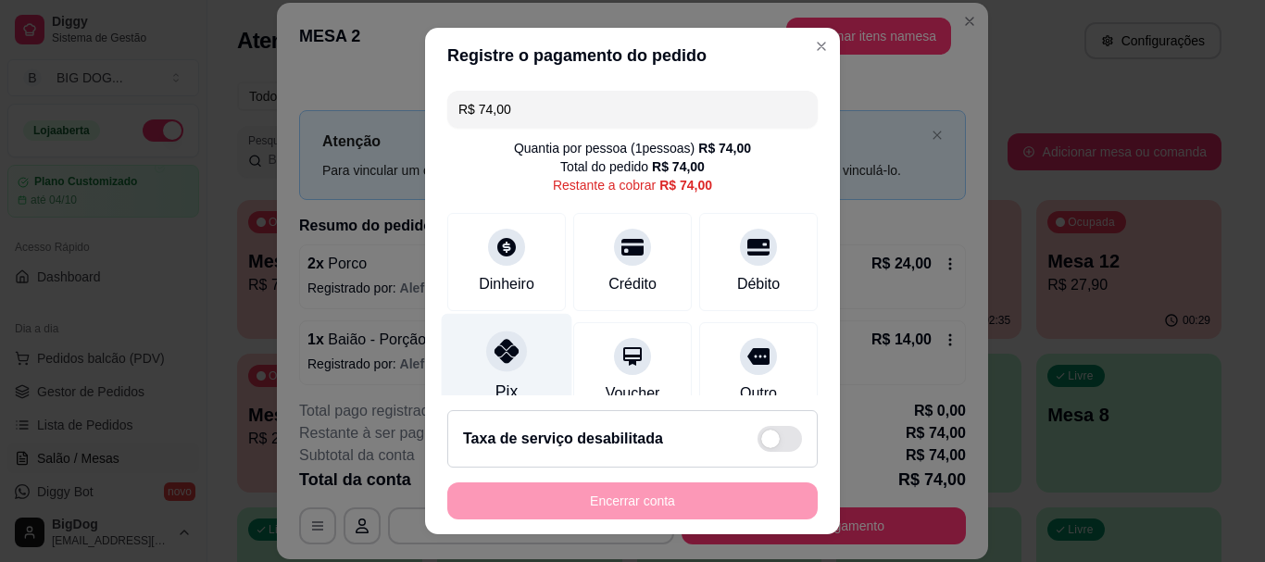
click at [494, 340] on icon at bounding box center [506, 352] width 24 height 24
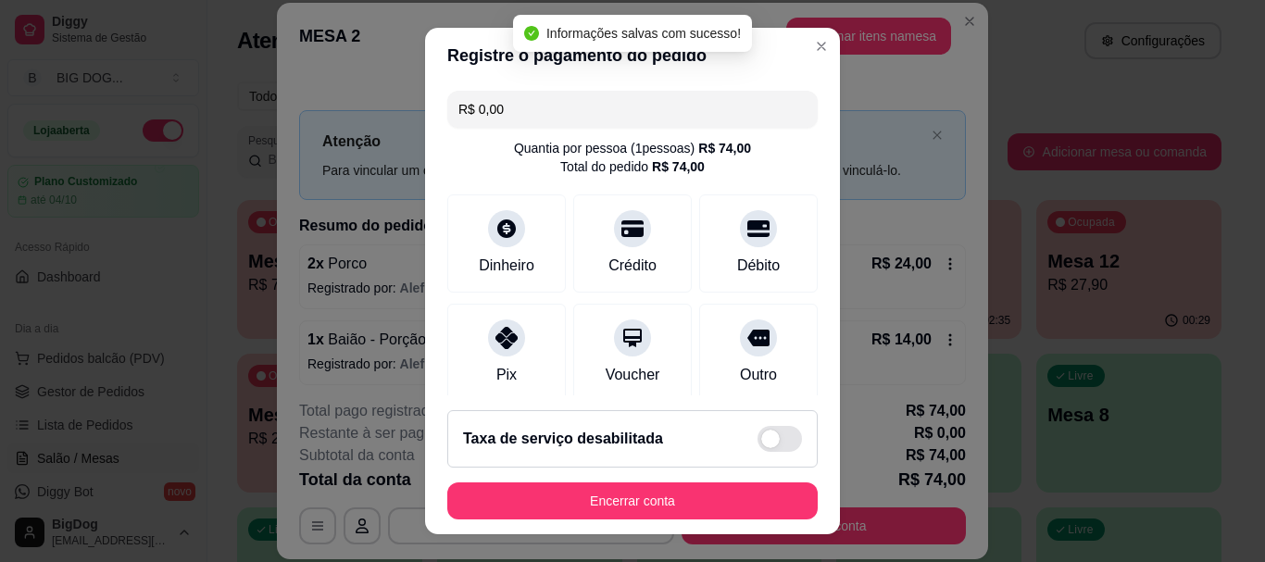
type input "R$ 0,00"
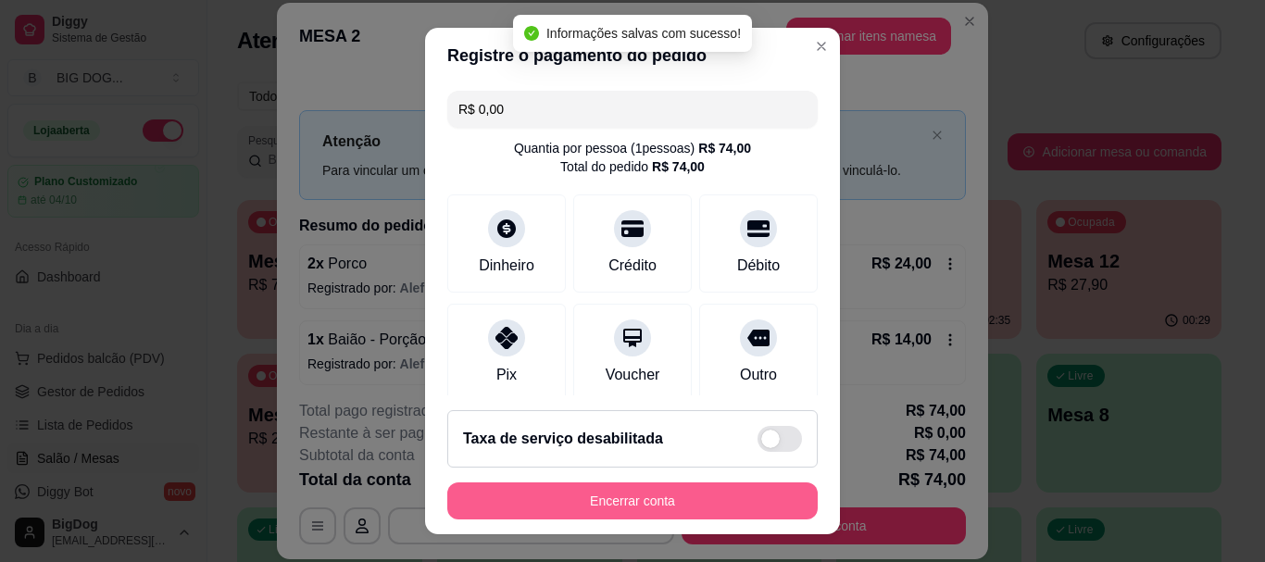
click at [628, 495] on button "Encerrar conta" at bounding box center [632, 500] width 370 height 37
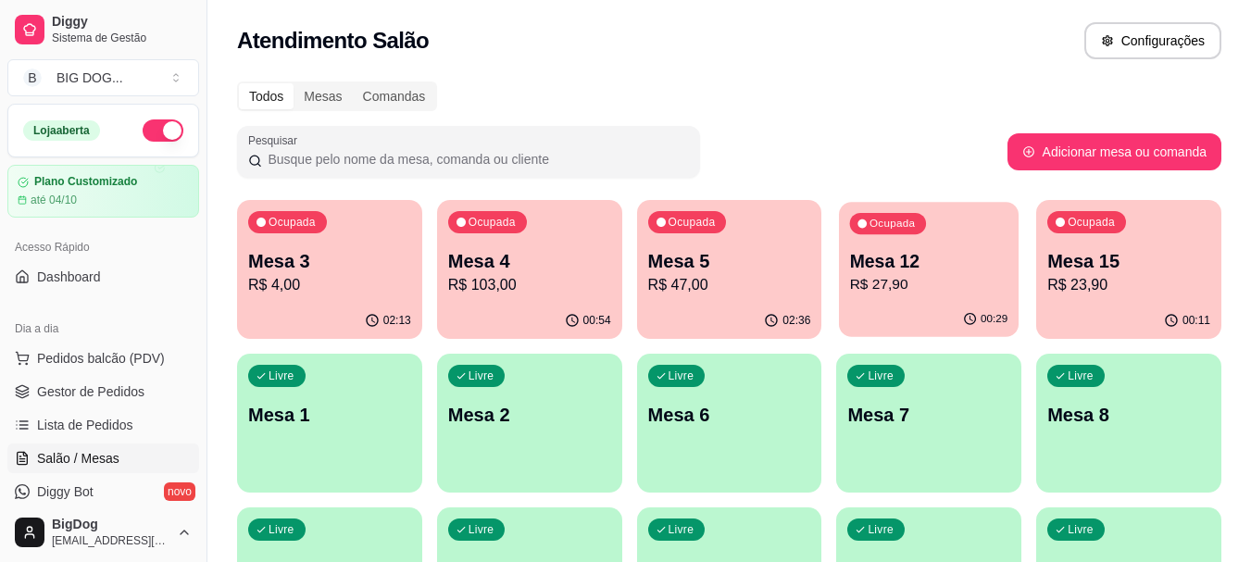
click at [883, 285] on p "R$ 27,90" at bounding box center [929, 284] width 158 height 21
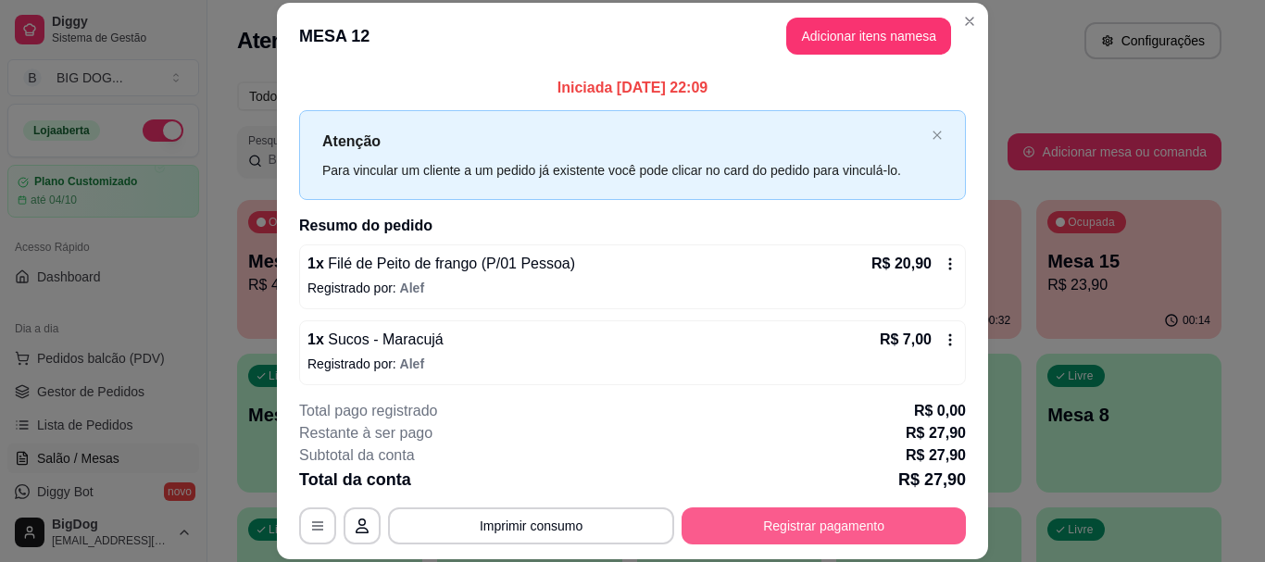
click at [855, 529] on button "Registrar pagamento" at bounding box center [823, 525] width 284 height 37
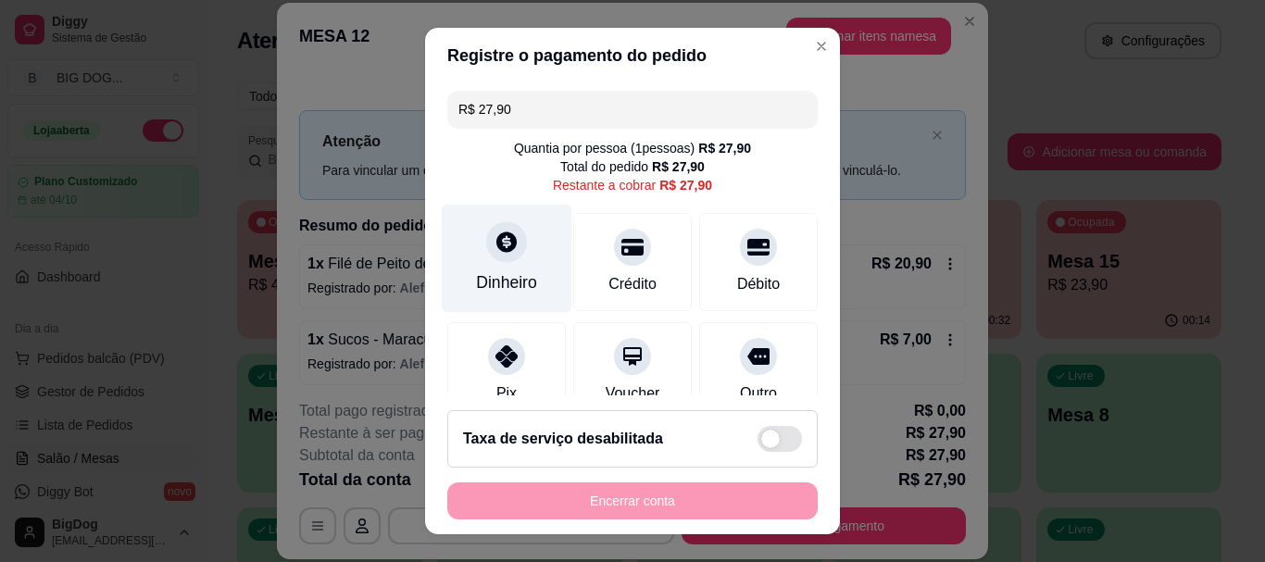
click at [506, 236] on icon at bounding box center [506, 243] width 24 height 24
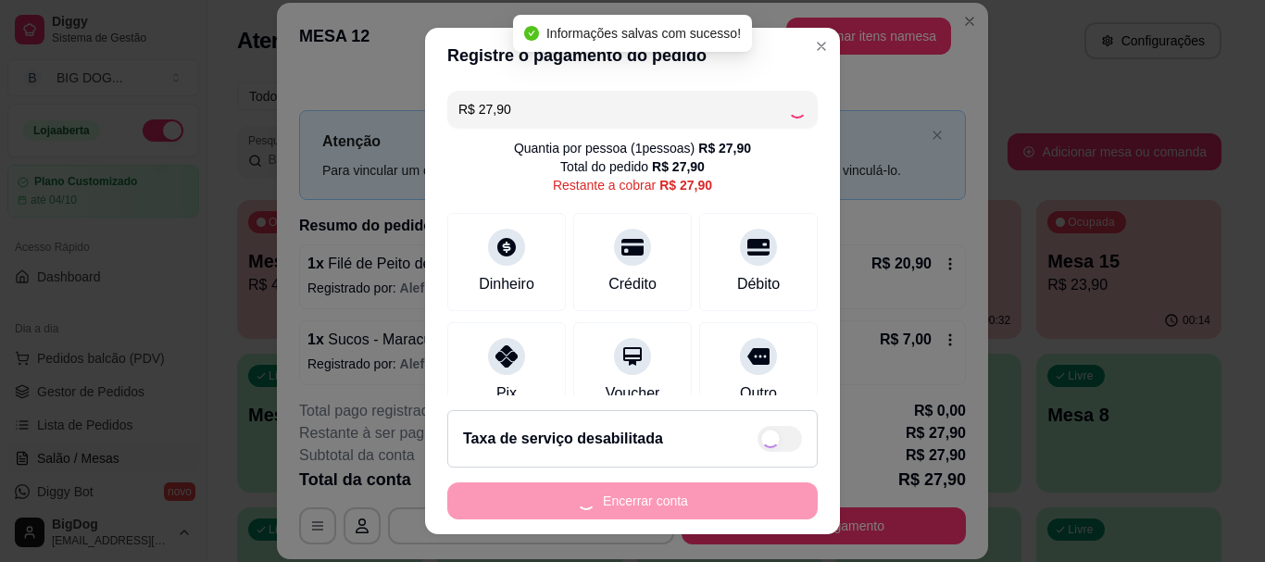
type input "R$ 0,00"
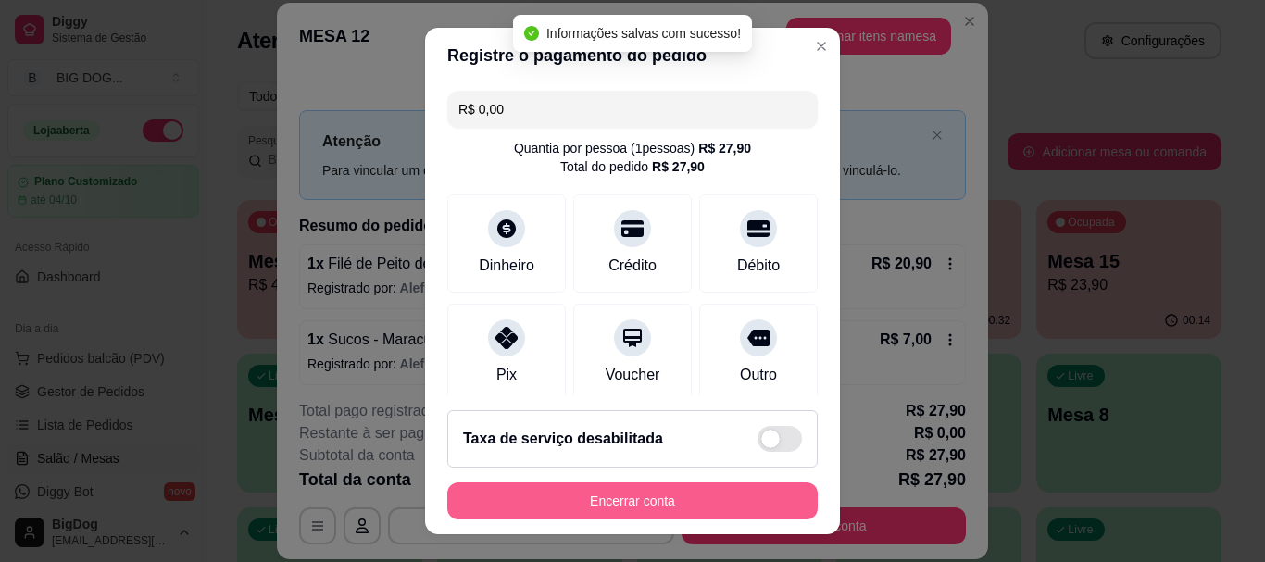
click at [664, 497] on button "Encerrar conta" at bounding box center [632, 500] width 370 height 37
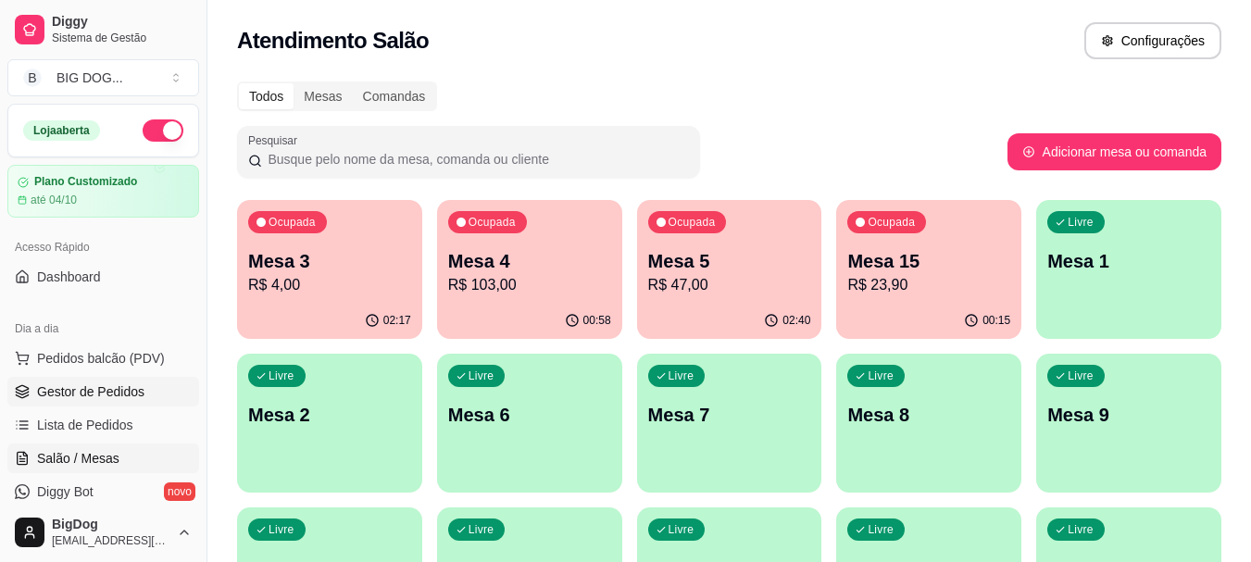
click at [120, 389] on span "Gestor de Pedidos" at bounding box center [90, 391] width 107 height 19
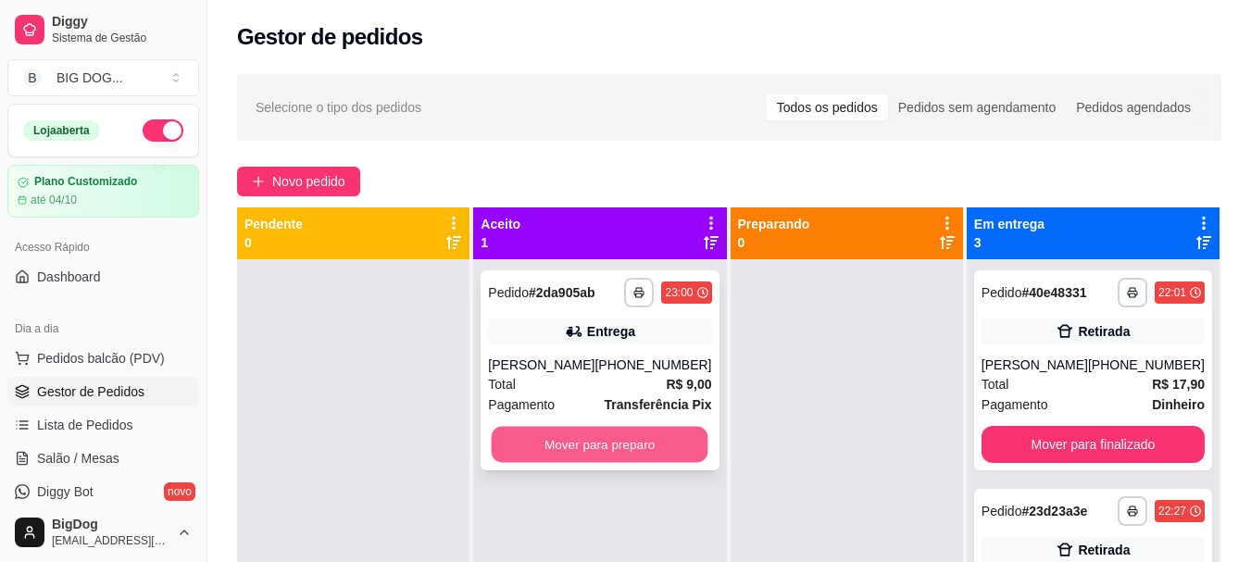
click at [642, 436] on button "Mover para preparo" at bounding box center [600, 445] width 217 height 36
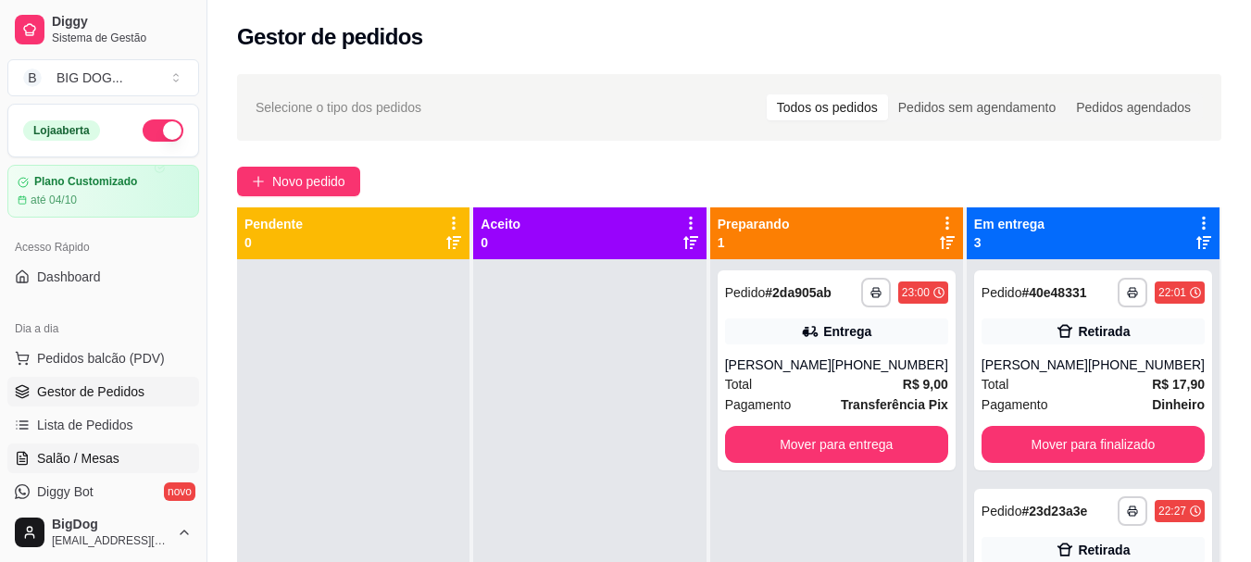
click at [94, 455] on span "Salão / Mesas" at bounding box center [78, 458] width 82 height 19
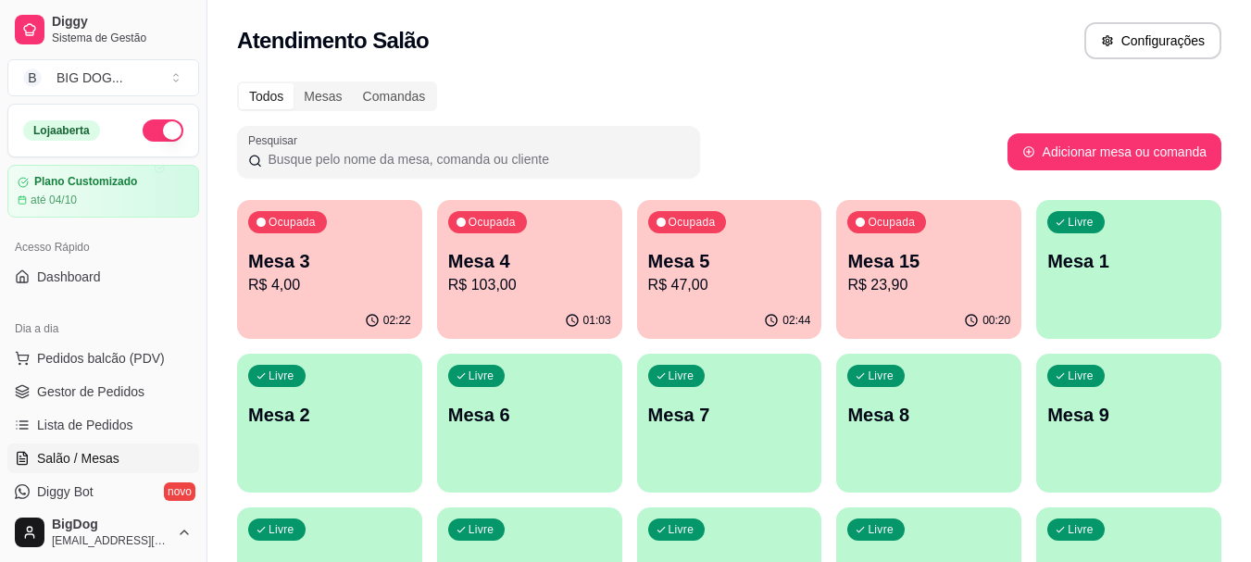
click at [867, 268] on p "Mesa 15" at bounding box center [928, 261] width 163 height 26
click at [703, 295] on p "R$ 47,00" at bounding box center [729, 285] width 163 height 22
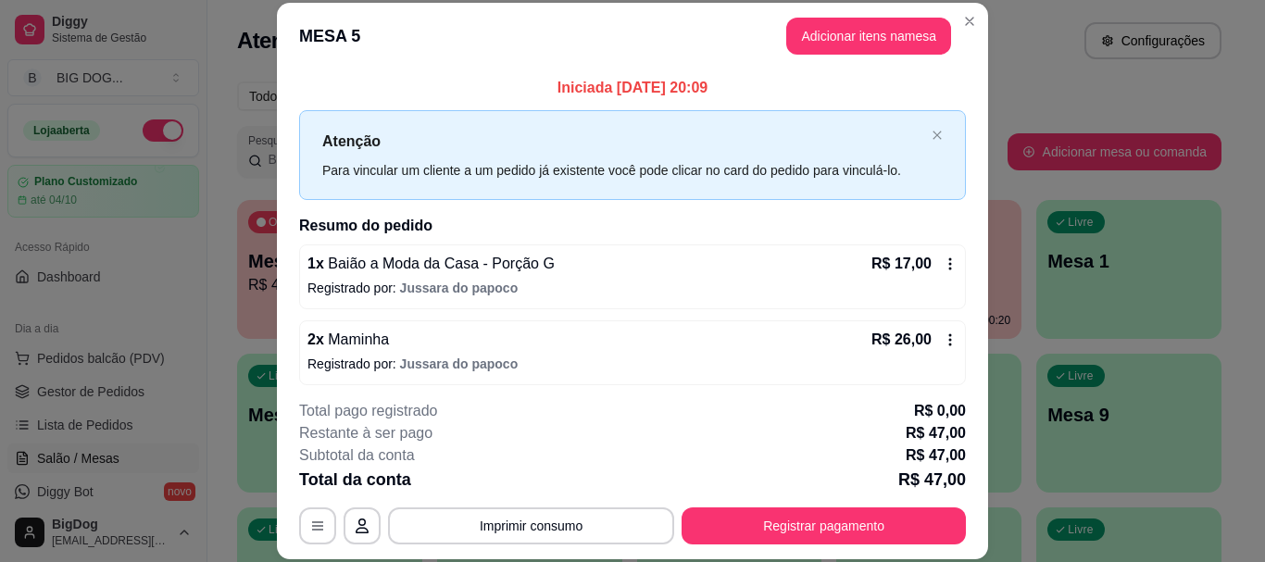
scroll to position [83, 0]
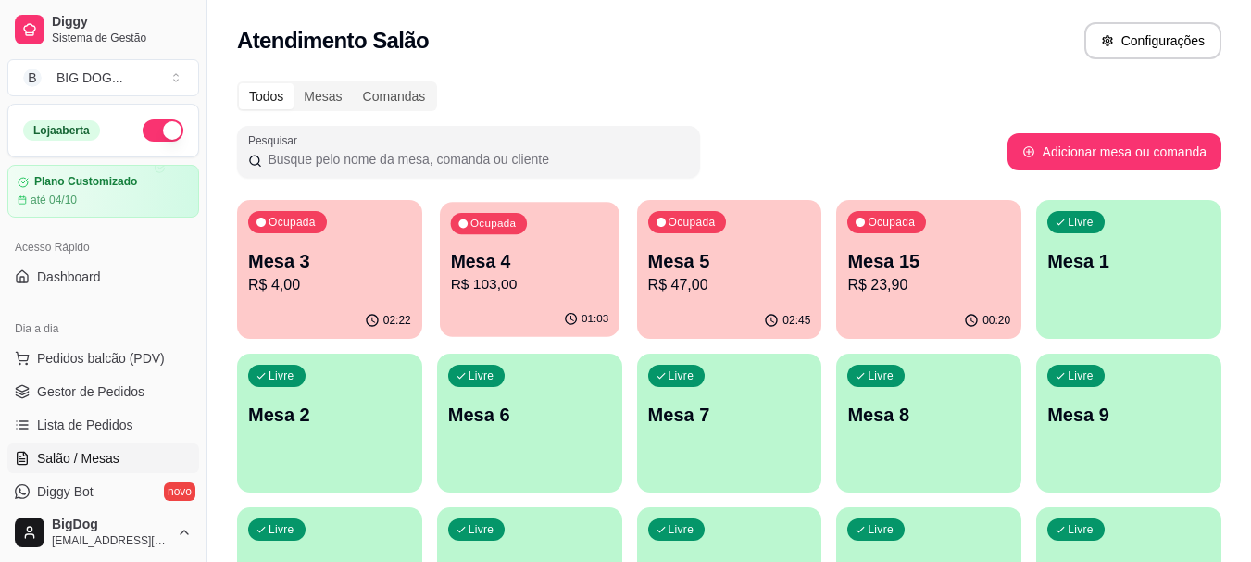
click at [536, 260] on p "Mesa 4" at bounding box center [529, 261] width 158 height 25
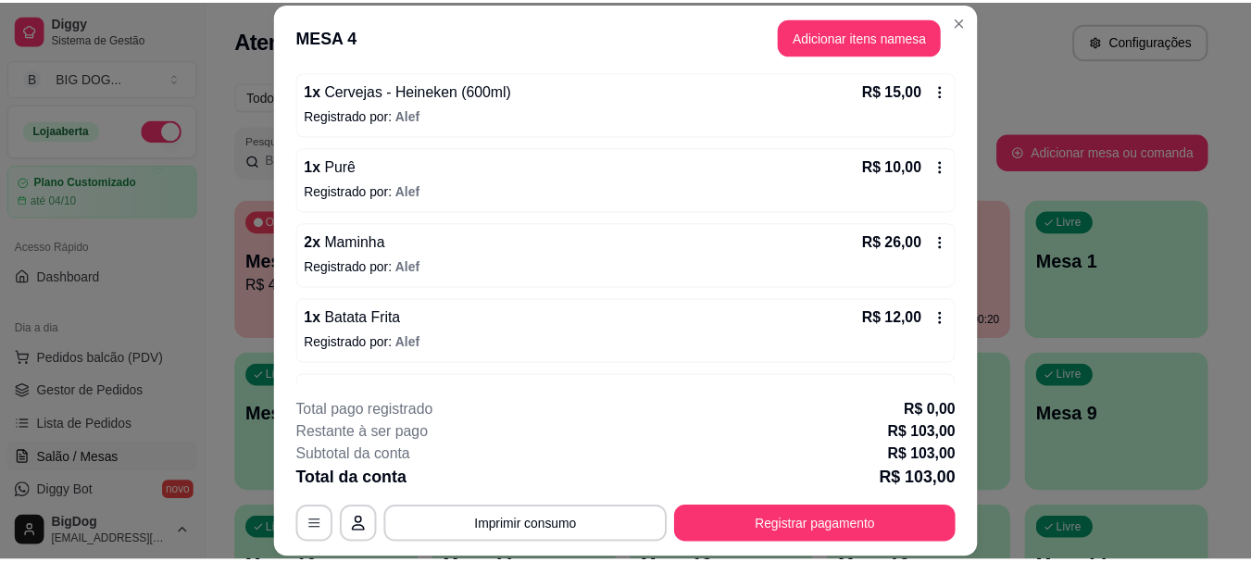
scroll to position [58, 0]
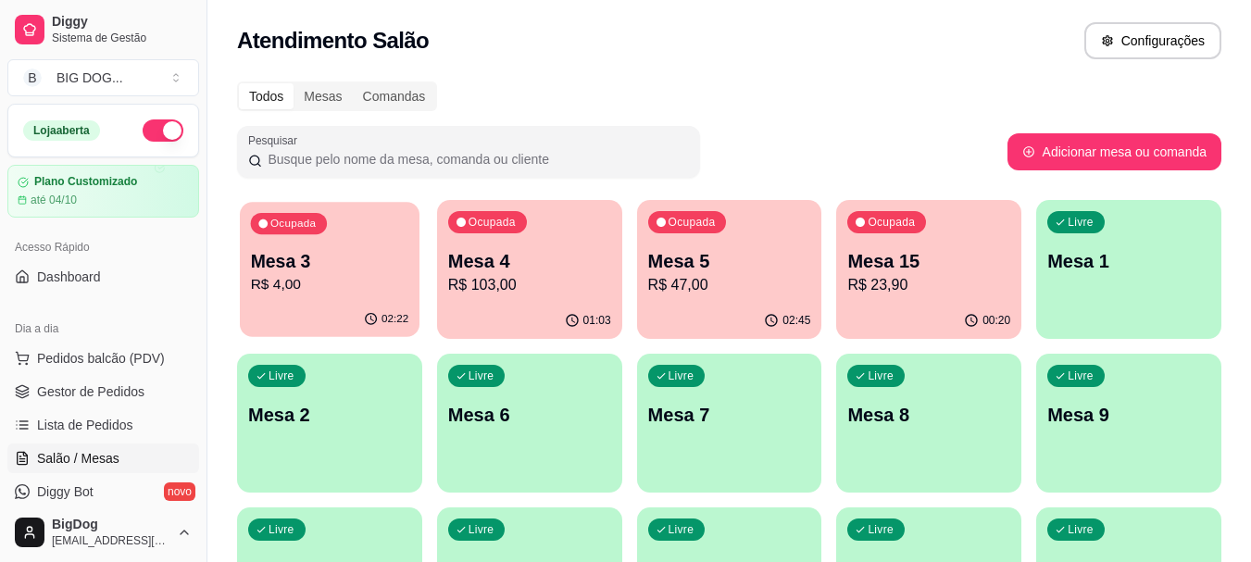
click at [350, 274] on p "R$ 4,00" at bounding box center [330, 284] width 158 height 21
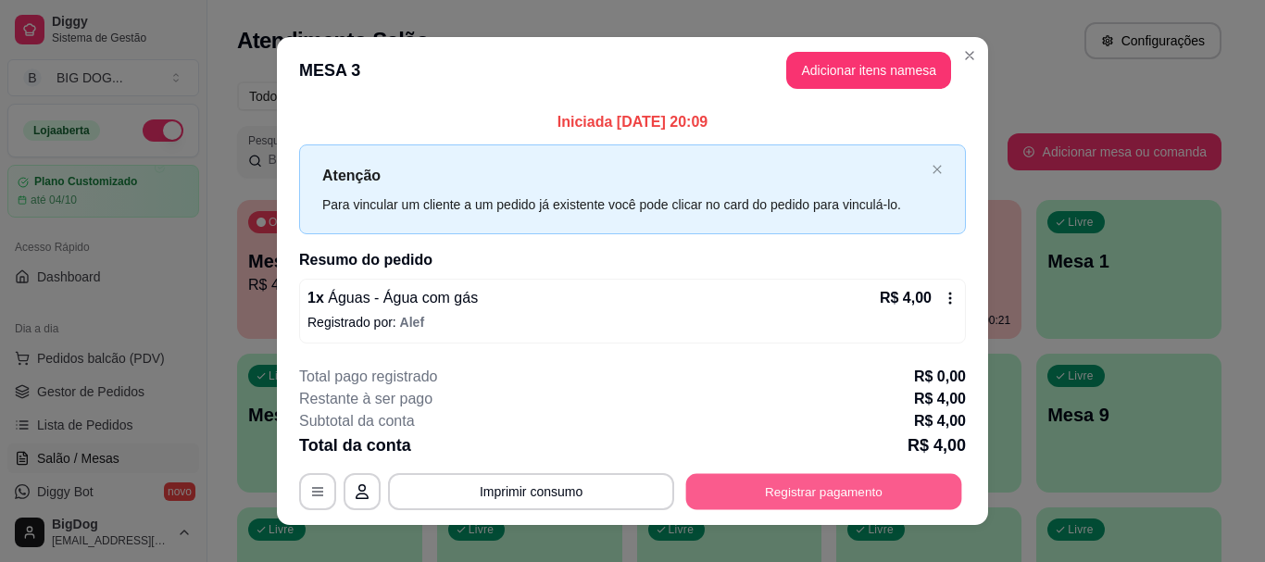
click at [875, 484] on button "Registrar pagamento" at bounding box center [824, 492] width 276 height 36
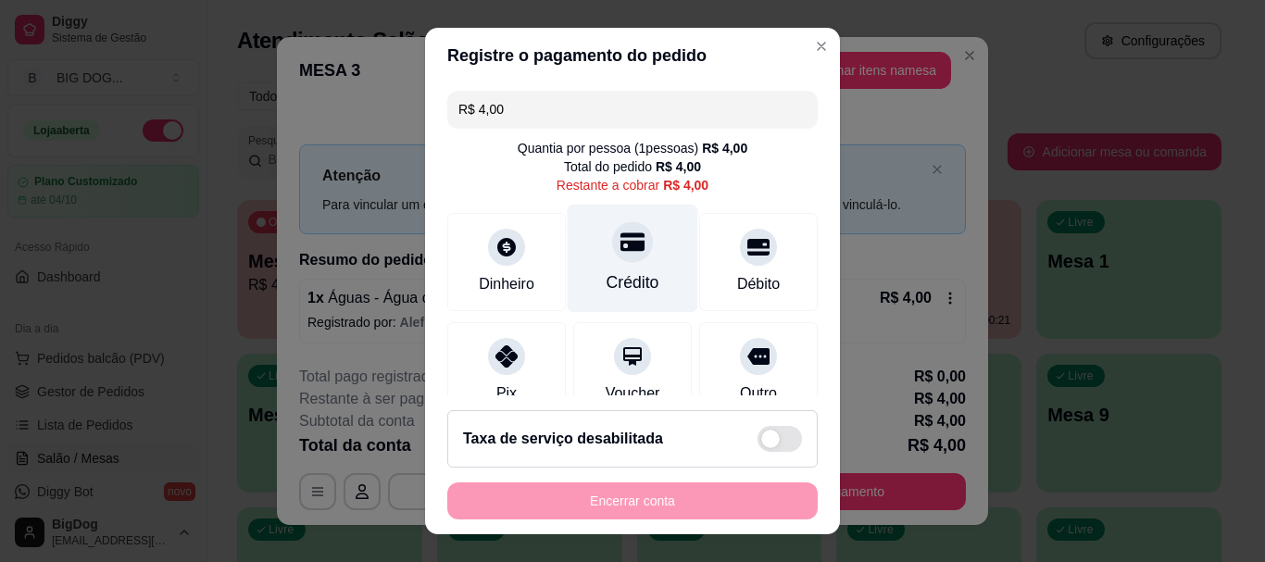
click at [611, 265] on div "Crédito" at bounding box center [633, 259] width 131 height 108
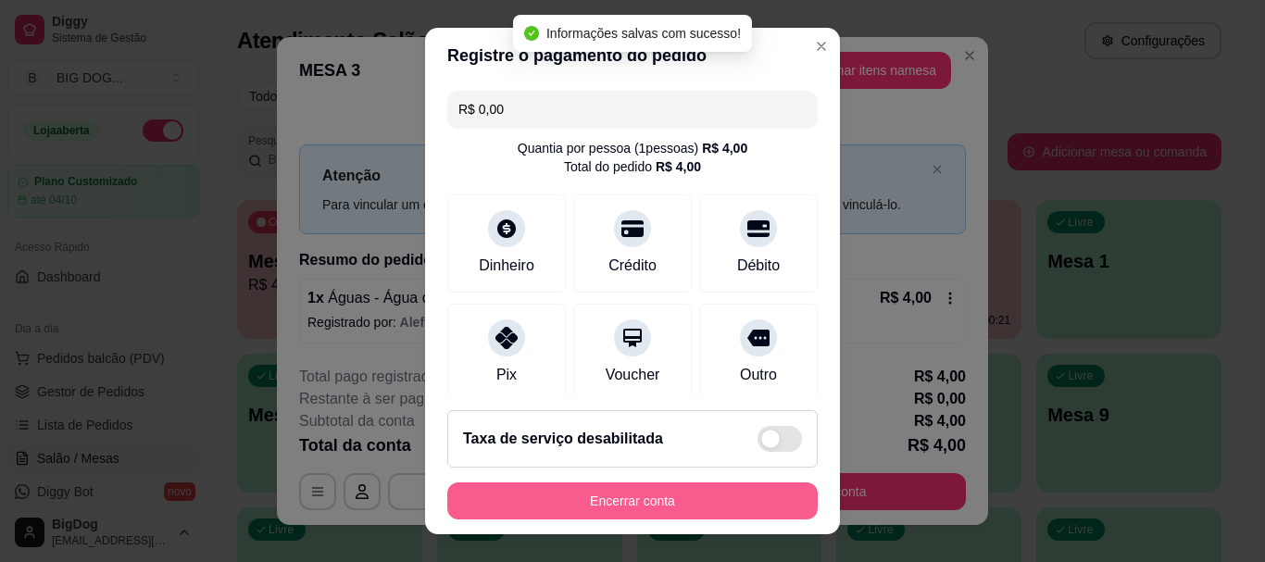
type input "R$ 0,00"
click at [629, 496] on button "Encerrar conta" at bounding box center [632, 500] width 359 height 36
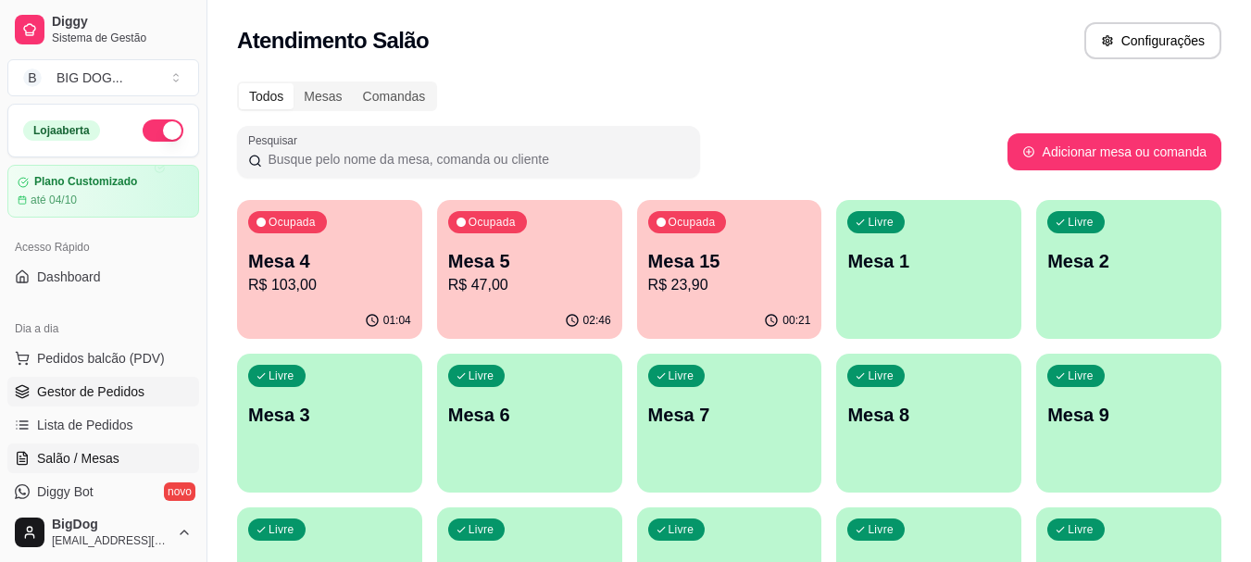
click at [139, 396] on span "Gestor de Pedidos" at bounding box center [90, 391] width 107 height 19
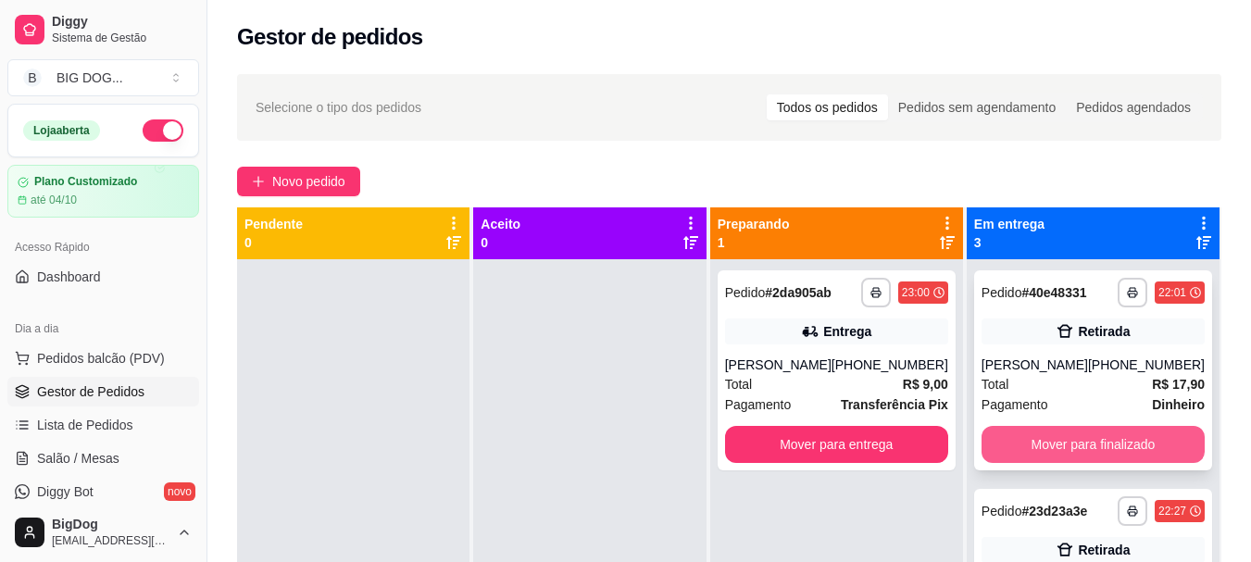
click at [1151, 445] on button "Mover para finalizado" at bounding box center [1092, 444] width 223 height 37
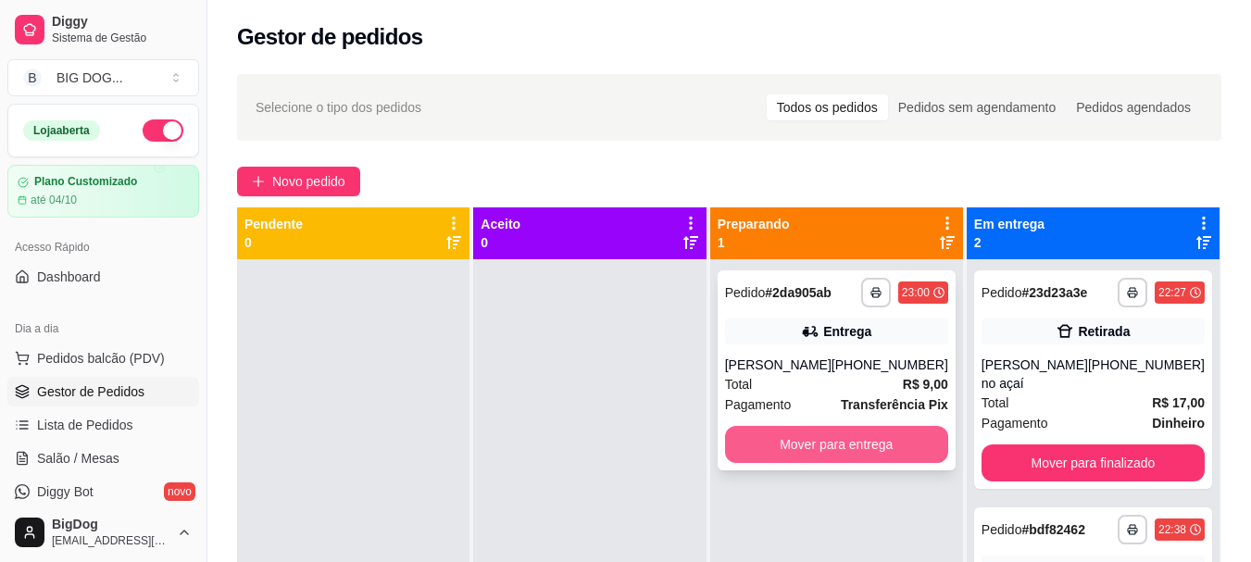
click at [870, 441] on button "Mover para entrega" at bounding box center [836, 444] width 223 height 37
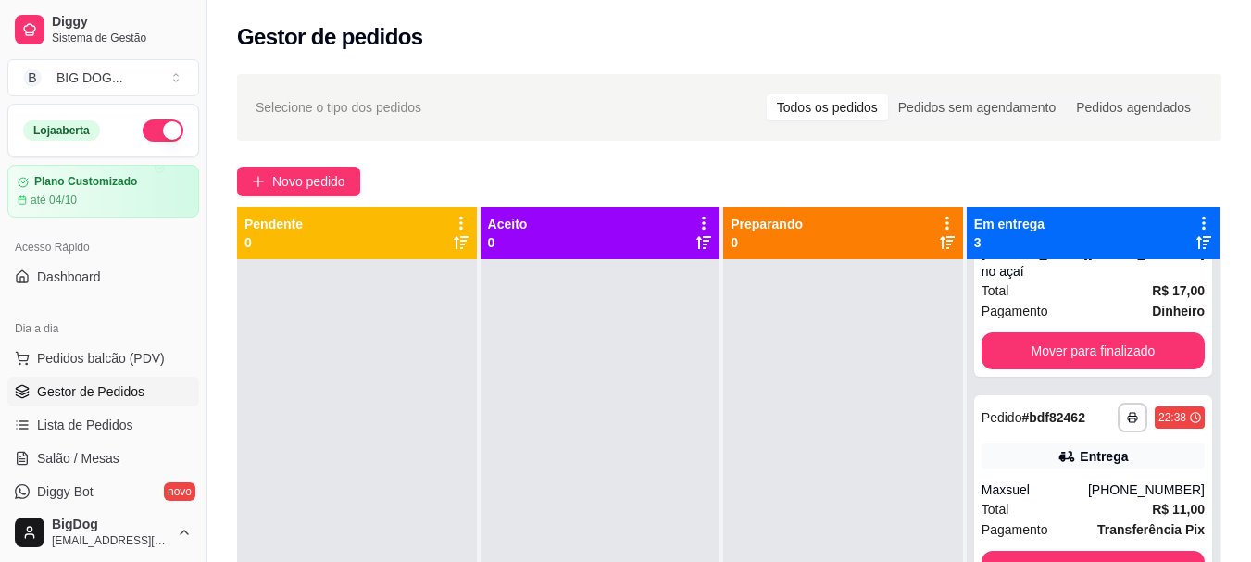
scroll to position [166, 0]
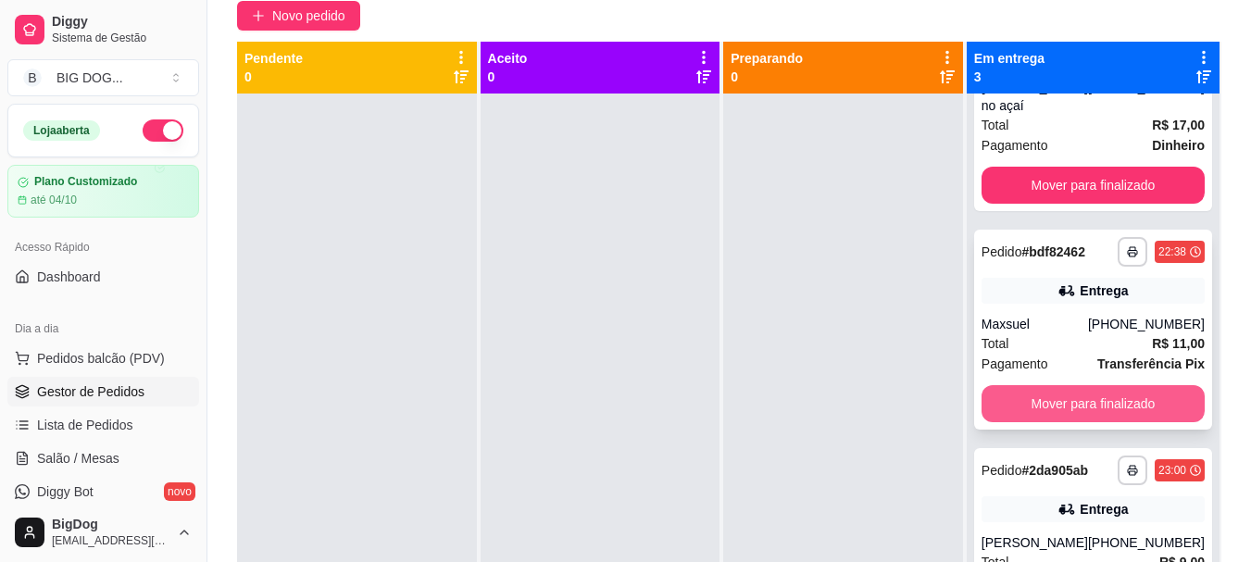
click at [1135, 387] on button "Mover para finalizado" at bounding box center [1092, 403] width 223 height 37
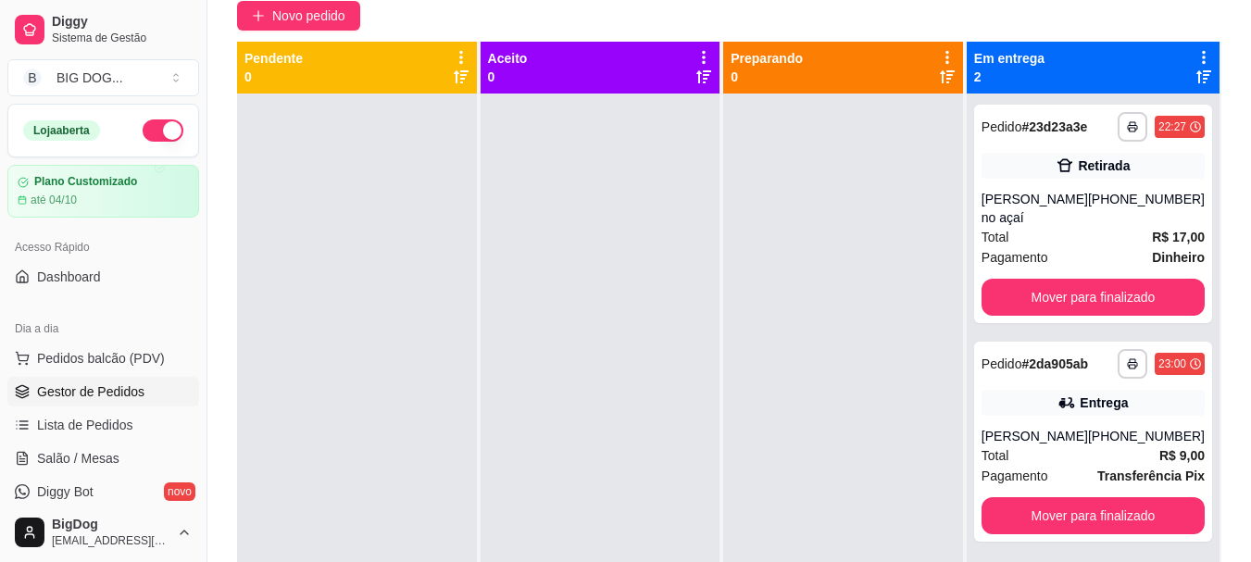
scroll to position [0, 0]
click at [126, 453] on link "Salão / Mesas" at bounding box center [103, 458] width 192 height 30
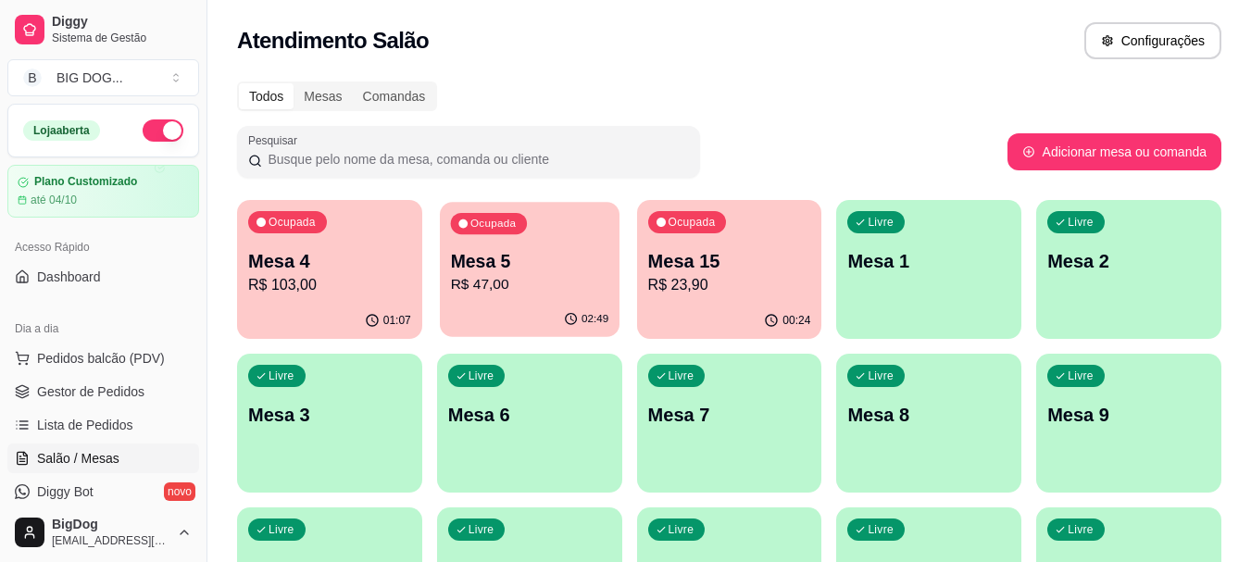
click at [535, 277] on p "R$ 47,00" at bounding box center [529, 284] width 158 height 21
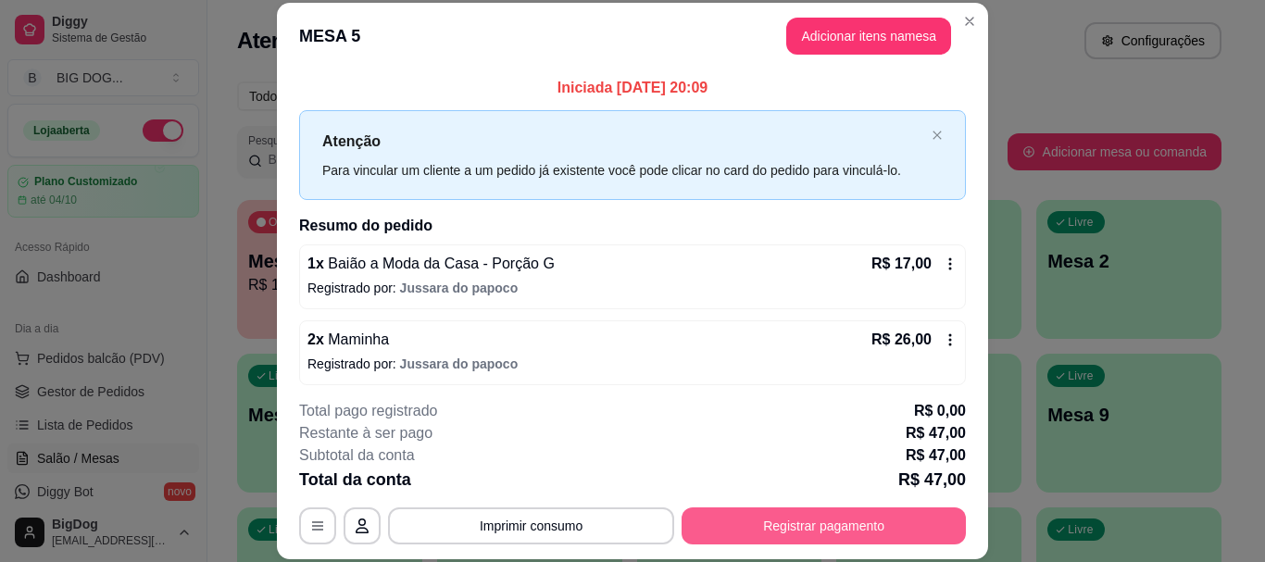
click at [743, 524] on button "Registrar pagamento" at bounding box center [823, 525] width 284 height 37
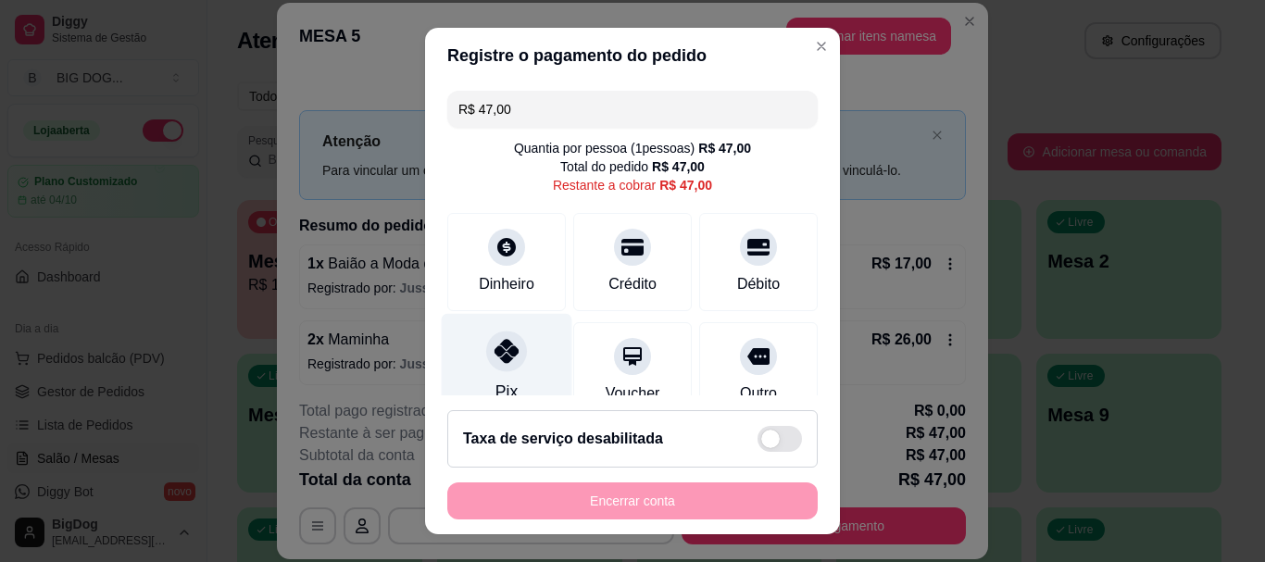
click at [494, 350] on icon at bounding box center [506, 352] width 24 height 24
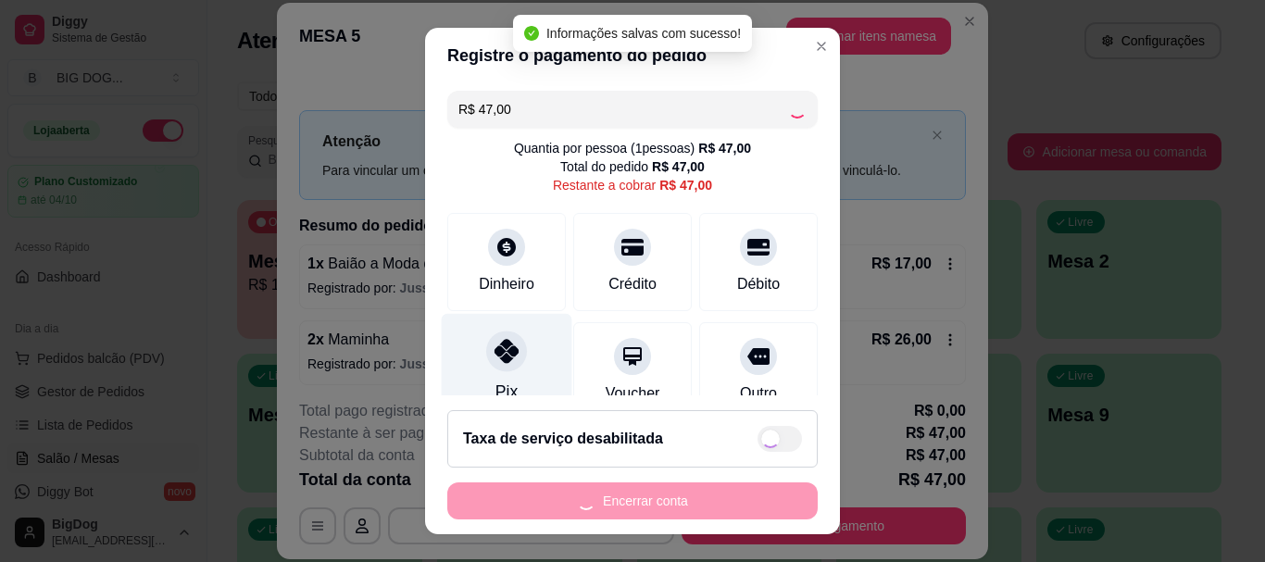
type input "R$ 0,00"
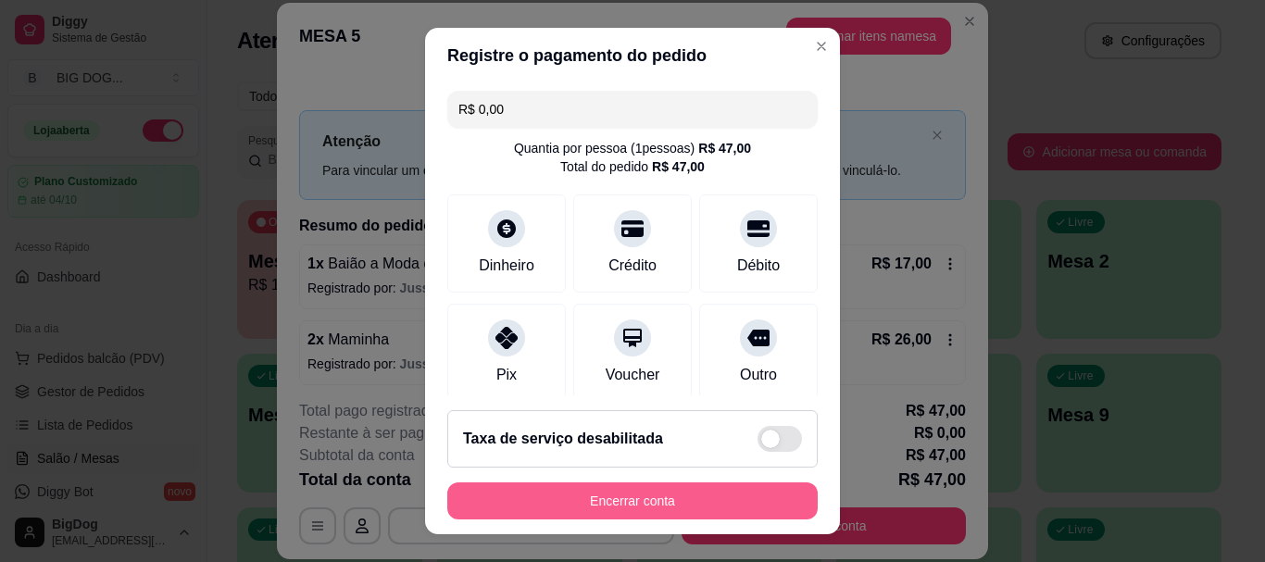
click at [635, 493] on button "Encerrar conta" at bounding box center [632, 500] width 370 height 37
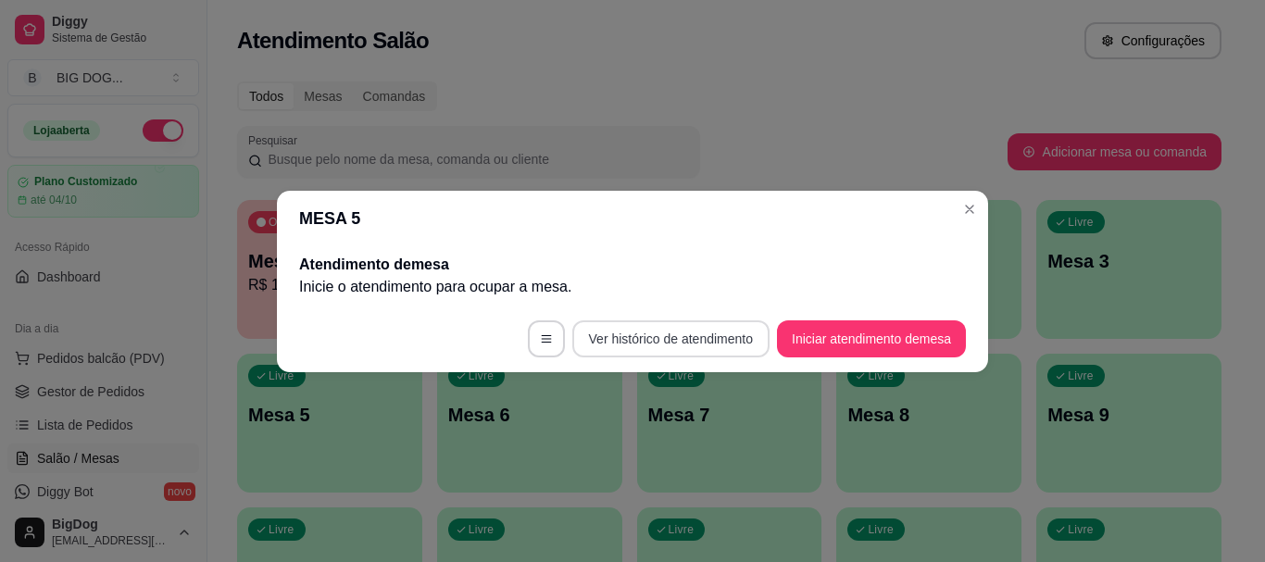
click at [723, 342] on button "Ver histórico de atendimento" at bounding box center [670, 338] width 197 height 37
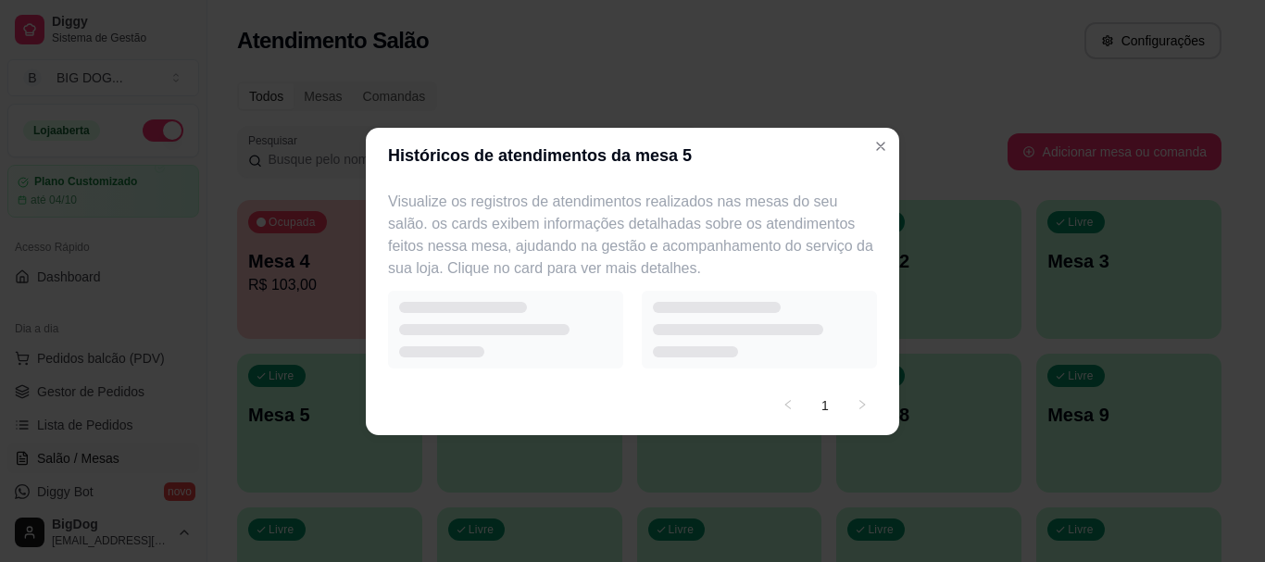
select select "7"
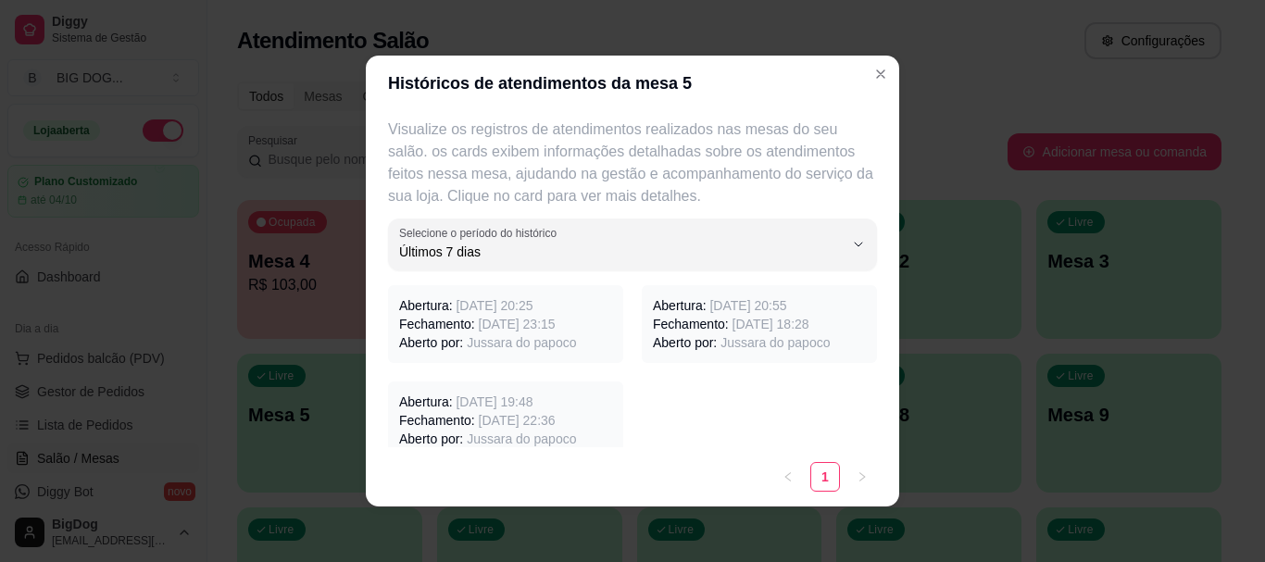
click at [723, 341] on span "Jussara do papoco" at bounding box center [774, 342] width 109 height 15
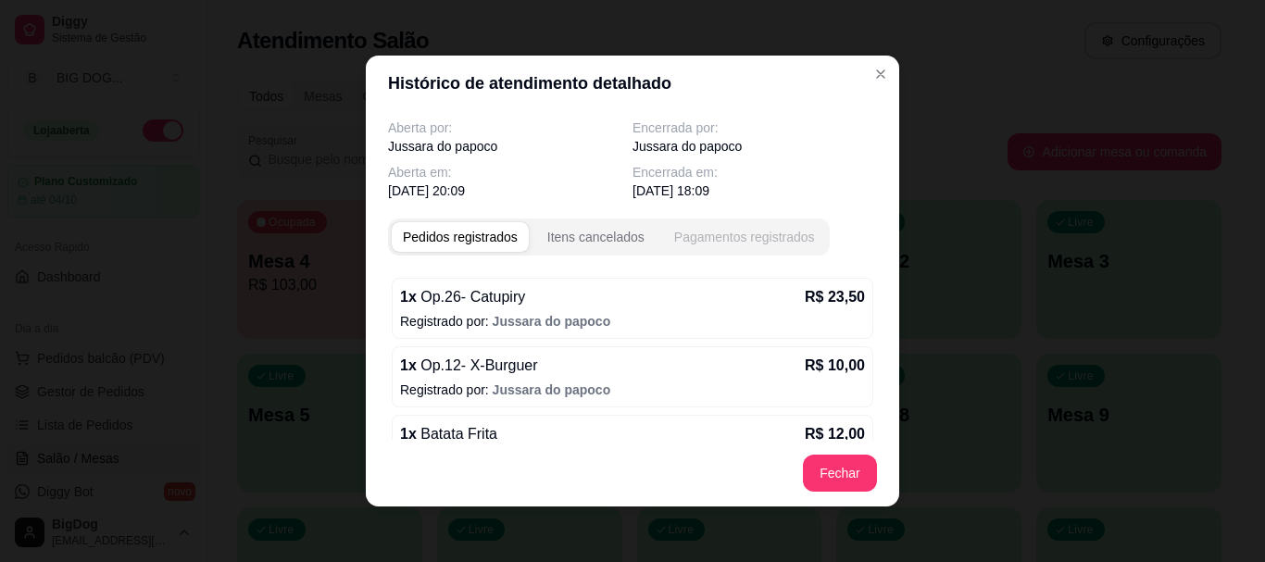
click at [685, 242] on div "Pagamentos registrados" at bounding box center [744, 237] width 141 height 19
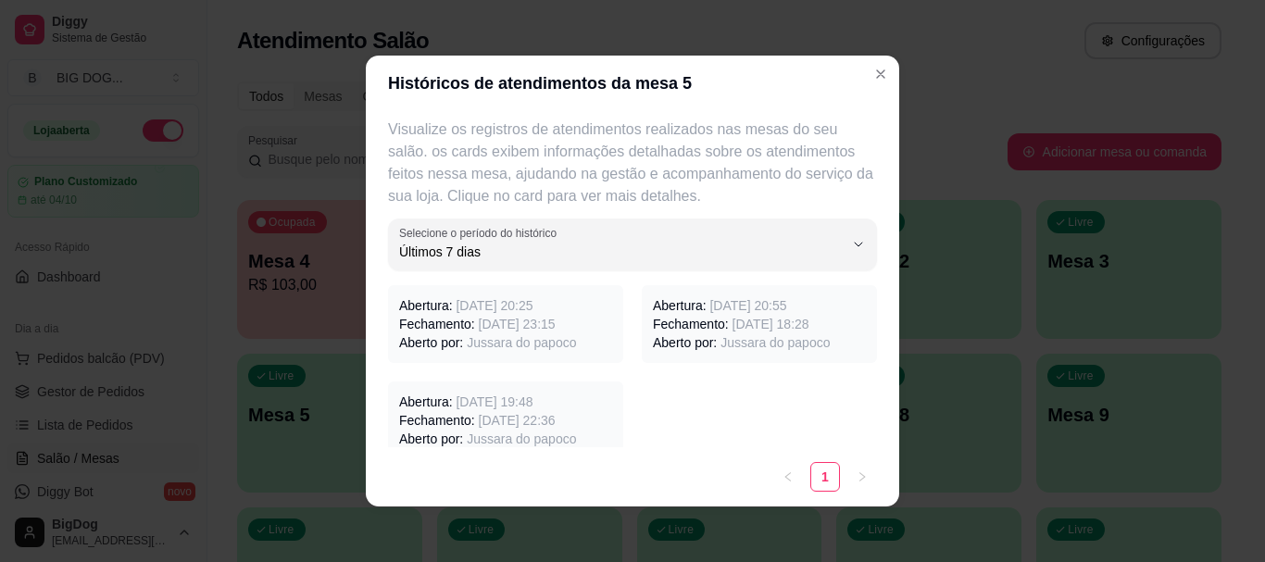
click at [501, 352] on div "Abertura: [DATE] 20:25 Fechamento: [DATE] 23:15 Aberto por: Jussara do papoco" at bounding box center [505, 324] width 235 height 78
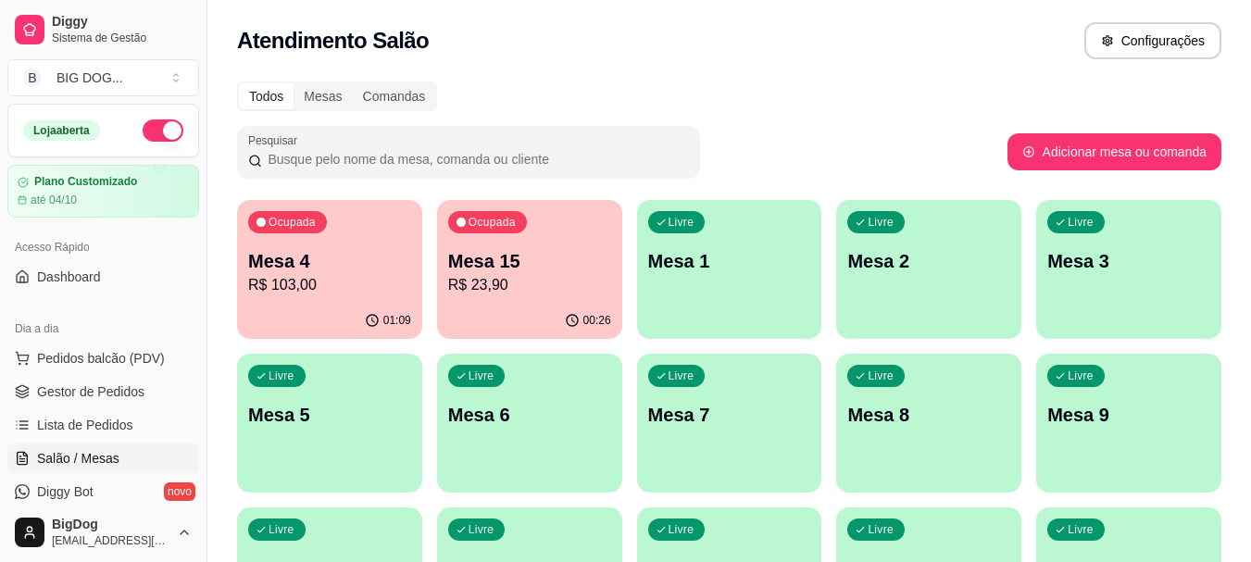
click at [779, 269] on p "Mesa 1" at bounding box center [729, 261] width 163 height 26
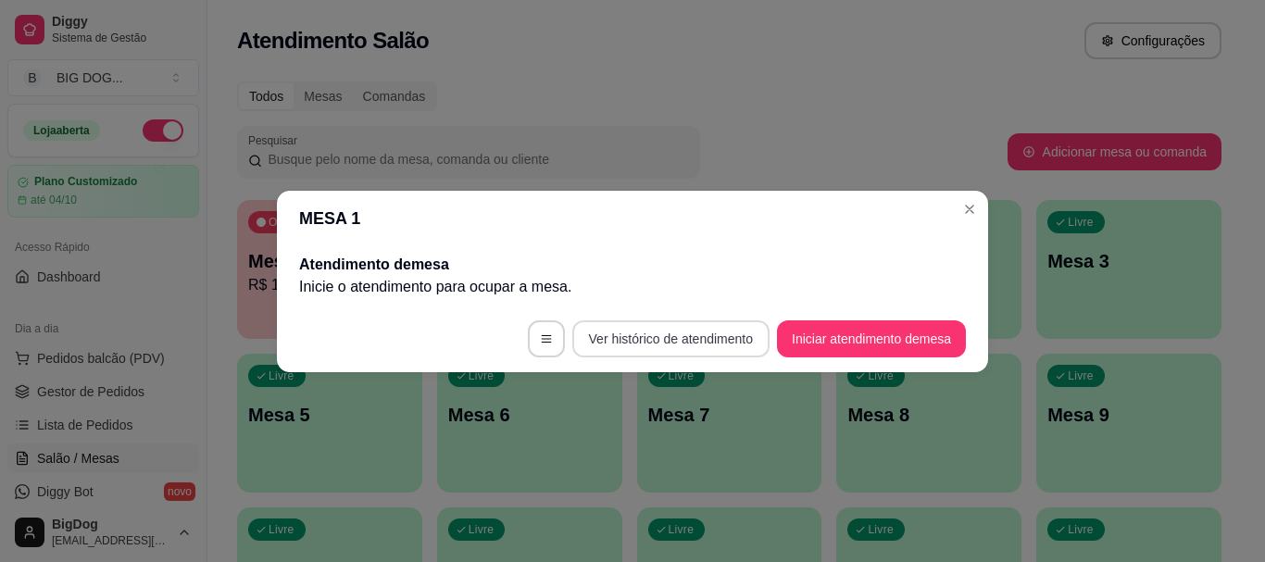
click at [723, 329] on button "Ver histórico de atendimento" at bounding box center [670, 338] width 197 height 37
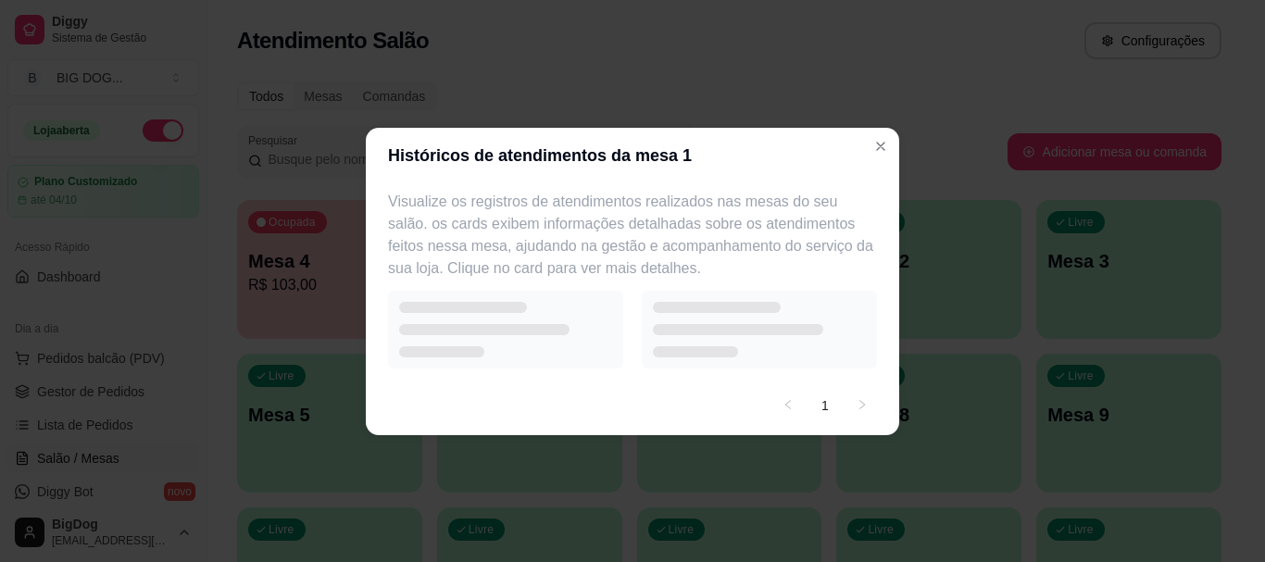
select select "7"
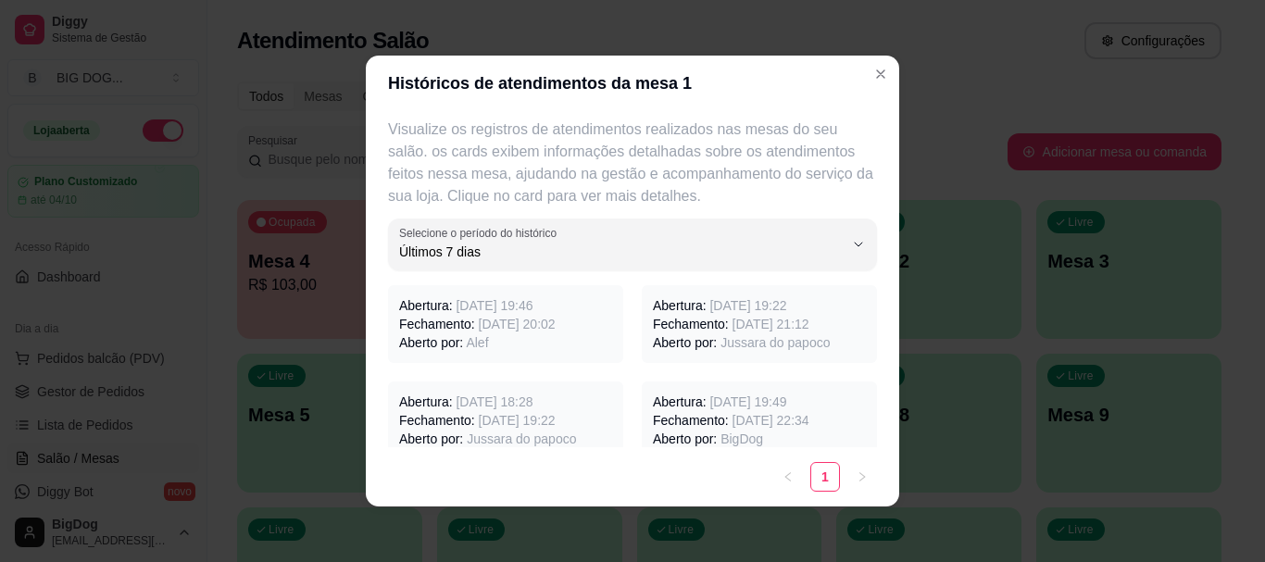
click at [526, 325] on span "[DATE] 20:02" at bounding box center [517, 324] width 77 height 15
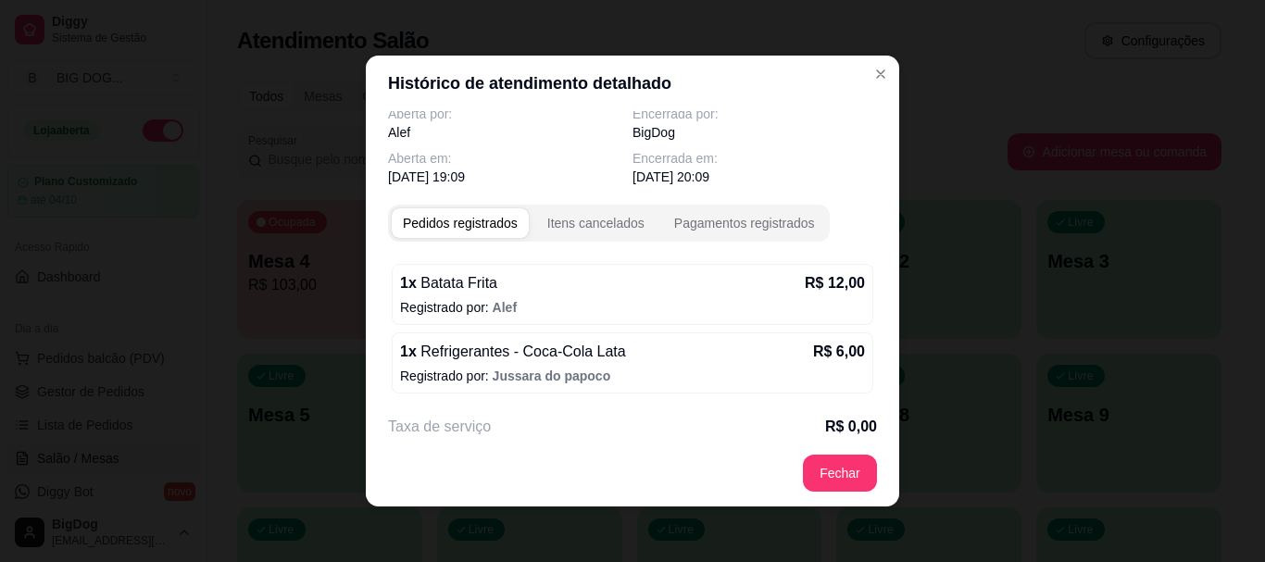
scroll to position [90, 0]
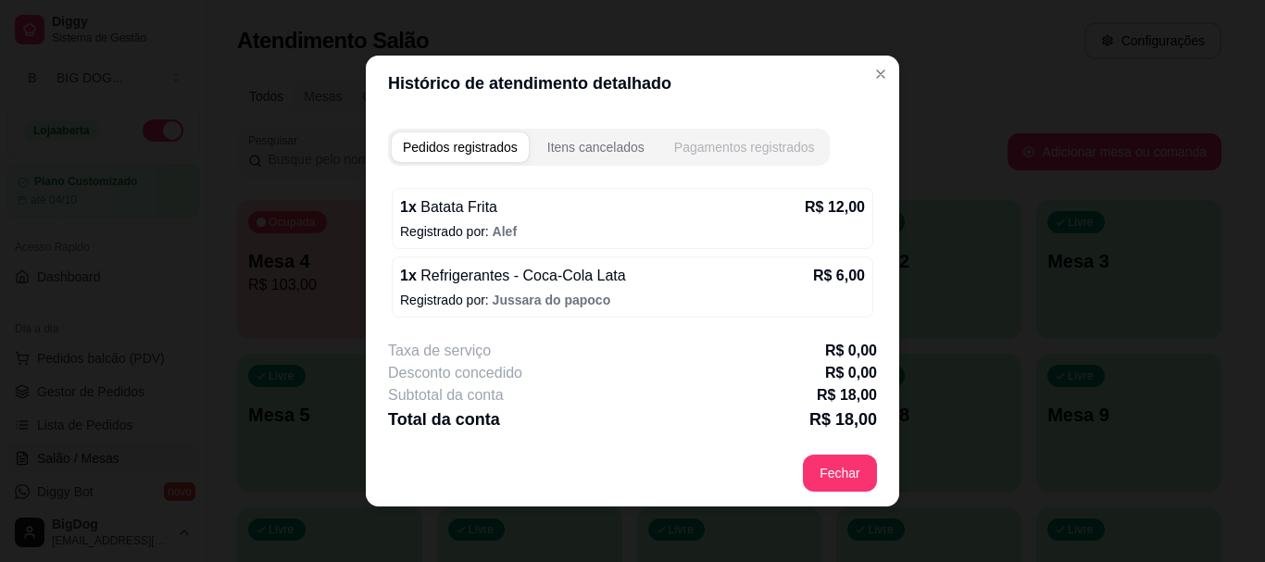
click at [705, 141] on div "Pagamentos registrados" at bounding box center [744, 147] width 141 height 19
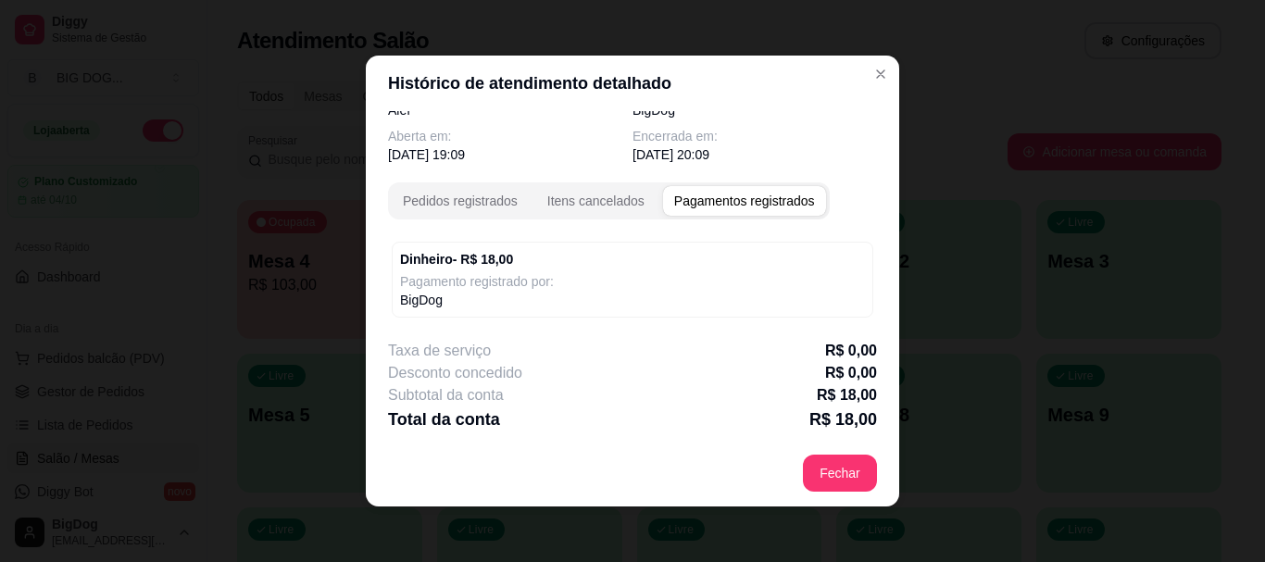
scroll to position [36, 0]
select select "7"
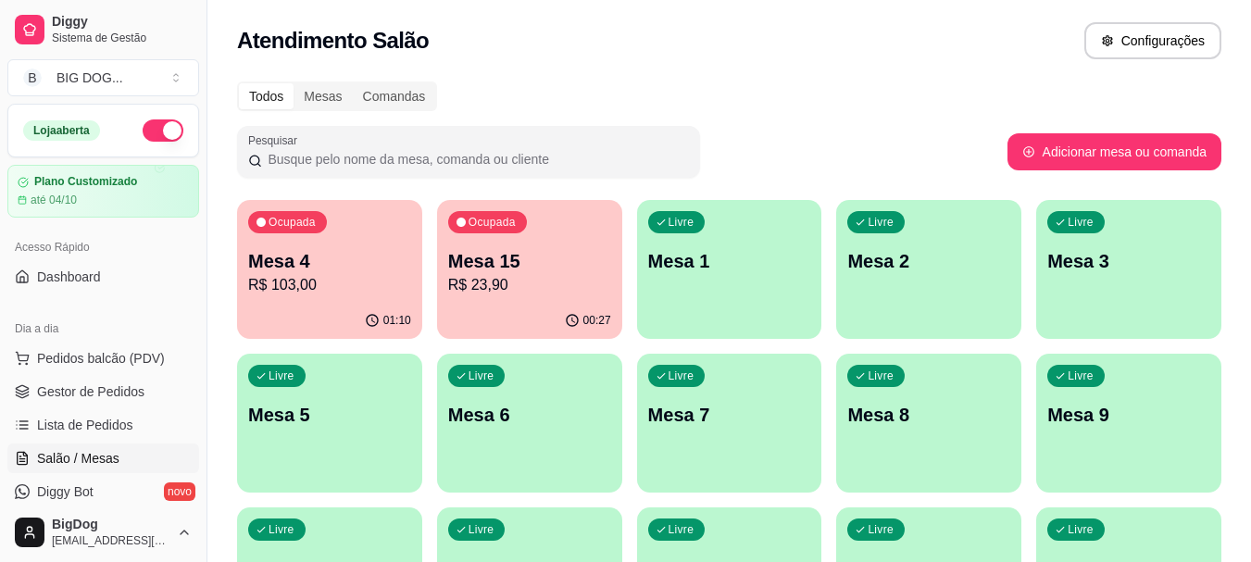
click at [378, 434] on div "Livre Mesa 5" at bounding box center [329, 412] width 185 height 117
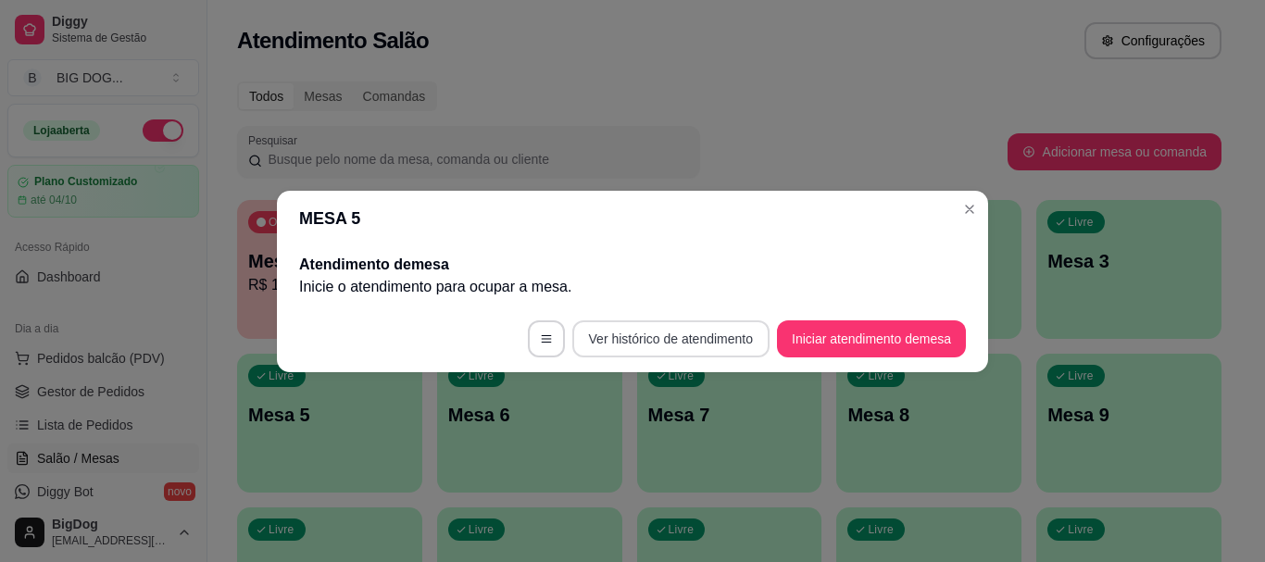
click at [717, 349] on button "Ver histórico de atendimento" at bounding box center [670, 338] width 197 height 37
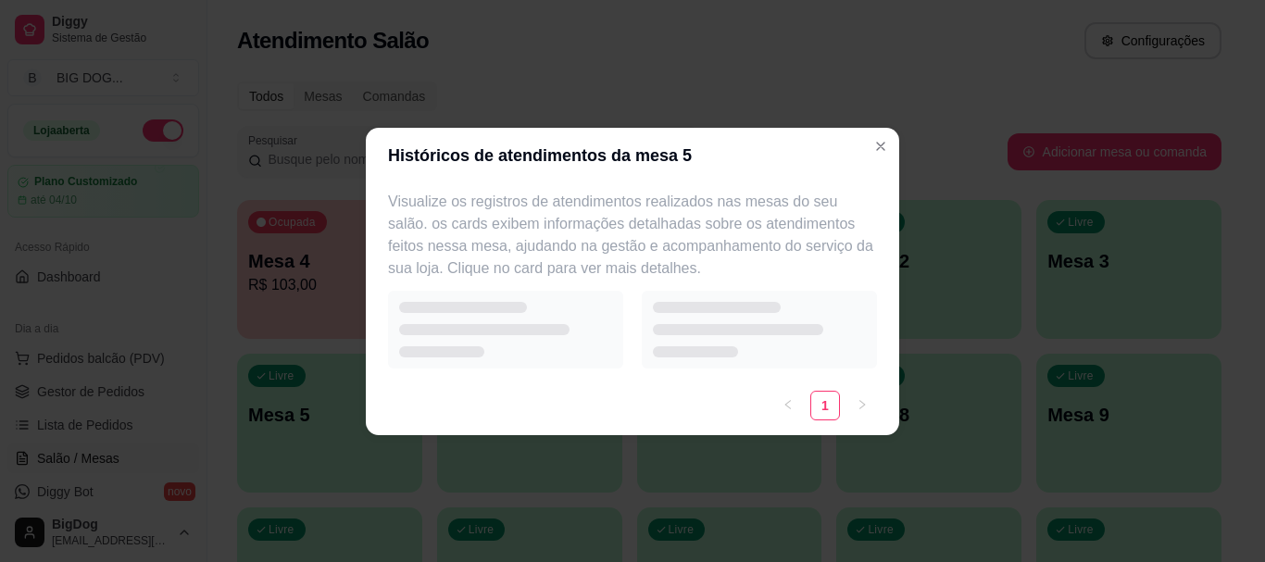
select select "7"
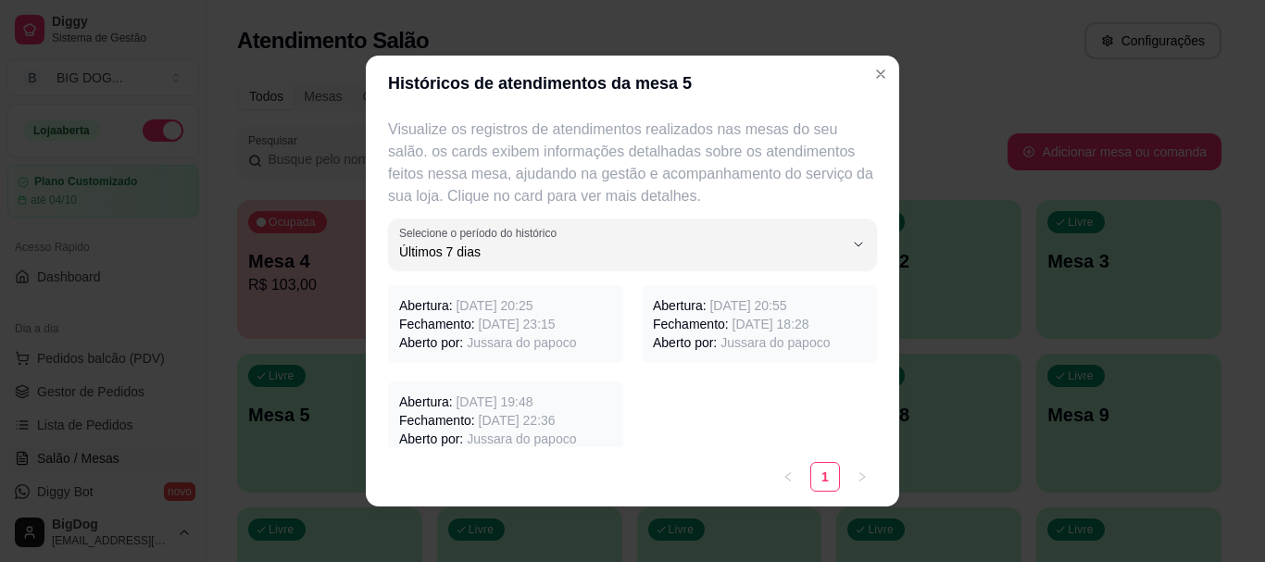
click at [486, 353] on div "Abertura: [DATE] 20:25 Fechamento: [DATE] 23:15 Aberto por: Jussara do papoco" at bounding box center [505, 324] width 235 height 78
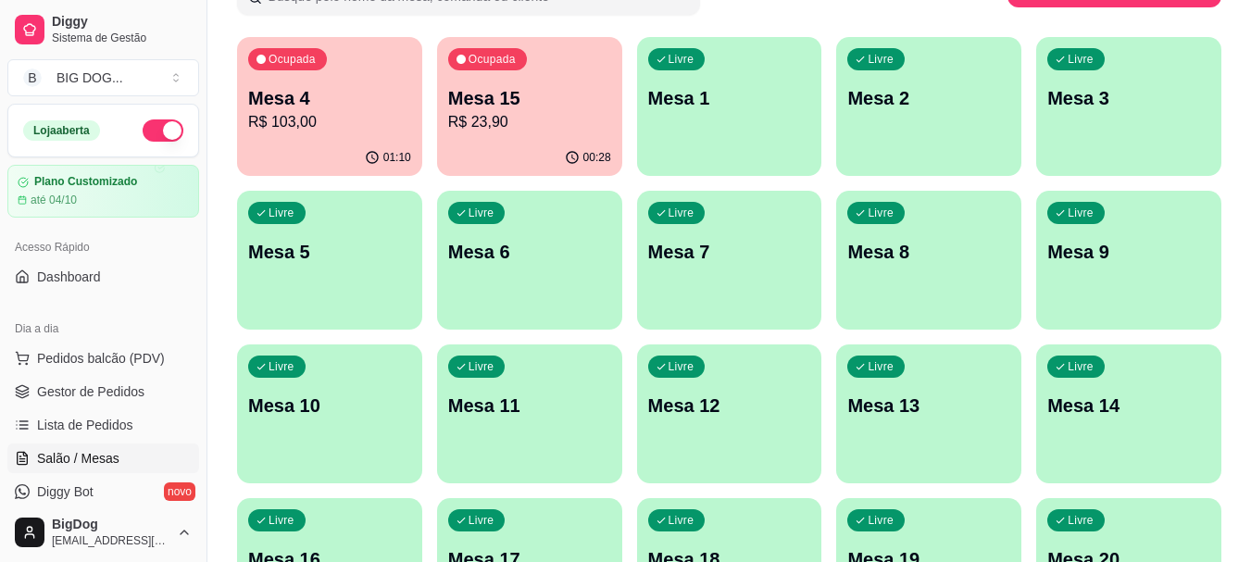
scroll to position [87, 0]
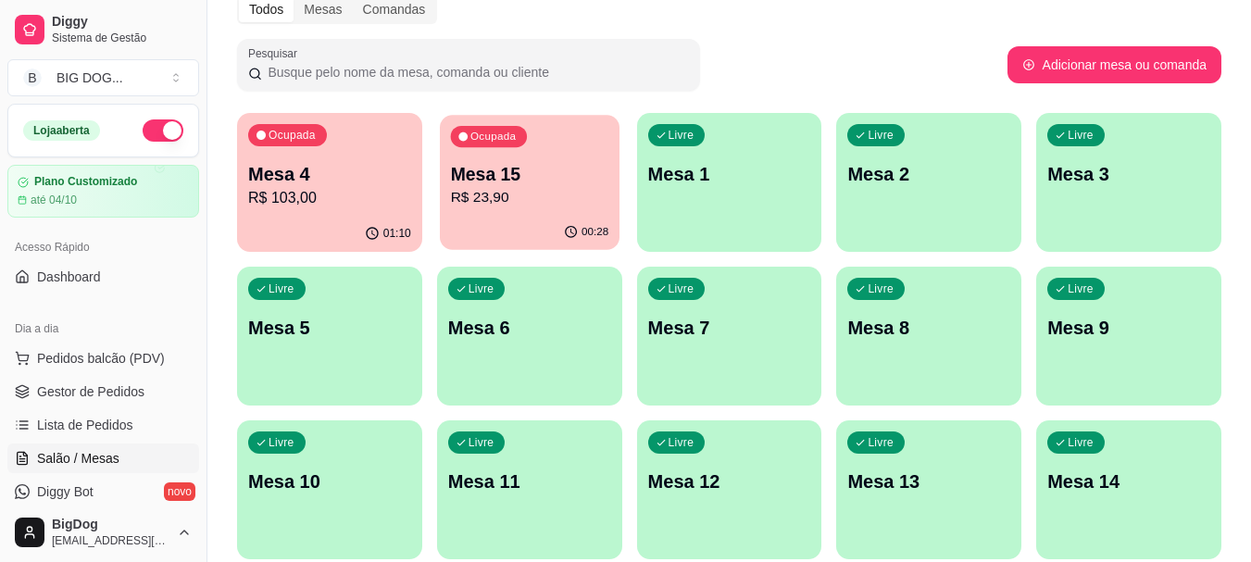
click at [582, 200] on p "R$ 23,90" at bounding box center [529, 197] width 158 height 21
click at [488, 173] on p "Mesa 15" at bounding box center [529, 174] width 163 height 26
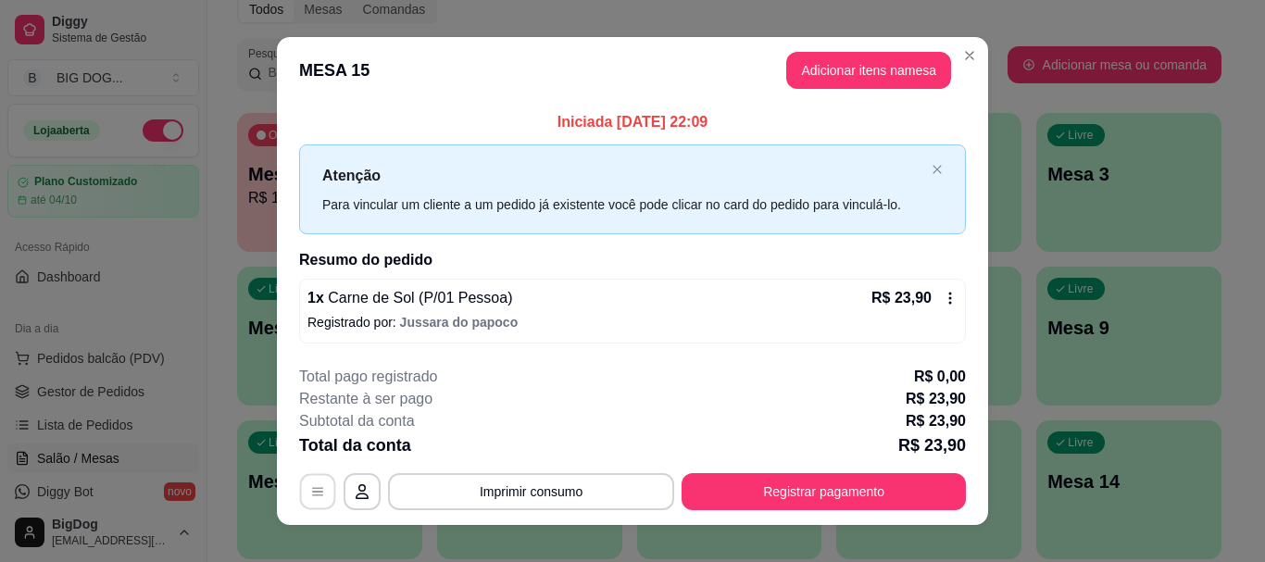
click at [310, 485] on icon "button" at bounding box center [317, 491] width 15 height 15
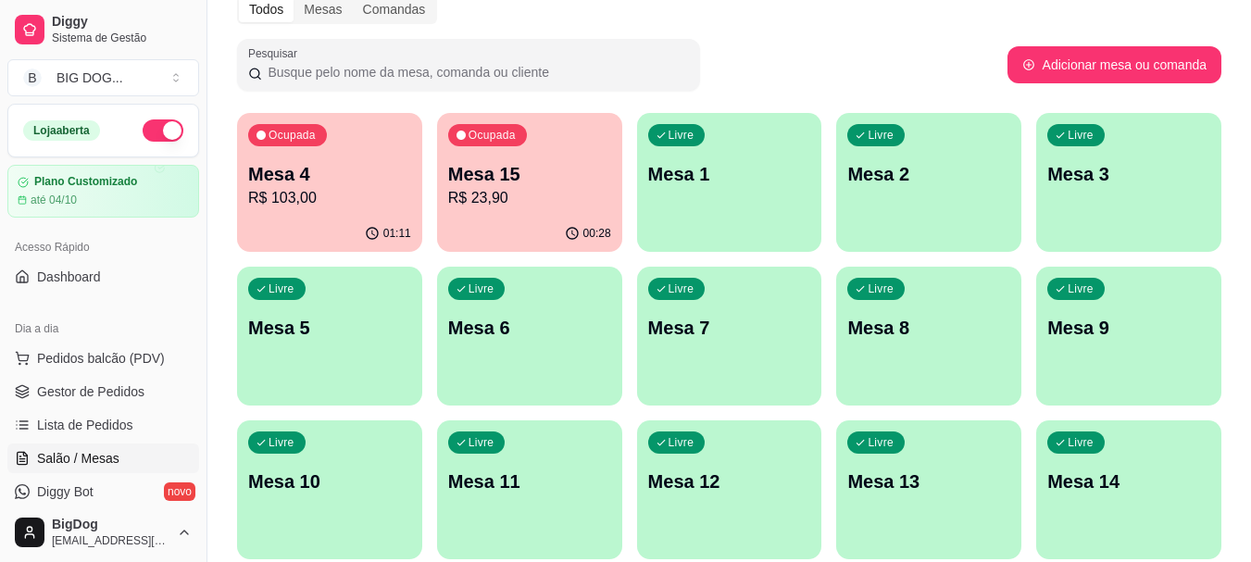
click at [530, 199] on p "R$ 23,90" at bounding box center [529, 198] width 163 height 22
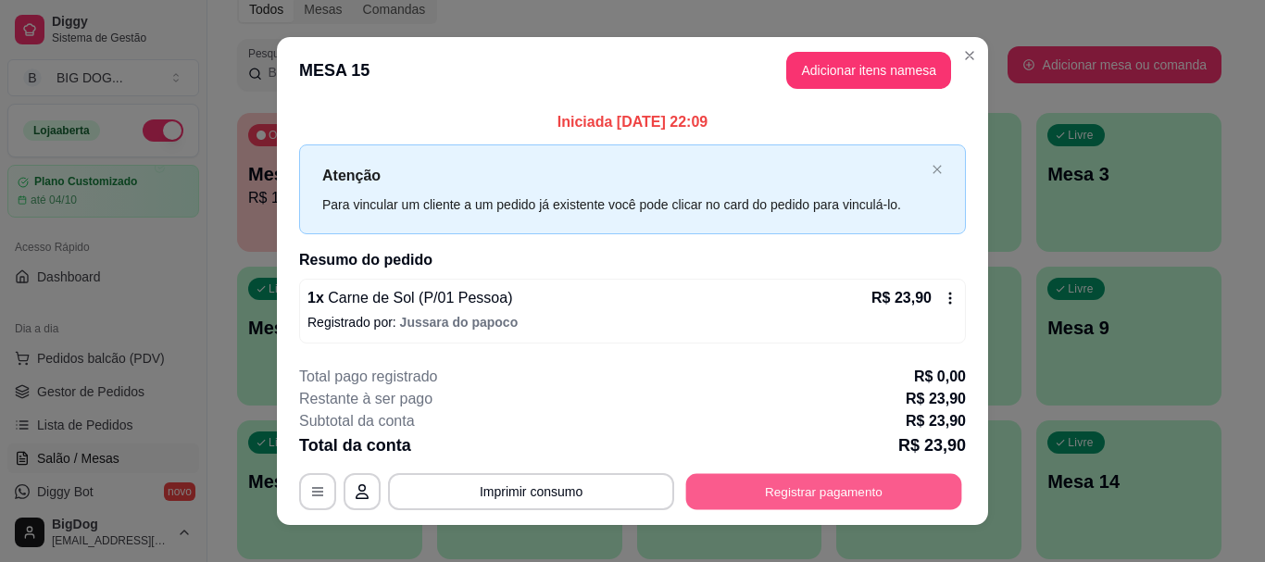
click at [720, 499] on button "Registrar pagamento" at bounding box center [824, 492] width 276 height 36
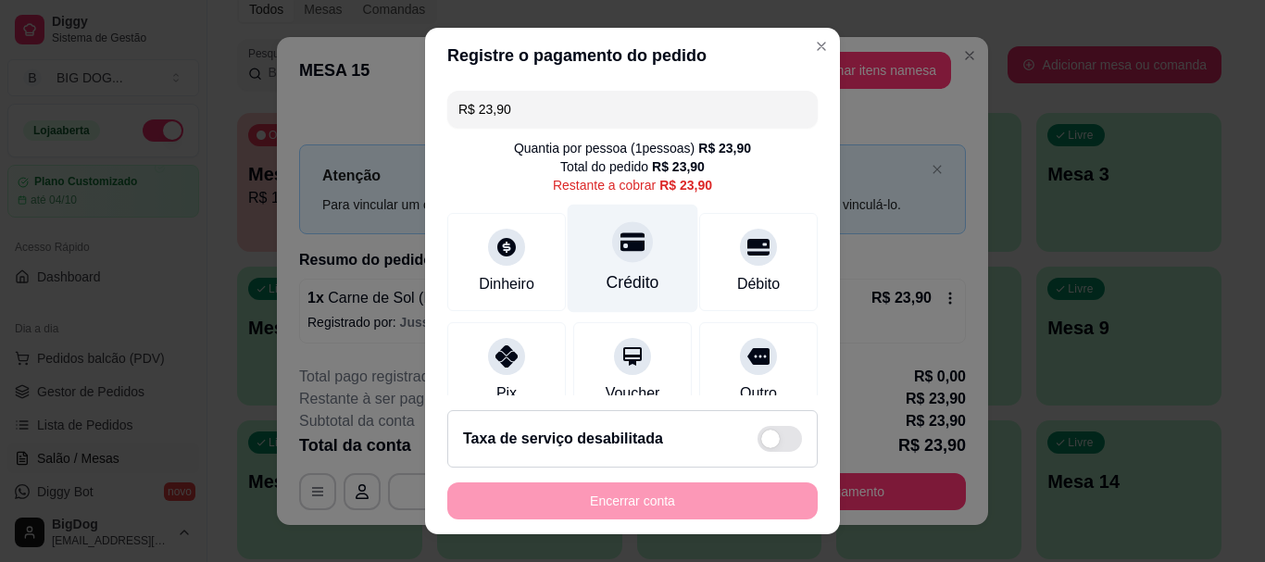
click at [656, 250] on div "Crédito" at bounding box center [633, 259] width 131 height 108
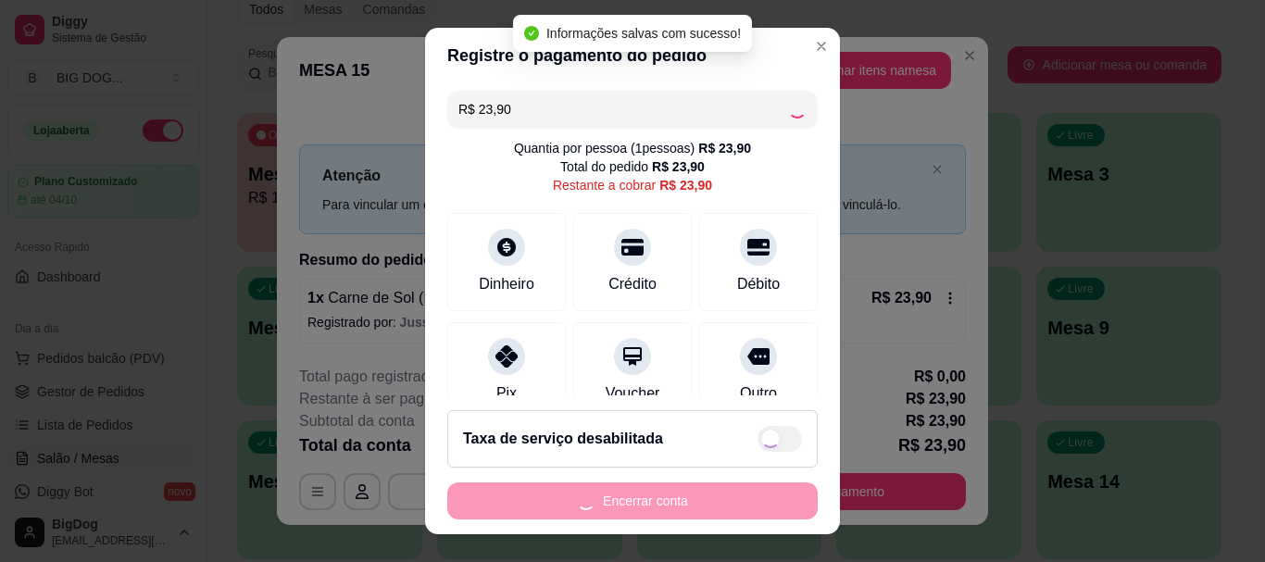
type input "R$ 0,00"
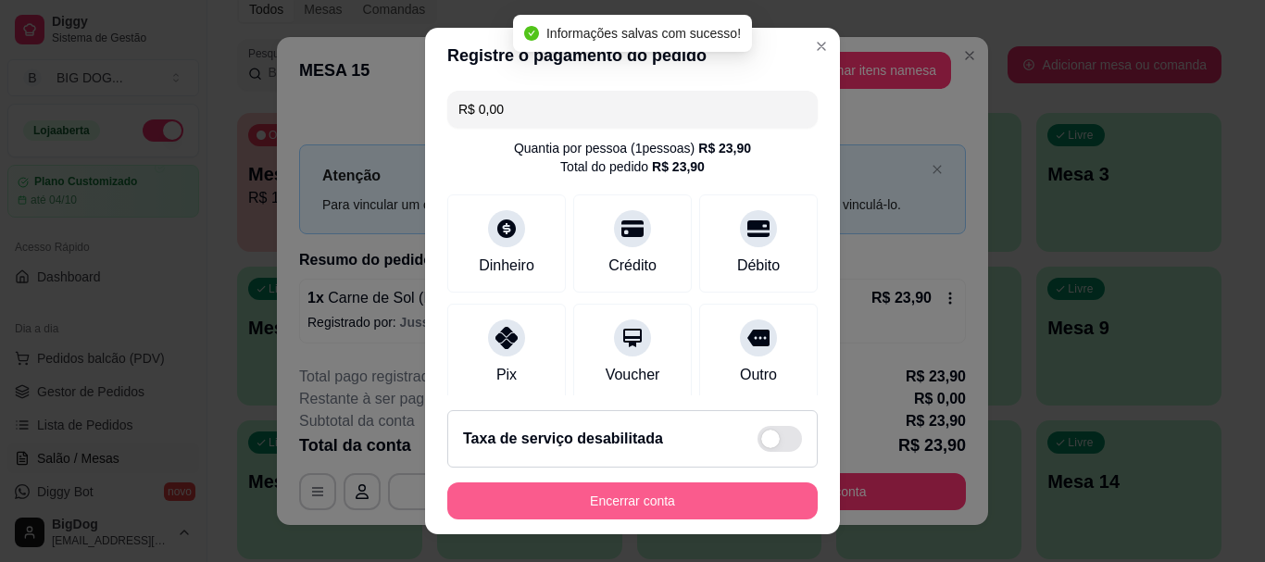
click at [627, 514] on button "Encerrar conta" at bounding box center [632, 500] width 370 height 37
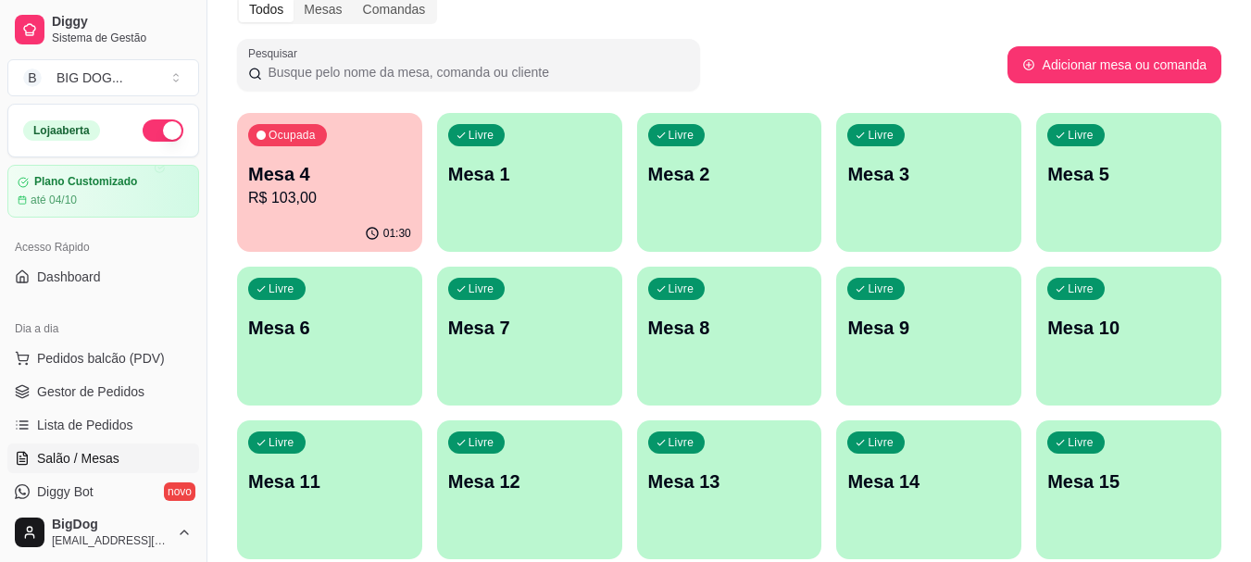
click at [301, 190] on p "R$ 103,00" at bounding box center [329, 198] width 163 height 22
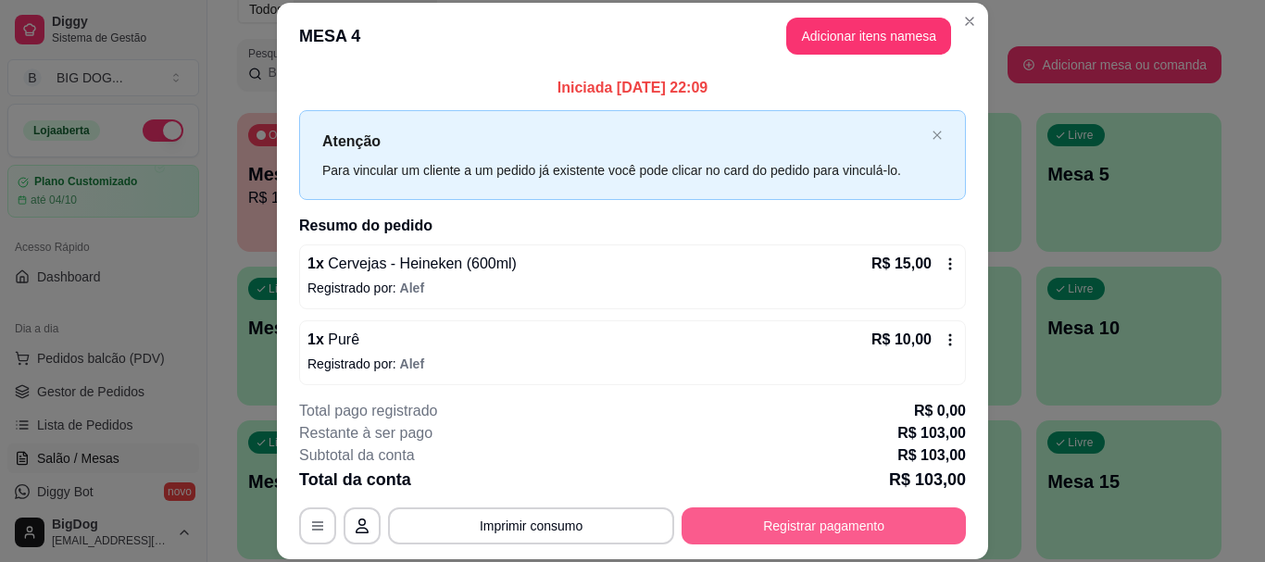
click at [808, 530] on button "Registrar pagamento" at bounding box center [823, 525] width 284 height 37
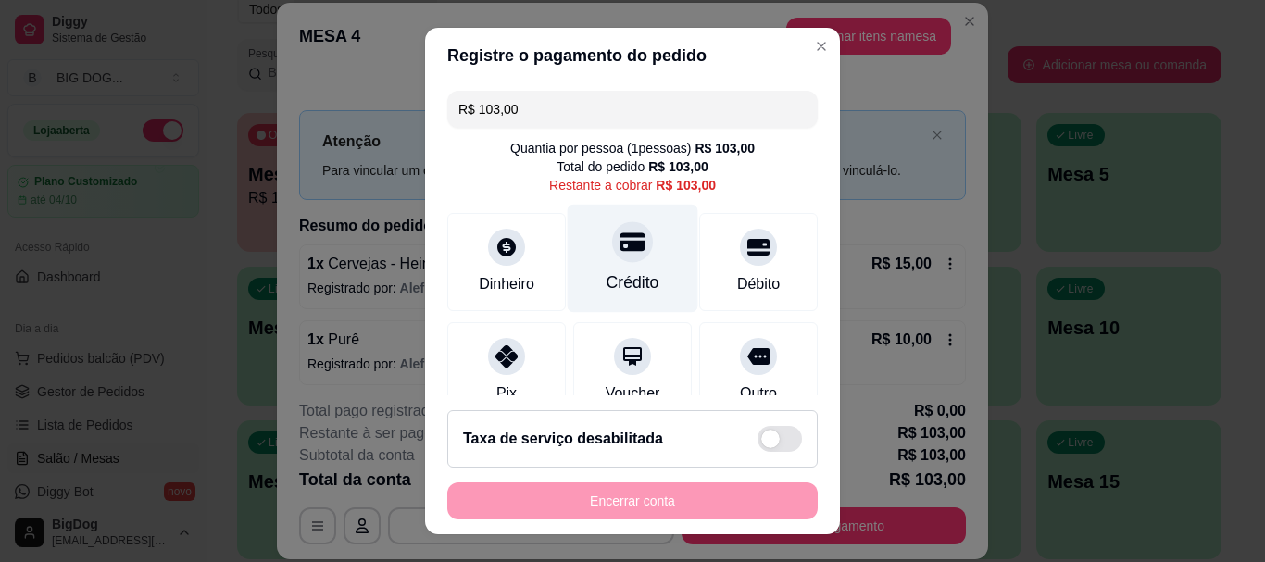
click at [594, 260] on div "Crédito" at bounding box center [633, 259] width 131 height 108
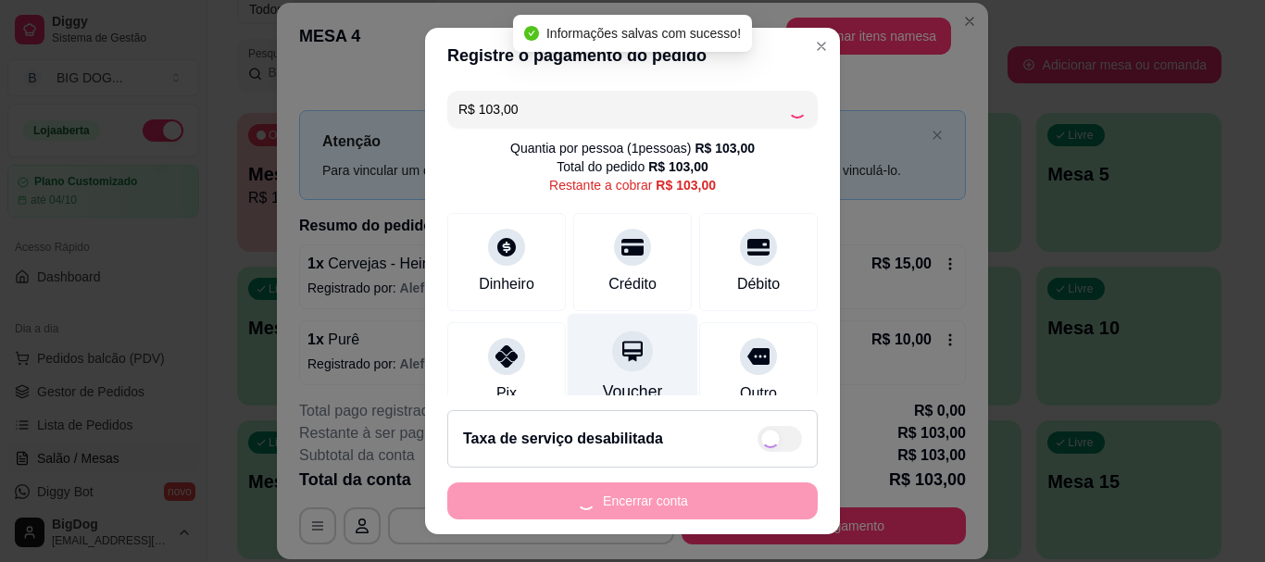
type input "R$ 0,00"
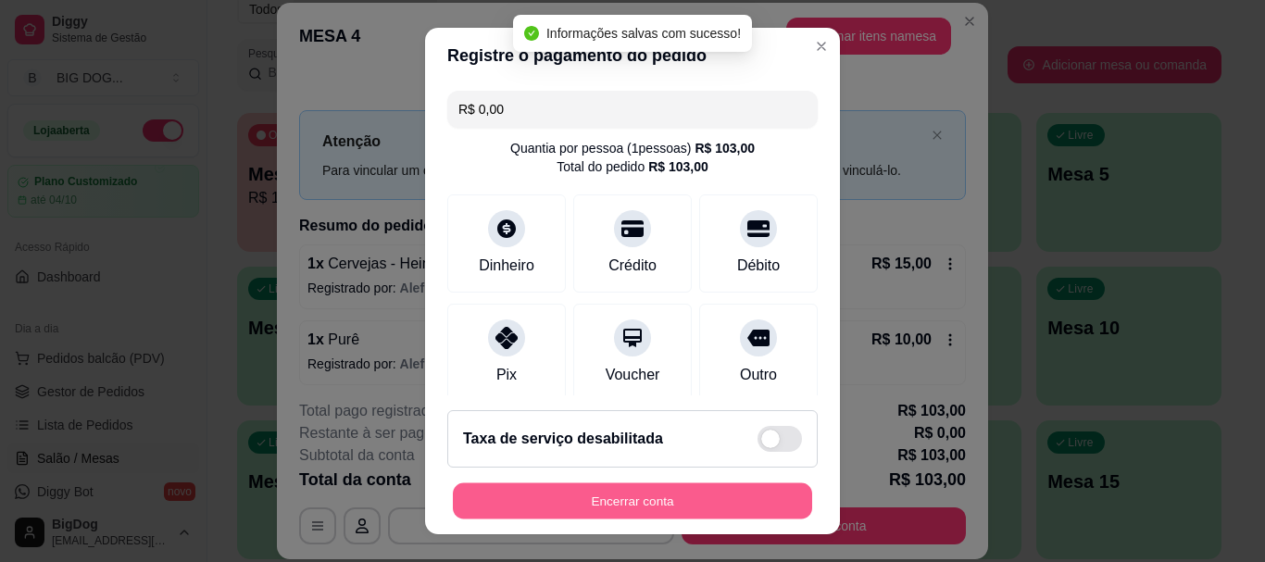
click at [643, 495] on button "Encerrar conta" at bounding box center [632, 500] width 359 height 36
